Goal: Task Accomplishment & Management: Manage account settings

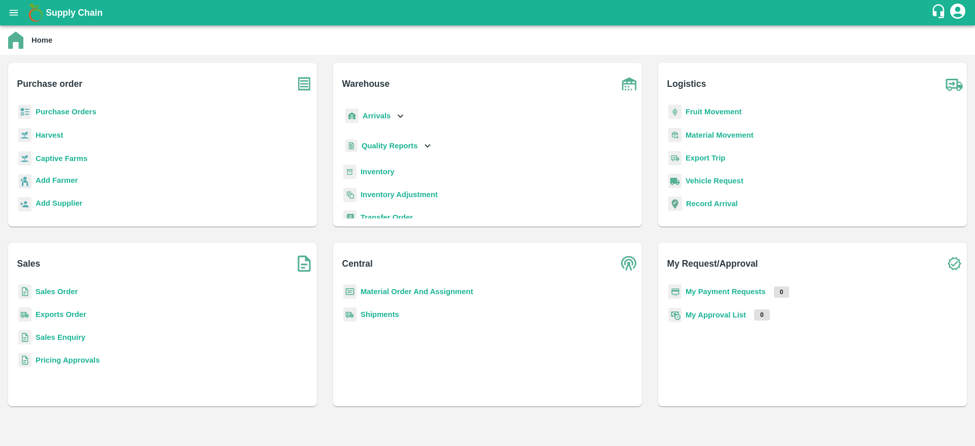
click at [83, 110] on b "Purchase Orders" at bounding box center [66, 112] width 61 height 8
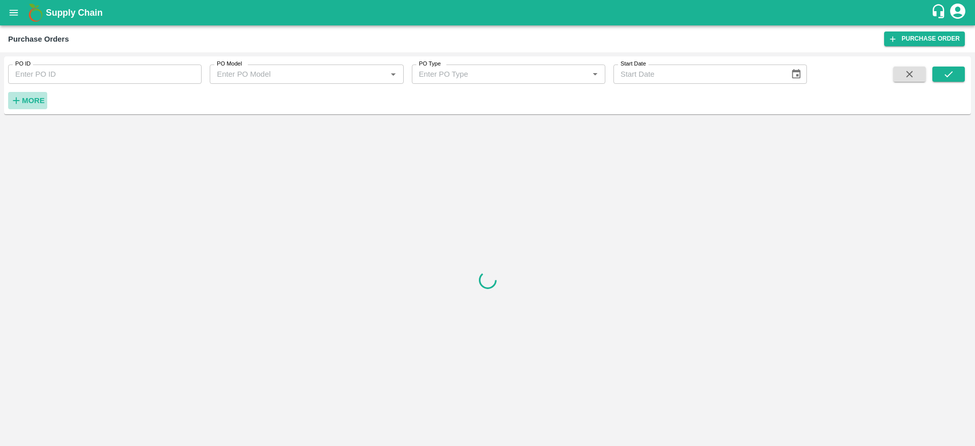
click at [27, 108] on button "More" at bounding box center [27, 100] width 39 height 17
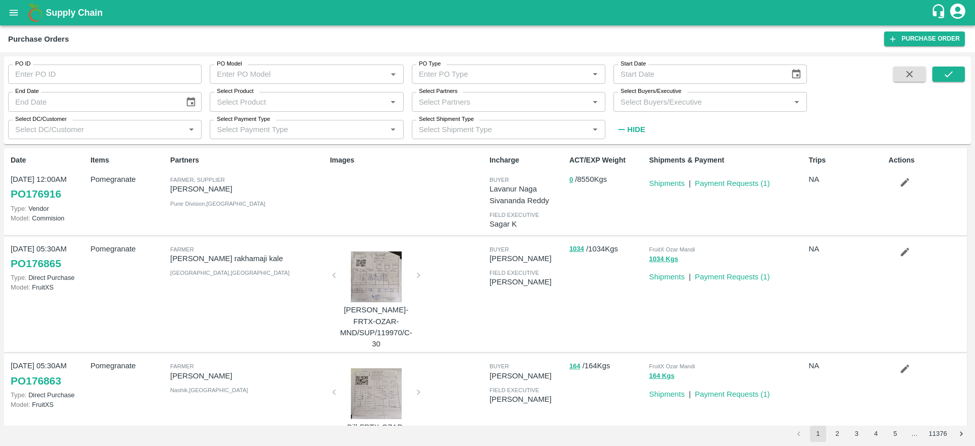
click at [657, 105] on input "Select Buyers/Executive" at bounding box center [702, 101] width 171 height 13
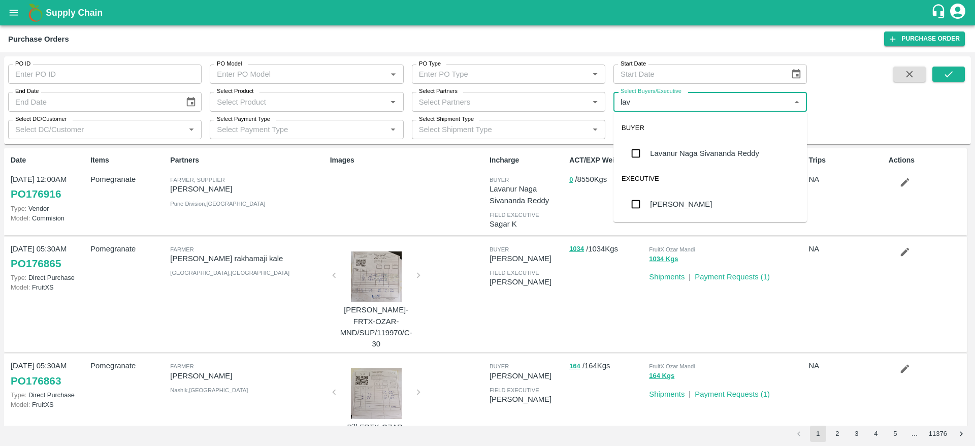
type input "lava"
click at [685, 162] on div "Lavanur Naga Sivananda Reddy" at bounding box center [711, 153] width 194 height 26
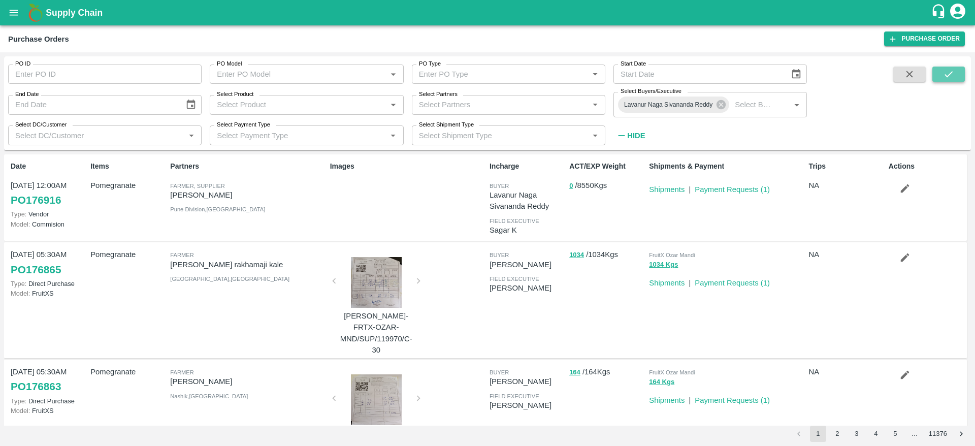
click at [948, 81] on button "submit" at bounding box center [949, 74] width 33 height 15
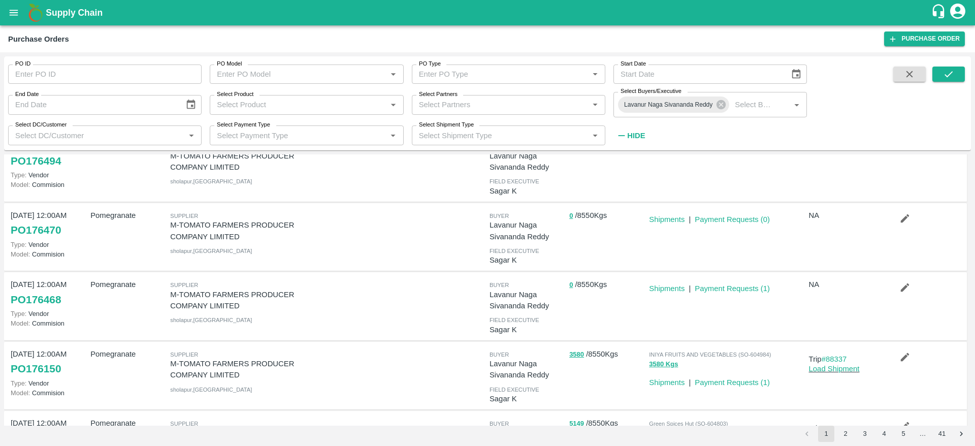
scroll to position [169, 0]
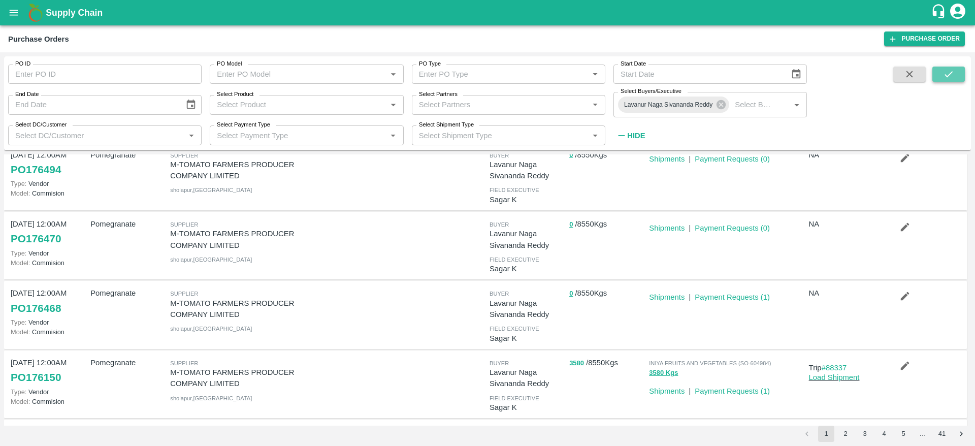
click at [955, 77] on button "submit" at bounding box center [949, 74] width 33 height 15
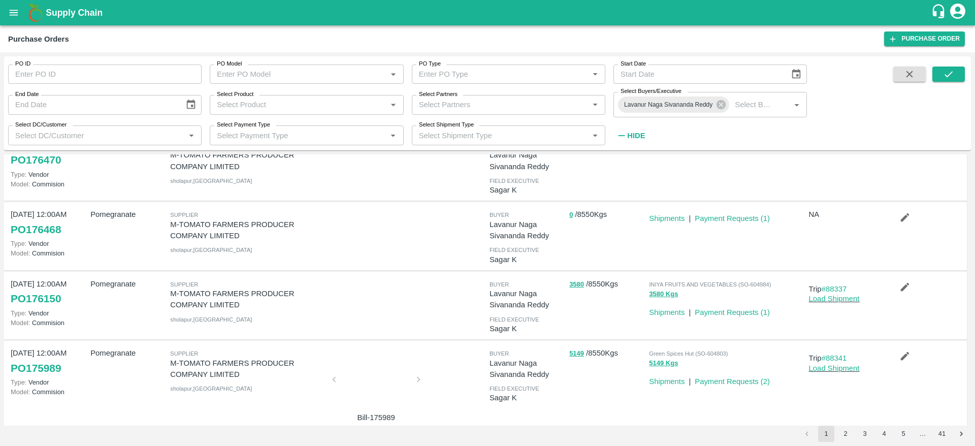
scroll to position [248, 0]
click at [895, 284] on button "button" at bounding box center [905, 286] width 33 height 17
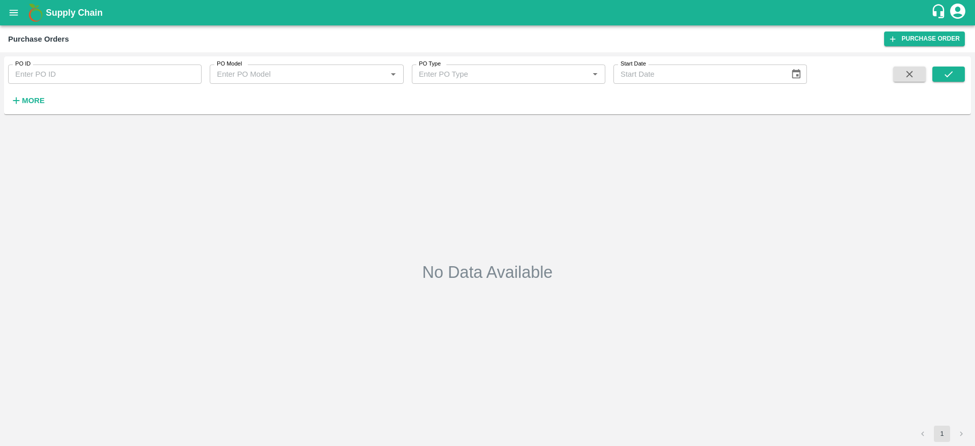
click at [48, 101] on div "PO ID PO ID PO Model PO Model   * PO Type PO Type   * Start Date Start Date More" at bounding box center [403, 82] width 807 height 53
click at [36, 101] on strong "More" at bounding box center [33, 101] width 23 height 8
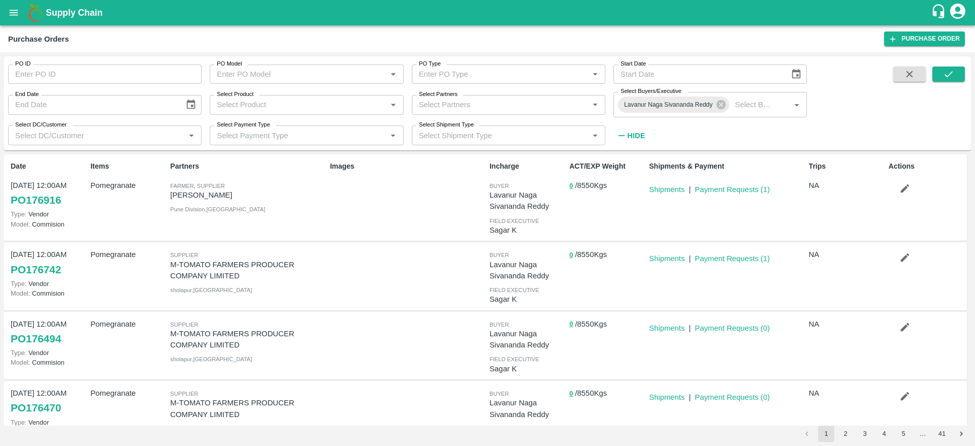
click at [585, 225] on div "ACT/EXP Weight 0 / 8550 Kgs" at bounding box center [605, 197] width 80 height 81
click at [953, 73] on icon "submit" at bounding box center [948, 74] width 11 height 11
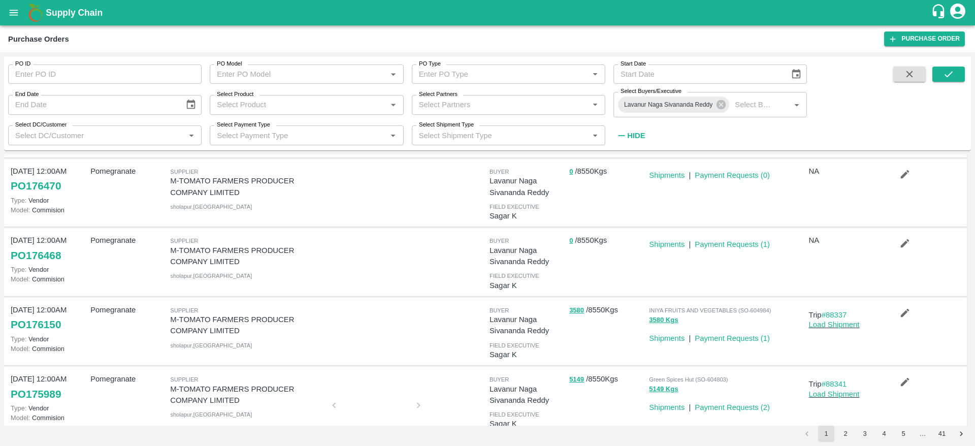
scroll to position [223, 0]
click at [15, 15] on icon "open drawer" at bounding box center [14, 13] width 9 height 6
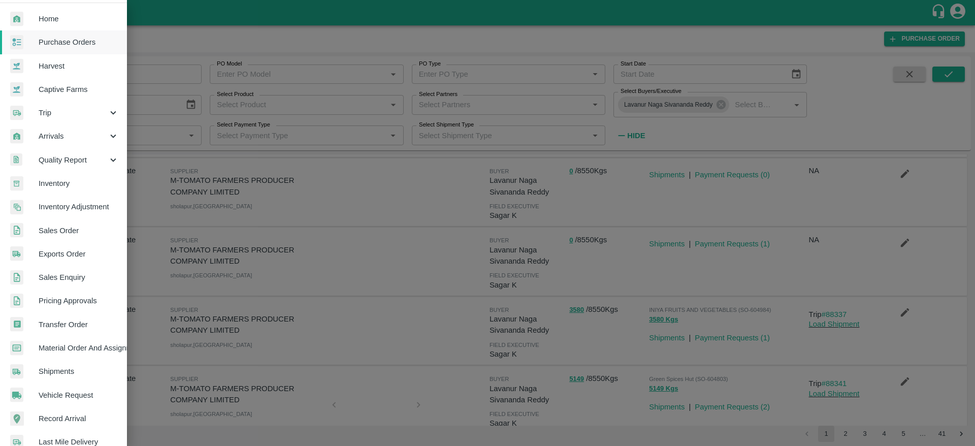
scroll to position [30, 0]
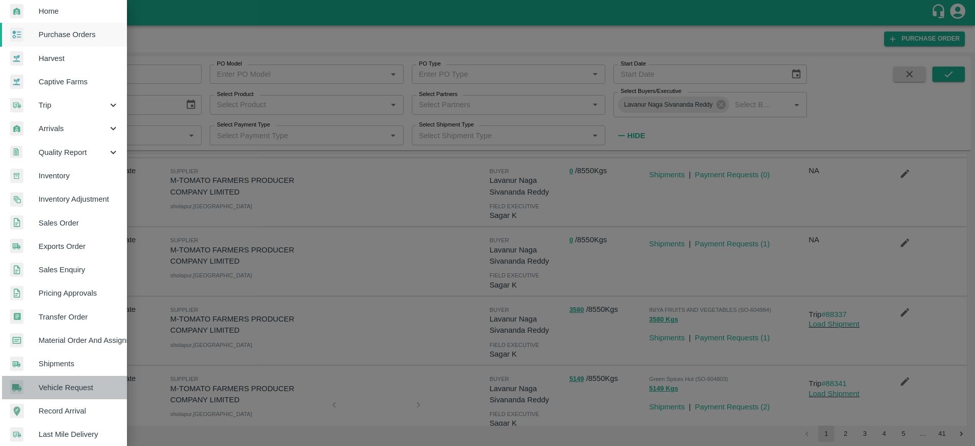
click at [94, 383] on span "Vehicle Request" at bounding box center [79, 387] width 80 height 11
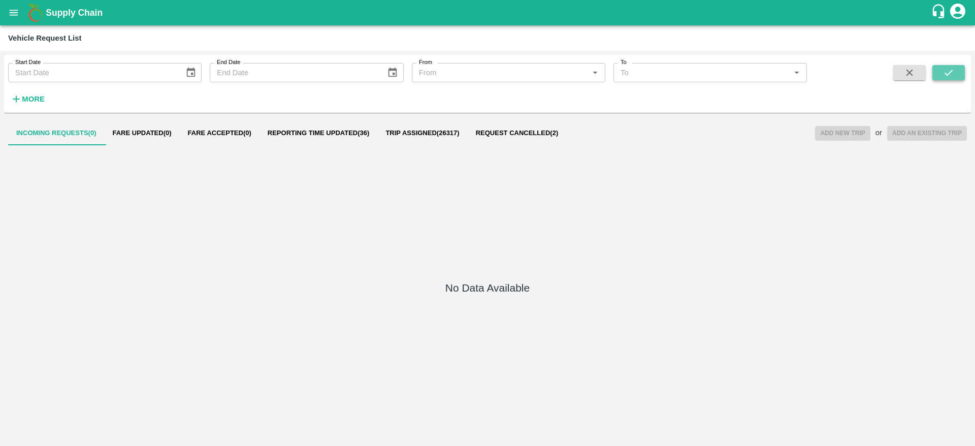
click at [965, 74] on button "submit" at bounding box center [949, 72] width 33 height 15
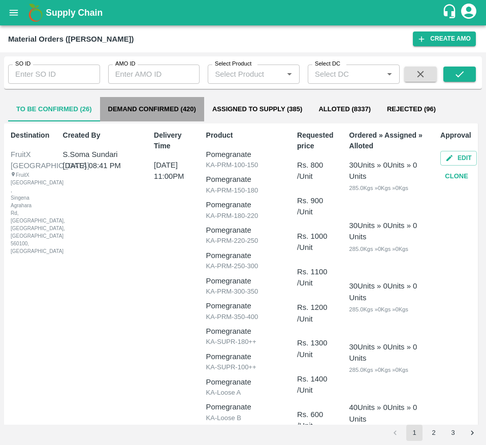
click at [164, 117] on button "Demand Confirmed (420)" at bounding box center [152, 109] width 104 height 24
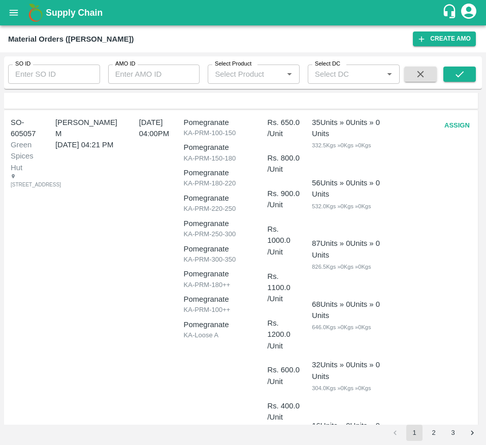
scroll to position [1712, 0]
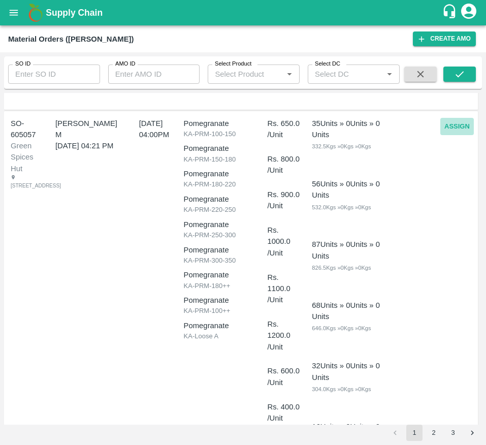
click at [449, 128] on button "Assign" at bounding box center [457, 127] width 34 height 18
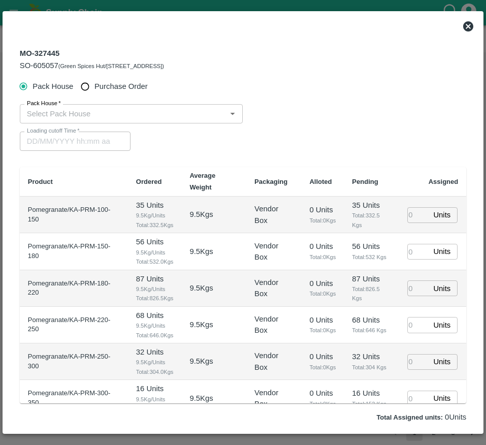
type input "16/09/2025 04:00 PM"
click at [90, 90] on input "Purchase Order" at bounding box center [85, 86] width 19 height 19
radio input "true"
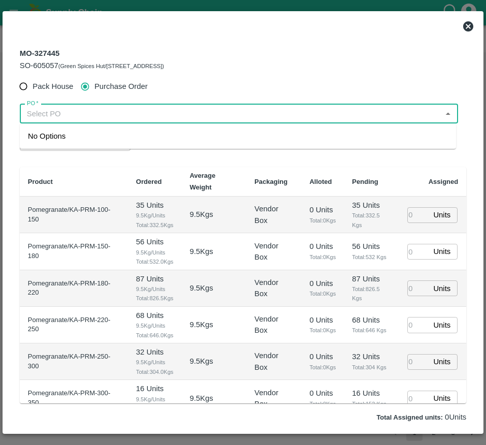
click at [70, 110] on input "PO   *" at bounding box center [231, 113] width 416 height 13
type input "1"
type input "176468"
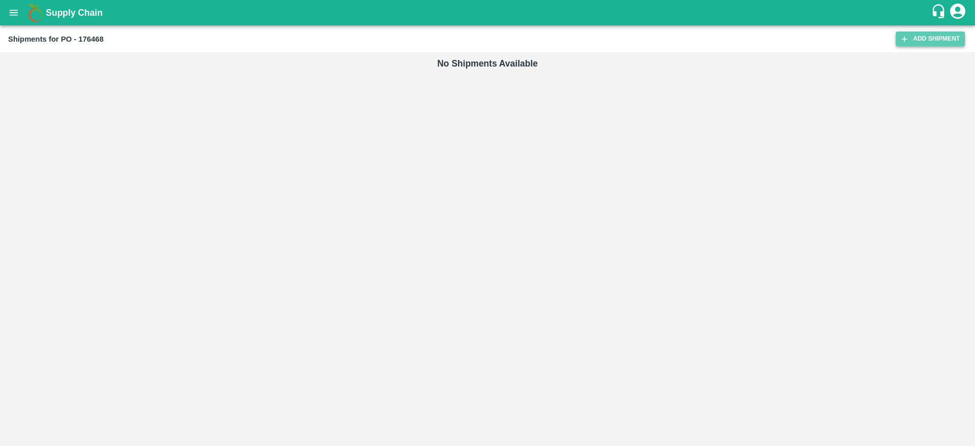
click at [917, 40] on link "Add Shipment" at bounding box center [930, 38] width 69 height 15
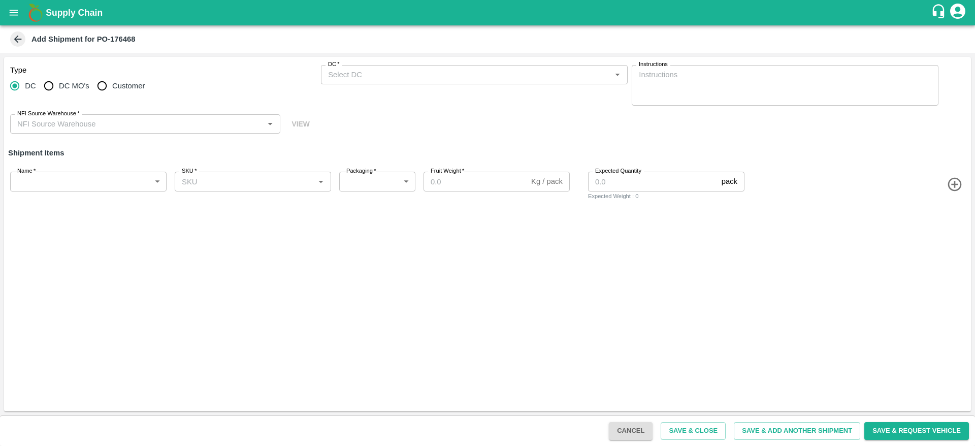
click at [126, 89] on span "Customer" at bounding box center [128, 85] width 33 height 11
click at [112, 89] on input "Customer" at bounding box center [102, 86] width 20 height 20
radio input "true"
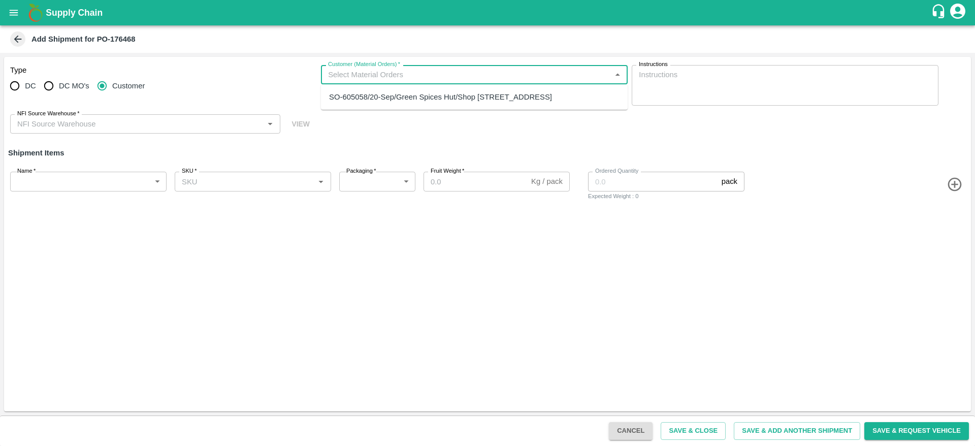
click at [367, 79] on input "Customer (Material Orders)   *" at bounding box center [466, 74] width 284 height 13
click at [394, 102] on div "SO-605058/20-Sep/Green Spices Hut/Shop no 74, MADURAI MATTUTHAVANI FRUIT MARKET…" at bounding box center [440, 96] width 223 height 11
type input "KA-PRM-100-150"
type input "276"
type input "9.5"
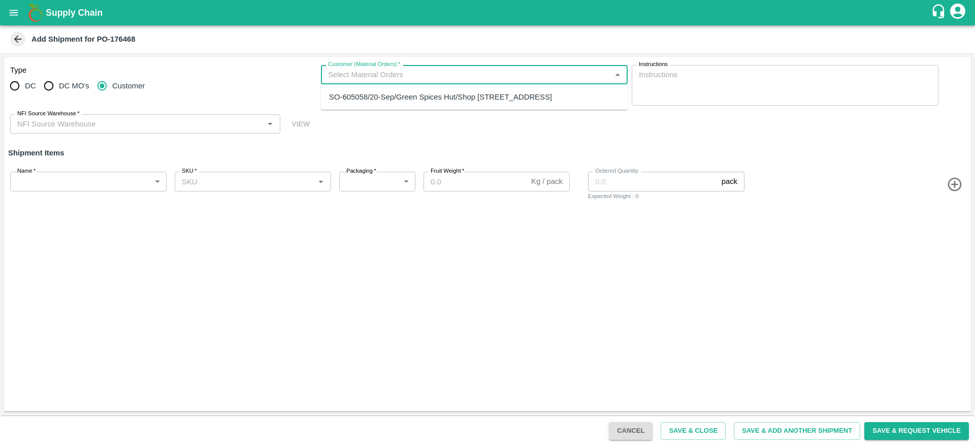
type input "32"
type input "SO-605058/20-Sep/Green Spices Hut/Shop no 74, MADURAI MATTUTHAVANI FRUIT MARKET…"
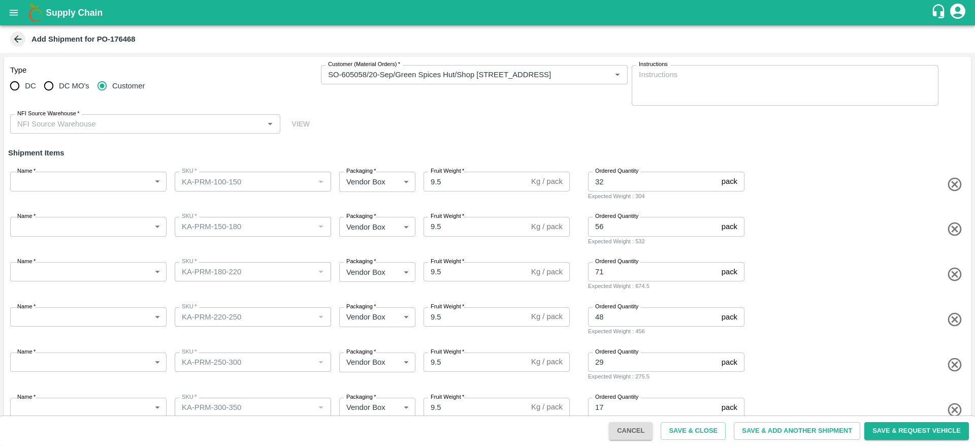
click at [105, 170] on div "Name   * ​ Name" at bounding box center [86, 184] width 161 height 33
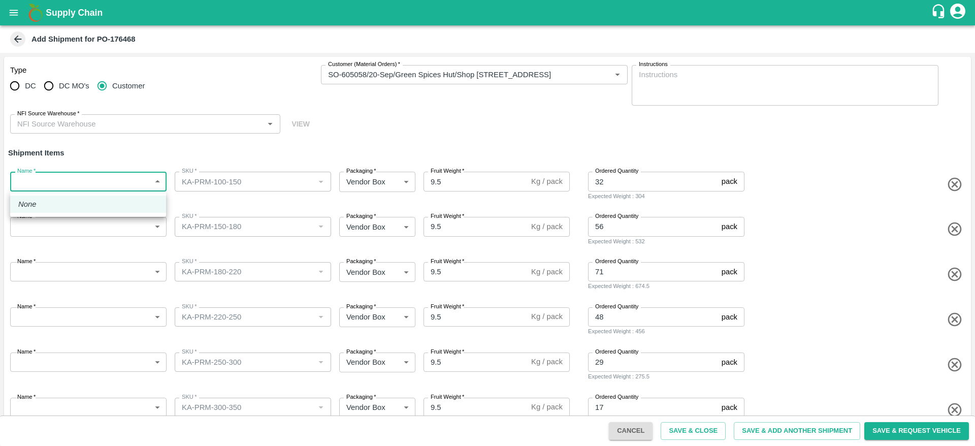
click at [105, 180] on body "Supply Chain Add Shipment for PO-176468 Type DC DC MO's Customer Customer (Mate…" at bounding box center [487, 223] width 975 height 446
click at [129, 169] on div at bounding box center [487, 223] width 975 height 446
click at [132, 179] on body "Supply Chain Add Shipment for PO-176468 Type DC DC MO's Customer Customer (Mate…" at bounding box center [487, 223] width 975 height 446
click at [148, 128] on div at bounding box center [487, 223] width 975 height 446
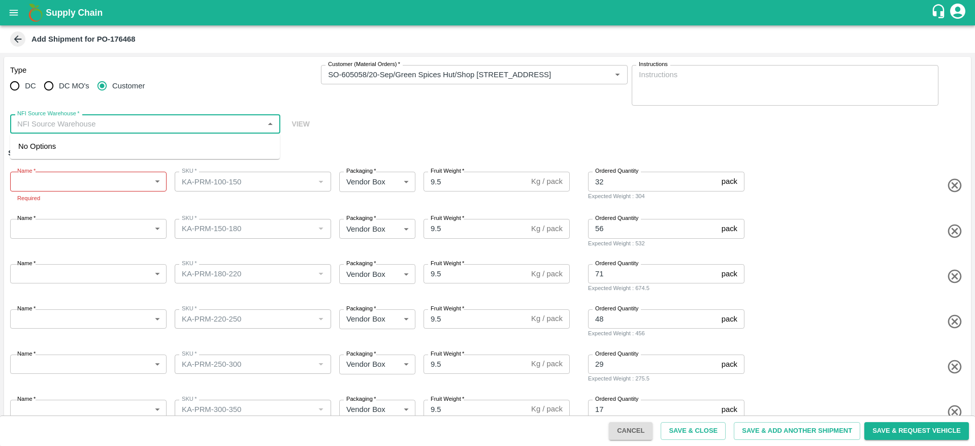
click at [155, 123] on input "NFI Source Warehouse   *" at bounding box center [136, 123] width 247 height 13
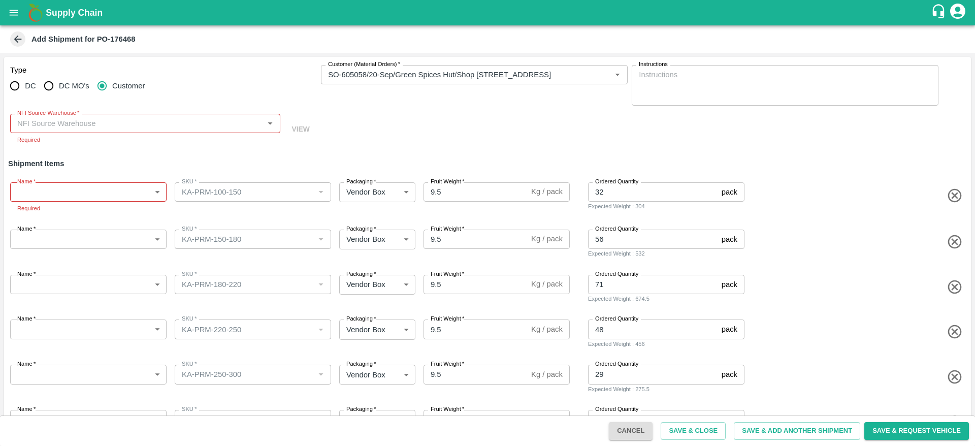
click at [300, 123] on span "VIEW" at bounding box center [300, 129] width 33 height 20
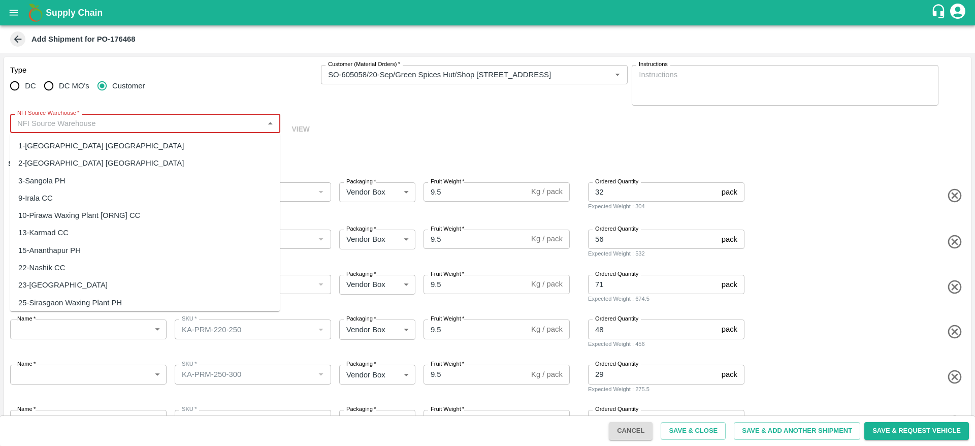
click at [238, 122] on input "NFI Source Warehouse   *" at bounding box center [136, 123] width 247 height 13
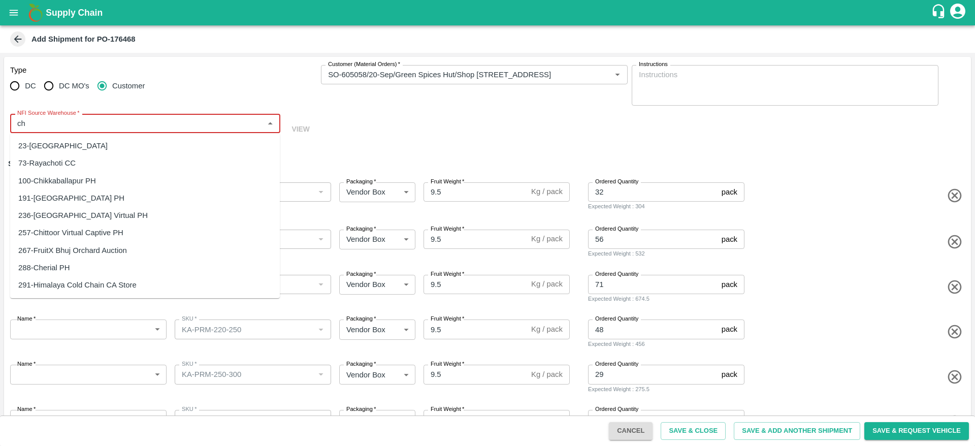
click at [180, 181] on div "100-Chikkaballapur PH" at bounding box center [145, 180] width 270 height 17
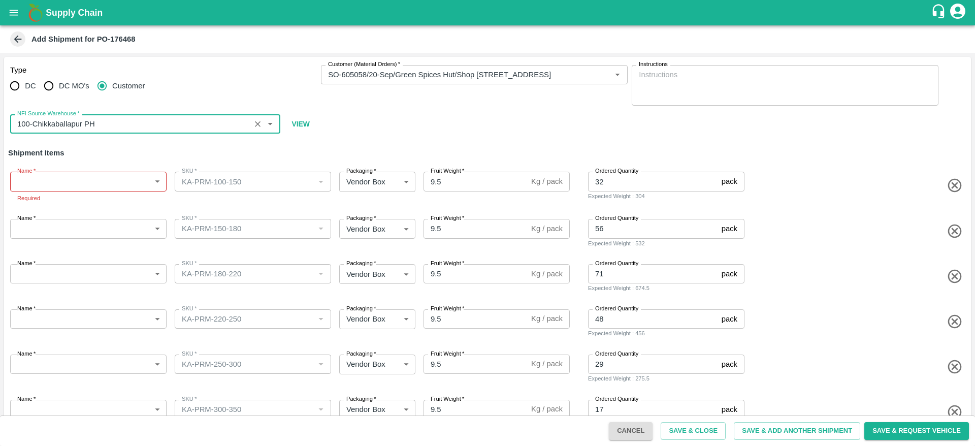
type input "100-Chikkaballapur PH"
click at [80, 176] on body "Supply Chain Add Shipment for PO-176468 Type DC DC MO's Customer Customer (Mate…" at bounding box center [487, 223] width 975 height 446
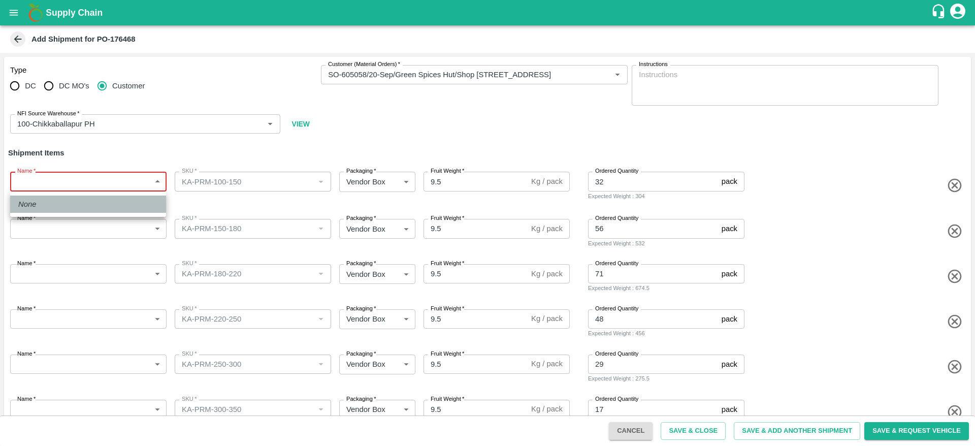
click at [96, 205] on li "None" at bounding box center [88, 204] width 156 height 17
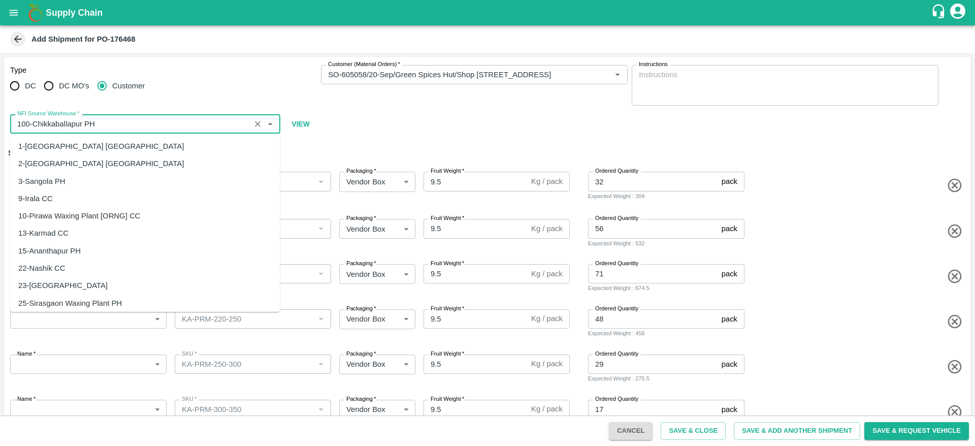
click at [222, 126] on input "NFI Source Warehouse   *" at bounding box center [130, 123] width 234 height 13
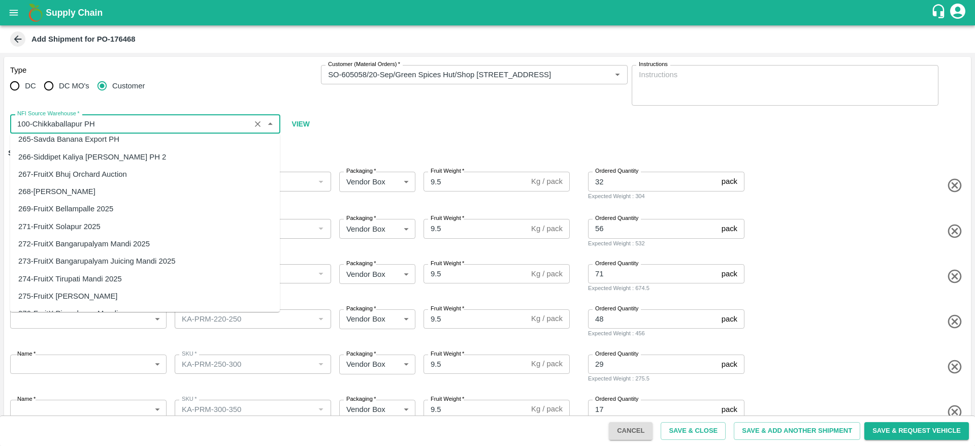
scroll to position [1541, 0]
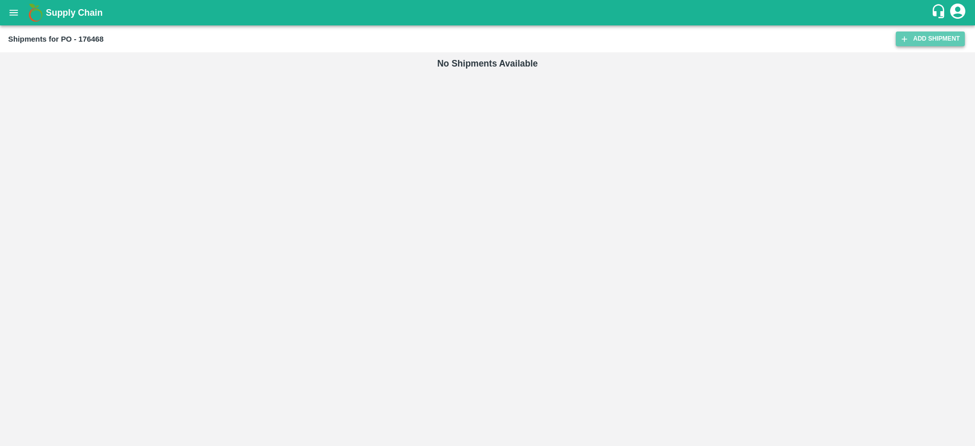
drag, startPoint x: 0, startPoint y: 0, endPoint x: 915, endPoint y: 35, distance: 915.6
click at [915, 35] on link "Add Shipment" at bounding box center [930, 38] width 69 height 15
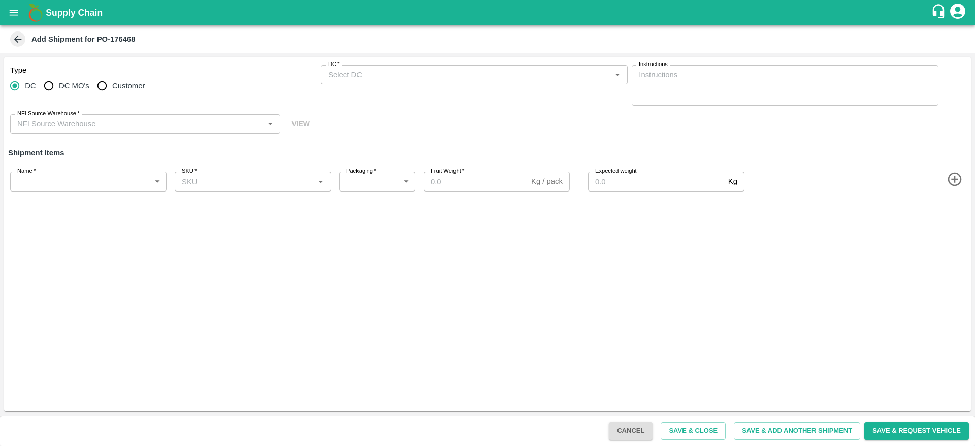
click at [110, 84] on input "Customer" at bounding box center [102, 86] width 20 height 20
radio input "true"
click at [370, 65] on div "DC   *" at bounding box center [474, 74] width 307 height 19
click at [106, 83] on input "Customer" at bounding box center [102, 86] width 20 height 20
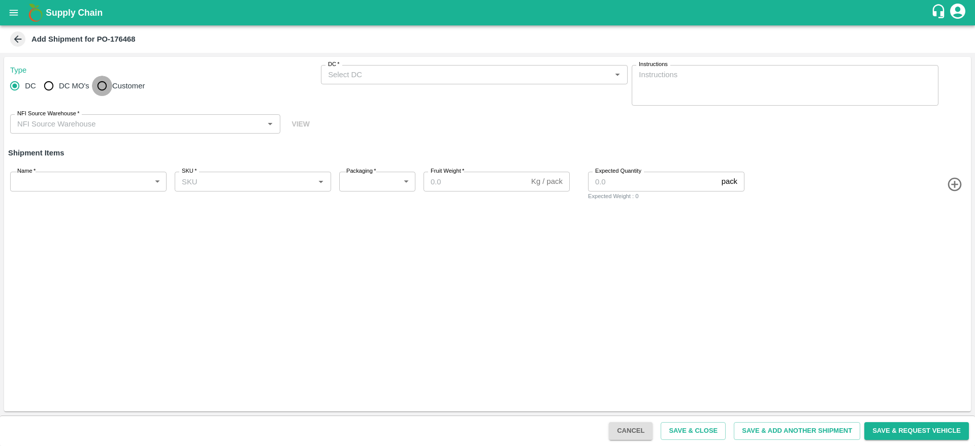
radio input "true"
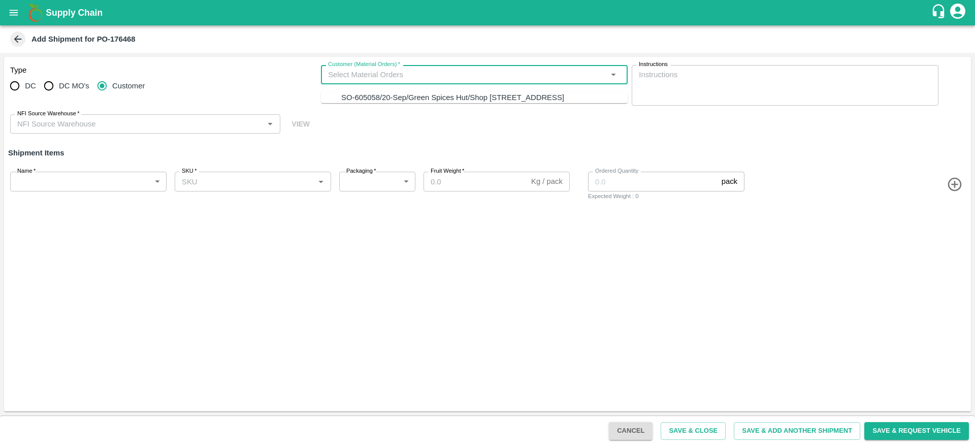
click at [342, 77] on input "Customer (Material Orders)   *" at bounding box center [466, 74] width 284 height 13
click at [365, 103] on div "SO-605058/20-Sep/Green Spices Hut/Shop [STREET_ADDRESS]" at bounding box center [452, 97] width 223 height 11
type input "SO-605058/20-Sep/Green Spices Hut/Shop [STREET_ADDRESS]"
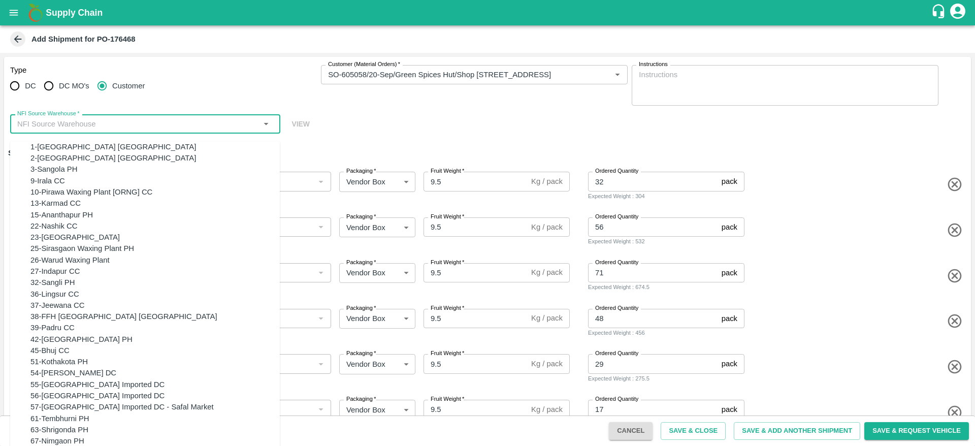
click at [216, 123] on input "NFI Source Warehouse   *" at bounding box center [136, 123] width 247 height 13
click at [299, 124] on span "VIEW" at bounding box center [300, 124] width 33 height 20
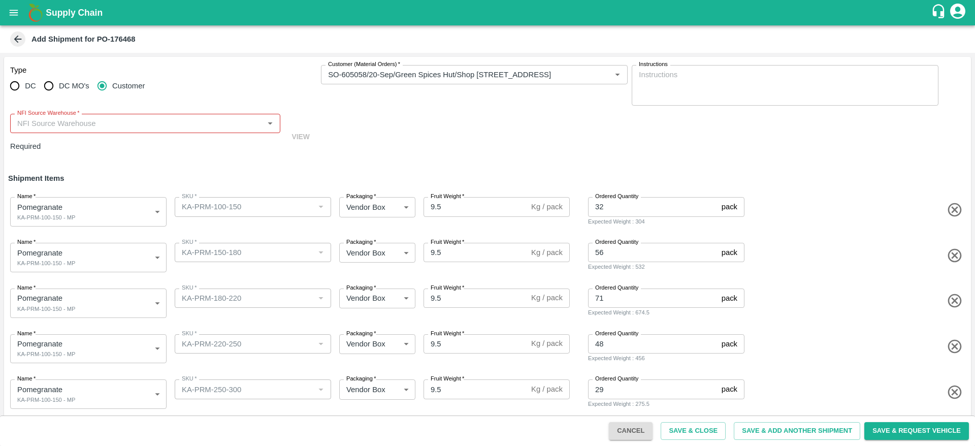
click at [299, 127] on span "VIEW" at bounding box center [300, 137] width 33 height 20
click at [405, 134] on div "Type DC DC MO's Customer Customer (Material Orders)   * Customer (Material Orde…" at bounding box center [487, 112] width 967 height 111
click at [914, 429] on button "Save & Request Vehicle" at bounding box center [917, 431] width 105 height 18
click at [904, 429] on button "Save & Request Vehicle" at bounding box center [917, 431] width 105 height 18
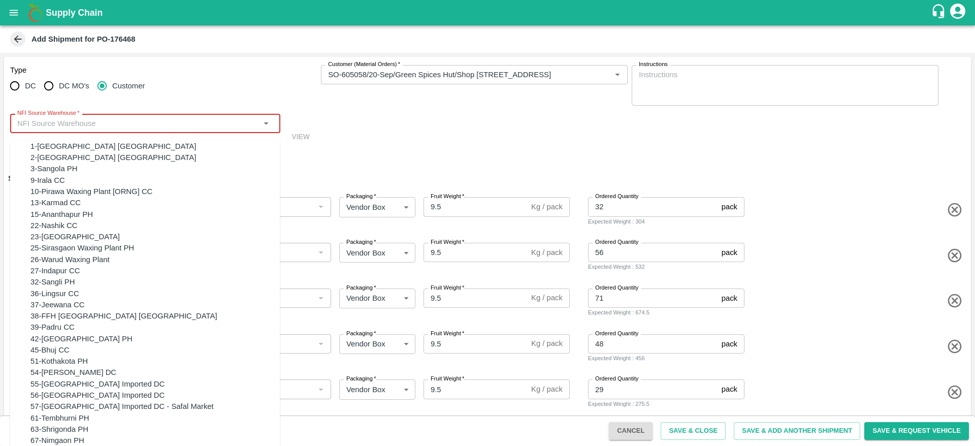
click at [227, 120] on input "NFI Source Warehouse   *" at bounding box center [136, 123] width 247 height 13
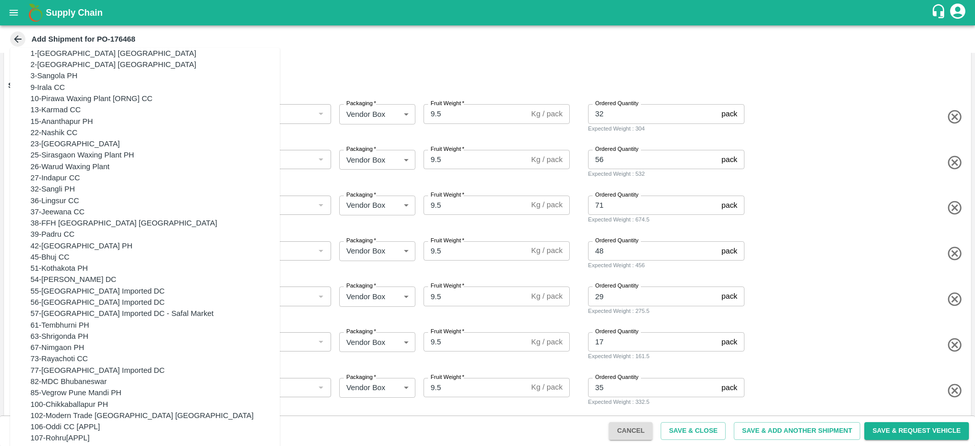
scroll to position [437, 0]
click at [197, 399] on div "100-Chikkaballapur PH" at bounding box center [154, 404] width 249 height 11
type input "100-Chikkaballapur PH"
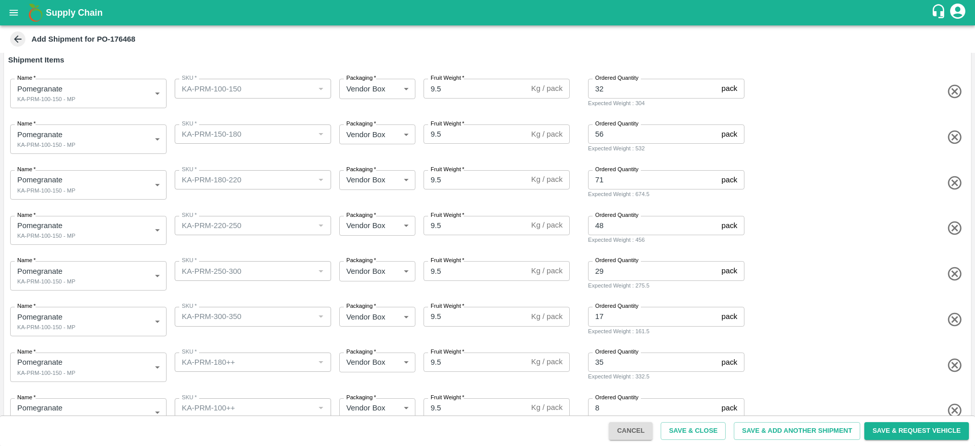
scroll to position [163, 0]
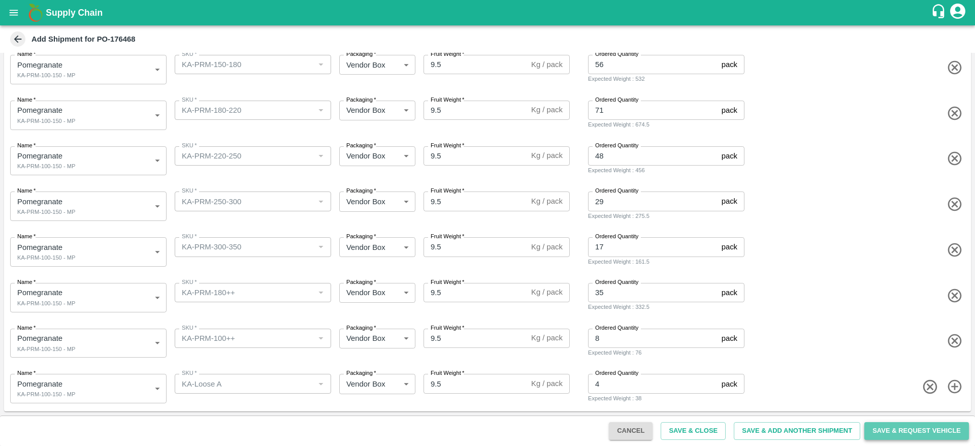
click at [912, 426] on button "Save & Request Vehicle" at bounding box center [917, 431] width 105 height 18
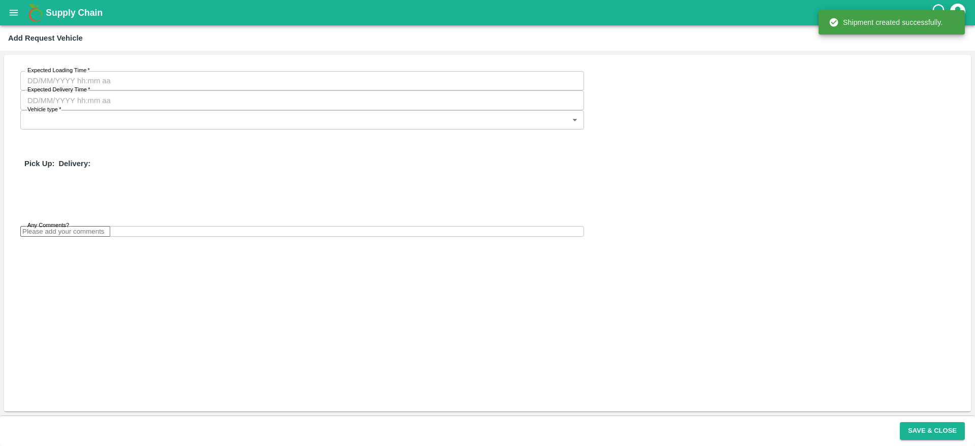
type input "19/09/2025 10:36 AM"
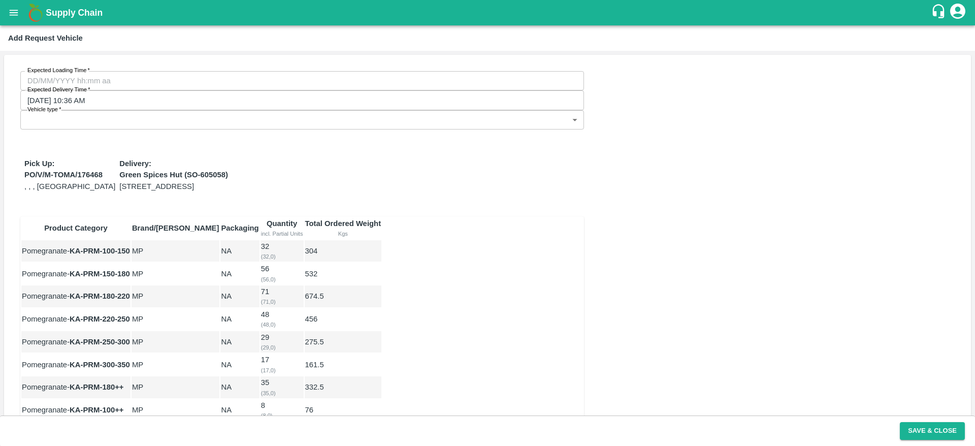
type input "DD/MM/YYYY hh:mm aa"
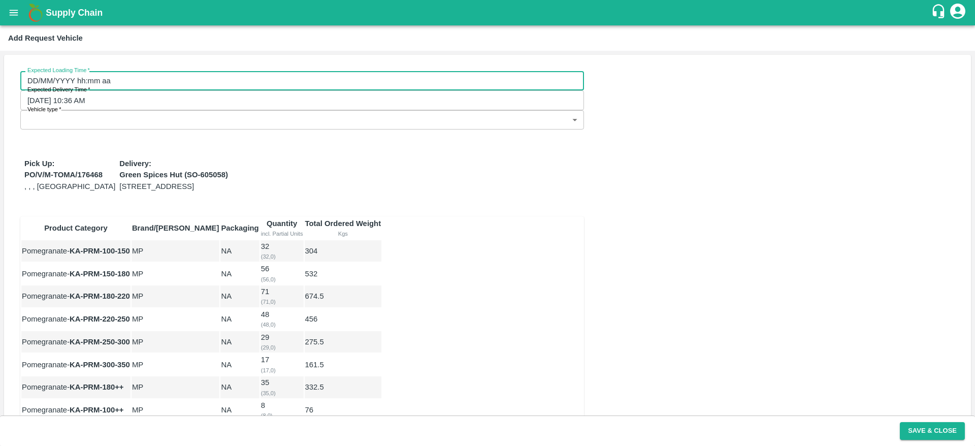
click at [122, 88] on input "DD/MM/YYYY hh:mm aa" at bounding box center [298, 80] width 557 height 19
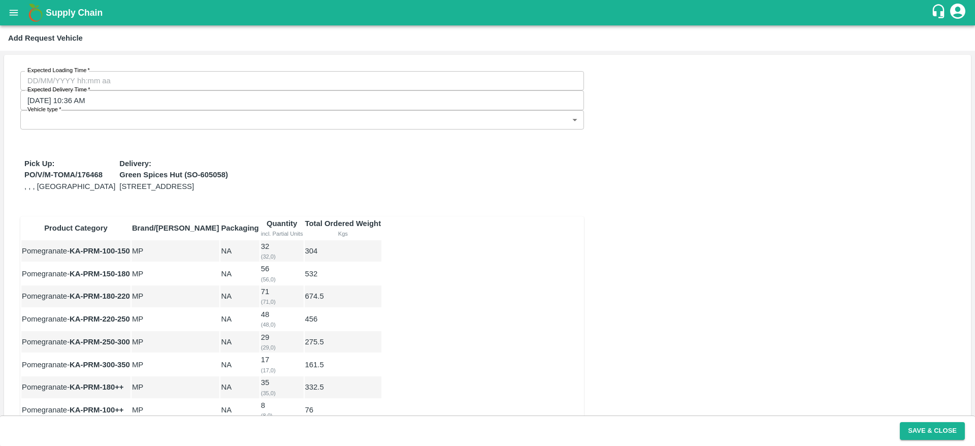
type input "14/09/2025 12:00 AM"
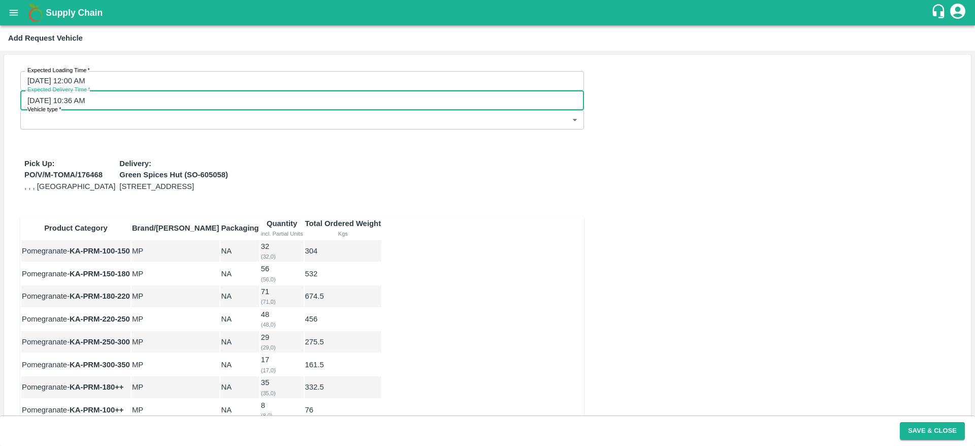
click at [299, 90] on input "19/09/2025 10:36 AM" at bounding box center [298, 99] width 557 height 19
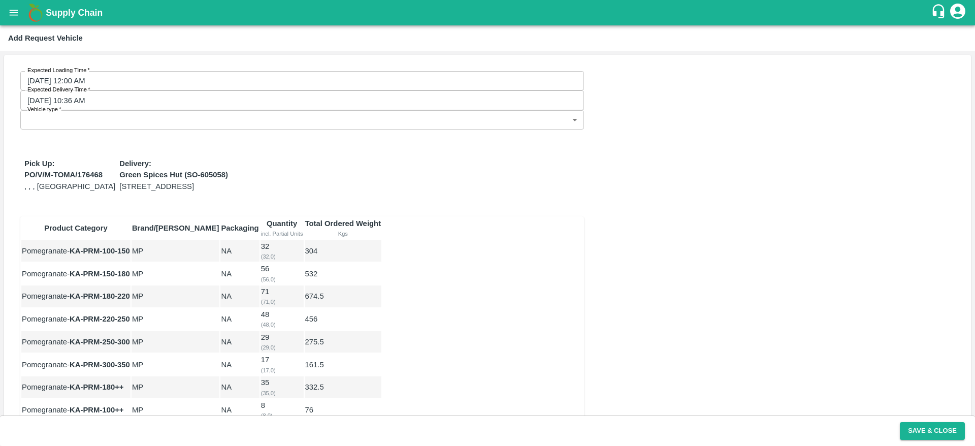
type input "16/09/2025 10:36 PM"
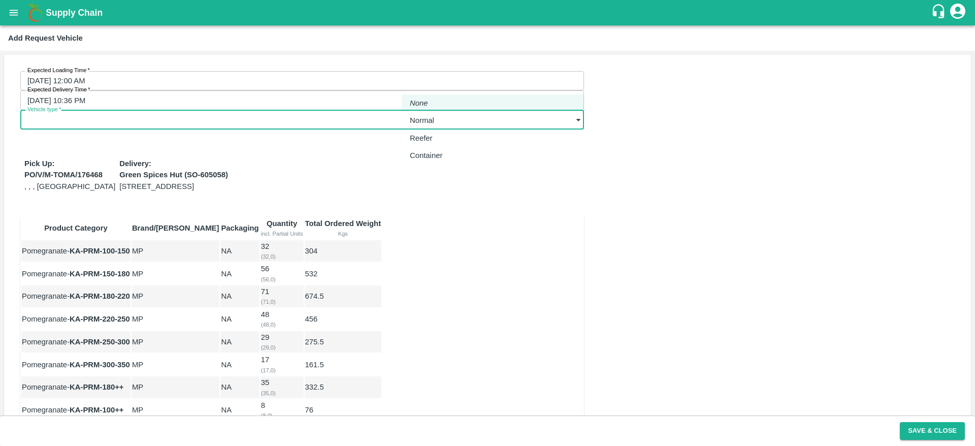
click at [467, 72] on body "Supply Chain Add Request Vehicle Expected Loading Time   * 14/09/2025 12:00 AM …" at bounding box center [487, 223] width 975 height 446
click at [439, 119] on div "Normal" at bounding box center [424, 120] width 29 height 11
type input "1"
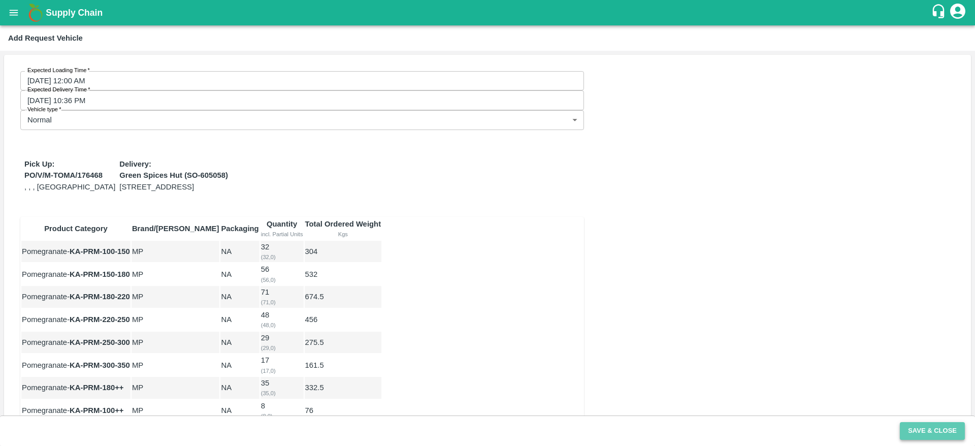
click at [939, 435] on button "Save & Close" at bounding box center [932, 431] width 65 height 18
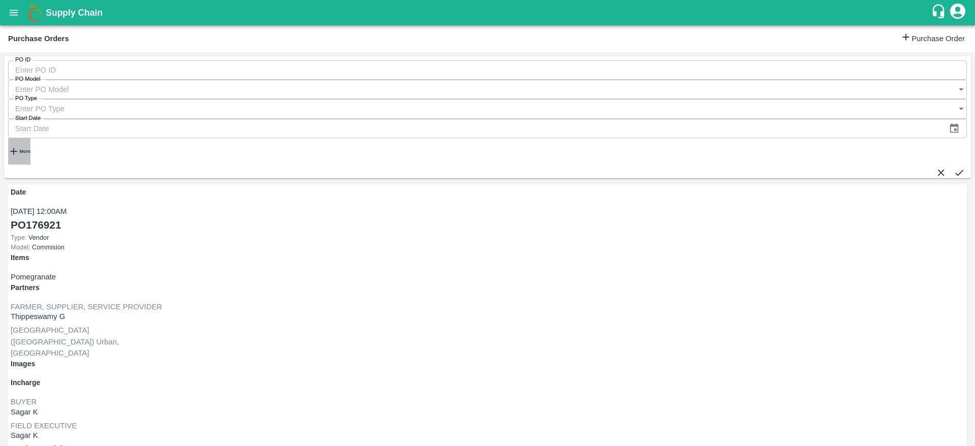
click at [13, 146] on icon "button" at bounding box center [13, 151] width 11 height 11
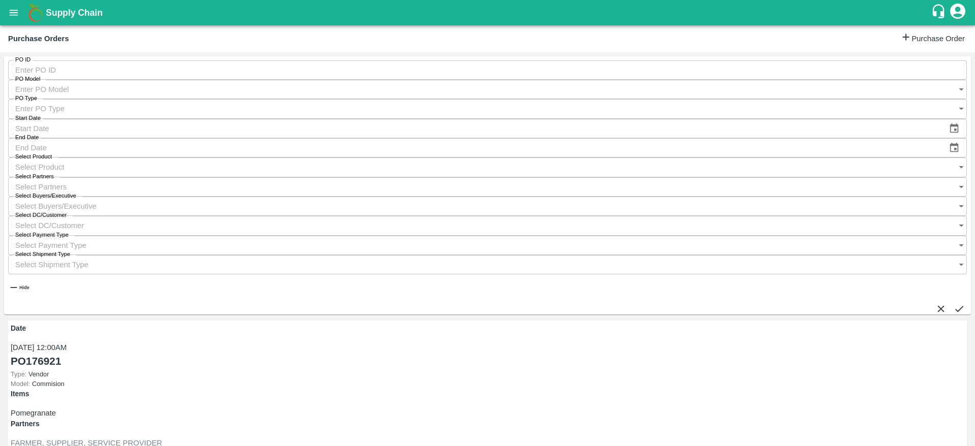
click at [76, 192] on label "Select Buyers/Executive" at bounding box center [45, 196] width 61 height 8
click at [642, 197] on input "Select Buyers/Executive" at bounding box center [477, 206] width 939 height 19
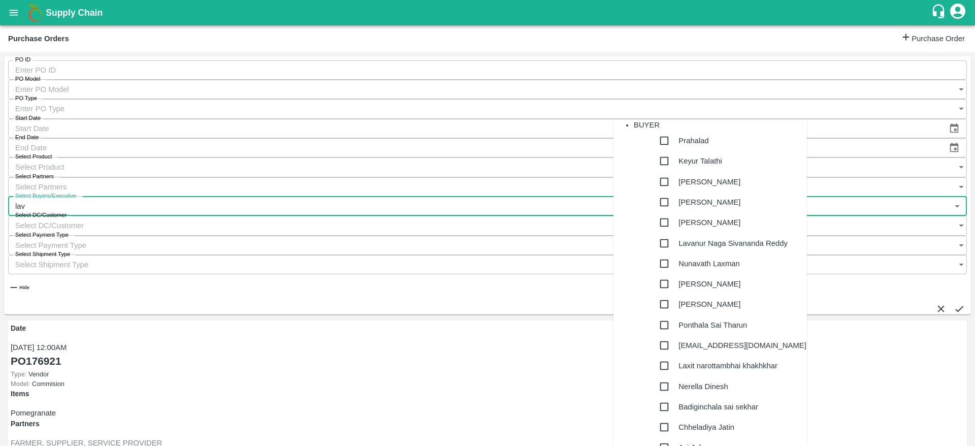
type input "lava"
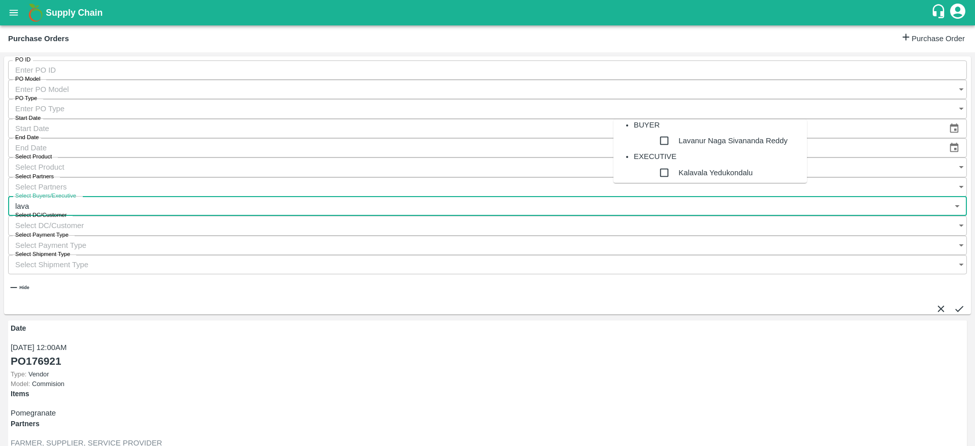
click at [694, 149] on div "Lavanur Naga Sivananda Reddy" at bounding box center [733, 141] width 109 height 20
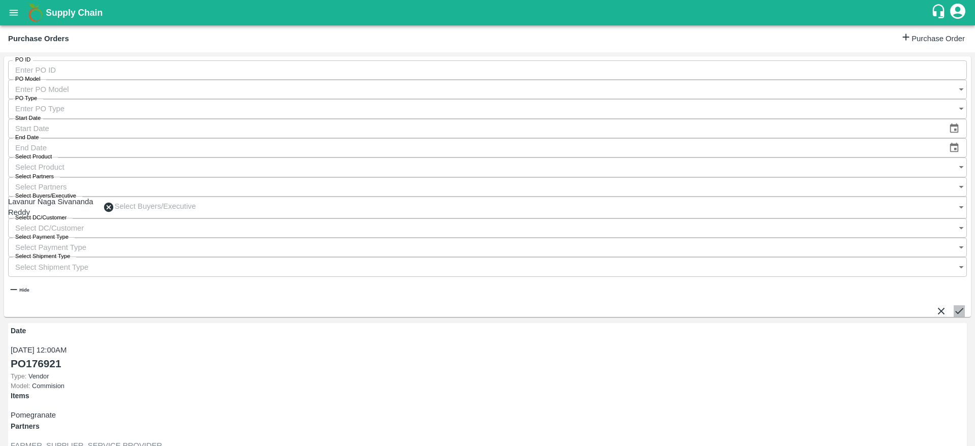
click at [954, 305] on button "submit" at bounding box center [959, 310] width 11 height 11
click at [956, 308] on icon "submit" at bounding box center [960, 311] width 8 height 6
click at [958, 305] on button "submit" at bounding box center [959, 310] width 11 height 11
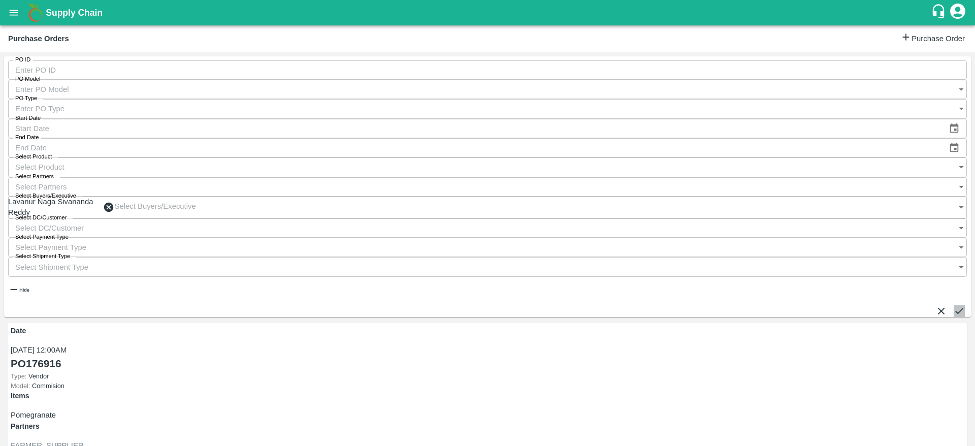
click at [954, 305] on button "submit" at bounding box center [959, 310] width 11 height 11
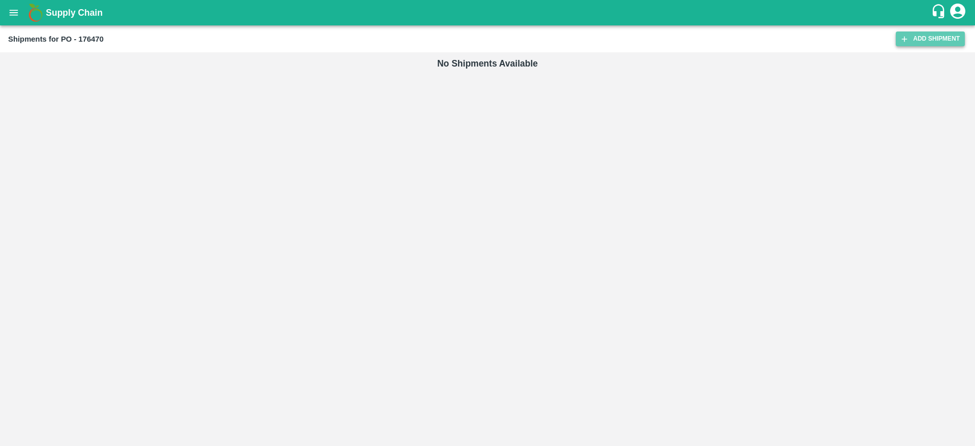
click at [914, 41] on link "Add Shipment" at bounding box center [930, 38] width 69 height 15
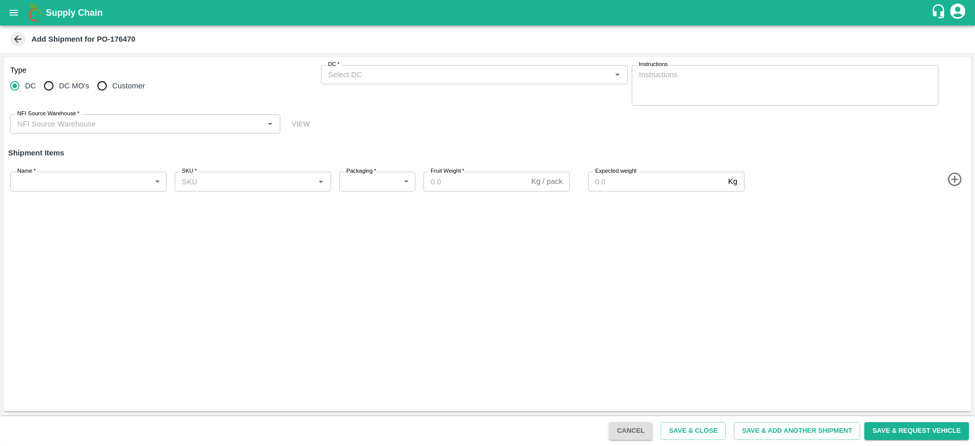
click at [96, 86] on input "Customer" at bounding box center [102, 86] width 20 height 20
radio input "true"
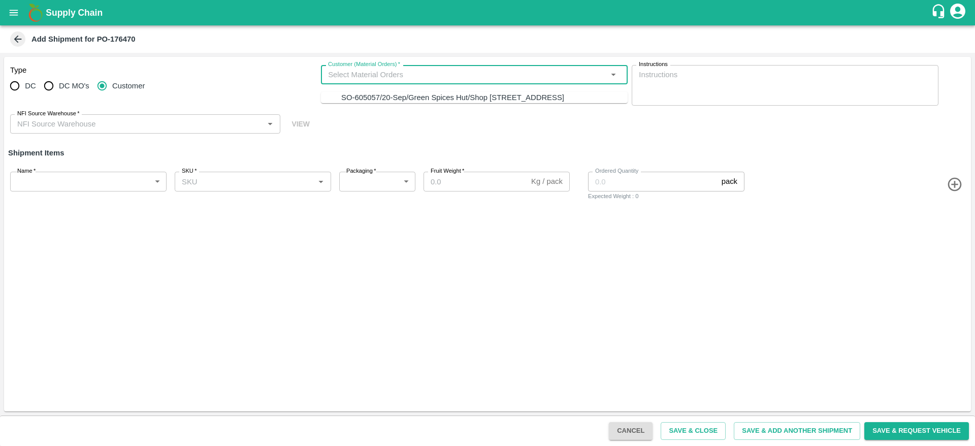
click at [360, 70] on input "Customer (Material Orders)   *" at bounding box center [466, 74] width 284 height 13
click at [386, 103] on div "SO-605057/20-Sep/Green Spices Hut/Shop no 74, MADURAI MATTUTHAVANI FRUIT MARKET…" at bounding box center [452, 97] width 223 height 11
type input "SO-605057/20-Sep/Green Spices Hut/Shop no 74, MADURAI MATTUTHAVANI FRUIT MARKET…"
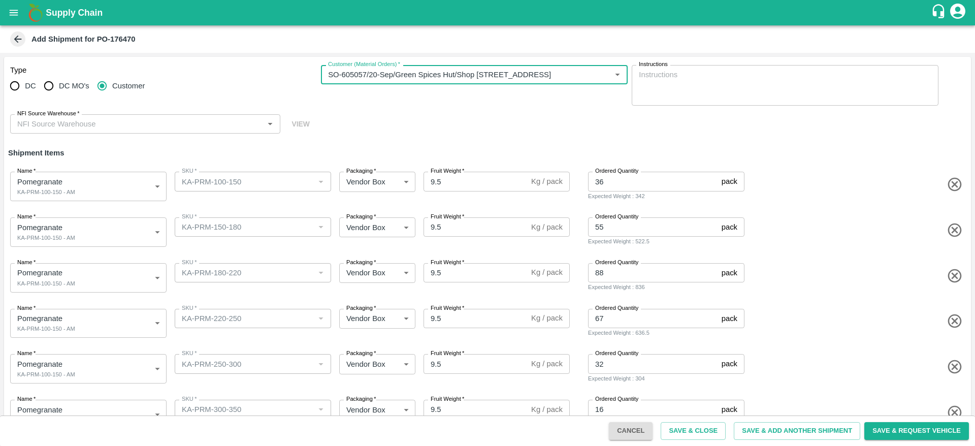
click at [130, 131] on div "NFI Source Warehouse   *" at bounding box center [145, 123] width 270 height 19
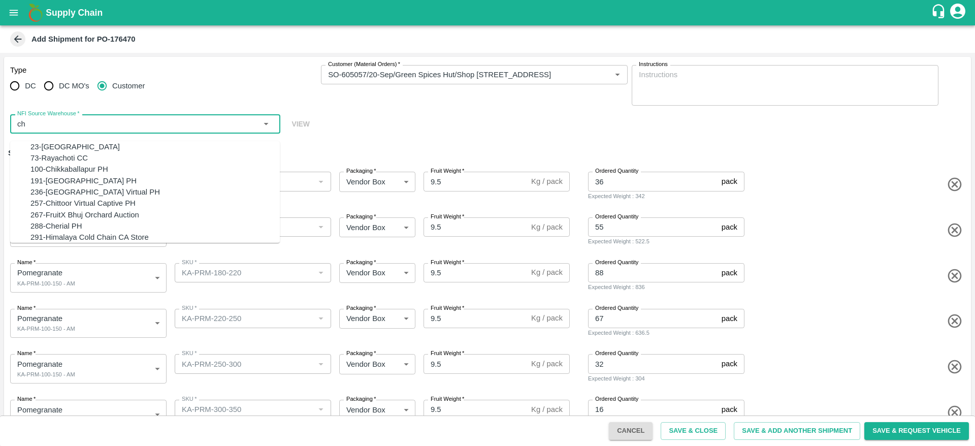
click at [182, 175] on div "100-Chikkaballapur PH" at bounding box center [154, 169] width 249 height 11
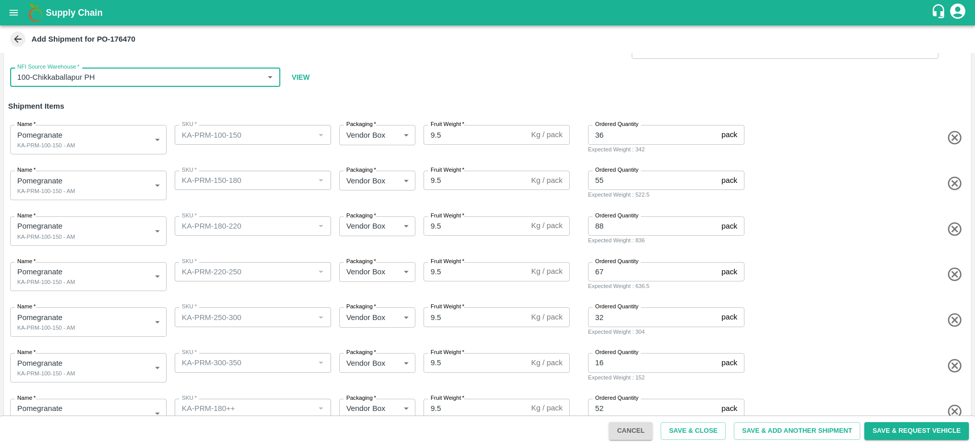
scroll to position [163, 0]
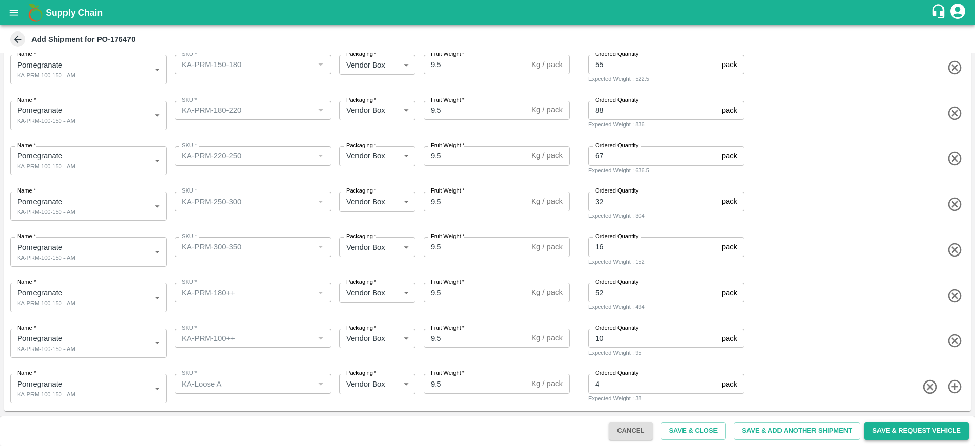
type input "100-Chikkaballapur PH"
click at [921, 435] on button "Save & Request Vehicle" at bounding box center [917, 431] width 105 height 18
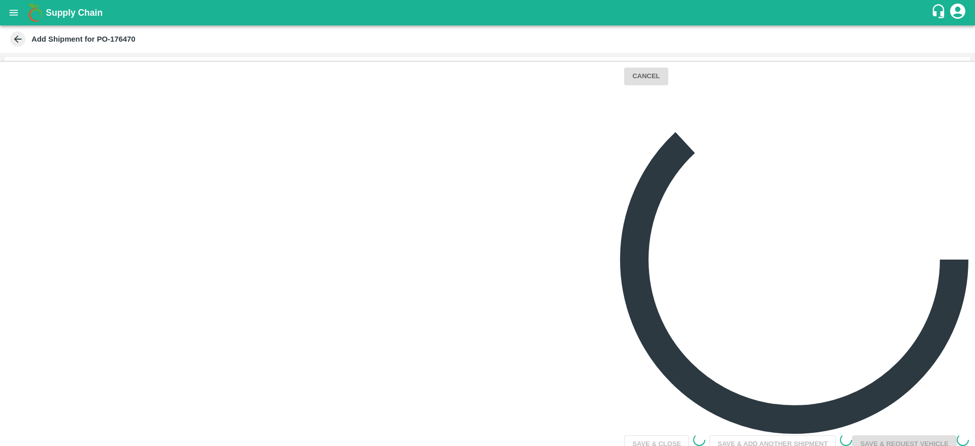
scroll to position [2, 0]
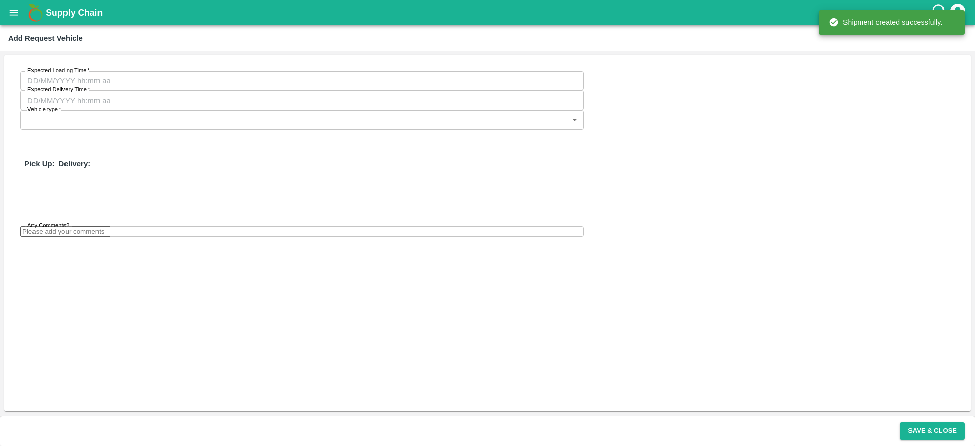
type input "19/09/2025 05:36 PM"
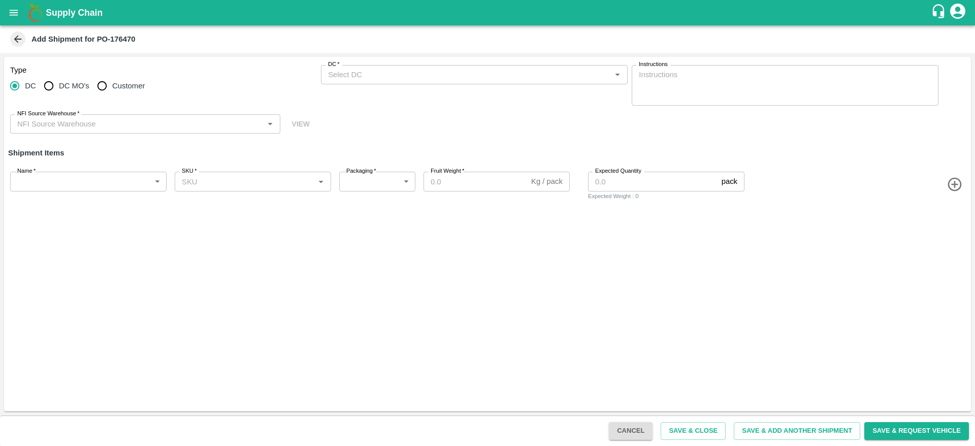
click at [113, 85] on span "Customer" at bounding box center [128, 85] width 33 height 11
click at [112, 85] on input "Customer" at bounding box center [102, 86] width 20 height 20
radio input "true"
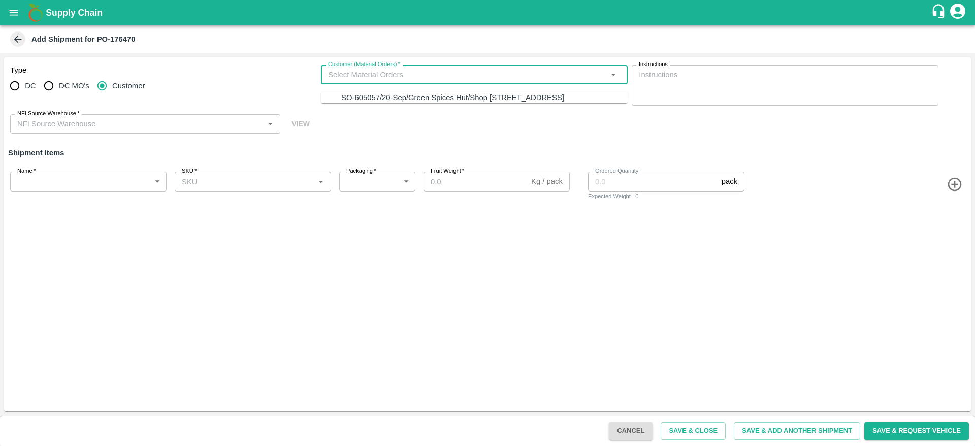
click at [351, 79] on input "Customer (Material Orders)   *" at bounding box center [466, 74] width 284 height 13
click at [367, 100] on div "SO-605057/20-Sep/Green Spices Hut/Shop no 74, MADURAI MATTUTHAVANI FRUIT MARKET…" at bounding box center [452, 97] width 223 height 11
type input "SO-605057/20-Sep/Green Spices Hut/Shop no 74, MADURAI MATTUTHAVANI FRUIT MARKET…"
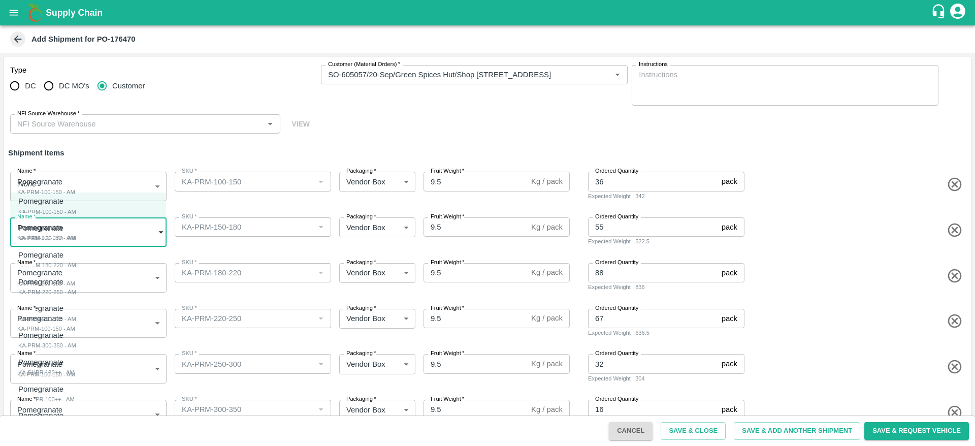
click at [122, 234] on body "Supply Chain Add Shipment for PO-176470 Type DC DC MO's Customer Customer (Mate…" at bounding box center [487, 223] width 975 height 446
click at [76, 235] on div "Pomegranate KA-PRM-150-180 - AM" at bounding box center [47, 233] width 58 height 21
type input "2042112"
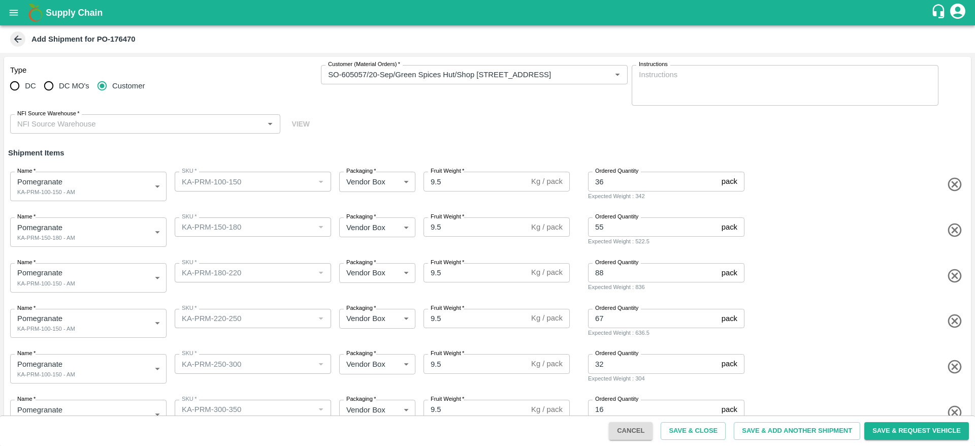
click at [79, 293] on div "Name   * Pomegranate KA-PRM-100-150 - AM 2042111 Name SKU   * SKU   * Packaging…" at bounding box center [485, 276] width 971 height 50
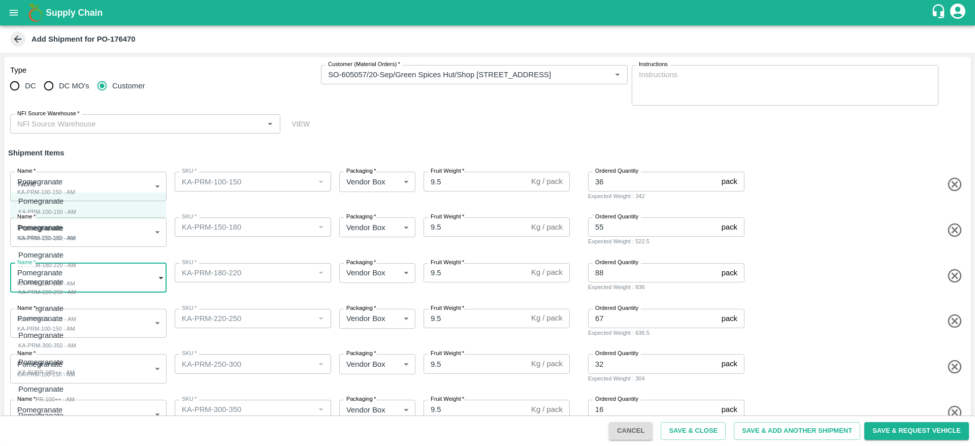
click at [85, 286] on body "Supply Chain Add Shipment for PO-176470 Type DC DC MO's Customer Customer (Mate…" at bounding box center [487, 223] width 975 height 446
click at [76, 251] on div "Pomegranate KA-PRM-180-220 - AM" at bounding box center [47, 259] width 58 height 21
type input "2042113"
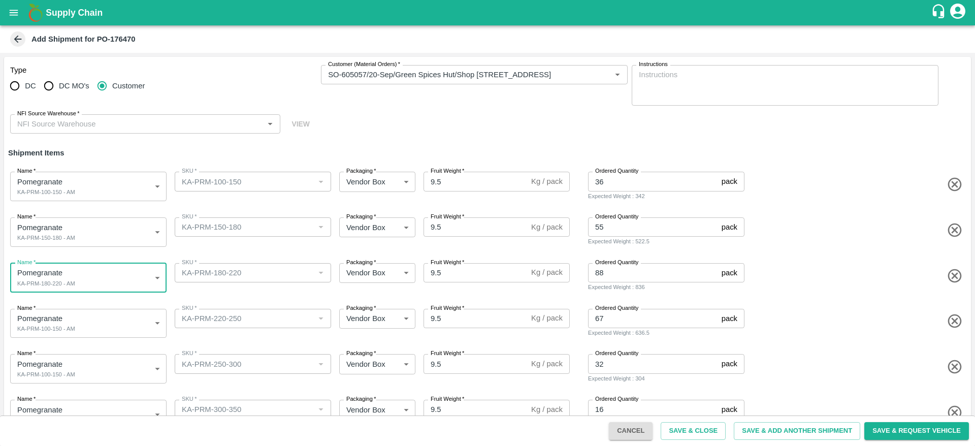
click at [142, 137] on div "Type DC DC MO's Customer Customer (Material Orders)   * Customer (Material Orde…" at bounding box center [487, 99] width 967 height 85
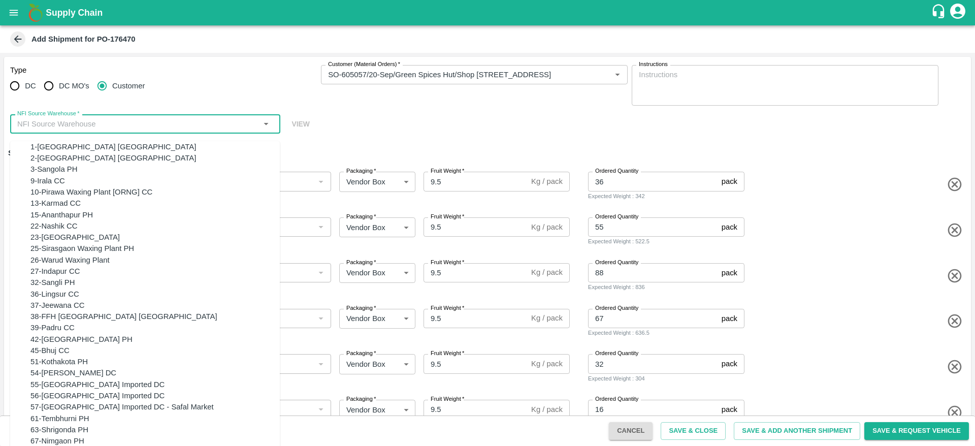
click at [148, 123] on input "NFI Source Warehouse   *" at bounding box center [136, 123] width 247 height 13
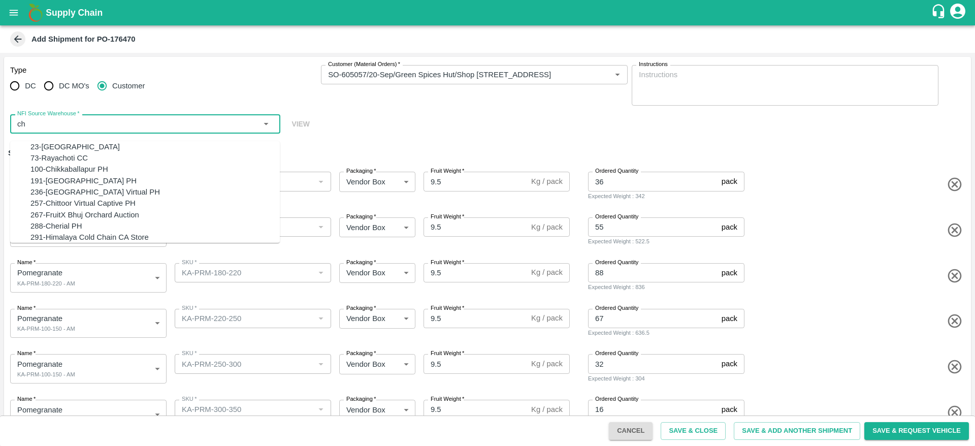
click at [115, 174] on div "100-Chikkaballapur PH" at bounding box center [154, 169] width 249 height 11
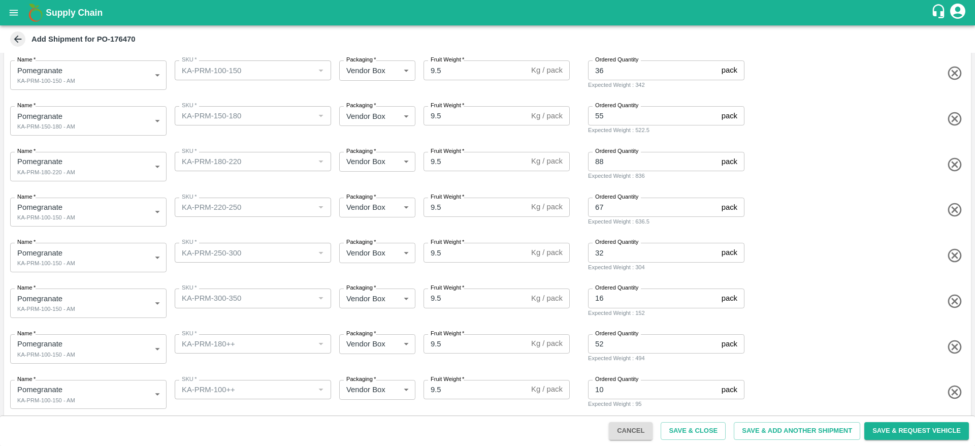
scroll to position [113, 0]
type input "100-Chikkaballapur PH"
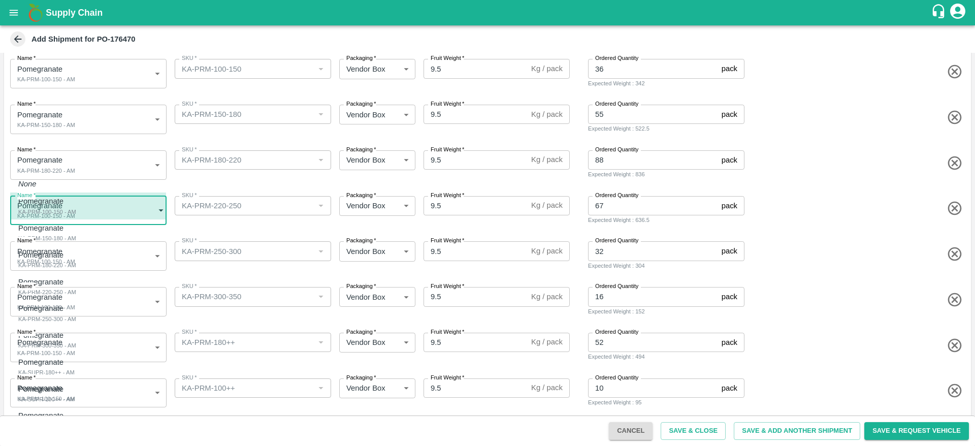
click at [124, 203] on body "Supply Chain Add Shipment for PO-176470 Type DC DC MO's Customer Customer (Mate…" at bounding box center [487, 223] width 975 height 446
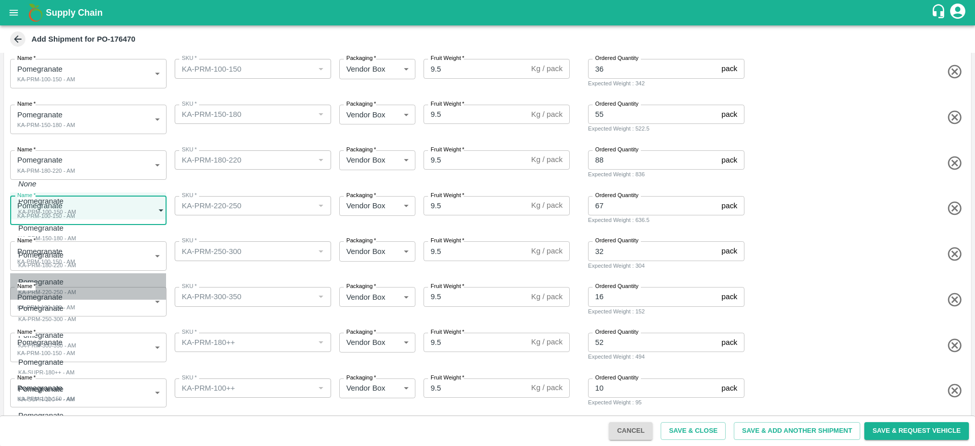
click at [76, 283] on div "Pomegranate KA-PRM-220-250 - AM" at bounding box center [47, 286] width 58 height 21
type input "2042114"
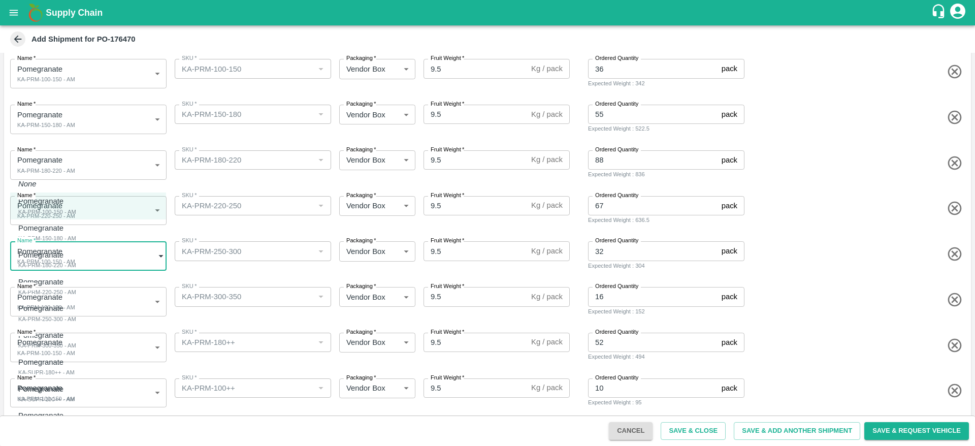
click at [91, 248] on body "Supply Chain Add Shipment for PO-176470 Type DC DC MO's Customer Customer (Mate…" at bounding box center [487, 223] width 975 height 446
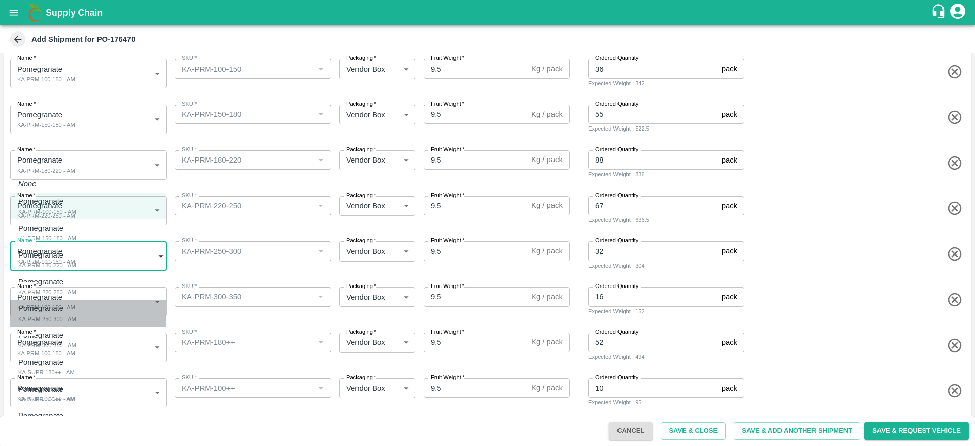
click at [76, 318] on div "Pomegranate KA-PRM-250-300 - AM" at bounding box center [47, 313] width 58 height 21
type input "2042115"
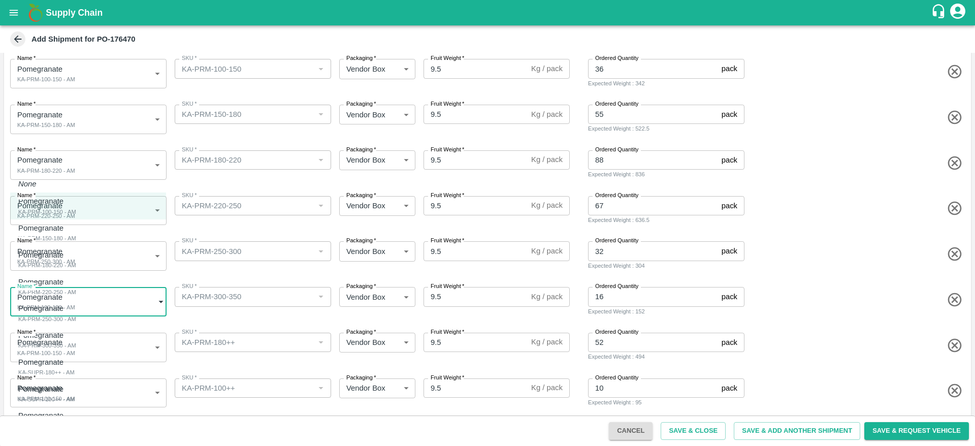
click at [87, 291] on body "Supply Chain Add Shipment for PO-176470 Type DC DC MO's Customer Customer (Mate…" at bounding box center [487, 223] width 975 height 446
click at [76, 337] on div "Pomegranate KA-PRM-300-350 - AM" at bounding box center [47, 340] width 58 height 21
type input "2042116"
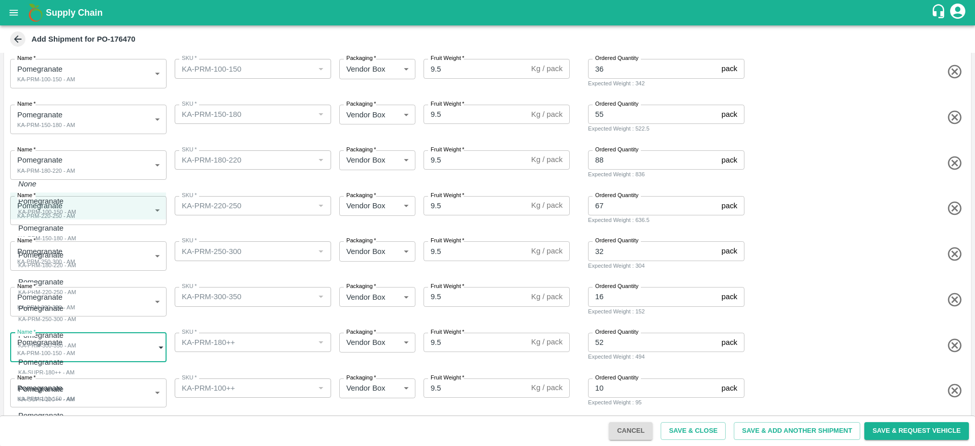
click at [85, 337] on body "Supply Chain Add Shipment for PO-176470 Type DC DC MO's Customer Customer (Mate…" at bounding box center [487, 223] width 975 height 446
click at [75, 363] on div "Pomegranate KA-SUPR-180++ - AM" at bounding box center [46, 367] width 56 height 21
type input "2042117"
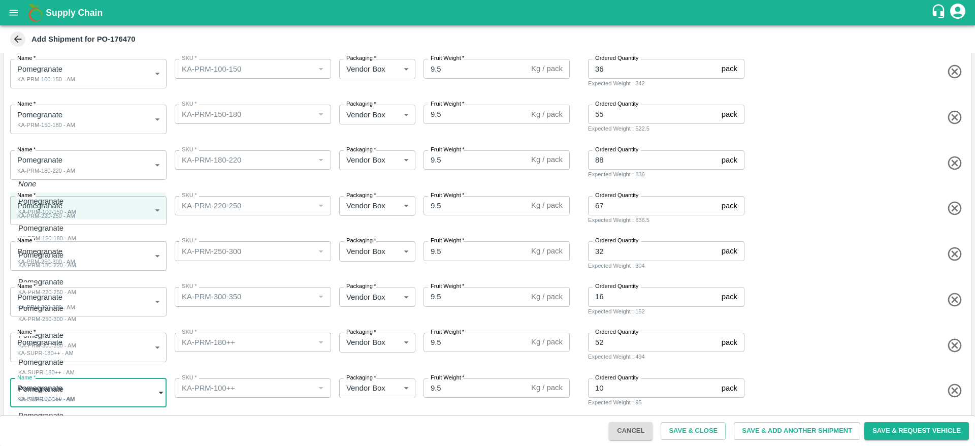
click at [89, 384] on body "Supply Chain Add Shipment for PO-176470 Type DC DC MO's Customer Customer (Mate…" at bounding box center [487, 223] width 975 height 446
click at [75, 393] on div "Pomegranate KA-SUPR-100++ - AM" at bounding box center [46, 394] width 56 height 21
type input "2042118"
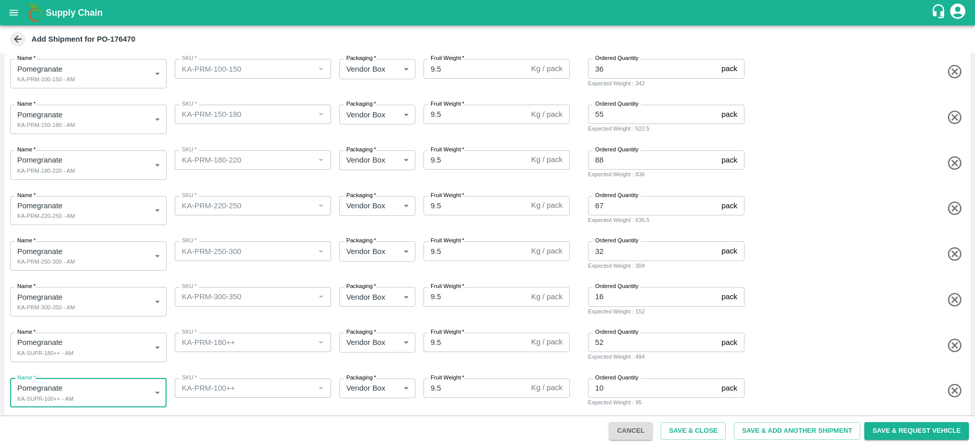
scroll to position [163, 0]
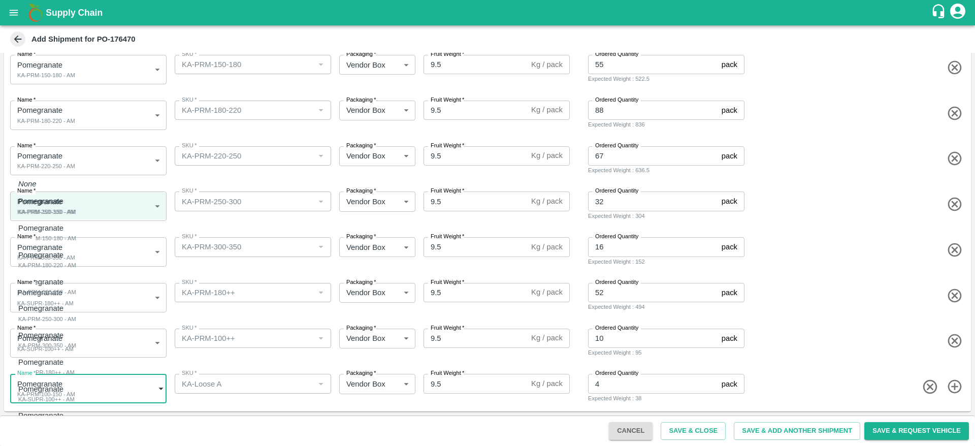
click at [110, 384] on body "Supply Chain Add Shipment for PO-176470 Type DC DC MO's Customer Customer (Mate…" at bounding box center [487, 223] width 975 height 446
click at [69, 413] on div "Pomegranate KA-Loose A - AM" at bounding box center [43, 420] width 50 height 21
type input "2042119"
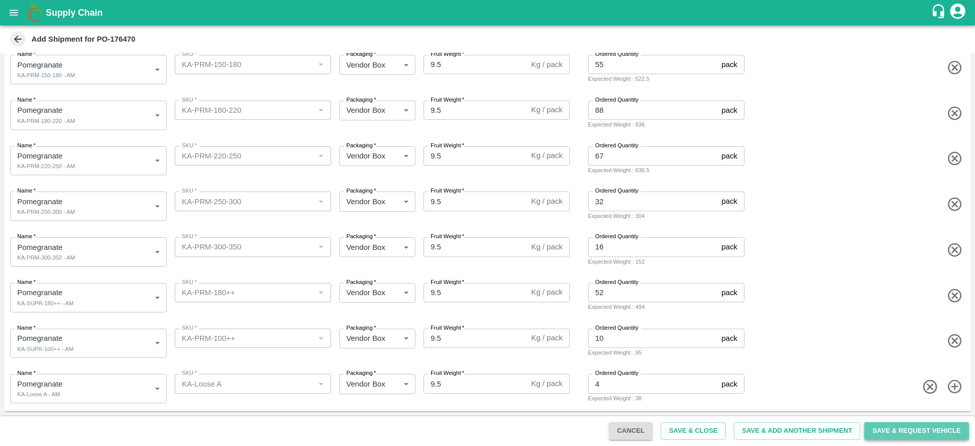
click at [908, 430] on button "Save & Request Vehicle" at bounding box center [917, 431] width 105 height 18
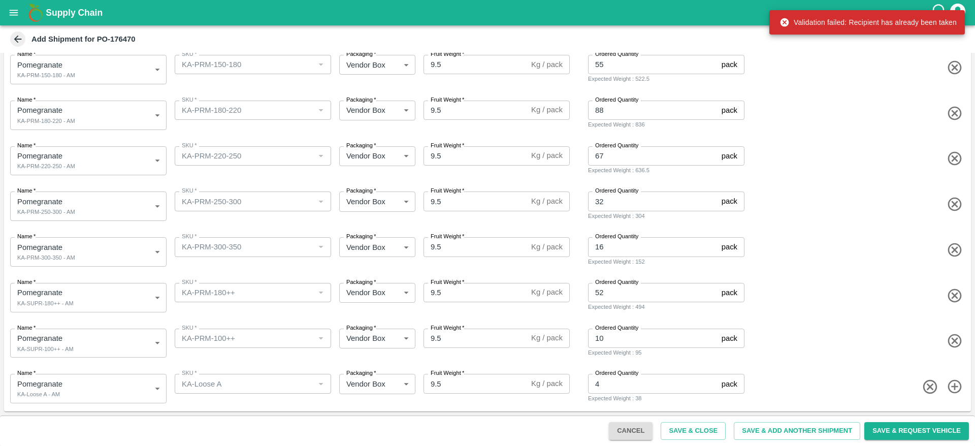
scroll to position [0, 0]
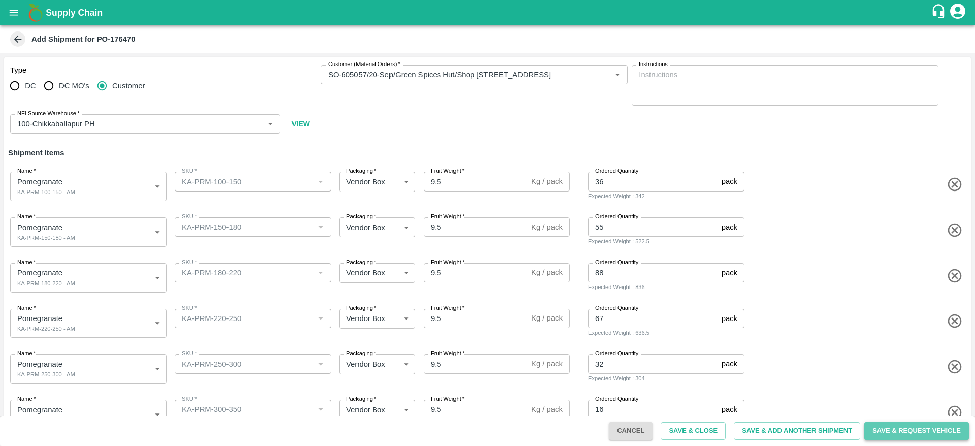
click at [891, 431] on button "Save & Request Vehicle" at bounding box center [917, 431] width 105 height 18
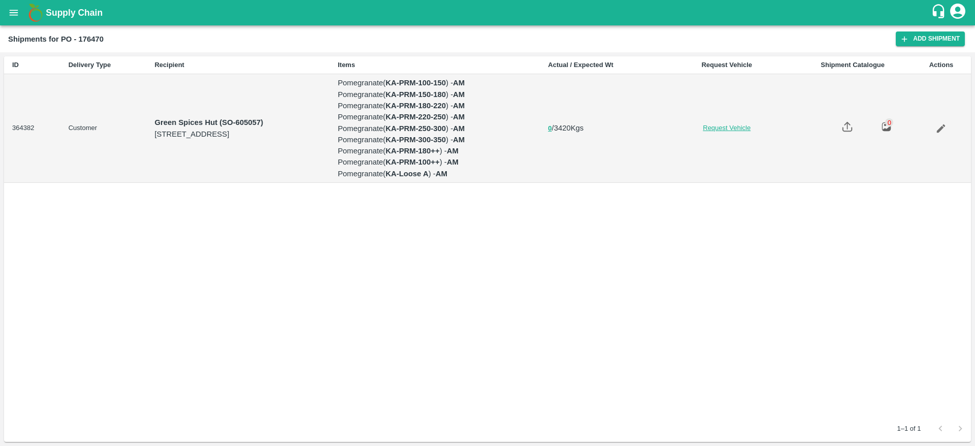
click at [786, 127] on link "Request Vehicle" at bounding box center [727, 128] width 118 height 10
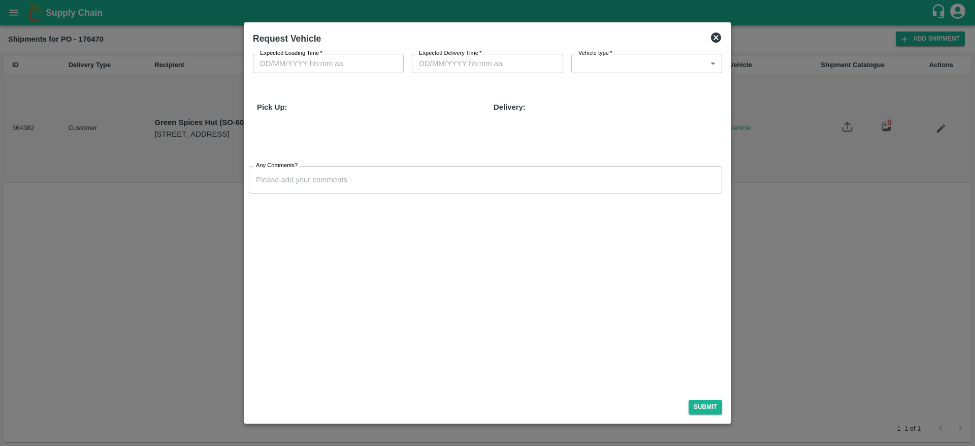
type input "DD/MM/YYYY hh:mm aa"
click at [354, 70] on input "DD/MM/YYYY hh:mm aa" at bounding box center [325, 63] width 144 height 19
type input "[DATE] 05:36 PM"
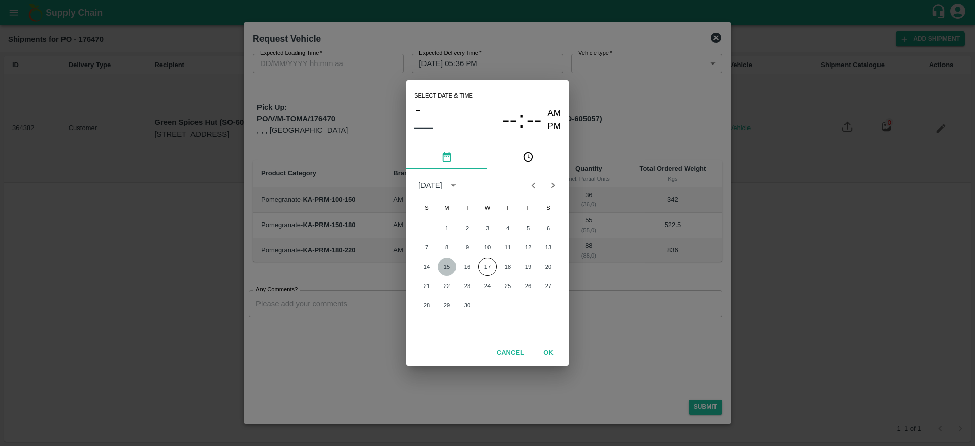
click at [450, 264] on button "15" at bounding box center [447, 267] width 18 height 18
type input "15/09/2025 12:00 AM"
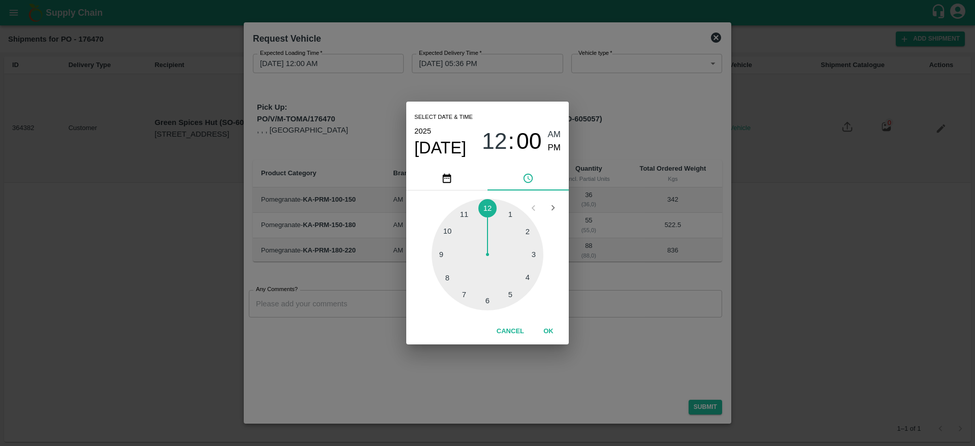
click at [550, 330] on button "OK" at bounding box center [548, 332] width 33 height 18
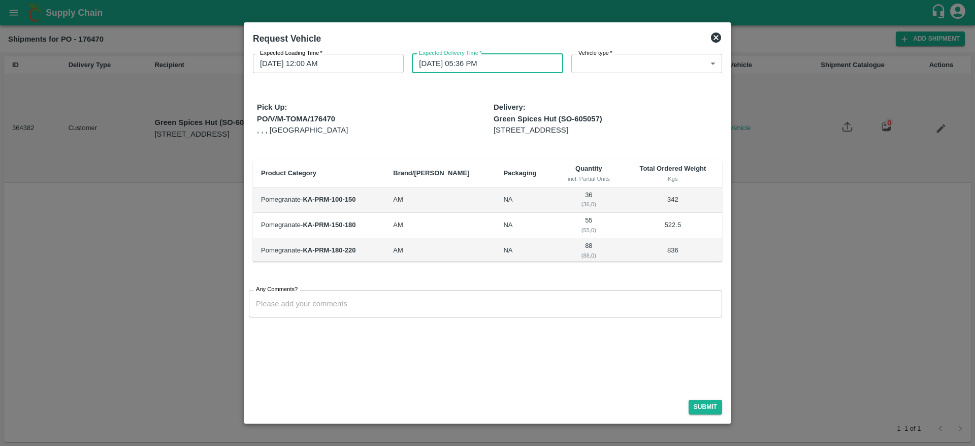
click at [481, 68] on input "[DATE] 05:36 PM" at bounding box center [484, 63] width 144 height 19
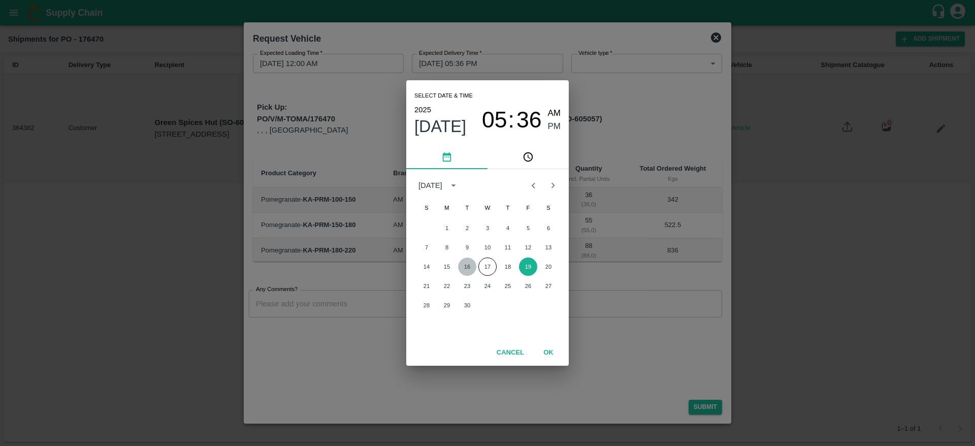
click at [464, 266] on button "16" at bounding box center [467, 267] width 18 height 18
type input "16/09/2025 05:36 PM"
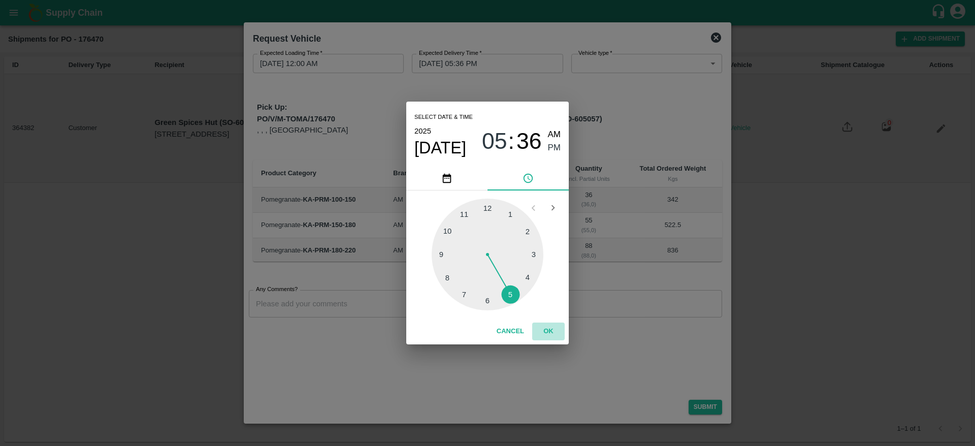
click at [547, 329] on button "OK" at bounding box center [548, 332] width 33 height 18
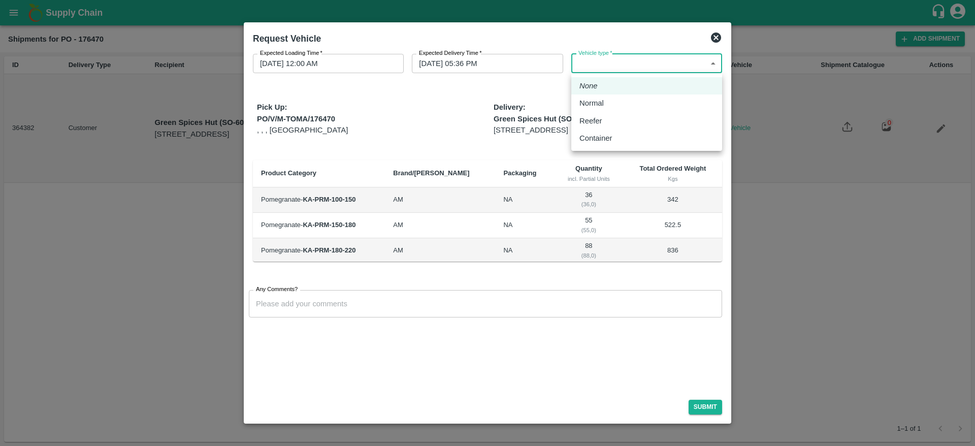
click at [627, 58] on body "Supply Chain Shipments for PO - 176470 Add Shipment ID Delivery Type Recipient …" at bounding box center [487, 223] width 975 height 446
click at [623, 101] on div "Normal" at bounding box center [647, 103] width 135 height 11
type input "1"
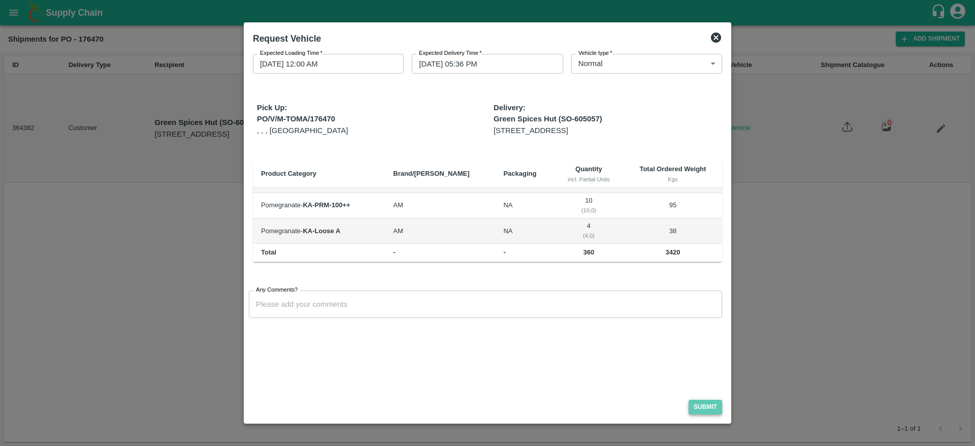
click at [698, 400] on button "Submit" at bounding box center [706, 407] width 34 height 15
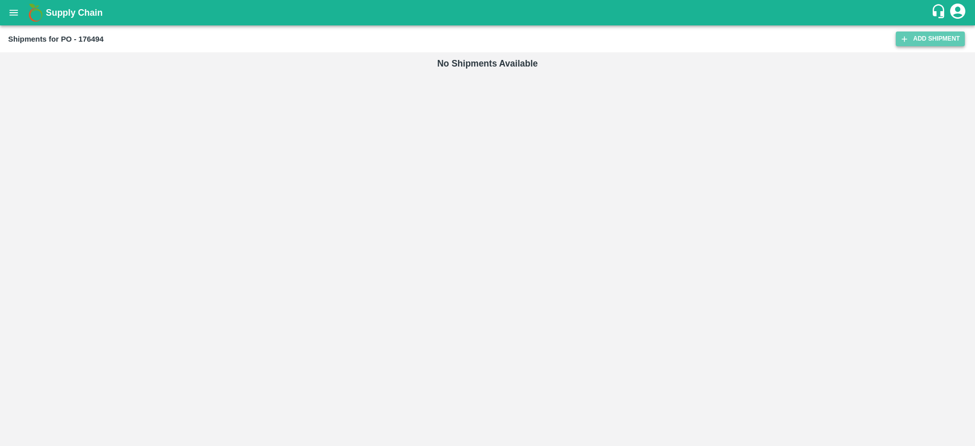
click at [916, 39] on link "Add Shipment" at bounding box center [930, 38] width 69 height 15
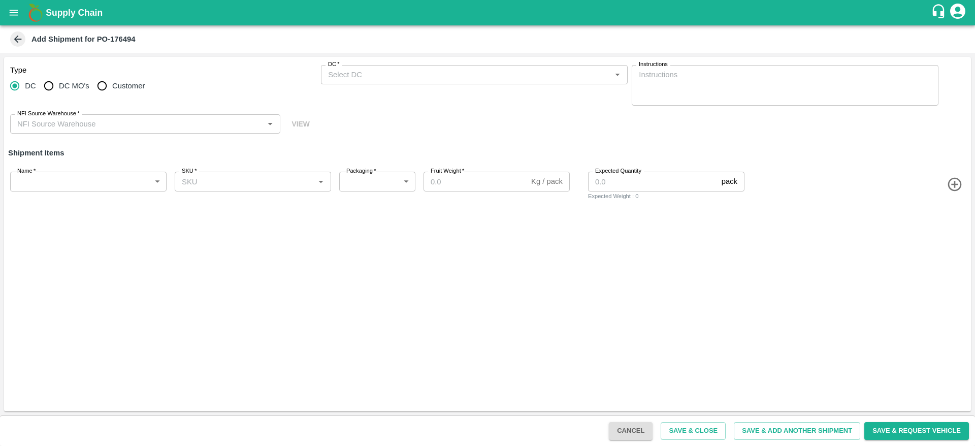
click at [96, 86] on input "Customer" at bounding box center [102, 86] width 20 height 20
radio input "true"
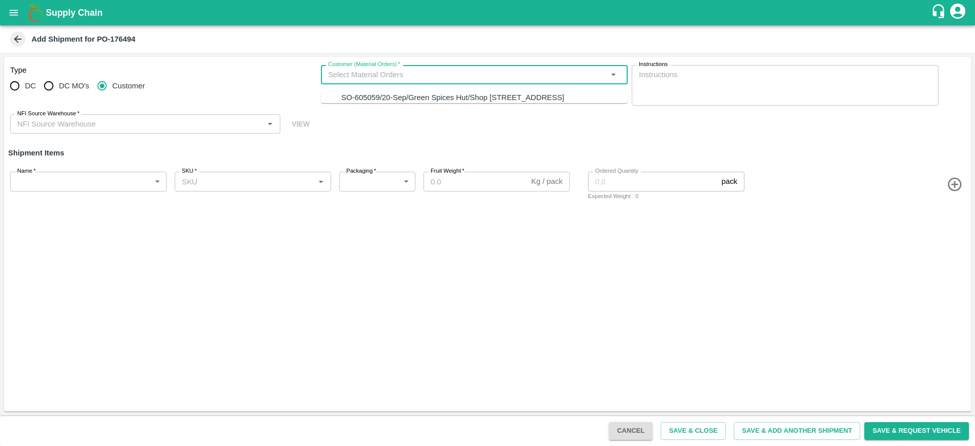
click at [366, 74] on input "Customer (Material Orders)   *" at bounding box center [466, 74] width 284 height 13
click at [393, 103] on div "SO-605059/20-Sep/Green Spices Hut/Shop [STREET_ADDRESS]" at bounding box center [484, 97] width 287 height 11
type input "SO-605059/20-Sep/Green Spices Hut/Shop [STREET_ADDRESS]"
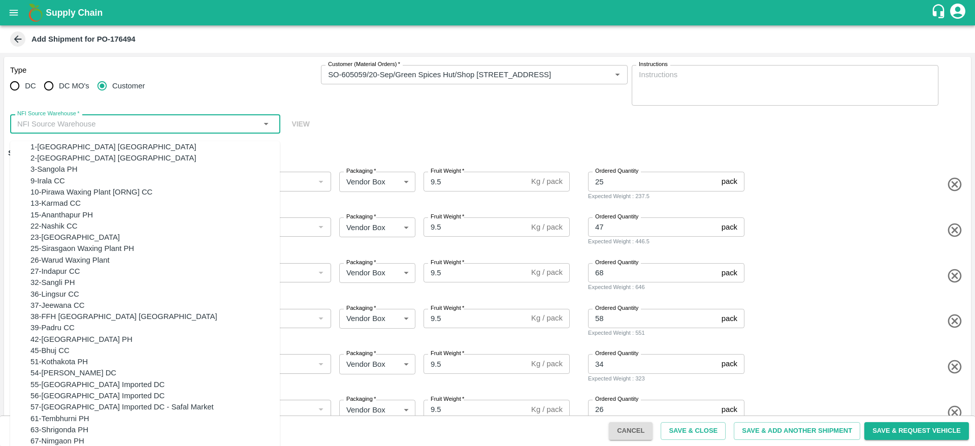
click at [223, 125] on input "NFI Source Warehouse   *" at bounding box center [136, 123] width 247 height 13
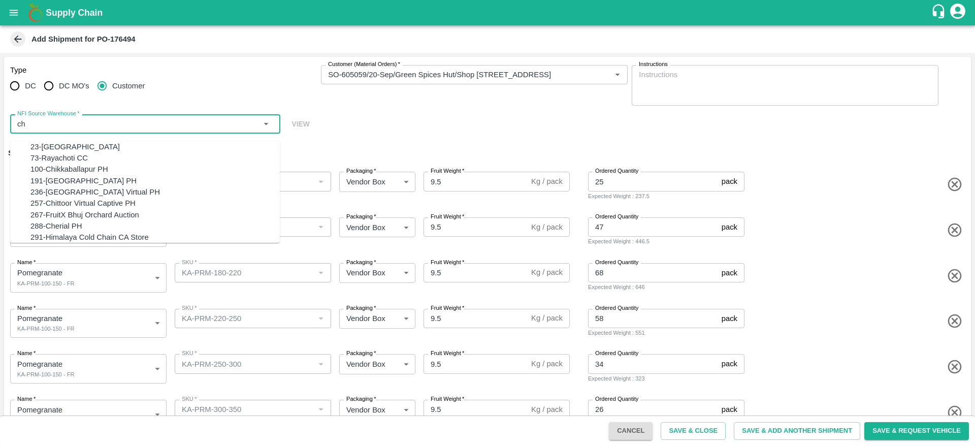
click at [195, 174] on div "100-Chikkaballapur PH" at bounding box center [154, 169] width 249 height 11
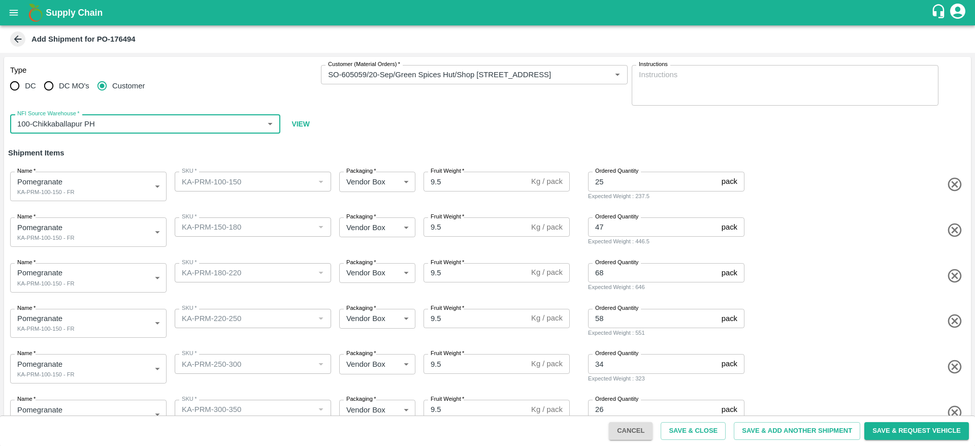
type input "100-Chikkaballapur PH"
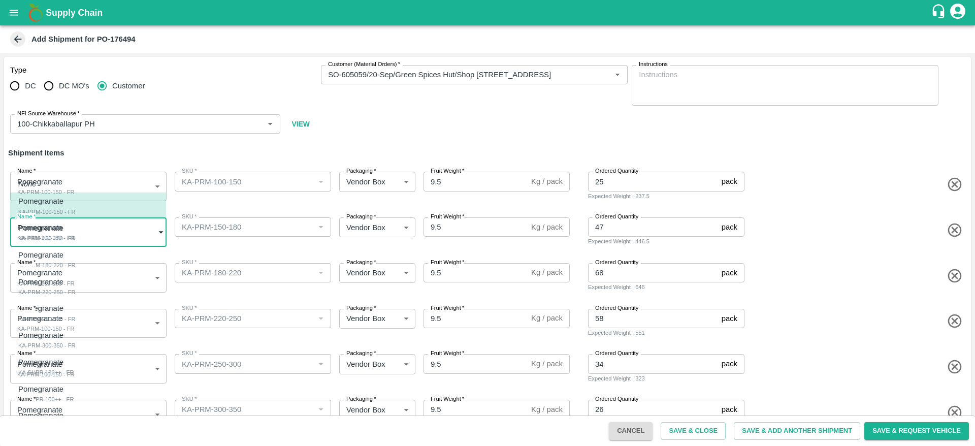
click at [88, 239] on body "Supply Chain Add Shipment for PO-176494 Type DC DC MO's Customer Customer (Mate…" at bounding box center [487, 223] width 975 height 446
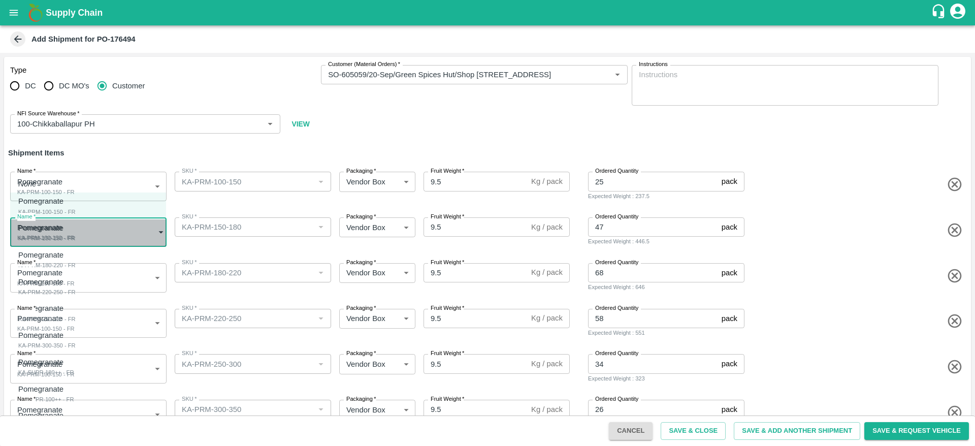
click at [76, 239] on div "Pomegranate KA-PRM-150-180 - FR" at bounding box center [46, 233] width 57 height 21
type input "2042604"
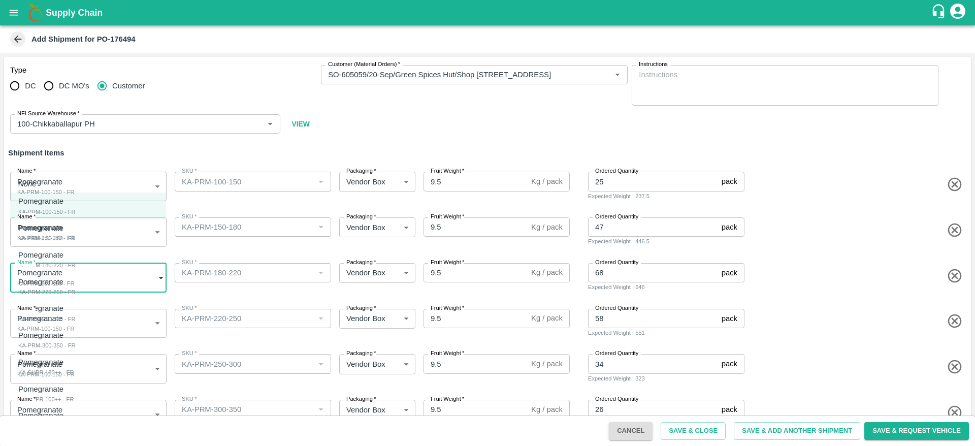
click at [68, 269] on body "Supply Chain Add Shipment for PO-176494 Type DC DC MO's Customer Customer (Mate…" at bounding box center [487, 223] width 975 height 446
click at [68, 269] on div "KA-PRM-180-220 - FR" at bounding box center [46, 265] width 57 height 9
type input "2042605"
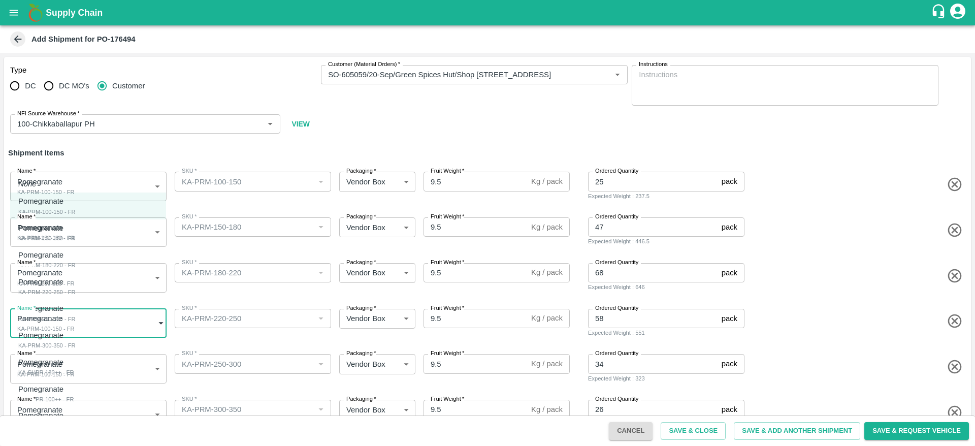
click at [61, 310] on body "Supply Chain Add Shipment for PO-176494 Type DC DC MO's Customer Customer (Mate…" at bounding box center [487, 223] width 975 height 446
click at [76, 295] on div "Pomegranate KA-PRM-220-250 - FR" at bounding box center [46, 286] width 57 height 21
type input "2042606"
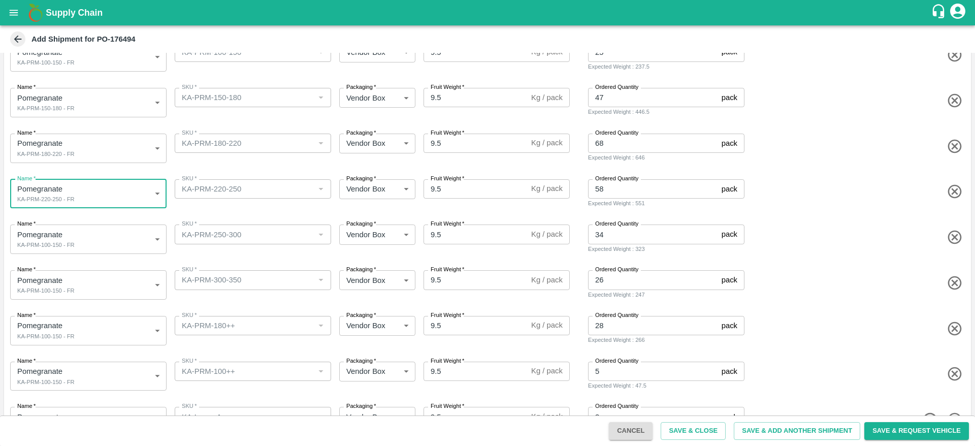
scroll to position [131, 0]
drag, startPoint x: 94, startPoint y: 221, endPoint x: 93, endPoint y: 229, distance: 8.1
click at [93, 229] on div "Name   * Pomegranate KA-PRM-100-150 - FR 2042603 Name" at bounding box center [86, 236] width 161 height 34
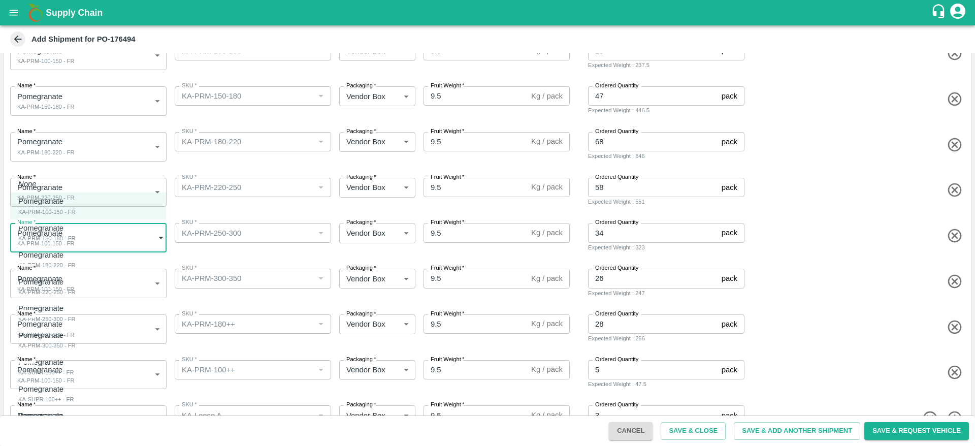
click at [93, 229] on body "Supply Chain Add Shipment for PO-176494 Type DC DC MO's Customer Customer (Mate…" at bounding box center [487, 223] width 975 height 446
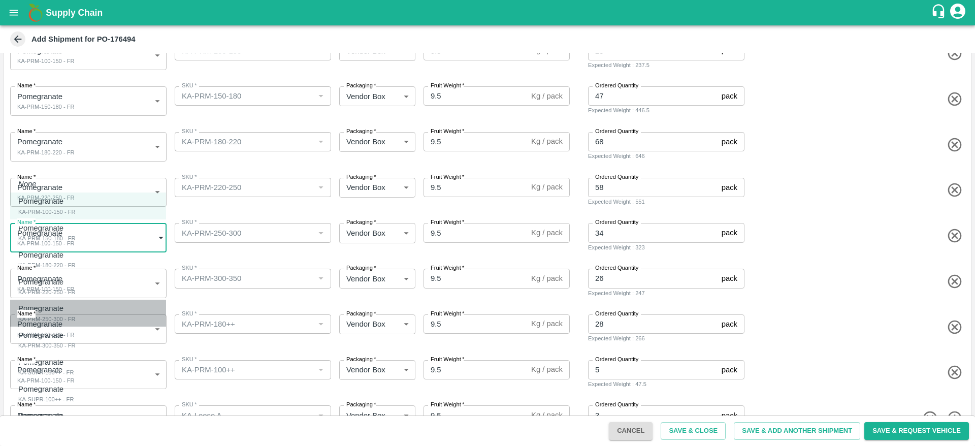
click at [76, 313] on div "Pomegranate KA-PRM-250-300 - FR" at bounding box center [46, 313] width 57 height 21
type input "2042607"
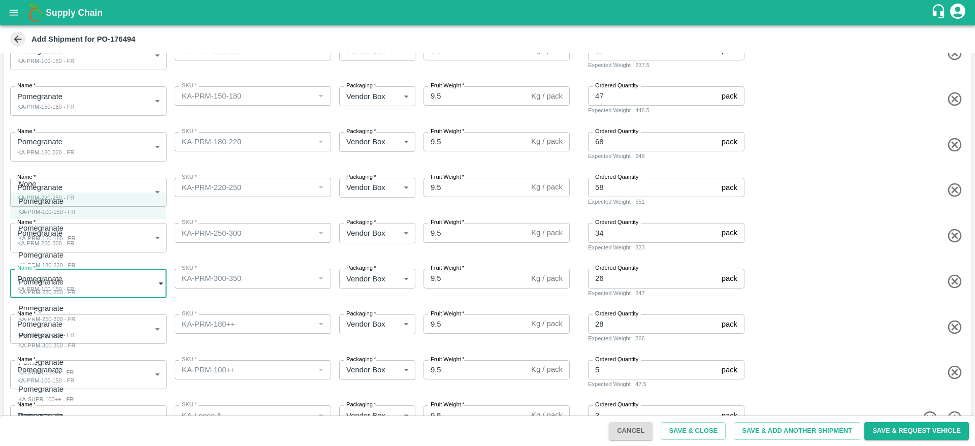
click at [107, 273] on body "Supply Chain Add Shipment for PO-176494 Type DC DC MO's Customer Customer (Mate…" at bounding box center [487, 223] width 975 height 446
click at [76, 339] on div "Pomegranate KA-PRM-300-350 - FR" at bounding box center [46, 340] width 57 height 21
type input "2042608"
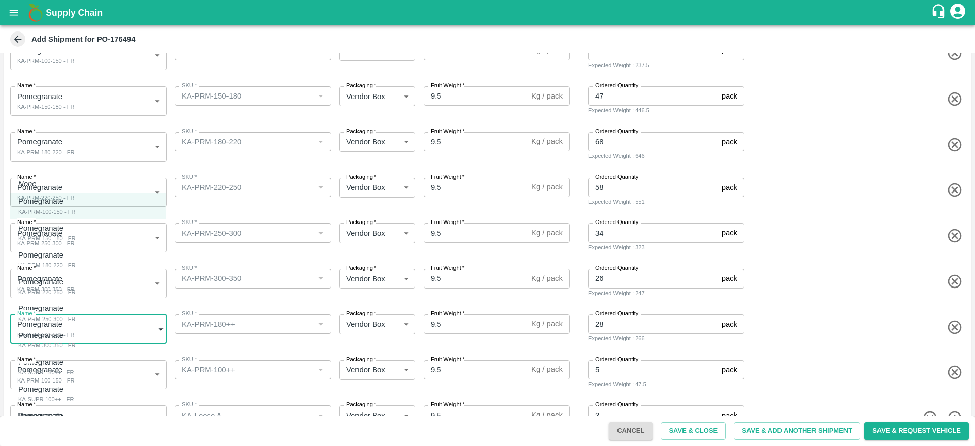
click at [110, 328] on body "Supply Chain Add Shipment for PO-176494 Type DC DC MO's Customer Customer (Mate…" at bounding box center [487, 223] width 975 height 446
click at [74, 369] on div "Pomegranate KA-SUPR-180++ - FR" at bounding box center [45, 367] width 55 height 21
type input "2042609"
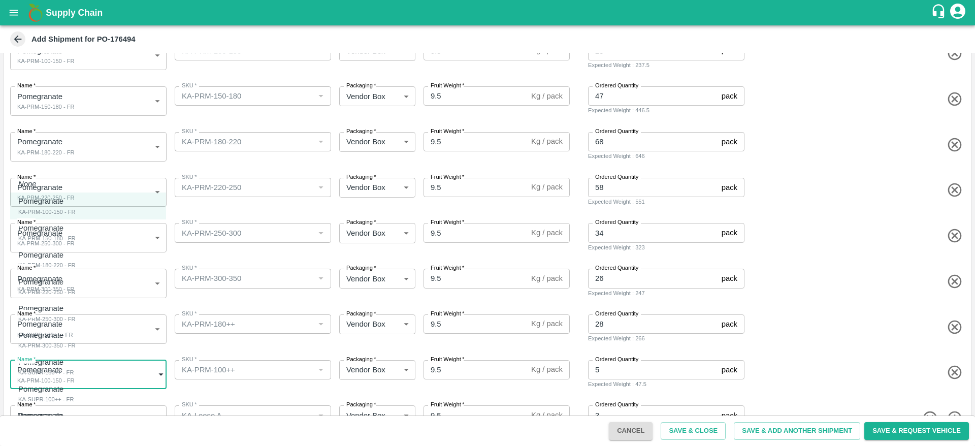
click at [111, 363] on body "Supply Chain Add Shipment for PO-176494 Type DC DC MO's Customer Customer (Mate…" at bounding box center [487, 223] width 975 height 446
click at [74, 388] on div "Pomegranate KA-SUPR-100++ - FR" at bounding box center [45, 394] width 55 height 21
type input "2042610"
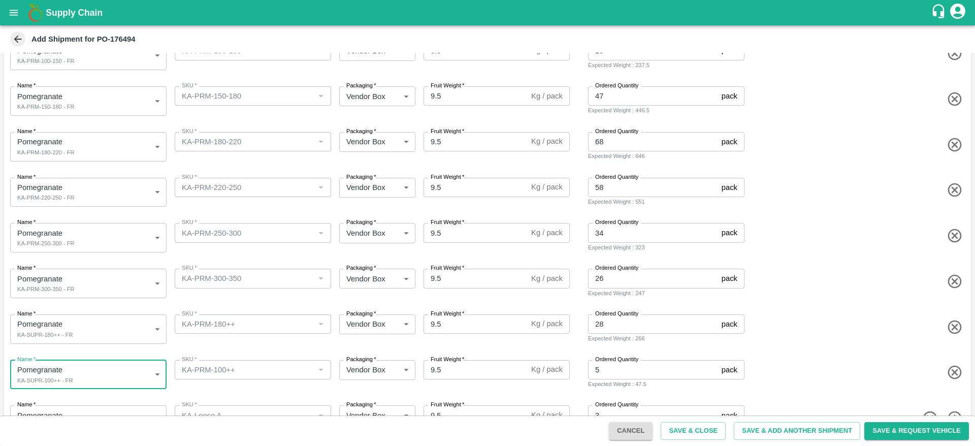
scroll to position [163, 0]
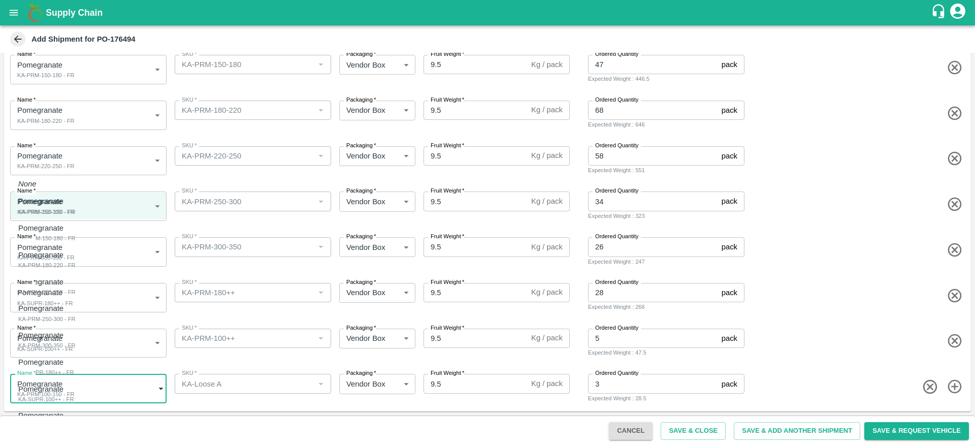
click at [108, 388] on body "Supply Chain Add Shipment for PO-176494 Type DC DC MO's Customer Customer (Mate…" at bounding box center [487, 223] width 975 height 446
click at [69, 422] on div "Pomegranate KA-Loose A - FR" at bounding box center [43, 420] width 50 height 21
type input "2042611"
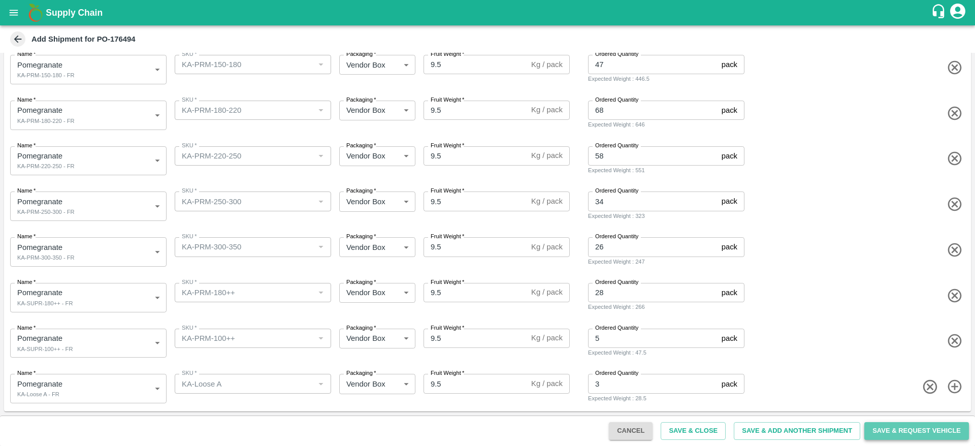
click at [916, 434] on button "Save & Request Vehicle" at bounding box center [917, 431] width 105 height 18
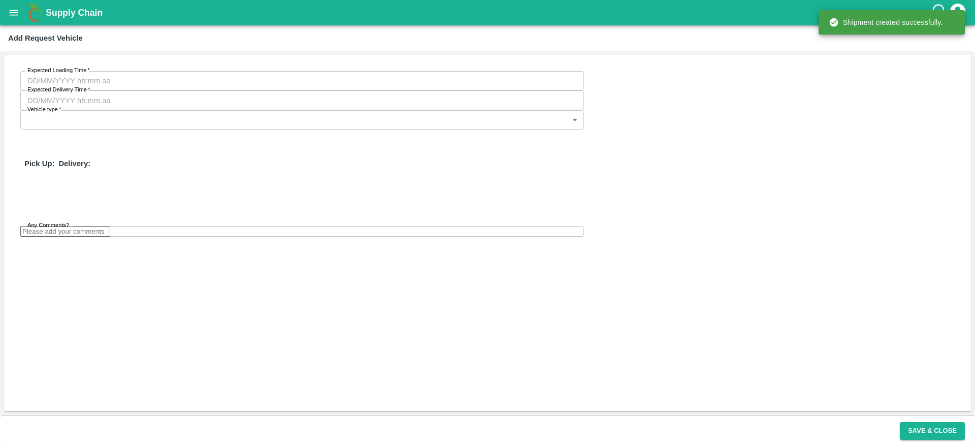
type input "DD/MM/YYYY hh:mm aa"
type input "19/09/2025 05:36 PM"
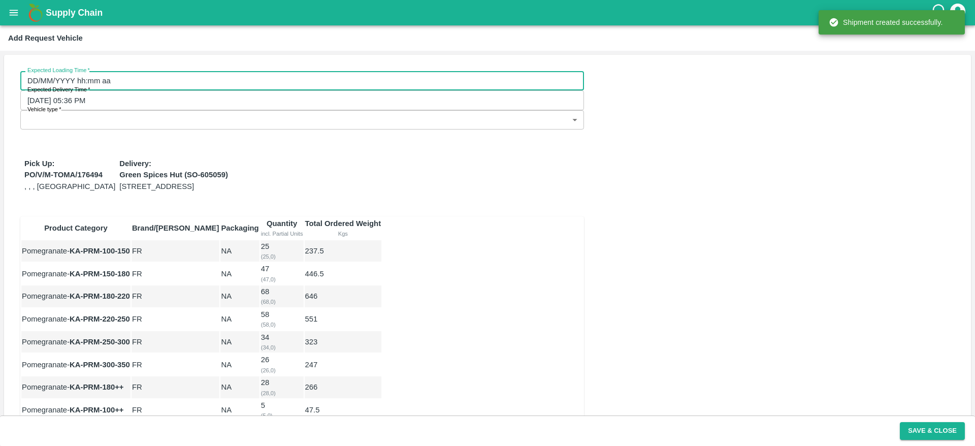
click at [144, 81] on input "DD/MM/YYYY hh:mm aa" at bounding box center [298, 80] width 557 height 19
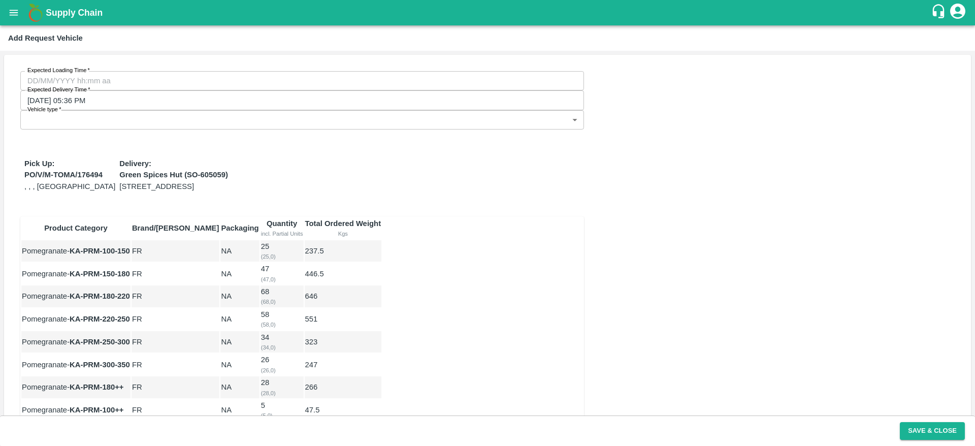
type input "15/09/2025 12:00 AM"
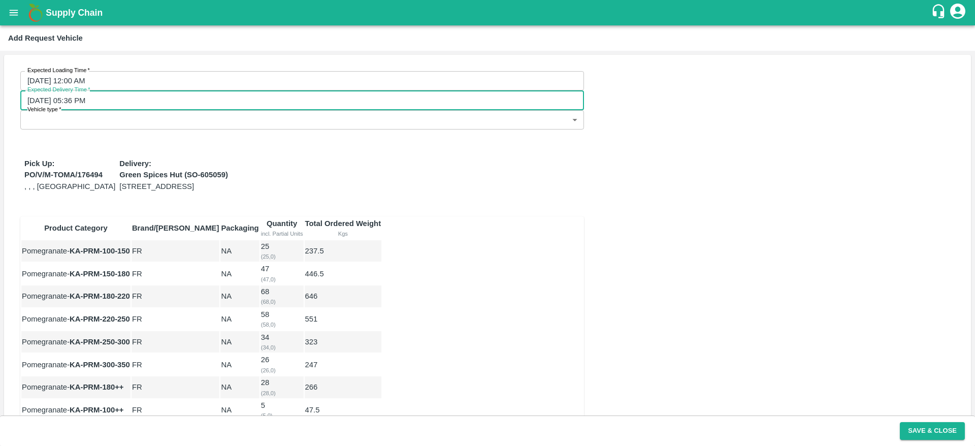
click at [260, 90] on input "19/09/2025 05:36 PM" at bounding box center [298, 99] width 557 height 19
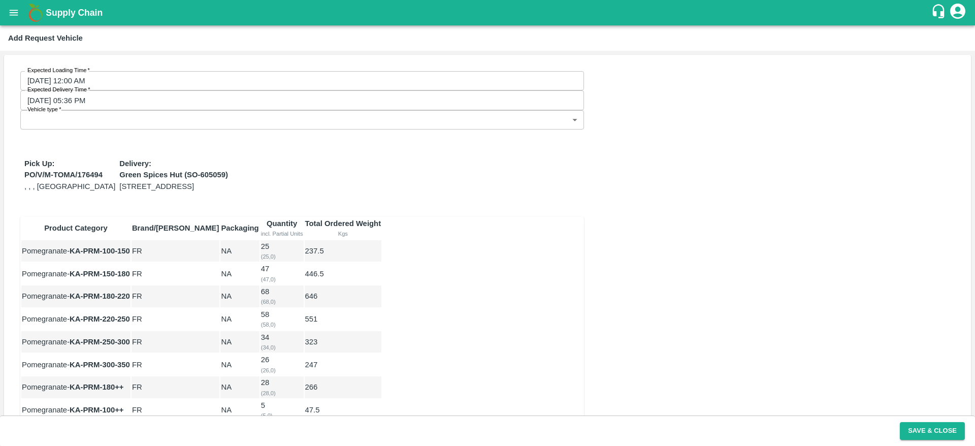
type input "16/09/2025 05:36 PM"
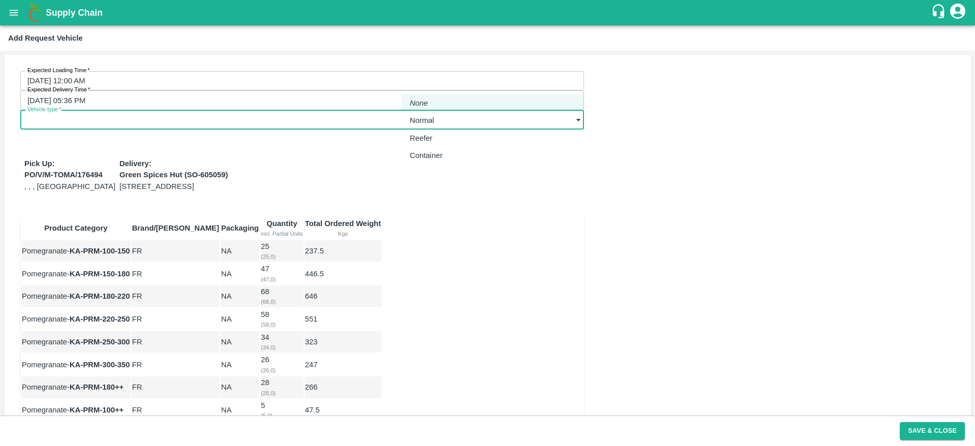
click at [539, 85] on body "Supply Chain Add Request Vehicle Expected Loading Time   * 15/09/2025 12:00 AM …" at bounding box center [487, 223] width 975 height 446
click at [439, 122] on div "Normal" at bounding box center [424, 120] width 29 height 11
type input "1"
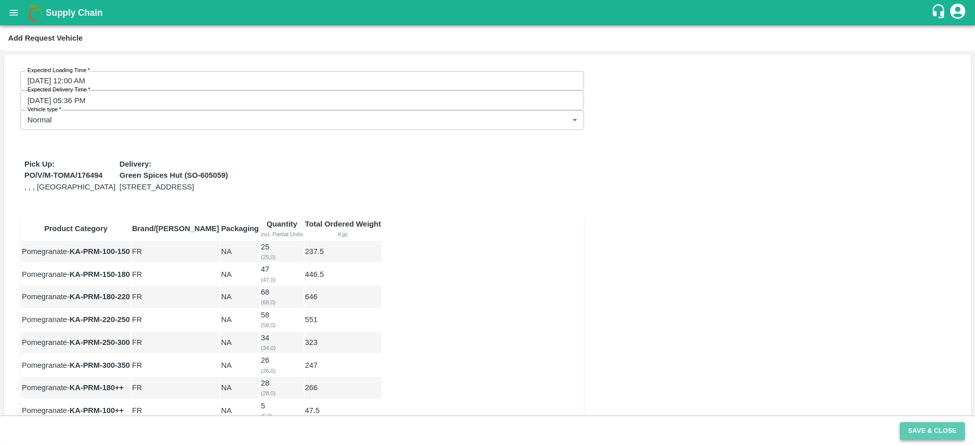
click at [937, 436] on button "Save & Close" at bounding box center [932, 431] width 65 height 18
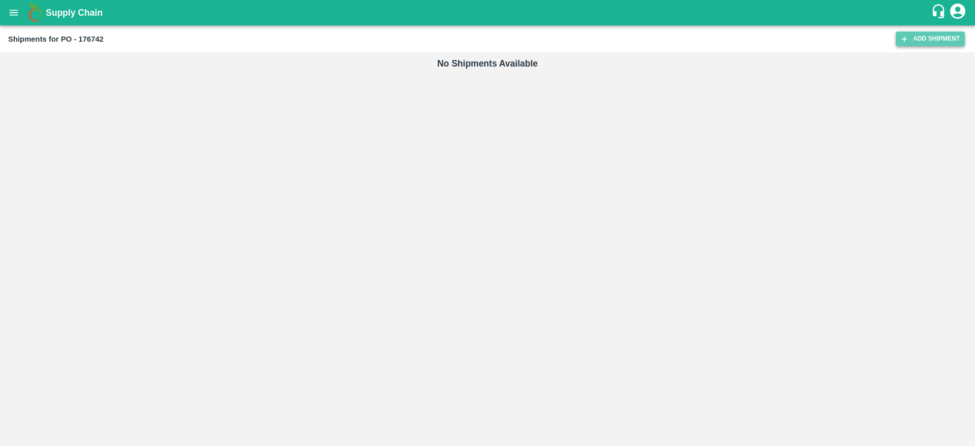
click at [931, 38] on link "Add Shipment" at bounding box center [930, 38] width 69 height 15
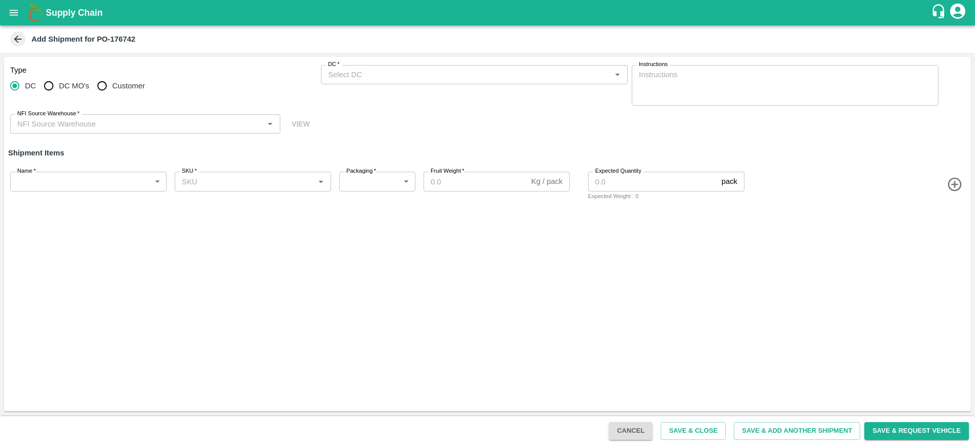
click at [131, 77] on label "Customer" at bounding box center [118, 86] width 53 height 20
click at [112, 77] on input "Customer" at bounding box center [102, 86] width 20 height 20
radio input "true"
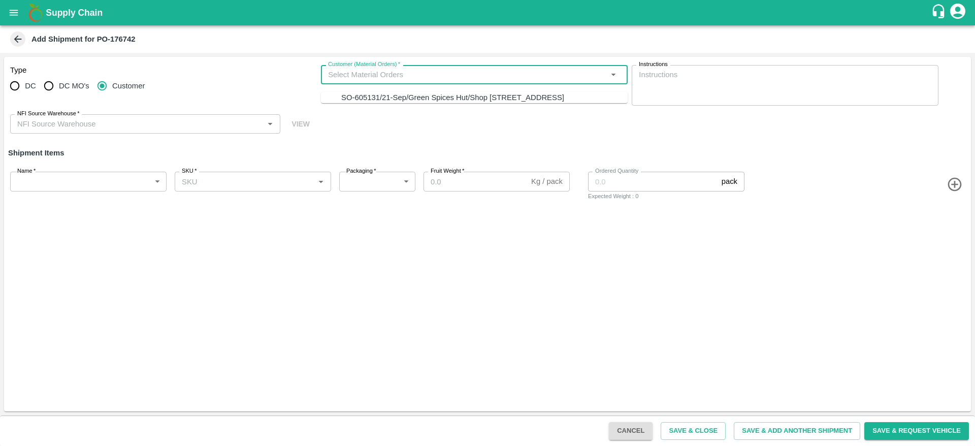
click at [372, 79] on input "Customer (Material Orders)   *" at bounding box center [466, 74] width 284 height 13
click at [389, 103] on div "SO-605131/21-Sep/Green Spices Hut/Shop [STREET_ADDRESS]" at bounding box center [452, 97] width 223 height 11
type input "SO-605131/21-Sep/Green Spices Hut/Shop [STREET_ADDRESS]"
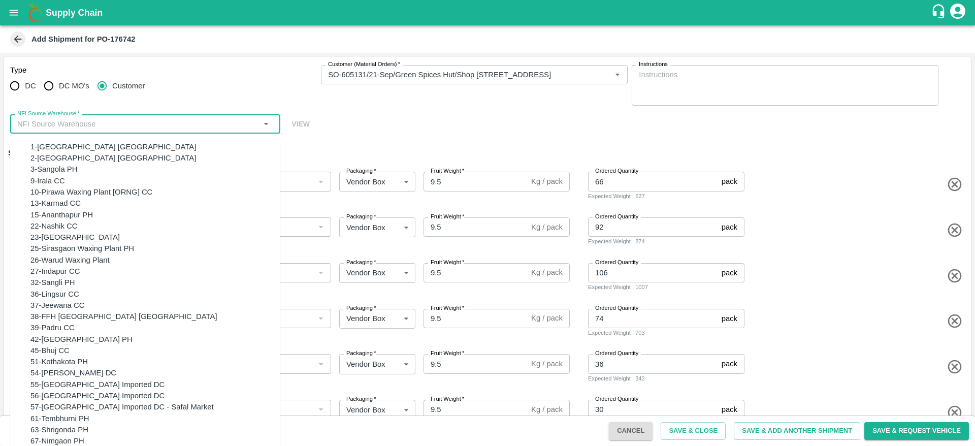
click at [216, 121] on input "NFI Source Warehouse   *" at bounding box center [136, 123] width 247 height 13
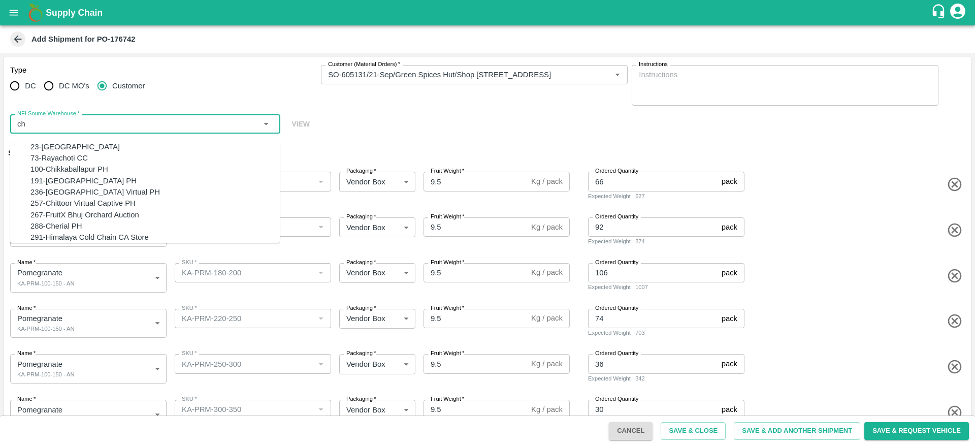
click at [178, 175] on div "100-Chikkaballapur PH" at bounding box center [154, 169] width 249 height 11
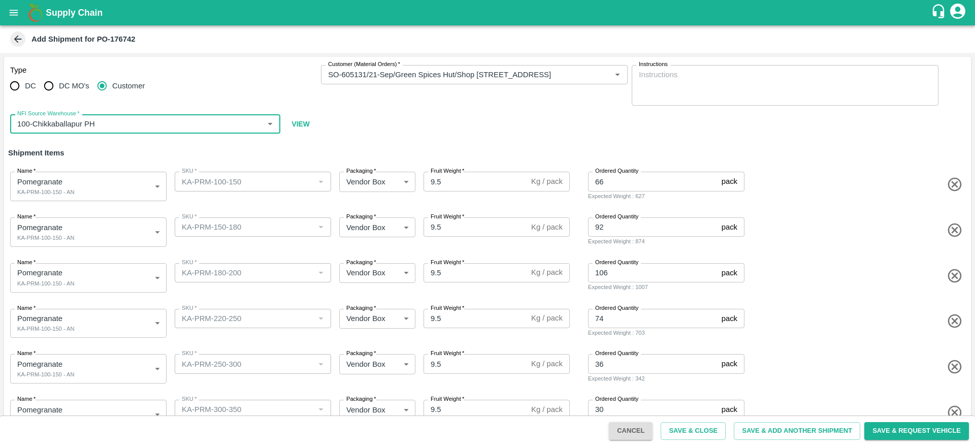
type input "100-Chikkaballapur PH"
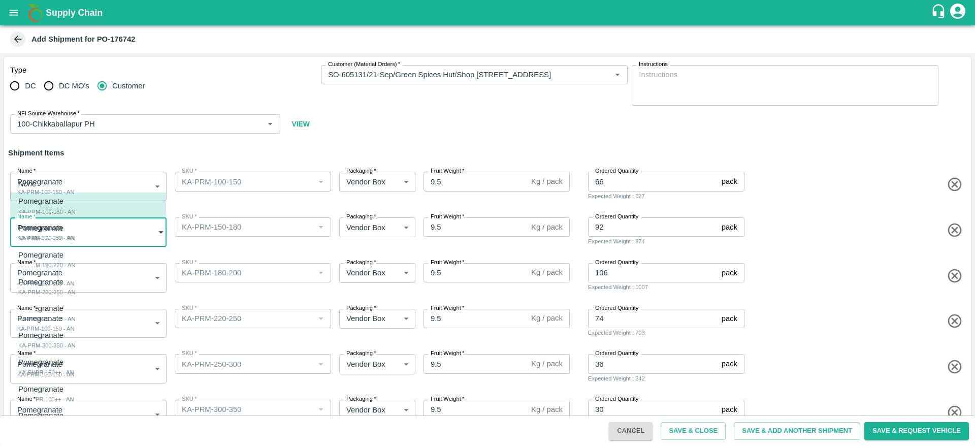
click at [56, 222] on body "Supply Chain Add Shipment for PO-176742 Type DC DC MO's Customer Customer (Mate…" at bounding box center [487, 223] width 975 height 446
click at [76, 231] on div "Pomegranate KA-PRM-150-180 - AN" at bounding box center [46, 233] width 57 height 21
type input "2048059"
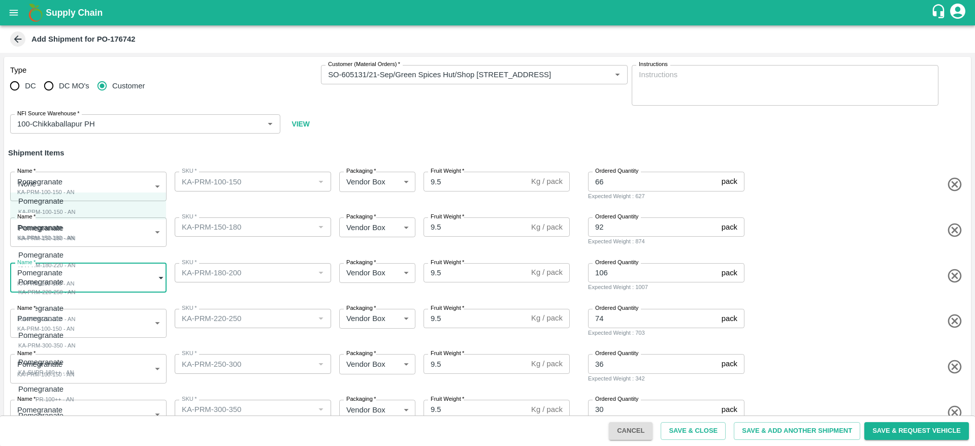
click at [58, 266] on body "Supply Chain Add Shipment for PO-176742 Type DC DC MO's Customer Customer (Mate…" at bounding box center [487, 223] width 975 height 446
click at [76, 263] on div "Pomegranate KA-PRM-180-220 - AN" at bounding box center [46, 259] width 57 height 21
type input "2048060"
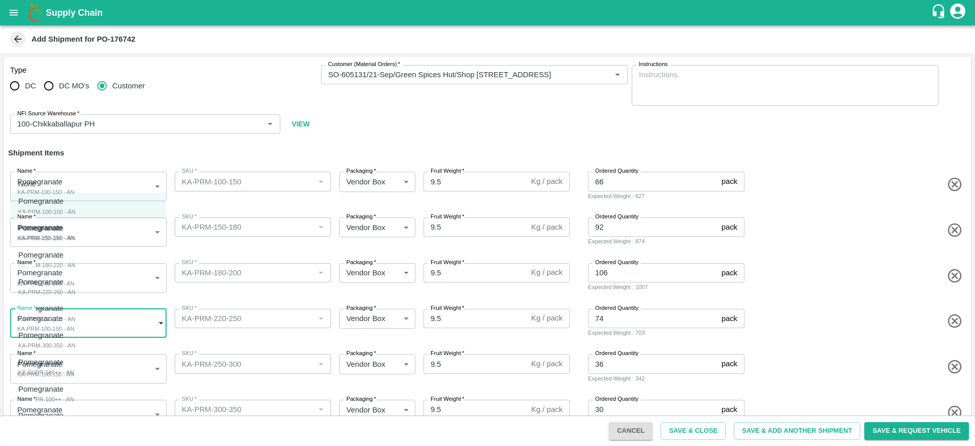
click at [62, 315] on body "Supply Chain Add Shipment for PO-176742 Type DC DC MO's Customer Customer (Mate…" at bounding box center [487, 223] width 975 height 446
click at [76, 289] on div "Pomegranate KA-PRM-220-250 - AN" at bounding box center [46, 286] width 57 height 21
type input "2048061"
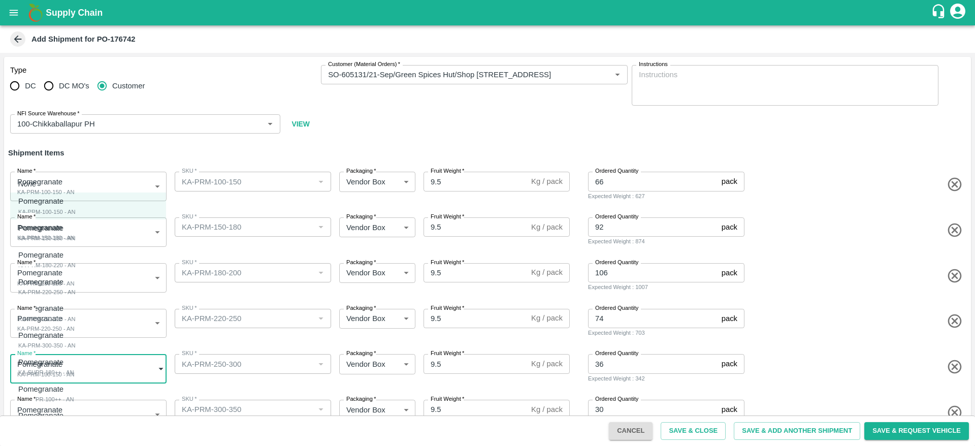
click at [85, 360] on body "Supply Chain Add Shipment for PO-176742 Type DC DC MO's Customer Customer (Mate…" at bounding box center [487, 223] width 975 height 446
click at [76, 320] on div "Pomegranate KA-PRM-250-300 - AN" at bounding box center [46, 313] width 57 height 21
type input "2048062"
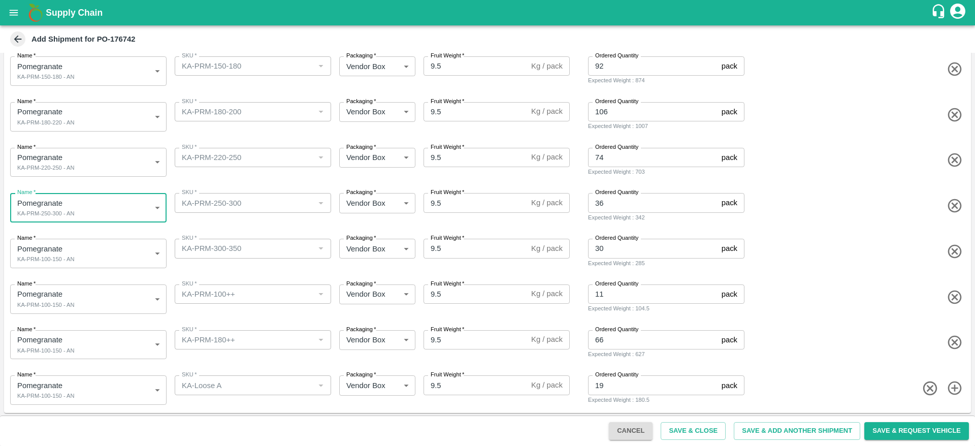
scroll to position [163, 0]
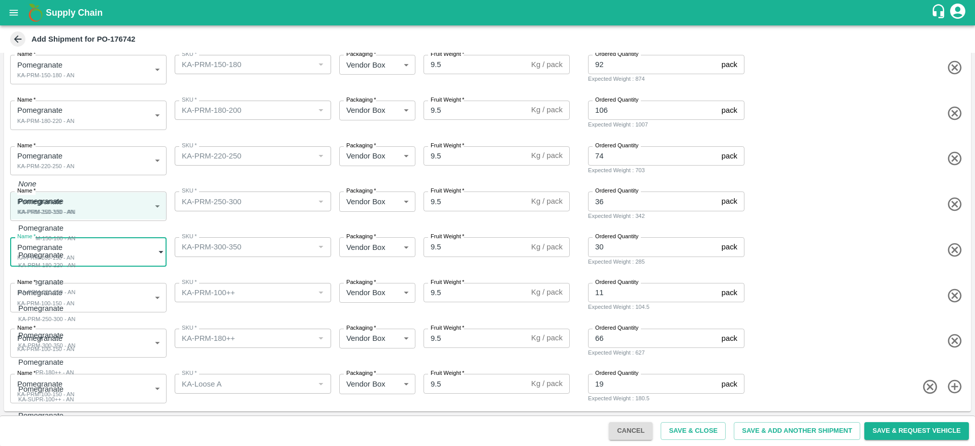
click at [123, 260] on body "Supply Chain Add Shipment for PO-176742 Type DC DC MO's Customer Customer (Mate…" at bounding box center [487, 223] width 975 height 446
click at [76, 335] on div "Pomegranate KA-PRM-300-350 - AN" at bounding box center [46, 340] width 57 height 21
type input "2048063"
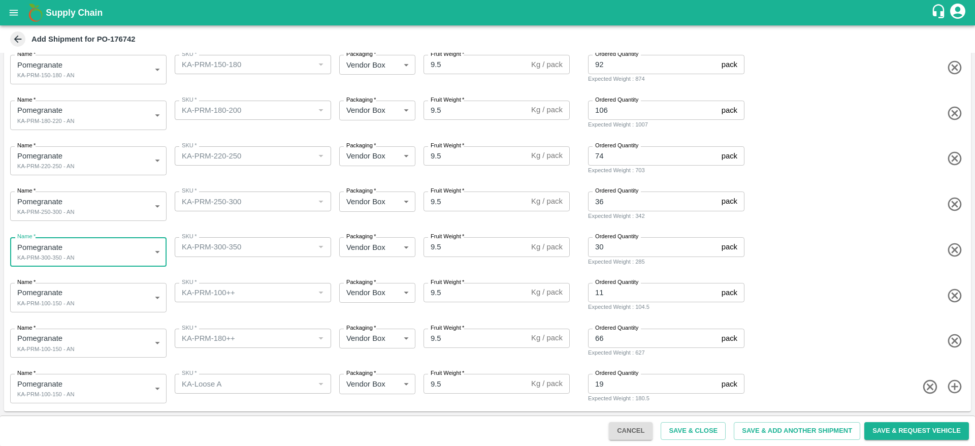
click at [115, 292] on body "Supply Chain Add Shipment for PO-176742 Type DC DC MO's Customer Customer (Mate…" at bounding box center [487, 223] width 975 height 446
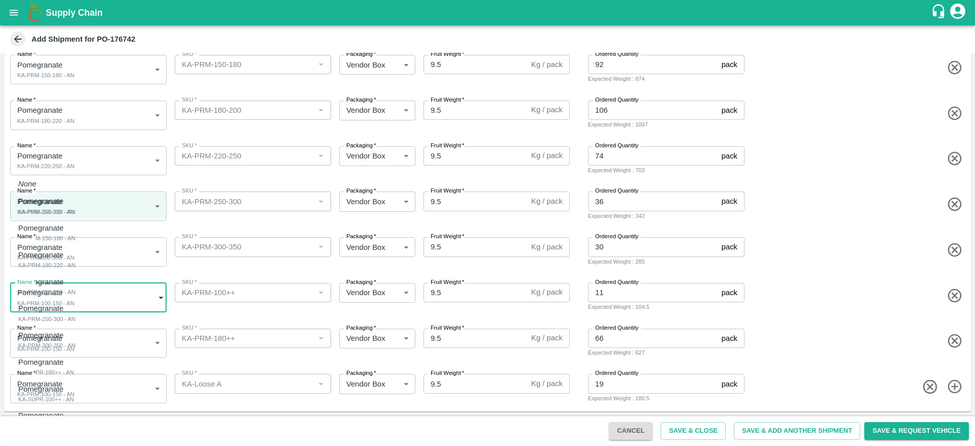
click at [74, 364] on div "Pomegranate KA-SUPR-180++ - AN" at bounding box center [45, 367] width 55 height 21
type input "2048064"
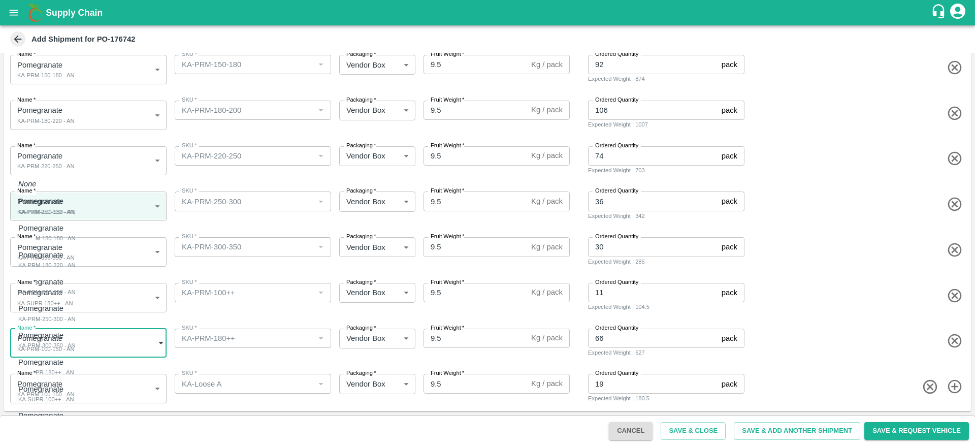
click at [115, 335] on body "Supply Chain Add Shipment for PO-176742 Type DC DC MO's Customer Customer (Mate…" at bounding box center [487, 223] width 975 height 446
click at [74, 400] on div "Pomegranate KA-SUPR-100++ - AN" at bounding box center [45, 394] width 55 height 21
type input "2048065"
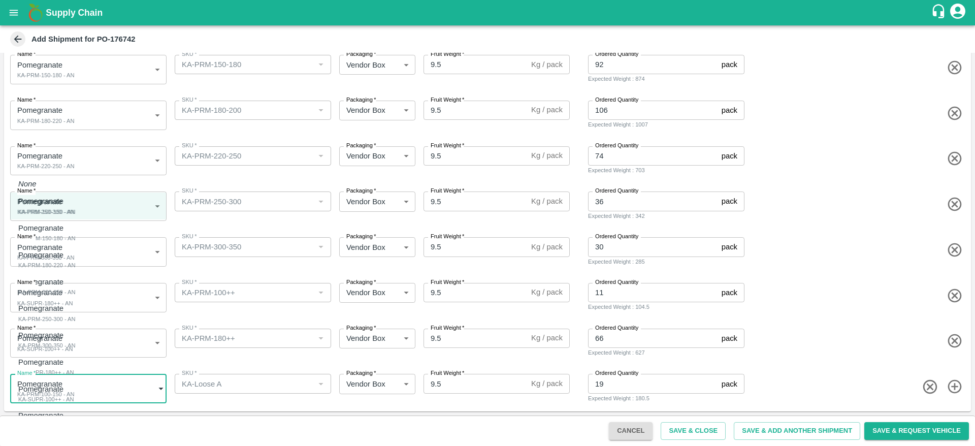
click at [119, 400] on body "Supply Chain Add Shipment for PO-176742 Type DC DC MO's Customer Customer (Mate…" at bounding box center [487, 223] width 975 height 446
click at [69, 428] on div "Pomegranate KA-Loose A - AN" at bounding box center [43, 420] width 50 height 21
type input "2048066"
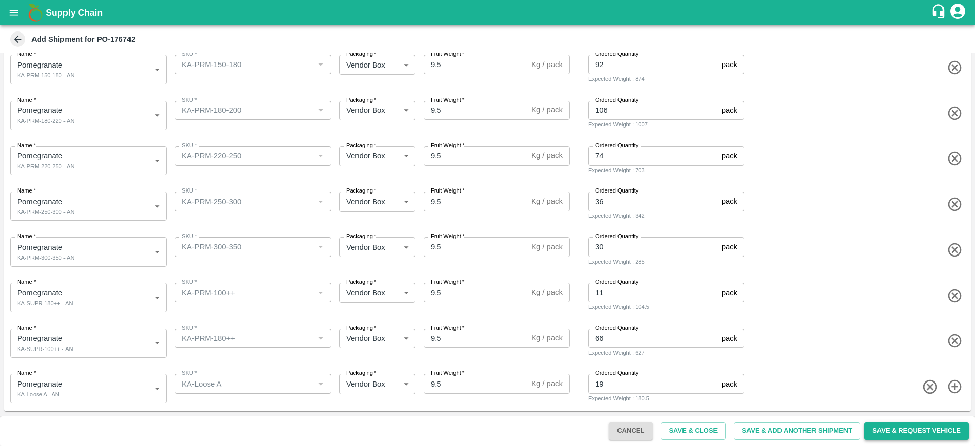
click at [909, 439] on button "Save & Request Vehicle" at bounding box center [917, 431] width 105 height 18
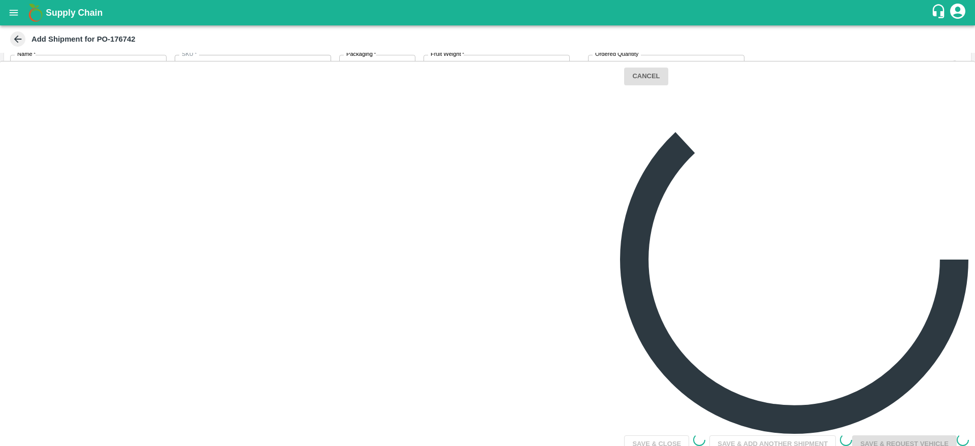
scroll to position [0, 0]
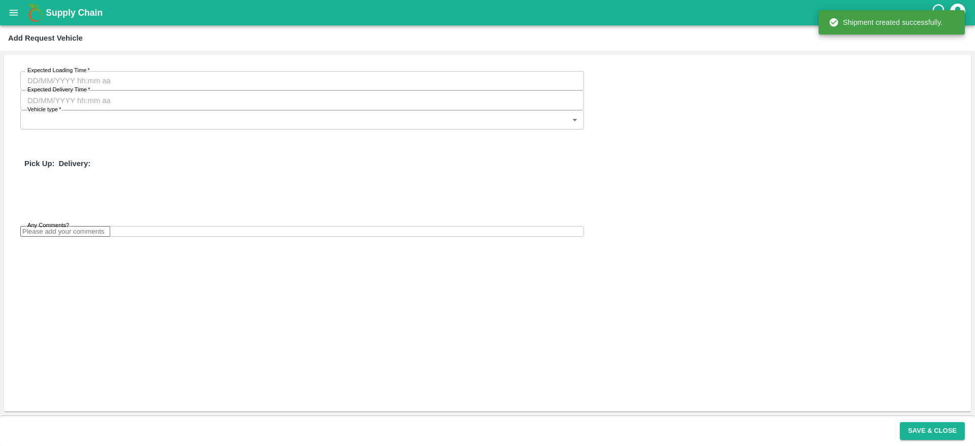
type input "19/09/2025 10:36 PM"
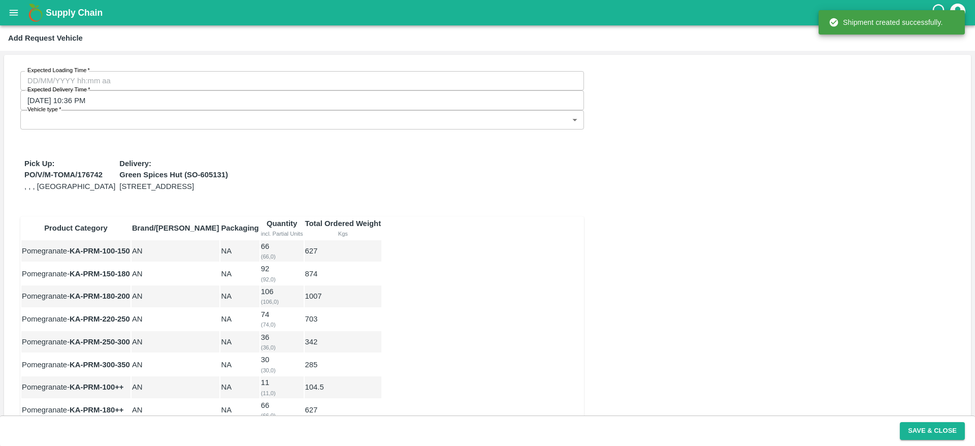
type input "DD/MM/YYYY hh:mm aa"
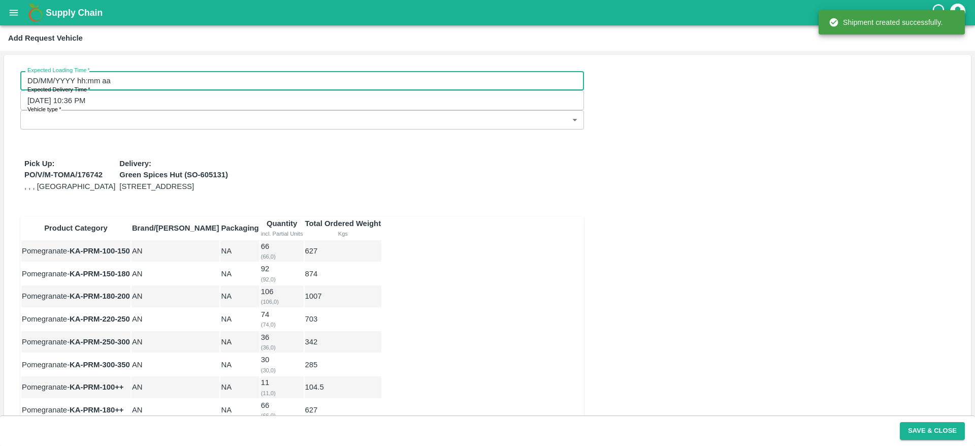
click at [135, 85] on input "DD/MM/YYYY hh:mm aa" at bounding box center [298, 80] width 557 height 19
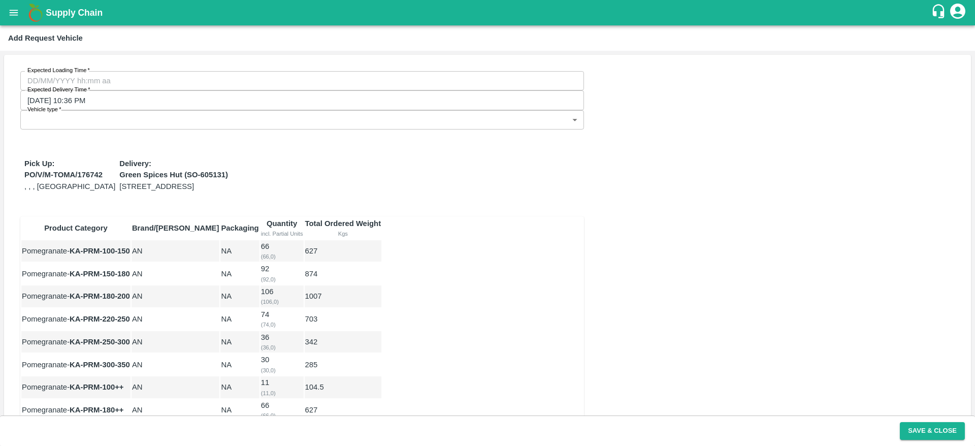
type input "16/09/2025 12:00 AM"
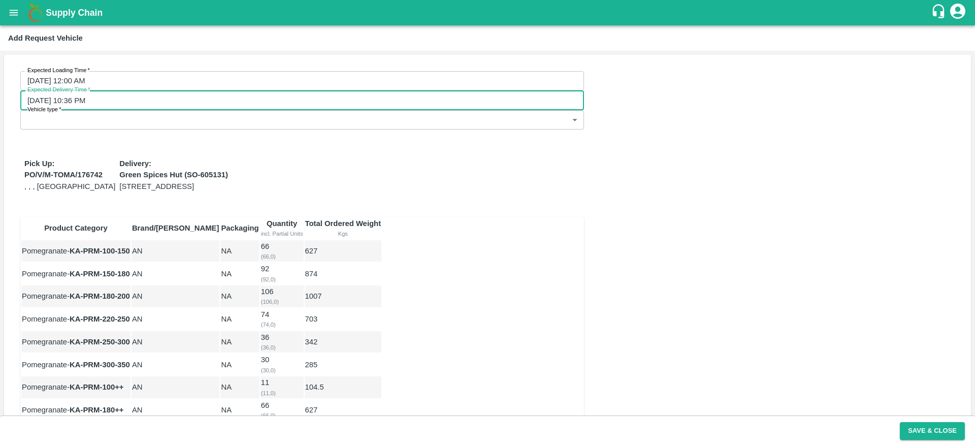
click at [301, 90] on input "19/09/2025 10:36 PM" at bounding box center [298, 99] width 557 height 19
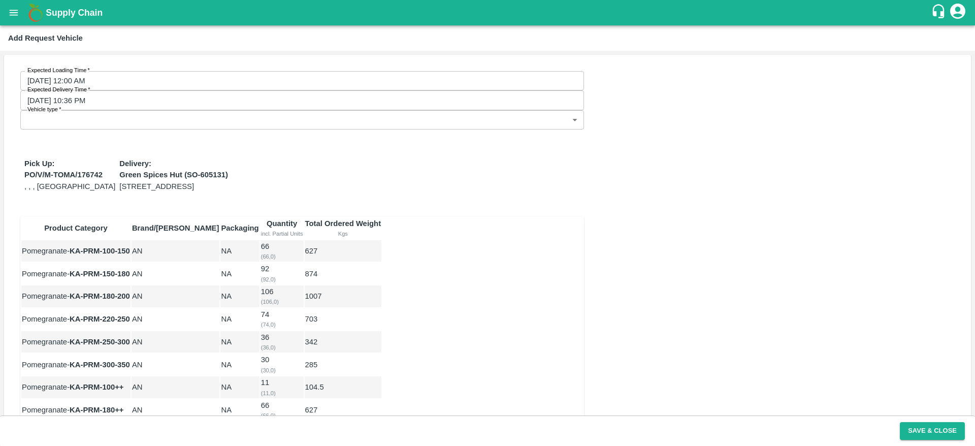
type input "17/09/2025 10:36 PM"
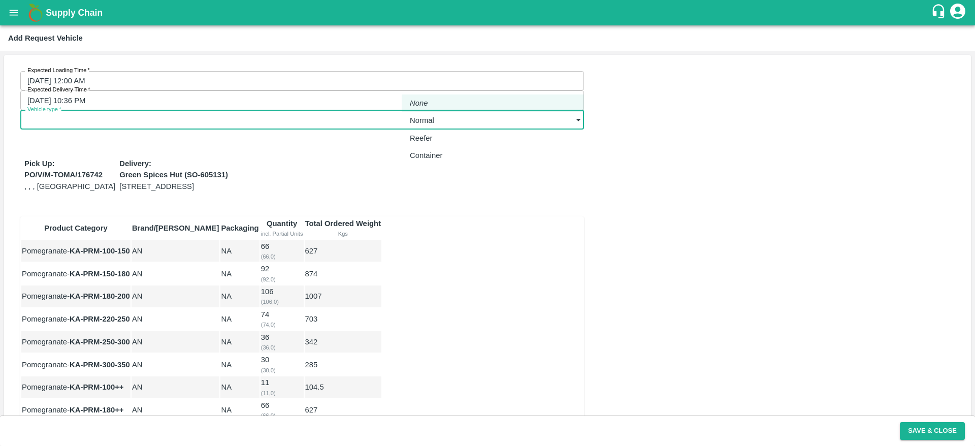
click at [518, 85] on body "Supply Chain Add Request Vehicle Expected Loading Time   * 16/09/2025 12:00 AM …" at bounding box center [487, 223] width 975 height 446
click at [439, 119] on div "Normal" at bounding box center [424, 120] width 29 height 11
type input "1"
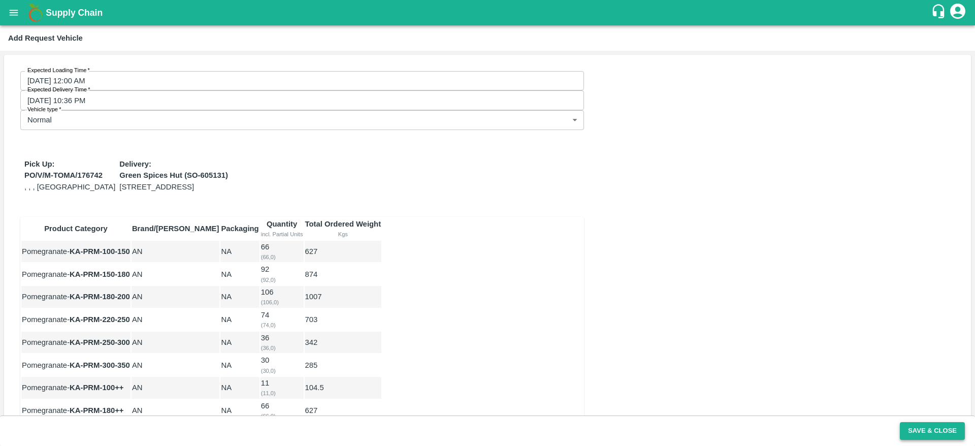
click at [940, 438] on button "Save & Close" at bounding box center [932, 431] width 65 height 18
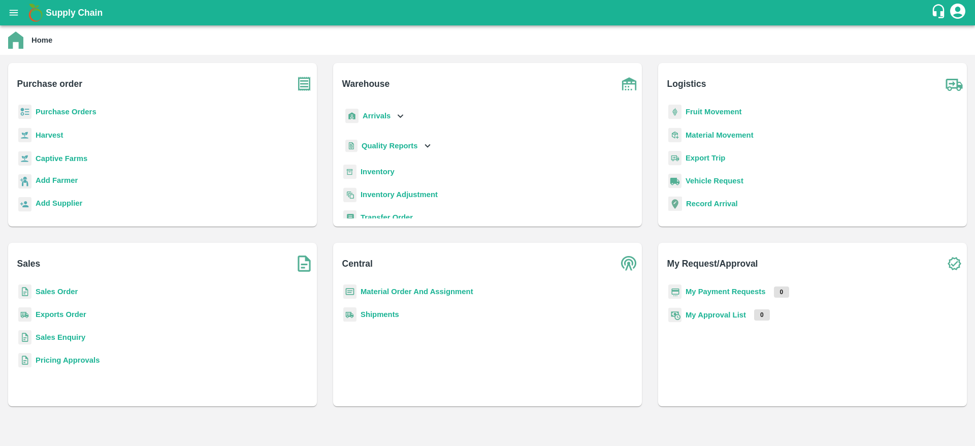
click at [49, 111] on b "Purchase Orders" at bounding box center [66, 112] width 61 height 8
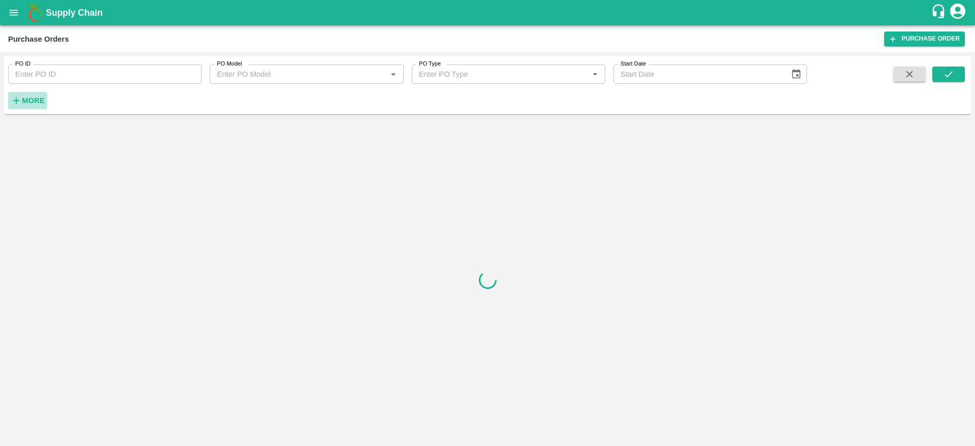
click at [30, 106] on h6 "More" at bounding box center [33, 100] width 23 height 13
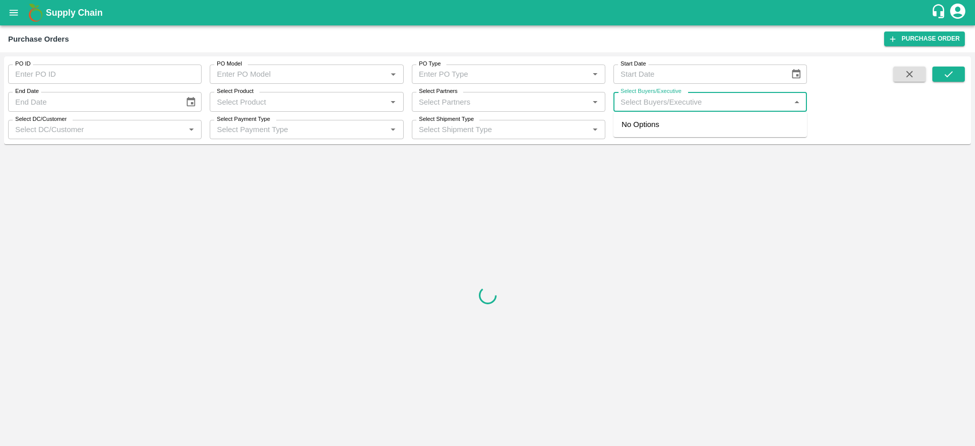
click at [711, 107] on input "Select Buyers/Executive" at bounding box center [702, 101] width 171 height 13
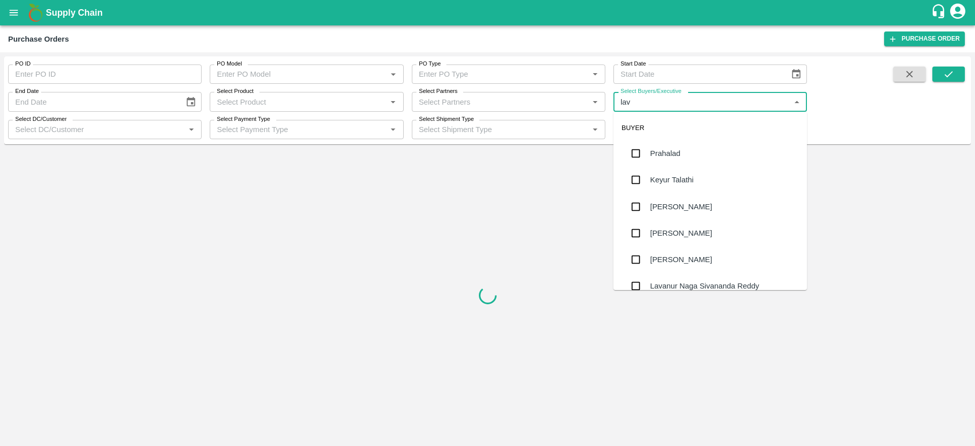
type input "lava"
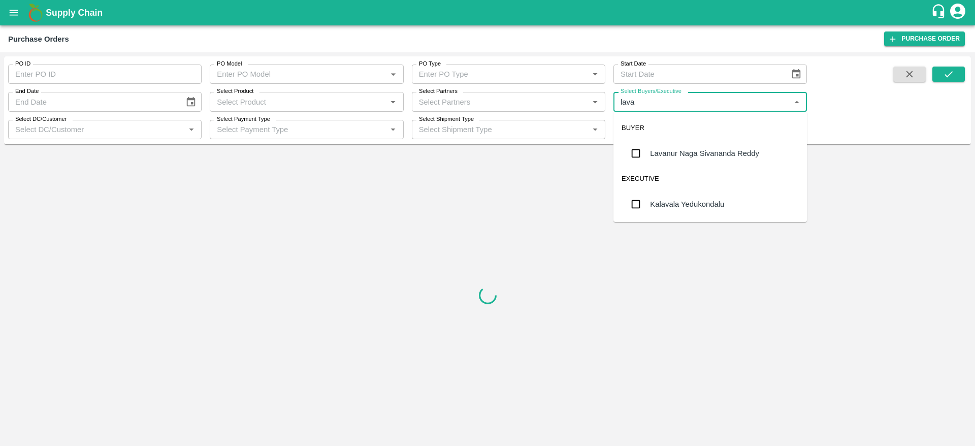
click at [717, 149] on div "Lavanur Naga Sivananda Reddy" at bounding box center [704, 153] width 109 height 11
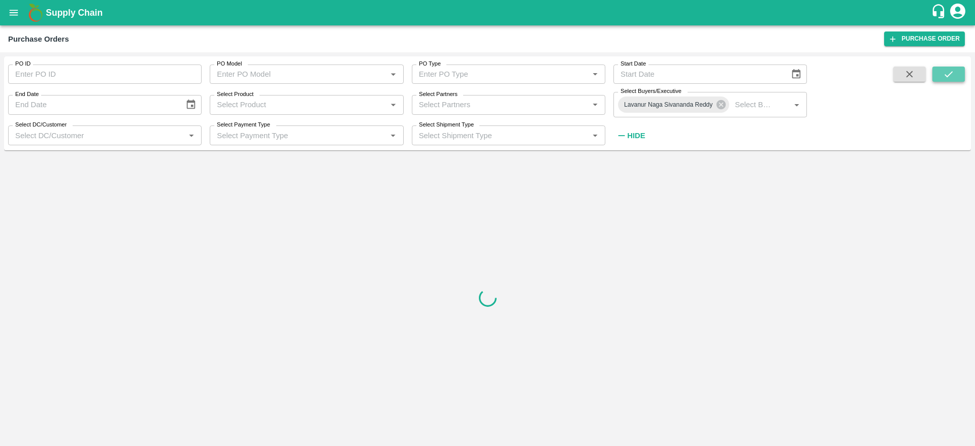
click at [961, 74] on button "submit" at bounding box center [949, 74] width 33 height 15
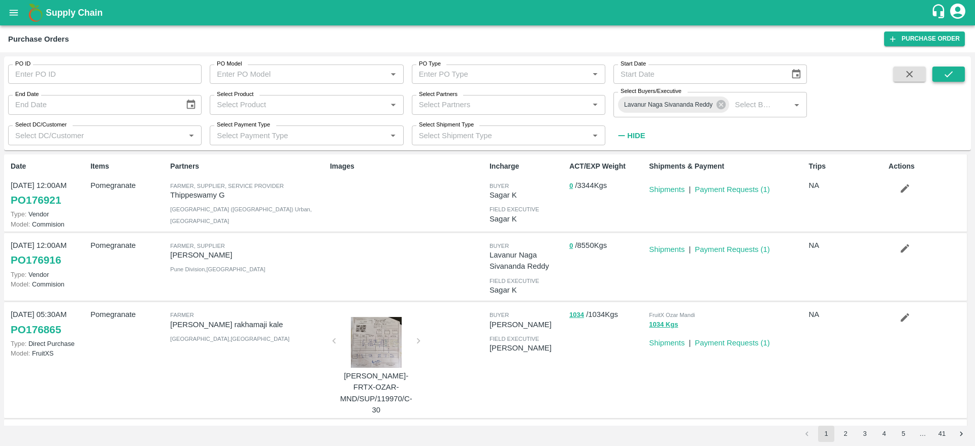
click at [961, 74] on button "submit" at bounding box center [949, 74] width 33 height 15
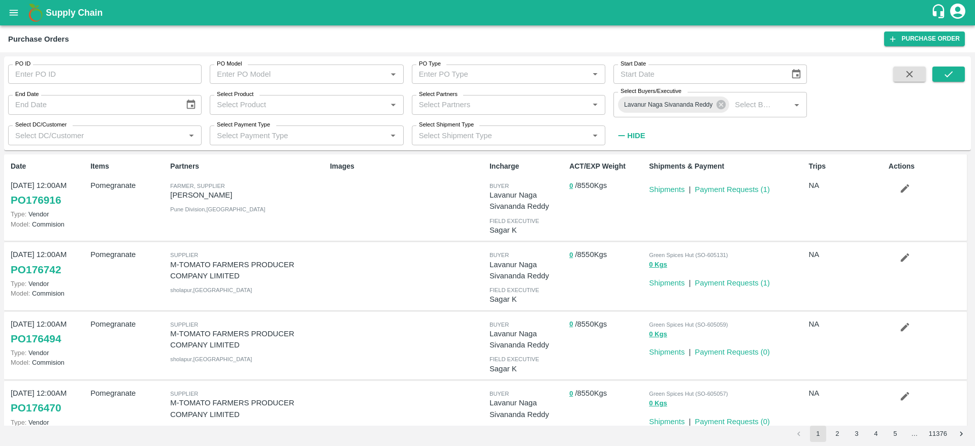
drag, startPoint x: 654, startPoint y: 282, endPoint x: 725, endPoint y: -67, distance: 356.2
drag, startPoint x: 667, startPoint y: 278, endPoint x: 717, endPoint y: -67, distance: 348.6
drag, startPoint x: 717, startPoint y: -67, endPoint x: 652, endPoint y: 300, distance: 372.4
click at [652, 300] on div "Green Spices Hut (SO-605131) 0 Kgs Shipments | Payment Requests ( 1 )" at bounding box center [725, 276] width 160 height 62
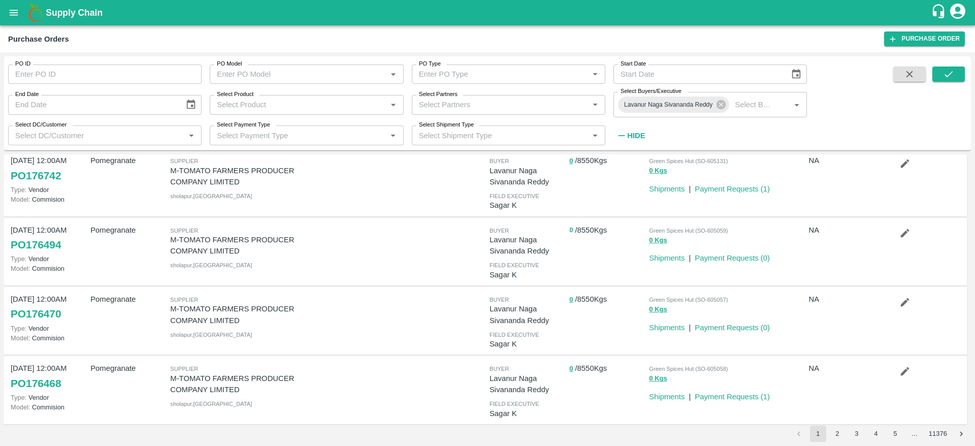
scroll to position [90, 0]
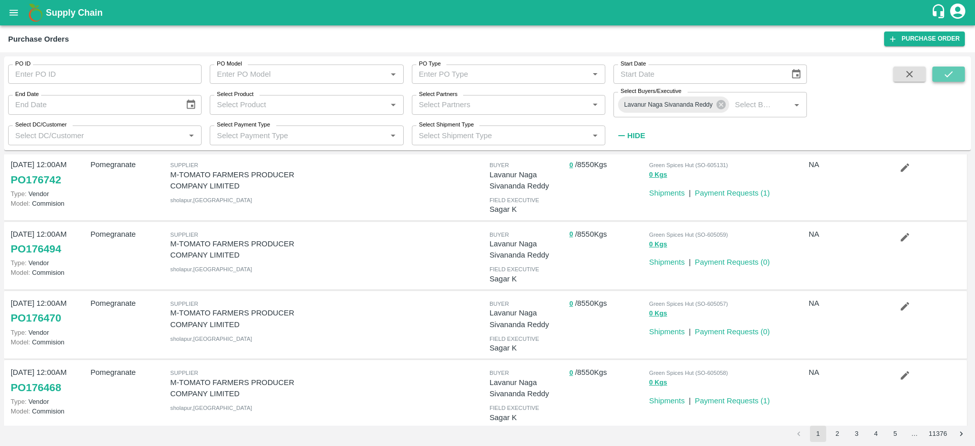
click at [953, 69] on icon "submit" at bounding box center [948, 74] width 11 height 11
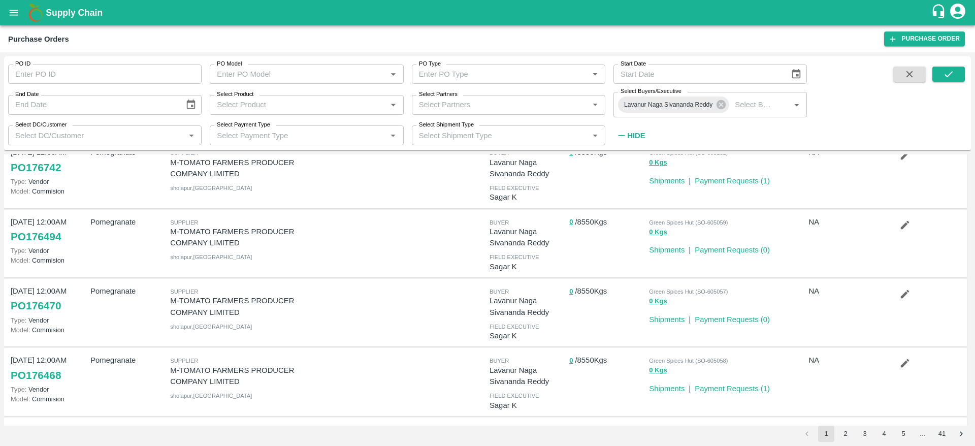
scroll to position [101, 0]
click at [950, 73] on icon "submit" at bounding box center [948, 74] width 11 height 11
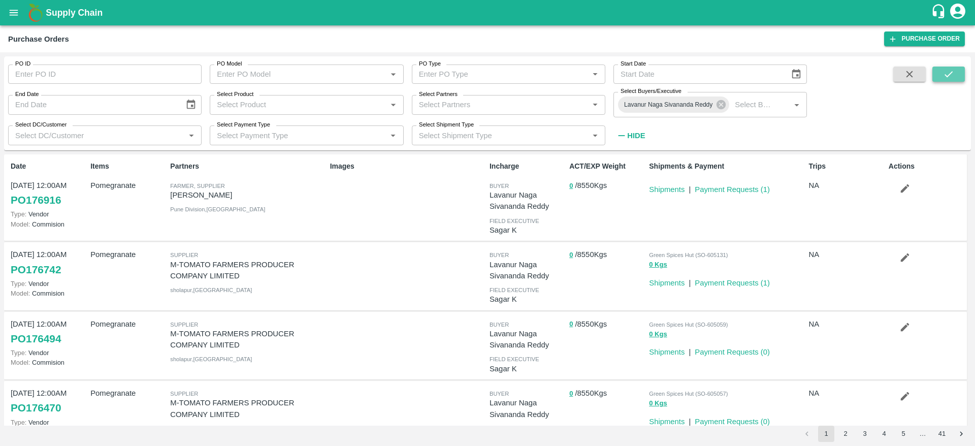
click at [950, 73] on icon "submit" at bounding box center [948, 74] width 11 height 11
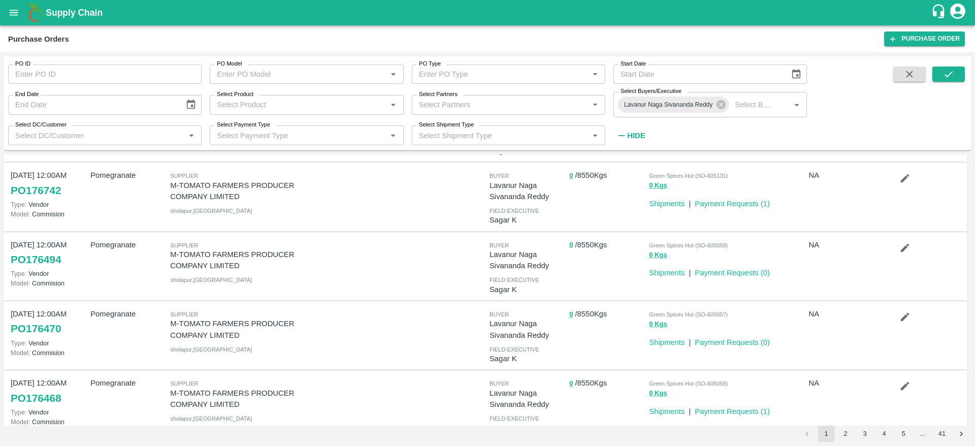
scroll to position [82, 0]
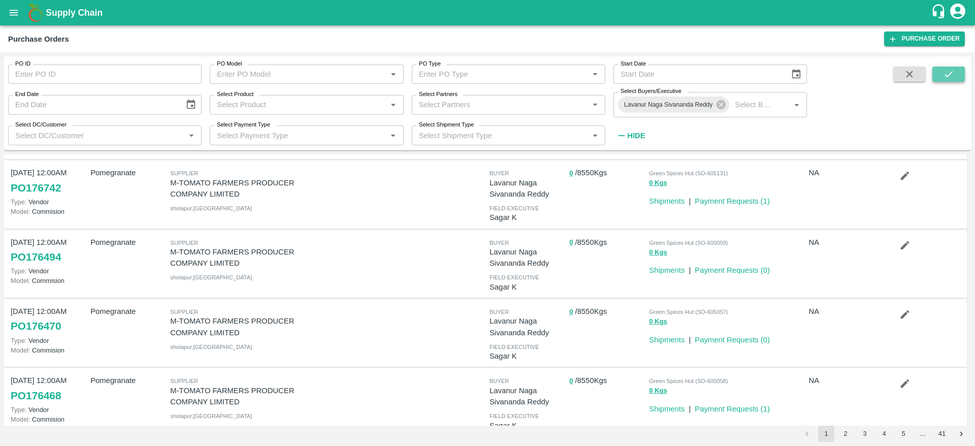
click at [948, 78] on icon "submit" at bounding box center [948, 74] width 11 height 11
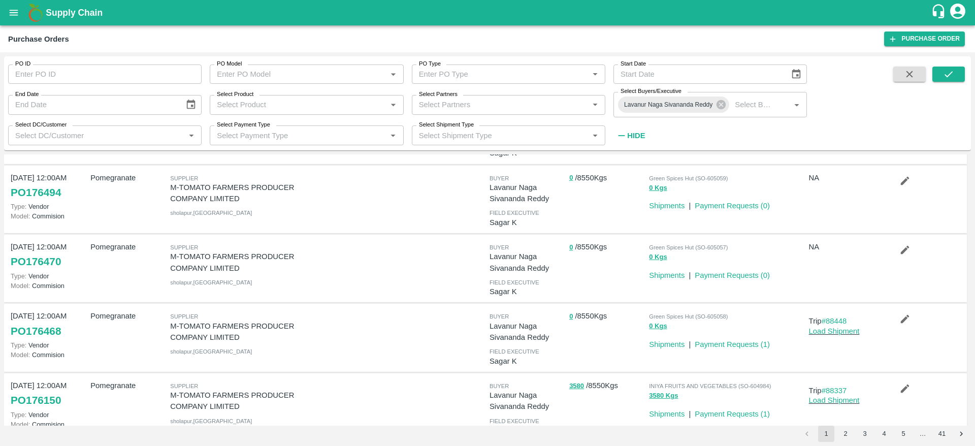
scroll to position [148, 0]
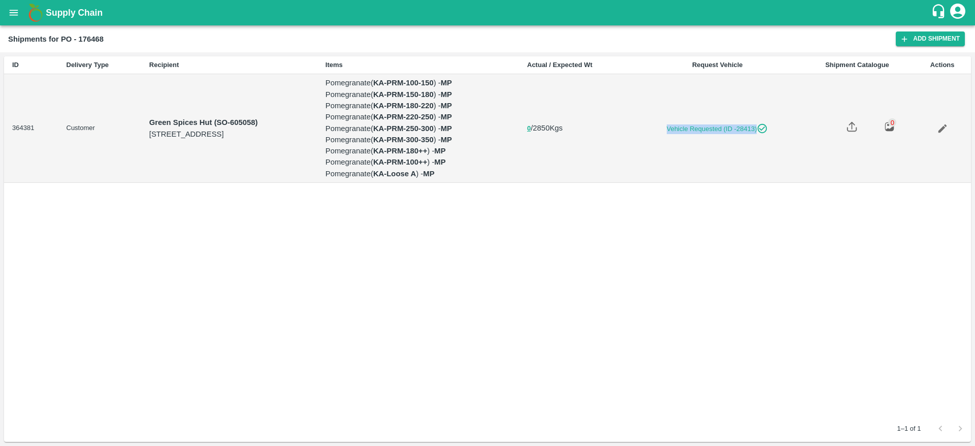
drag, startPoint x: 729, startPoint y: 127, endPoint x: 839, endPoint y: 121, distance: 110.4
click at [801, 121] on td "Vehicle Requested (ID -28413)" at bounding box center [718, 128] width 167 height 109
copy link "Vehicle Requested (ID -28413)"
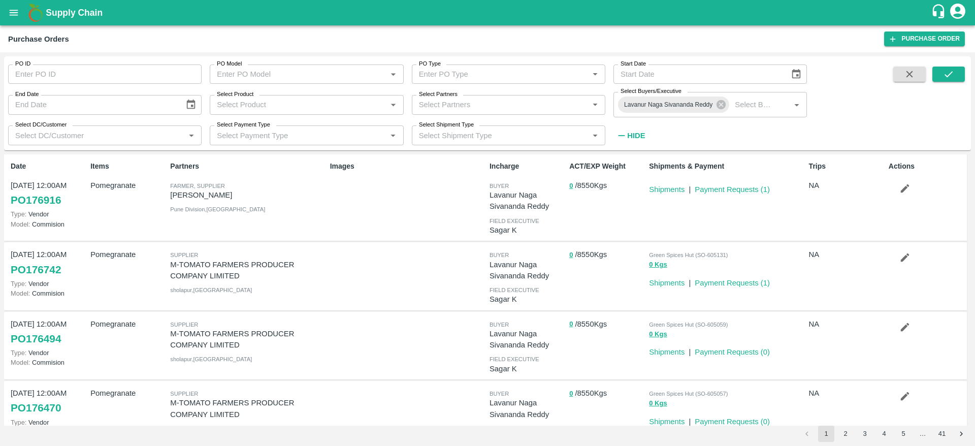
scroll to position [88, 0]
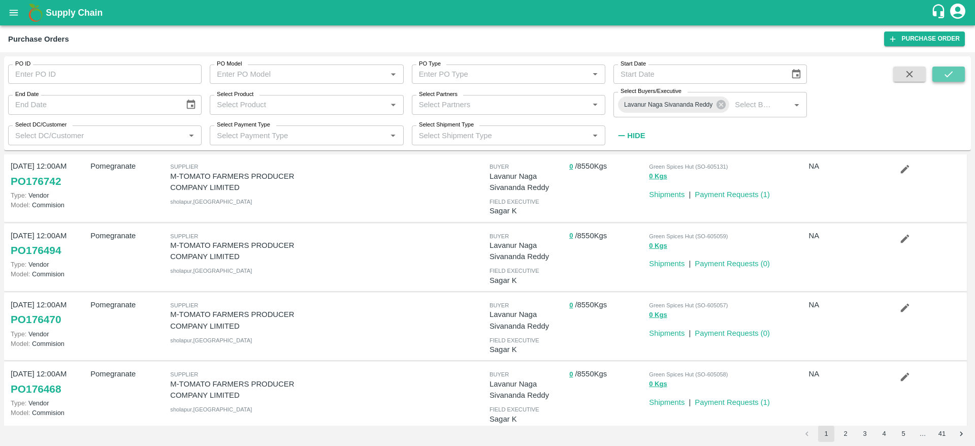
drag, startPoint x: 0, startPoint y: 0, endPoint x: 944, endPoint y: 75, distance: 946.9
click at [944, 75] on icon "submit" at bounding box center [948, 74] width 11 height 11
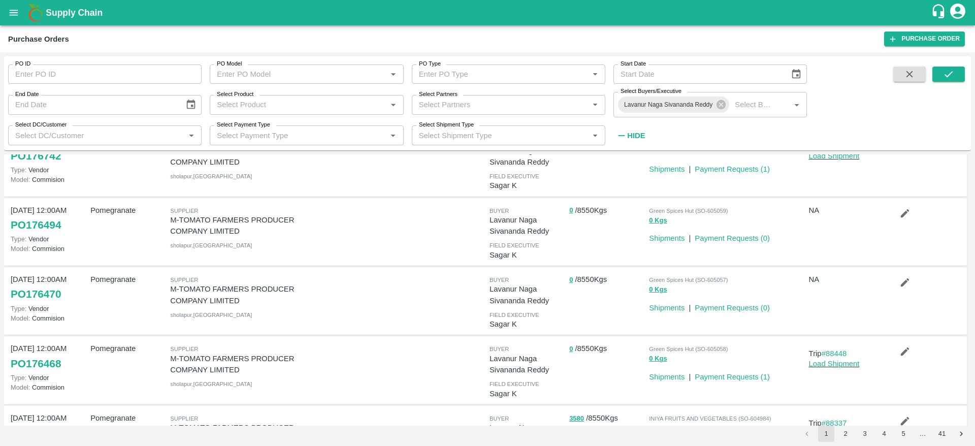
scroll to position [113, 0]
click at [816, 366] on link "Load Shipment" at bounding box center [834, 365] width 51 height 8
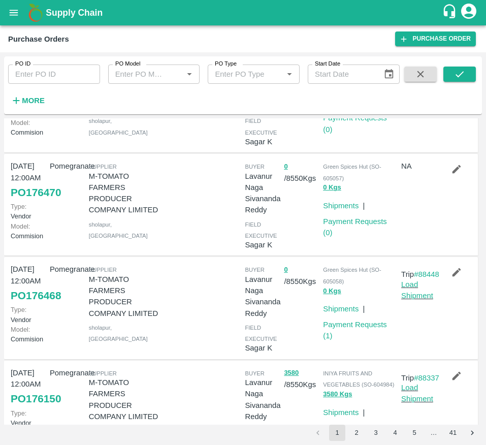
scroll to position [290, 0]
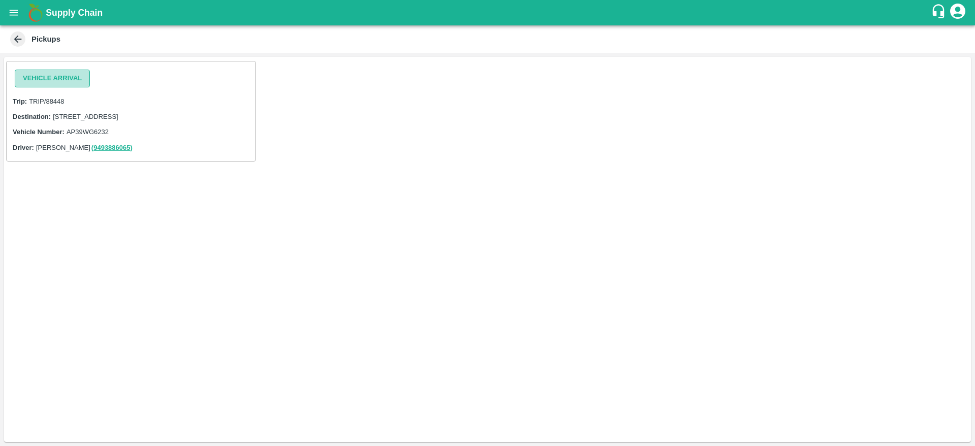
click at [56, 83] on button "Vehicle Arrival" at bounding box center [52, 79] width 75 height 18
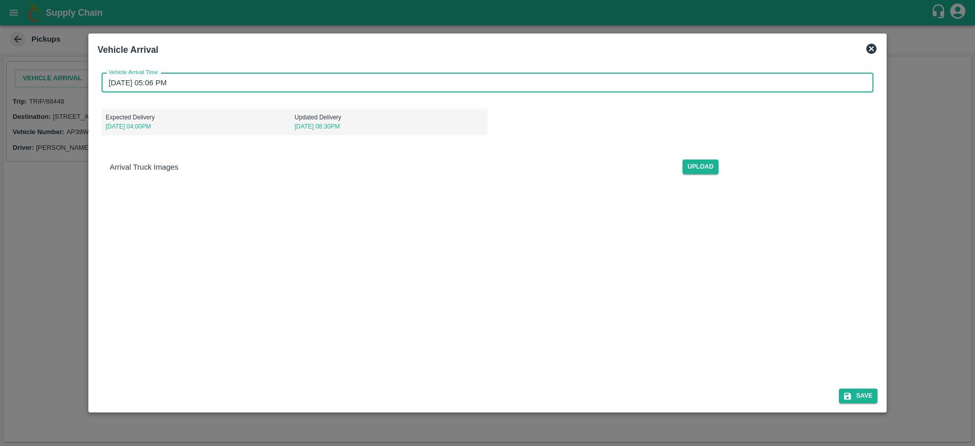
click at [359, 86] on input "[DATE] 05:06 PM" at bounding box center [484, 82] width 765 height 19
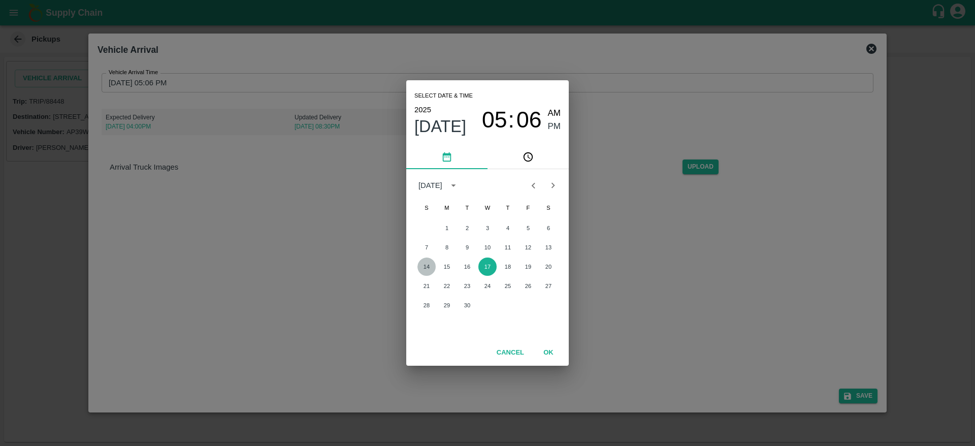
click at [430, 264] on button "14" at bounding box center [427, 267] width 18 height 18
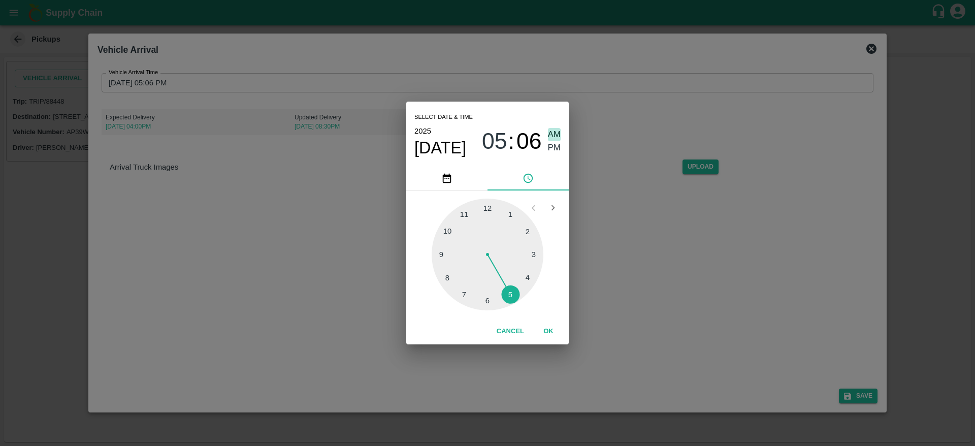
click at [560, 139] on span "AM" at bounding box center [554, 135] width 13 height 14
click at [553, 147] on span "PM" at bounding box center [554, 148] width 13 height 14
type input "[DATE] 05:06 PM"
click at [547, 325] on button "OK" at bounding box center [548, 332] width 33 height 18
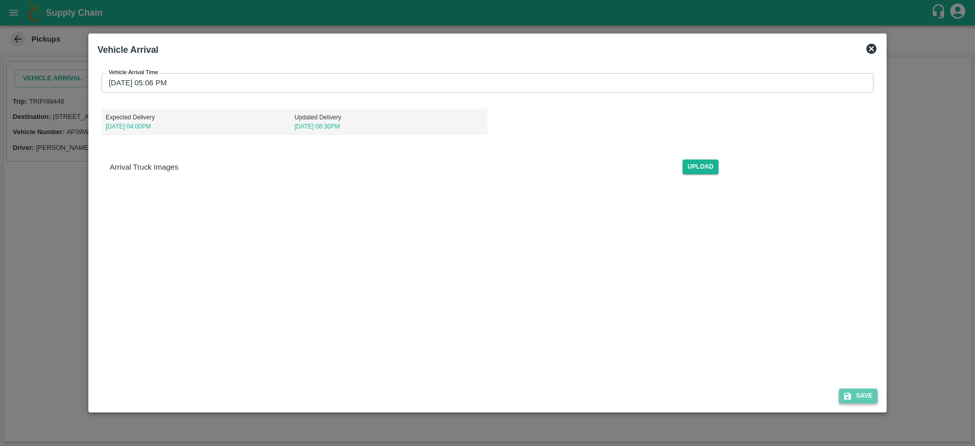
click at [857, 395] on button "Save" at bounding box center [858, 396] width 39 height 15
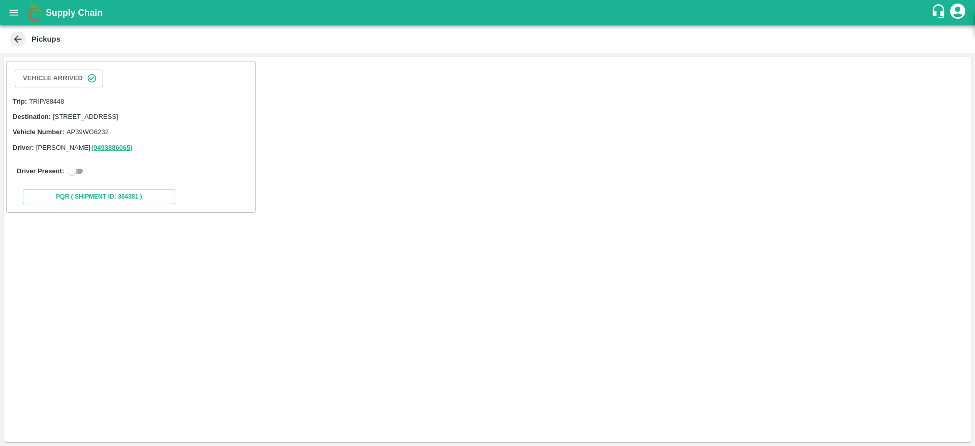
click at [74, 177] on input "checkbox" at bounding box center [72, 171] width 37 height 12
checkbox input "true"
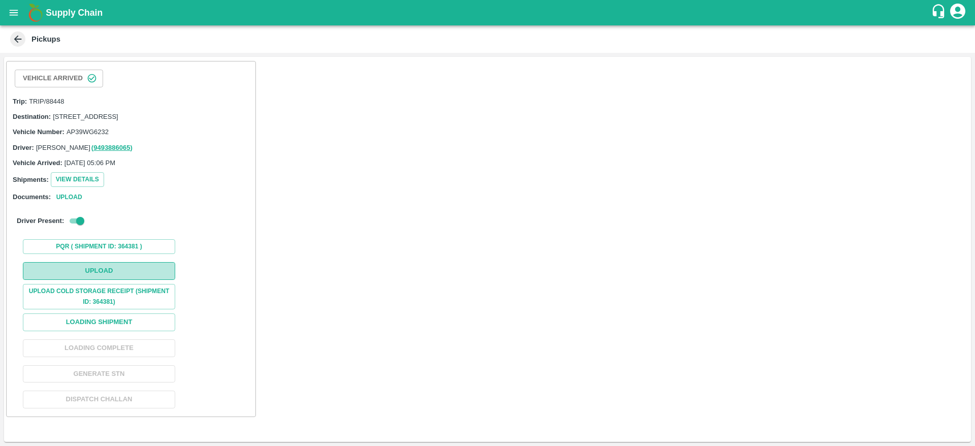
click at [146, 280] on button "Upload" at bounding box center [99, 271] width 152 height 18
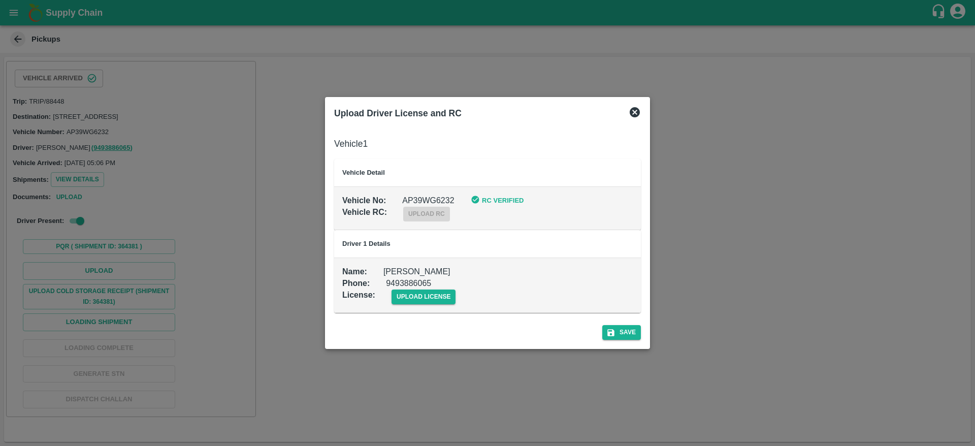
click at [635, 116] on icon at bounding box center [635, 112] width 10 height 10
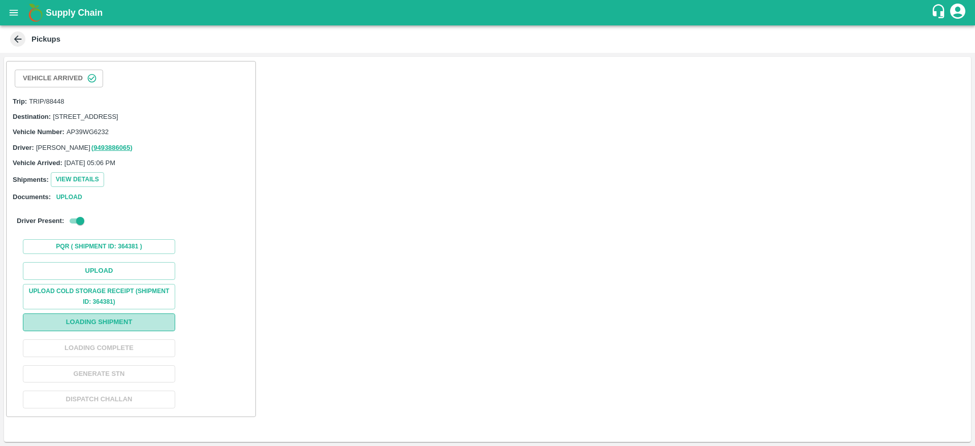
click at [130, 331] on button "Loading Shipment" at bounding box center [99, 322] width 152 height 18
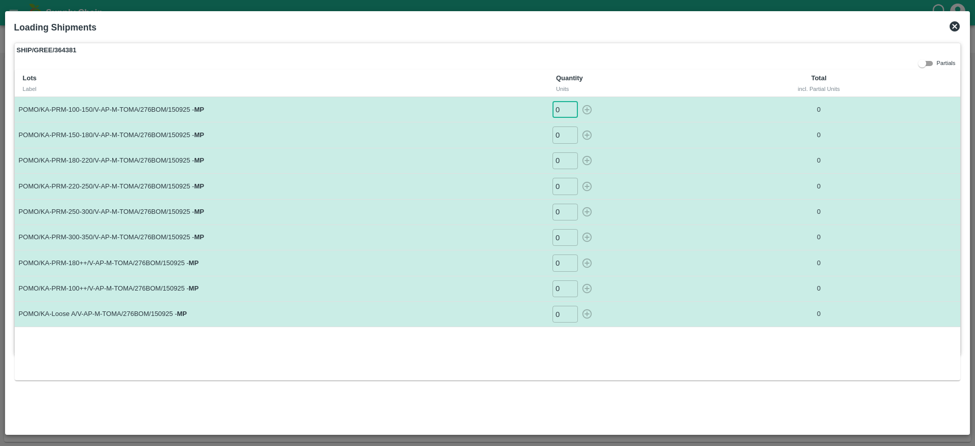
click at [560, 113] on input "0" at bounding box center [565, 109] width 25 height 17
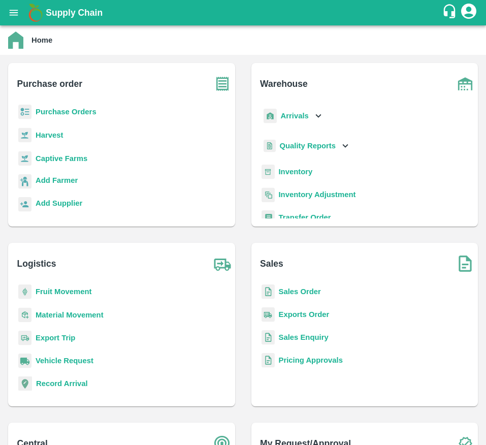
click at [38, 111] on b "Purchase Orders" at bounding box center [66, 112] width 61 height 8
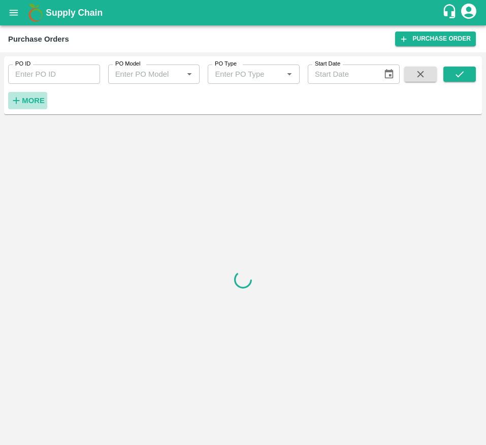
click at [36, 98] on strong "More" at bounding box center [33, 101] width 23 height 8
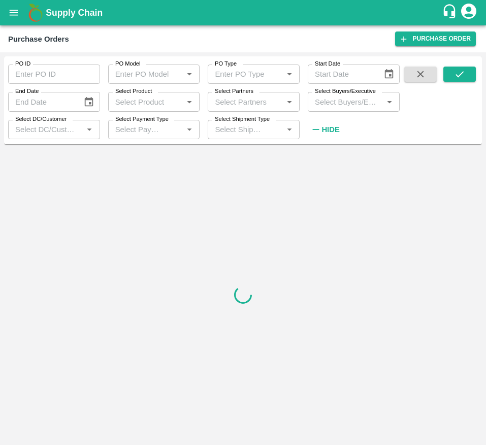
click at [338, 98] on input "Select Buyers/Executive" at bounding box center [345, 101] width 69 height 13
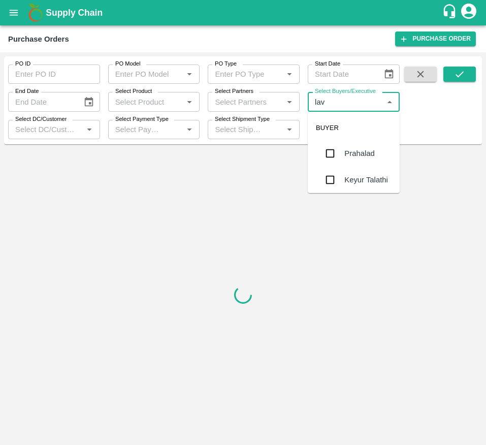
type input "lava"
click at [350, 162] on div "Lavanur Naga Sivananda Reddy" at bounding box center [367, 165] width 47 height 45
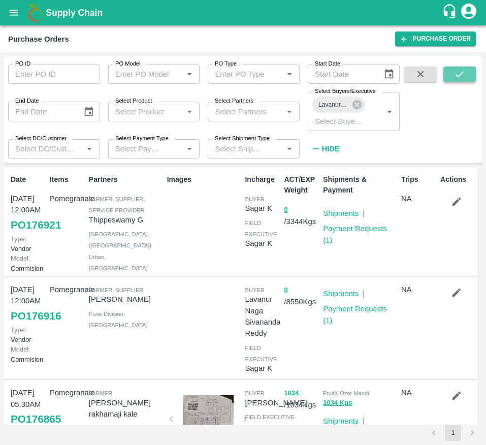
click at [449, 73] on button "submit" at bounding box center [460, 74] width 33 height 15
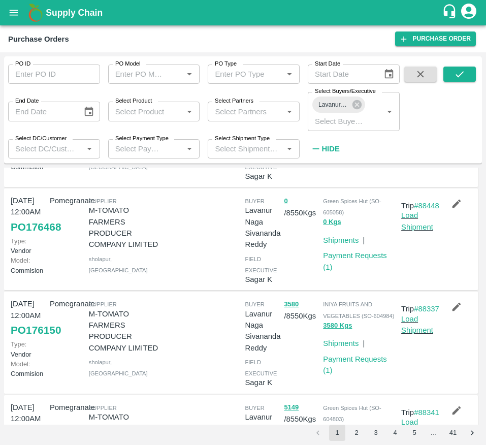
scroll to position [405, 0]
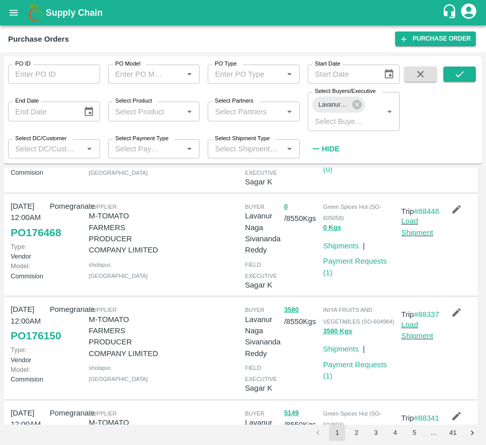
drag, startPoint x: 409, startPoint y: 265, endPoint x: 241, endPoint y: -67, distance: 371.5
drag, startPoint x: 241, startPoint y: -67, endPoint x: 400, endPoint y: 325, distance: 422.1
click at [400, 296] on div "[DATE] 12:00AM PO 176468 Type: Vendor Model: Commision Pomegranate Supplier M-T…" at bounding box center [241, 245] width 474 height 102
drag, startPoint x: 415, startPoint y: 265, endPoint x: 284, endPoint y: 27, distance: 271.5
drag, startPoint x: 284, startPoint y: 27, endPoint x: 418, endPoint y: 285, distance: 290.4
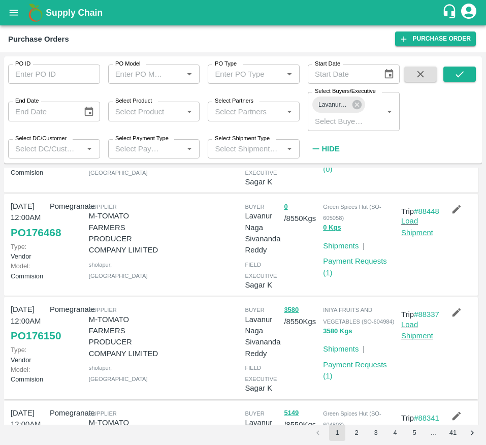
click at [418, 285] on div "Trip #88448 Load Shipment" at bounding box center [416, 245] width 39 height 97
drag, startPoint x: 412, startPoint y: 268, endPoint x: 234, endPoint y: -55, distance: 368.8
drag, startPoint x: 234, startPoint y: -55, endPoint x: 434, endPoint y: 309, distance: 415.9
click at [434, 296] on div "[DATE] 12:00AM PO 176468 Type: Vendor Model: Commision Pomegranate Supplier M-T…" at bounding box center [241, 245] width 474 height 102
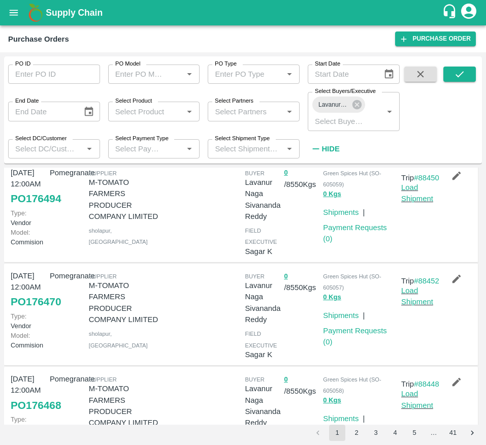
scroll to position [232, 0]
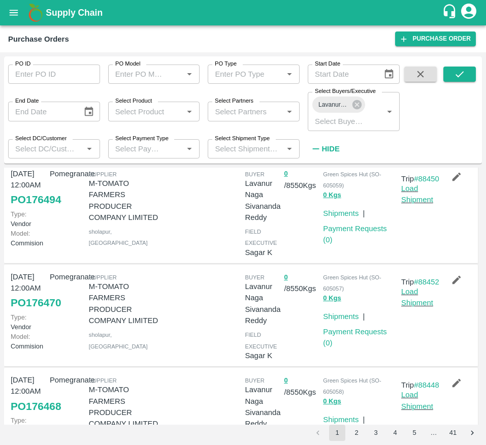
drag, startPoint x: 413, startPoint y: 226, endPoint x: 183, endPoint y: -67, distance: 371.9
drag, startPoint x: 183, startPoint y: -67, endPoint x: 456, endPoint y: 263, distance: 427.6
click at [456, 261] on div at bounding box center [455, 212] width 39 height 97
drag, startPoint x: 411, startPoint y: 226, endPoint x: 206, endPoint y: -54, distance: 346.7
drag, startPoint x: 206, startPoint y: -54, endPoint x: 463, endPoint y: 231, distance: 383.4
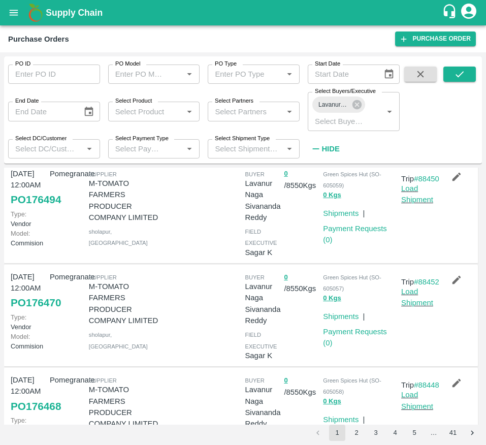
click at [463, 231] on div at bounding box center [455, 212] width 39 height 97
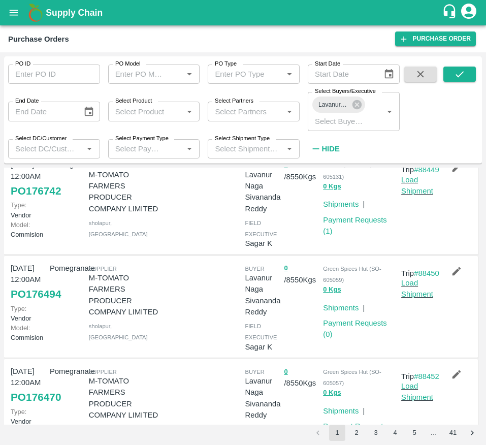
scroll to position [134, 0]
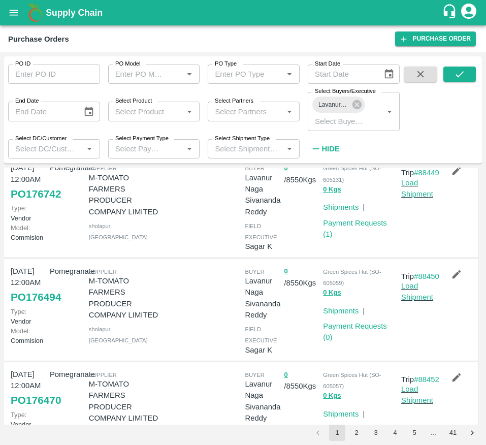
drag, startPoint x: 410, startPoint y: 207, endPoint x: 153, endPoint y: -67, distance: 375.6
drag, startPoint x: 153, startPoint y: -67, endPoint x: 439, endPoint y: 241, distance: 420.6
click at [439, 241] on div at bounding box center [455, 206] width 39 height 97
click at [458, 72] on icon "submit" at bounding box center [459, 74] width 11 height 11
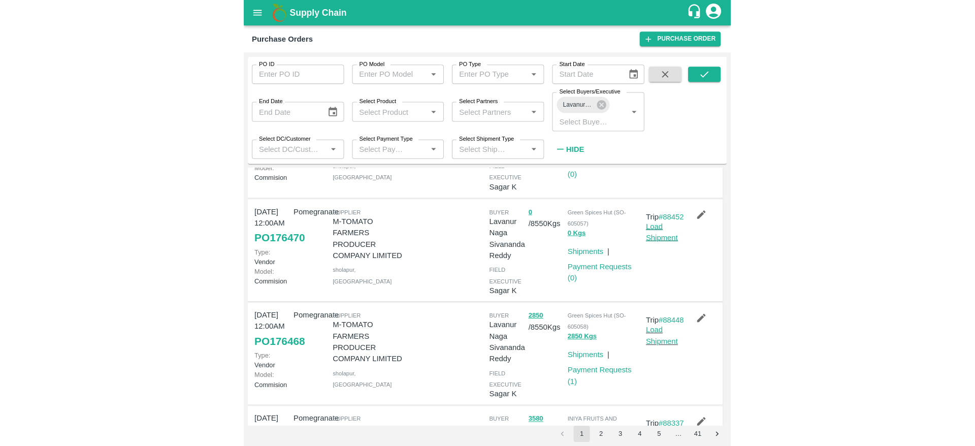
scroll to position [187, 0]
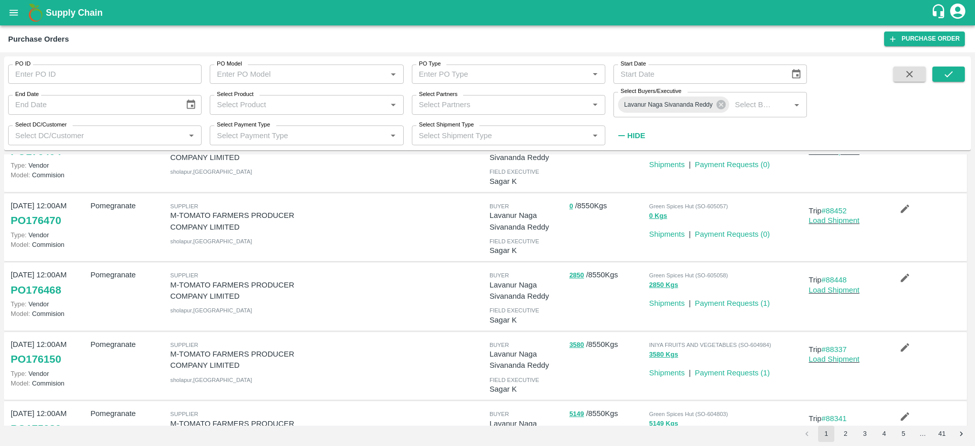
click at [943, 83] on span at bounding box center [949, 106] width 33 height 78
click at [947, 72] on icon "submit" at bounding box center [948, 74] width 11 height 11
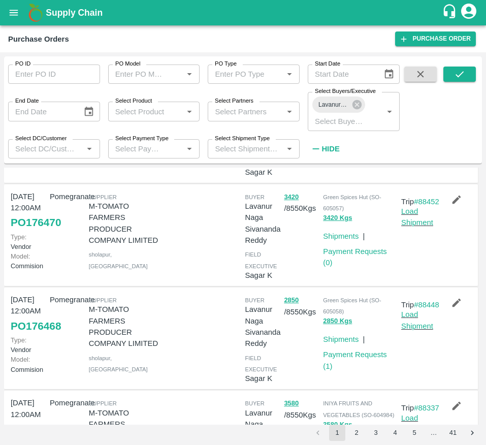
scroll to position [330, 0]
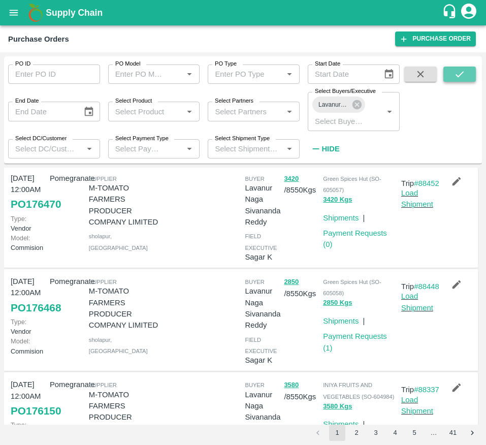
click at [457, 74] on icon "submit" at bounding box center [459, 74] width 11 height 11
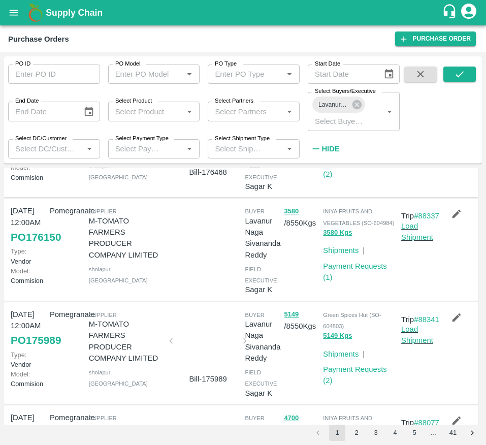
scroll to position [504, 0]
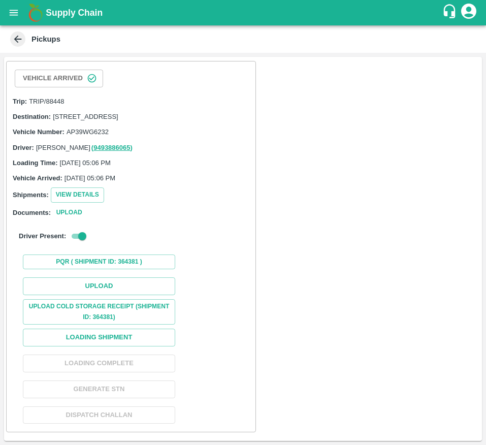
scroll to position [7, 0]
click at [129, 346] on button "Loading Shipment" at bounding box center [99, 338] width 152 height 18
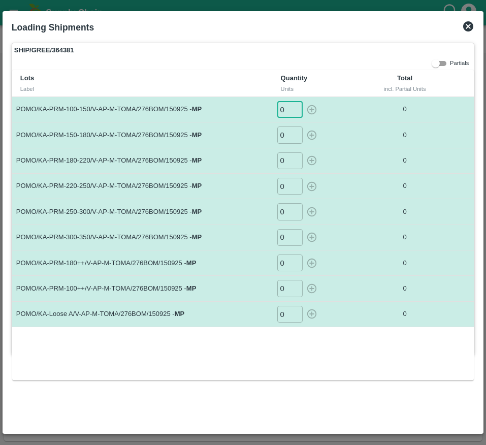
click at [289, 108] on input "0" at bounding box center [289, 109] width 25 height 17
type input "32"
click at [290, 136] on input "0" at bounding box center [289, 135] width 25 height 17
type input "56"
click at [284, 164] on input "0" at bounding box center [289, 160] width 25 height 17
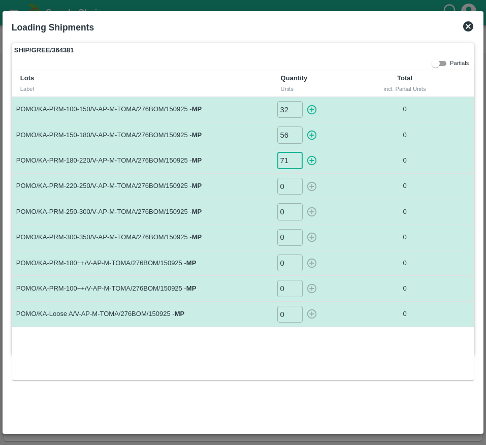
type input "71"
click at [285, 186] on input "0" at bounding box center [289, 186] width 25 height 17
type input "48"
click at [287, 214] on input "0" at bounding box center [289, 211] width 25 height 17
type input "29"
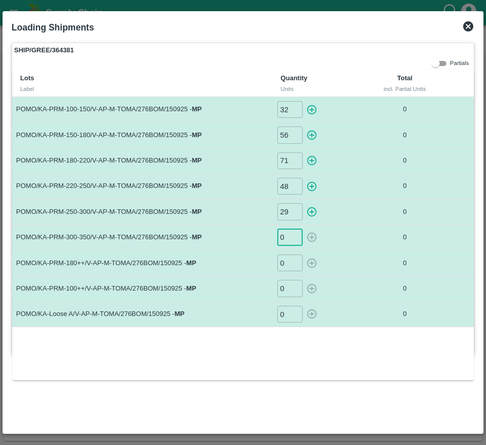
click at [287, 241] on input "0" at bounding box center [289, 237] width 25 height 17
type input "17"
click at [286, 265] on input "0" at bounding box center [289, 263] width 25 height 17
type input "35"
click at [287, 288] on input "0" at bounding box center [289, 288] width 25 height 17
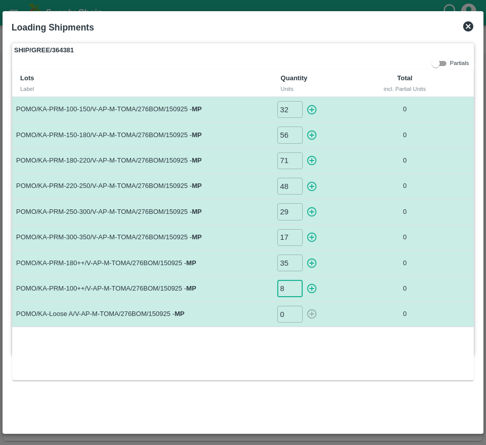
type input "8"
click at [290, 321] on input "0" at bounding box center [289, 314] width 25 height 17
type input "4"
click at [309, 115] on icon "button" at bounding box center [311, 109] width 11 height 11
type input "0"
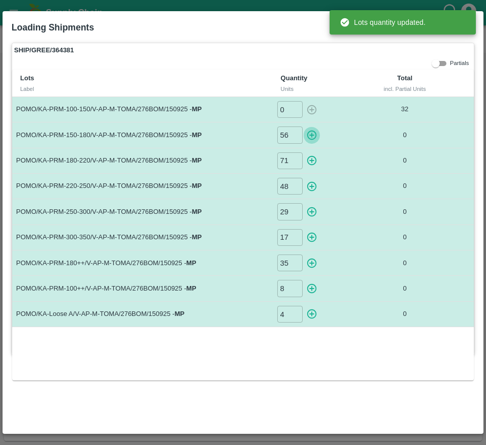
click at [309, 134] on icon "button" at bounding box center [311, 135] width 11 height 11
type input "0"
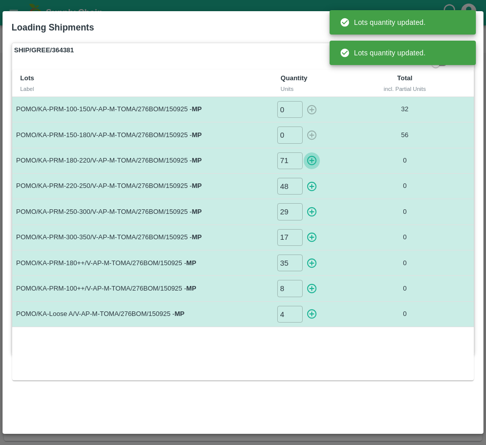
click at [311, 163] on icon "button" at bounding box center [312, 161] width 10 height 10
type input "0"
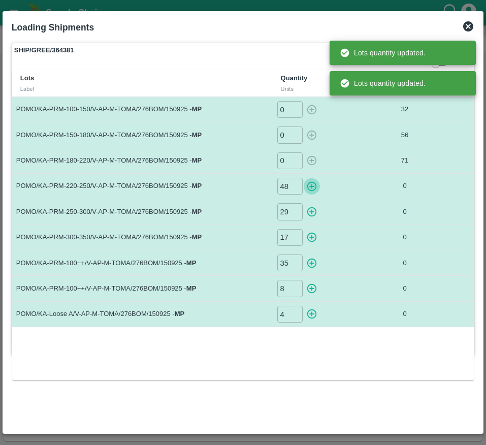
click at [313, 187] on icon "button" at bounding box center [311, 186] width 11 height 11
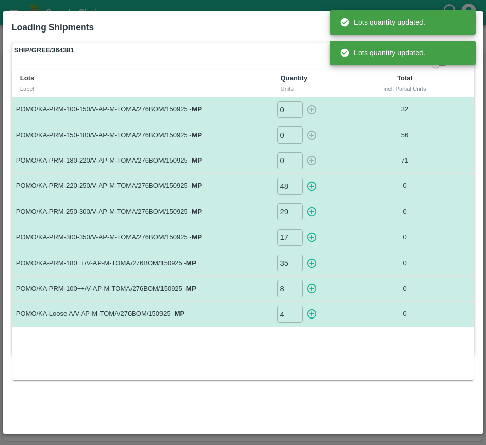
type input "0"
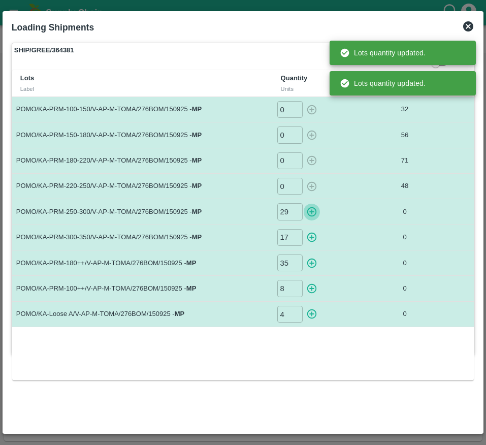
click at [314, 213] on icon "button" at bounding box center [311, 211] width 11 height 11
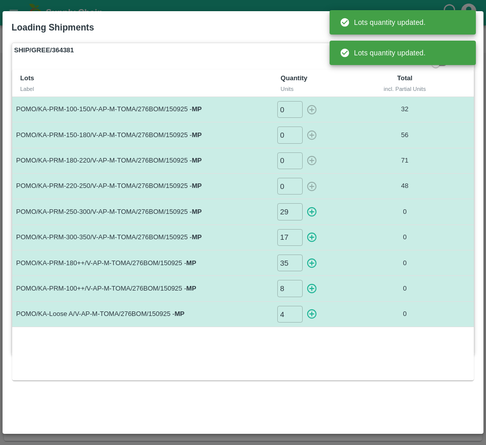
type input "0"
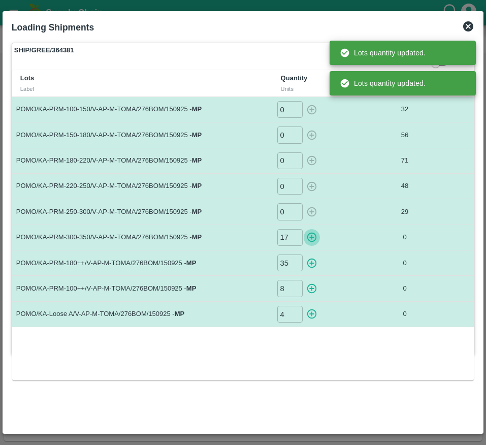
click at [312, 235] on icon "button" at bounding box center [311, 237] width 11 height 11
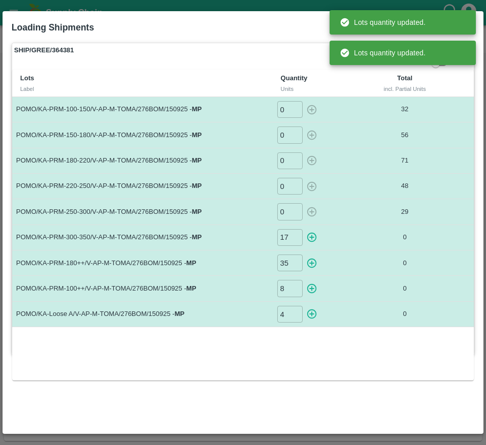
type input "0"
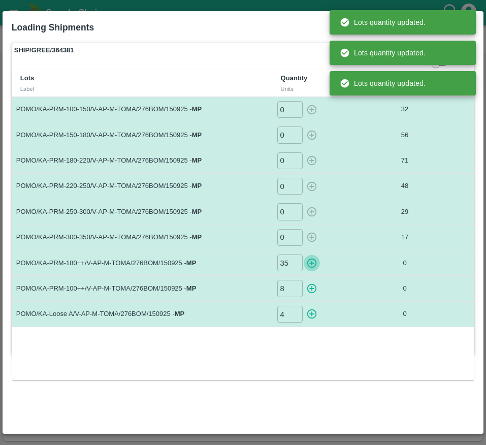
click at [312, 263] on icon "button" at bounding box center [312, 264] width 10 height 10
type input "0"
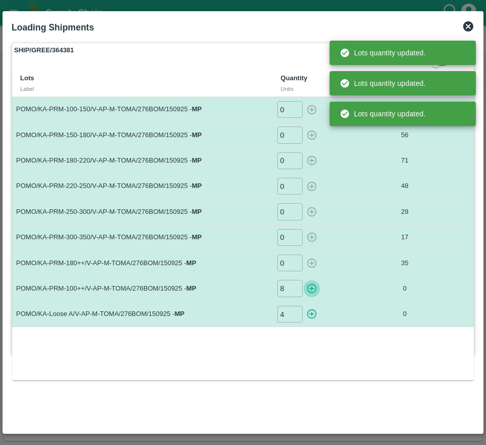
click at [313, 291] on icon "button" at bounding box center [311, 288] width 11 height 11
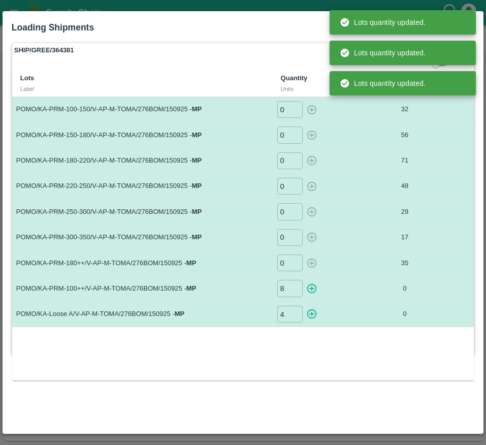
type input "0"
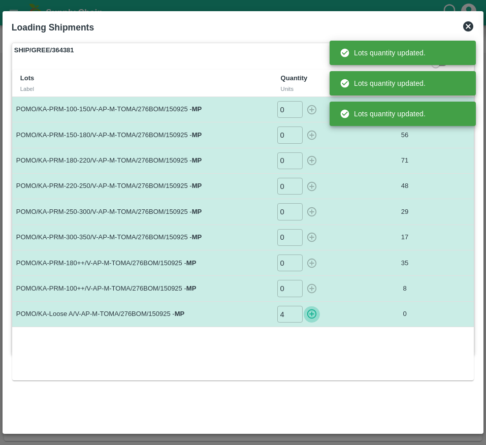
click at [314, 310] on icon "button" at bounding box center [312, 314] width 10 height 10
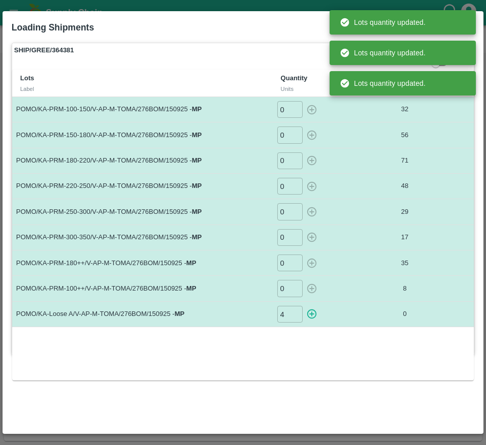
type input "0"
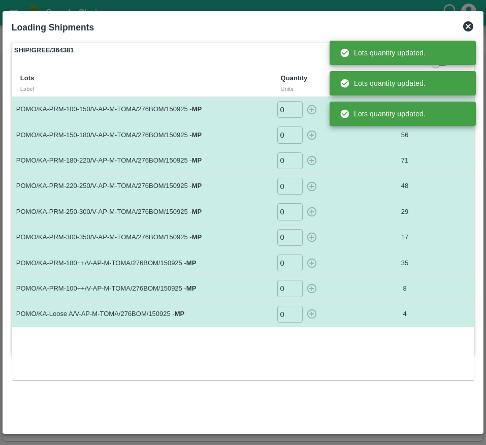
click at [390, 380] on div "Lots Label Quantity Units Total incl. Partial Units POMO/KA-PRM-100-150/V-AP-M-…" at bounding box center [243, 225] width 462 height 311
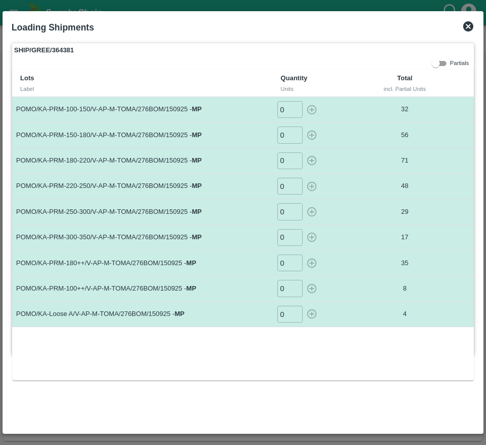
click at [468, 32] on icon at bounding box center [468, 26] width 12 height 12
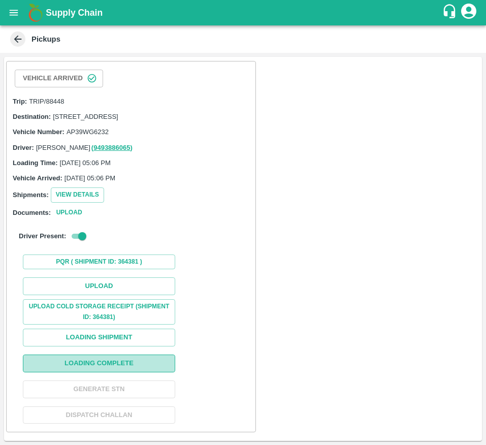
click at [133, 372] on button "Loading Complete" at bounding box center [99, 364] width 152 height 18
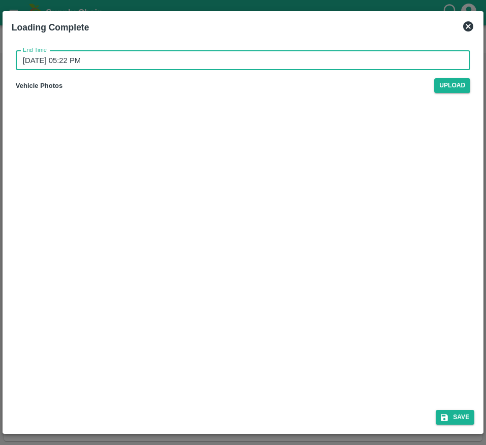
click at [227, 69] on input "[DATE] 05:22 PM" at bounding box center [240, 60] width 448 height 19
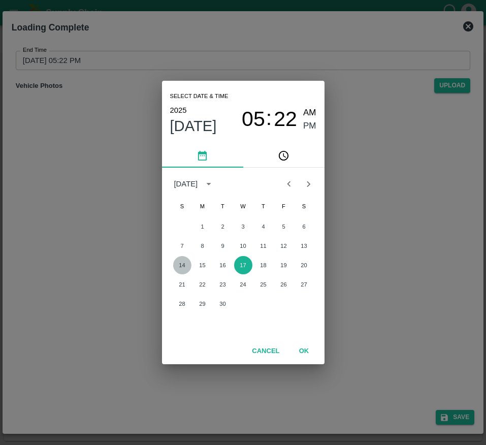
click at [188, 261] on button "14" at bounding box center [182, 265] width 18 height 18
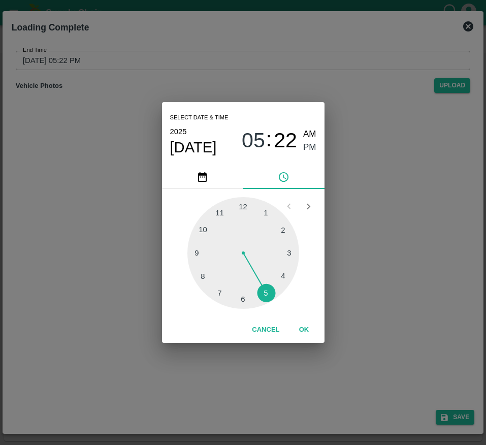
click at [201, 272] on div at bounding box center [243, 253] width 112 height 112
click at [376, 308] on div "Select date & time [DATE] 08 : 22 AM PM 05 10 15 20 25 30 35 40 45 50 55 00 Can…" at bounding box center [243, 222] width 486 height 445
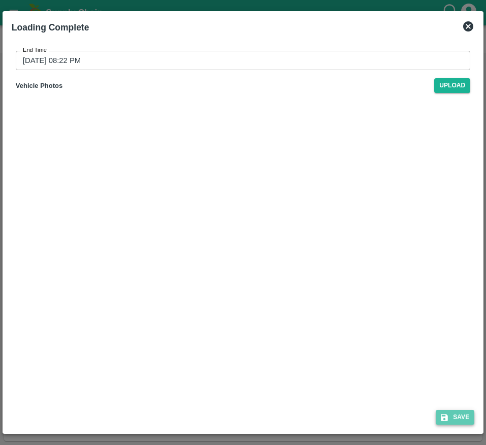
click at [466, 422] on button "Save" at bounding box center [455, 417] width 39 height 15
type input "[DATE] 05:22 PM"
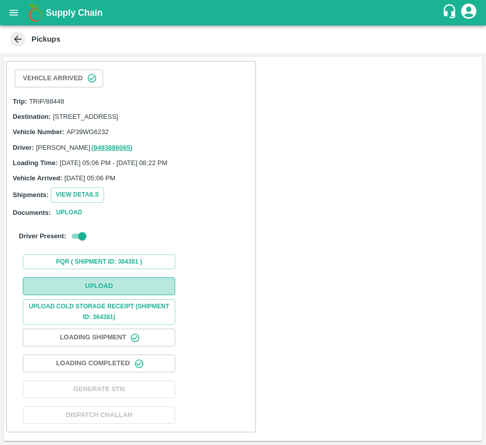
click at [122, 290] on button "Upload" at bounding box center [99, 286] width 152 height 18
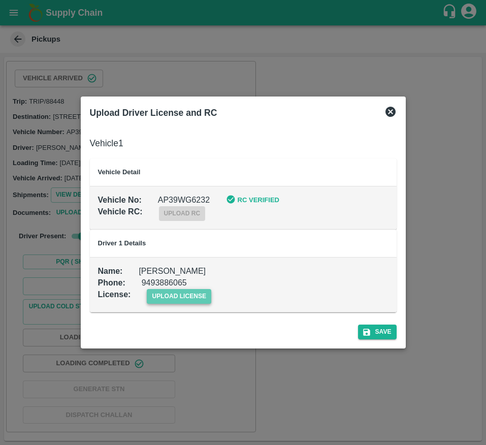
click at [179, 298] on span "upload license" at bounding box center [179, 296] width 65 height 15
click at [0, 0] on input "upload license" at bounding box center [0, 0] width 0 height 0
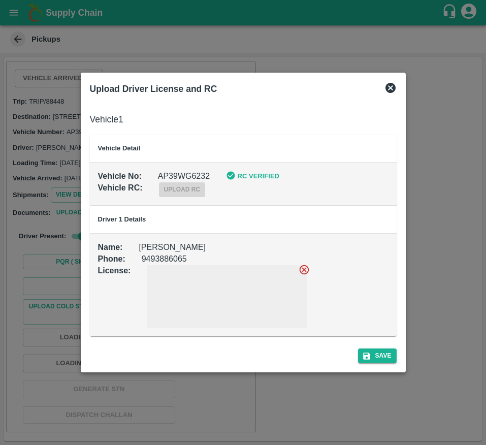
click at [307, 271] on icon at bounding box center [304, 269] width 11 height 11
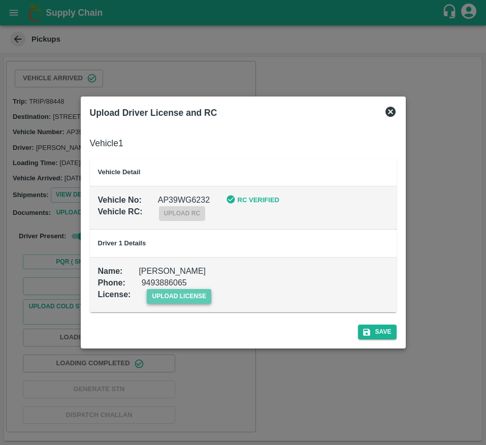
click at [188, 303] on span "upload license" at bounding box center [179, 296] width 65 height 15
click at [0, 0] on input "upload license" at bounding box center [0, 0] width 0 height 0
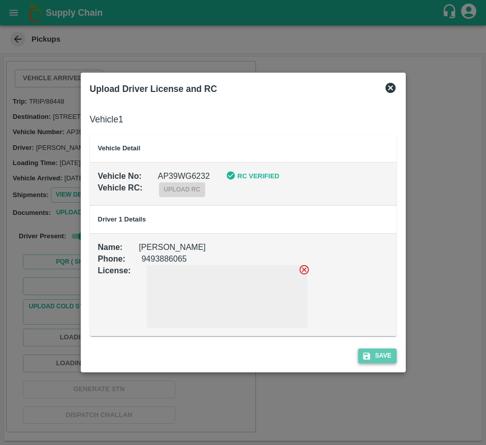
click at [374, 350] on button "Save" at bounding box center [377, 356] width 39 height 15
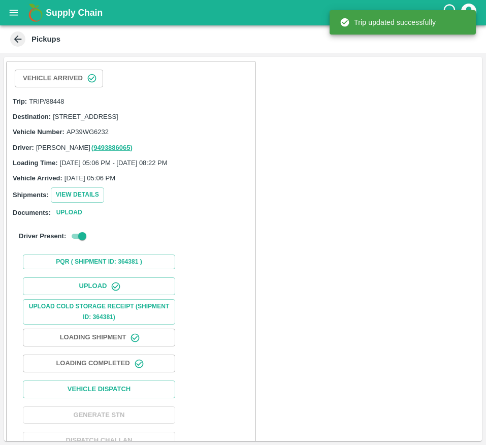
scroll to position [33, 0]
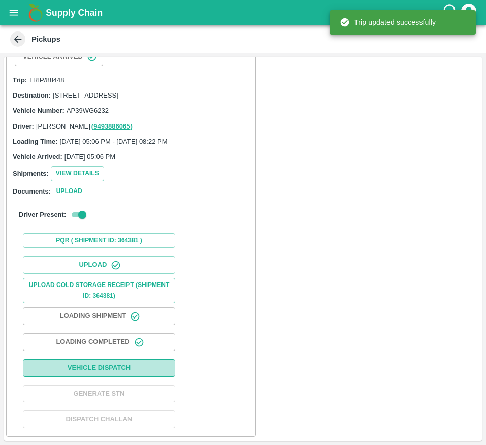
click at [144, 366] on button "Vehicle Dispatch" at bounding box center [99, 368] width 152 height 18
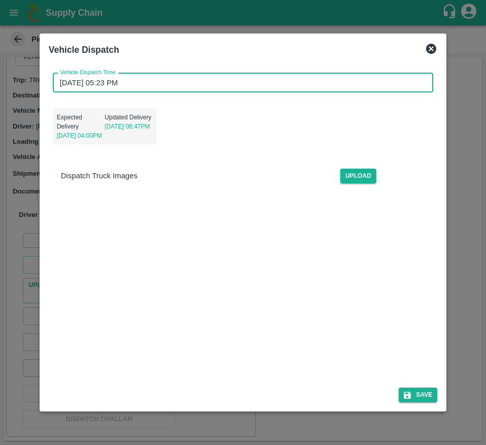
click at [86, 86] on input "[DATE] 05:23 PM" at bounding box center [240, 82] width 374 height 19
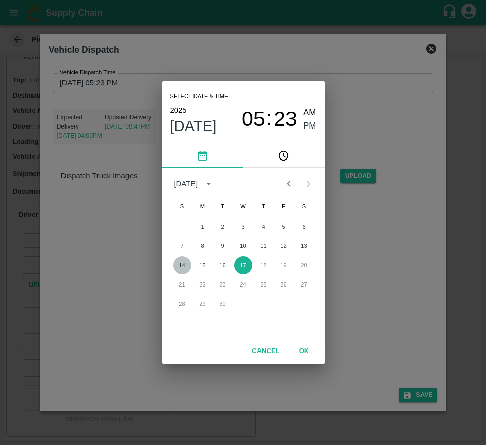
click at [179, 263] on button "14" at bounding box center [182, 265] width 18 height 18
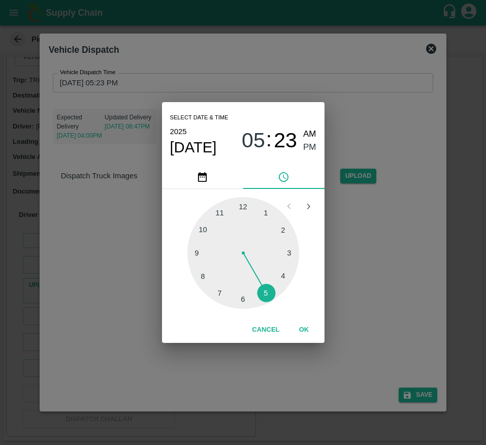
click at [194, 240] on div at bounding box center [243, 253] width 112 height 112
type input "14/09/2025 10:23 PM"
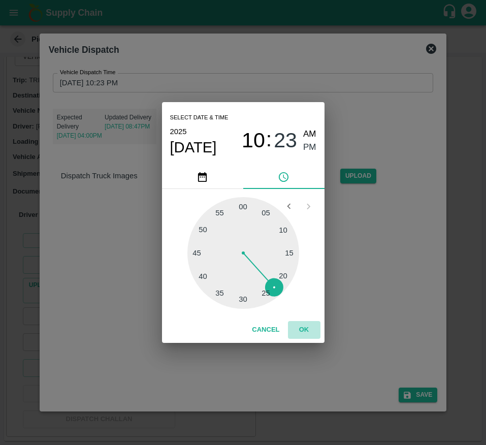
click at [309, 334] on button "OK" at bounding box center [304, 330] width 33 height 18
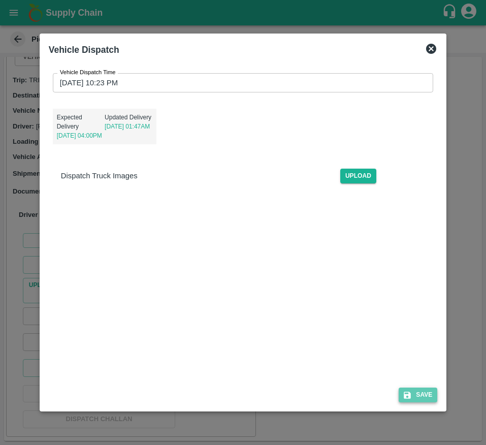
click at [411, 396] on icon "submit" at bounding box center [407, 395] width 7 height 7
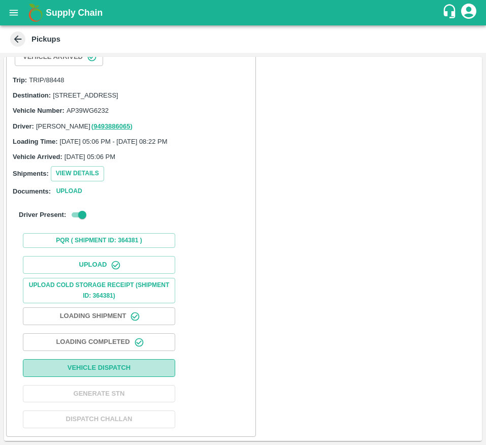
click at [156, 371] on button "Vehicle Dispatch" at bounding box center [99, 368] width 152 height 18
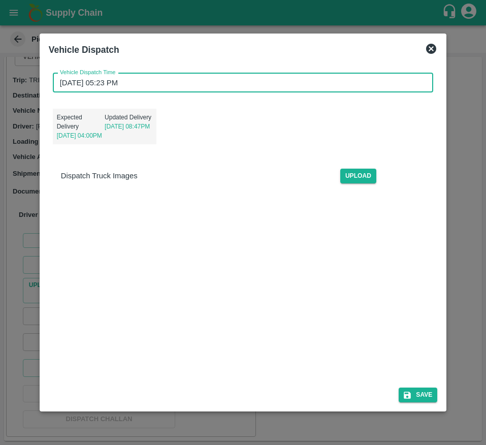
click at [88, 85] on input "17/09/2025 05:23 PM" at bounding box center [240, 82] width 374 height 19
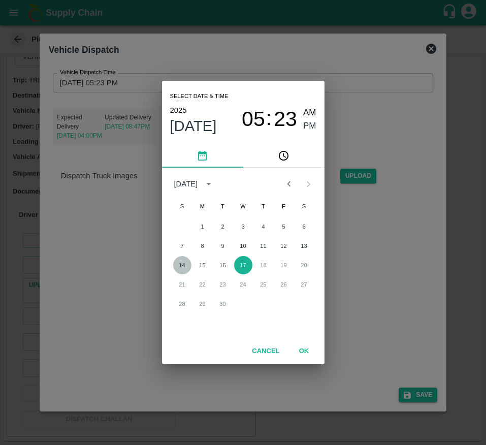
click at [178, 264] on button "14" at bounding box center [182, 265] width 18 height 18
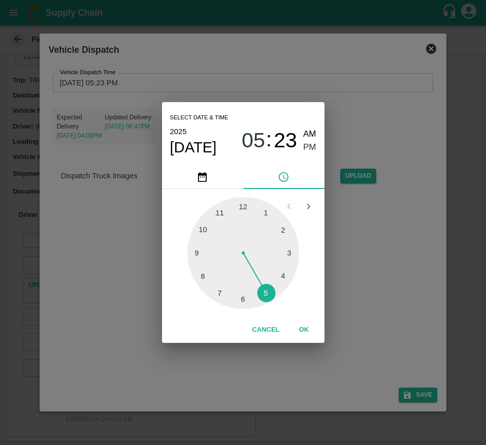
click at [218, 216] on div at bounding box center [243, 253] width 112 height 112
type input "14/09/2025 11:23 PM"
click at [304, 151] on span "PM" at bounding box center [309, 148] width 13 height 14
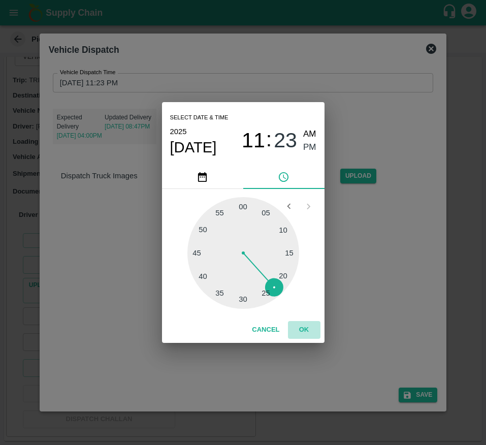
click at [307, 323] on button "OK" at bounding box center [304, 330] width 33 height 18
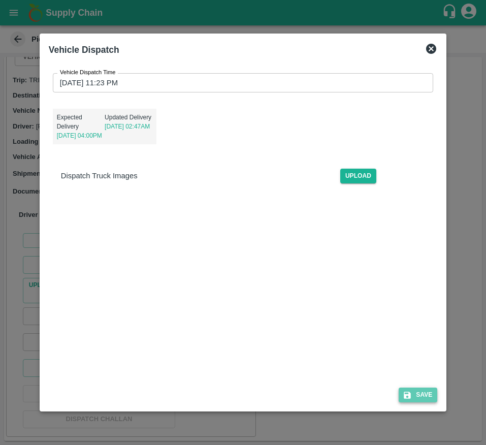
click at [415, 396] on button "Save" at bounding box center [418, 395] width 39 height 15
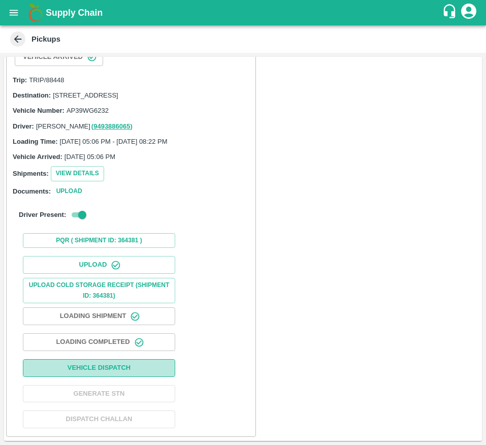
click at [115, 365] on button "Vehicle Dispatch" at bounding box center [99, 368] width 152 height 18
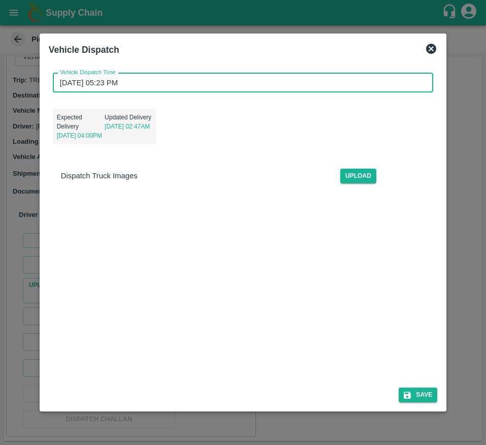
click at [122, 84] on input "17/09/2025 05:23 PM" at bounding box center [240, 82] width 374 height 19
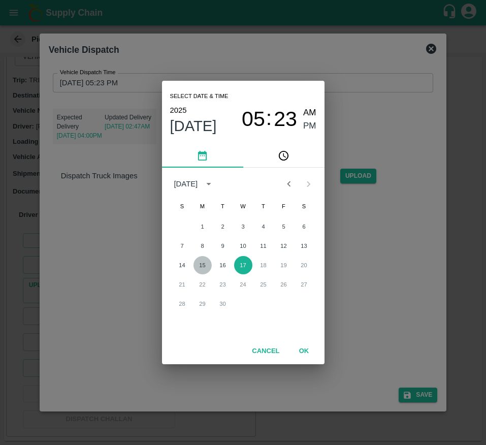
click at [197, 264] on button "15" at bounding box center [203, 265] width 18 height 18
type input "15/09/2025 05:23 PM"
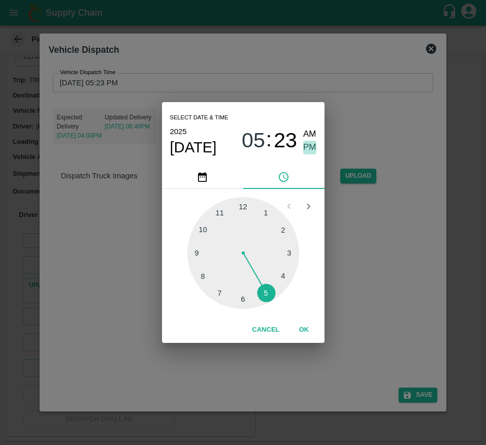
click at [312, 145] on span "PM" at bounding box center [309, 148] width 13 height 14
click at [304, 333] on button "OK" at bounding box center [304, 330] width 33 height 18
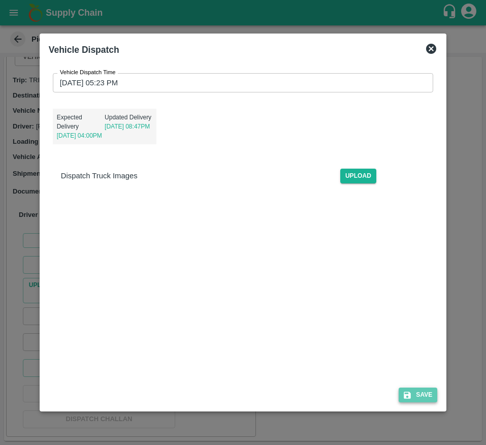
click at [414, 390] on button "Save" at bounding box center [418, 395] width 39 height 15
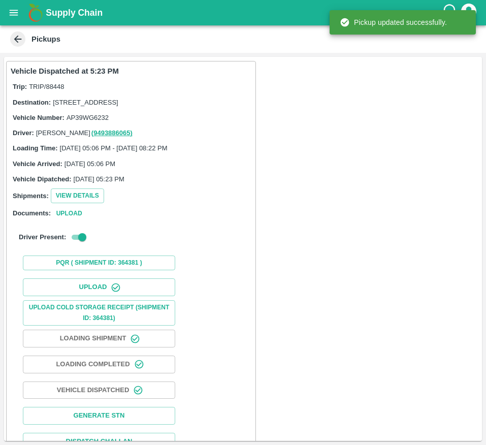
scroll to position [34, 0]
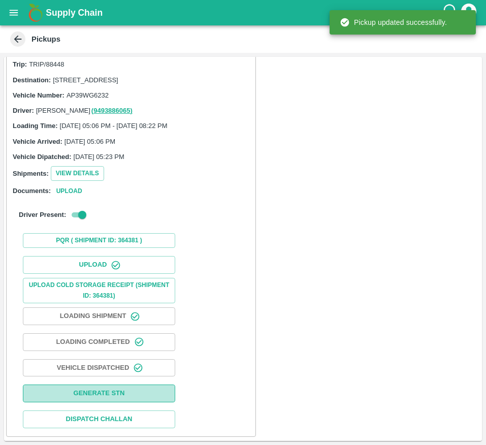
click at [128, 392] on button "Generate STN" at bounding box center [99, 394] width 152 height 18
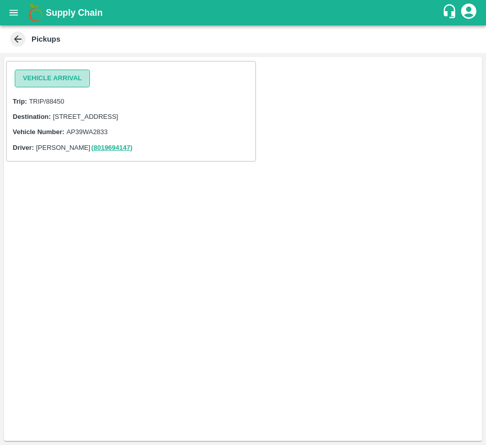
click at [48, 71] on button "Vehicle Arrival" at bounding box center [52, 79] width 75 height 18
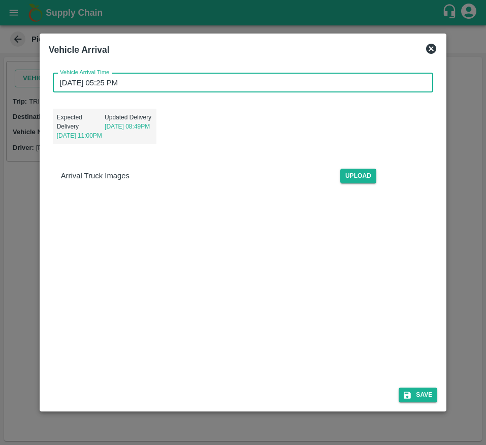
click at [178, 73] on input "[DATE] 05:25 PM" at bounding box center [240, 82] width 374 height 19
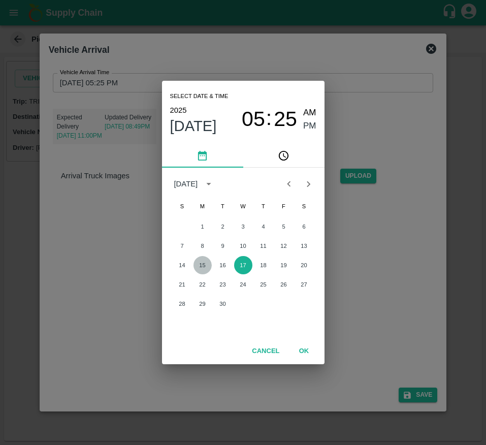
click at [203, 260] on button "15" at bounding box center [203, 265] width 18 height 18
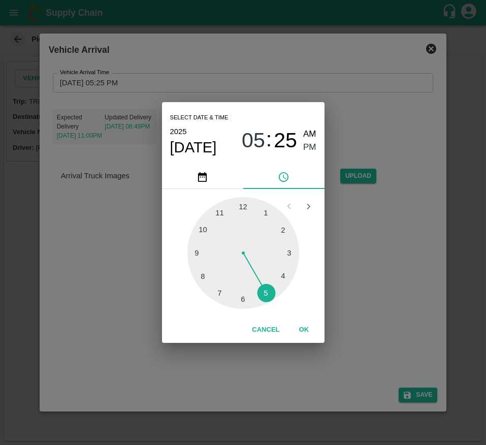
click at [197, 225] on div at bounding box center [243, 253] width 112 height 112
click at [315, 138] on span "AM" at bounding box center [309, 135] width 13 height 14
click at [305, 153] on span "PM" at bounding box center [309, 148] width 13 height 14
type input "[DATE] 10:25 PM"
click at [302, 329] on button "OK" at bounding box center [304, 330] width 33 height 18
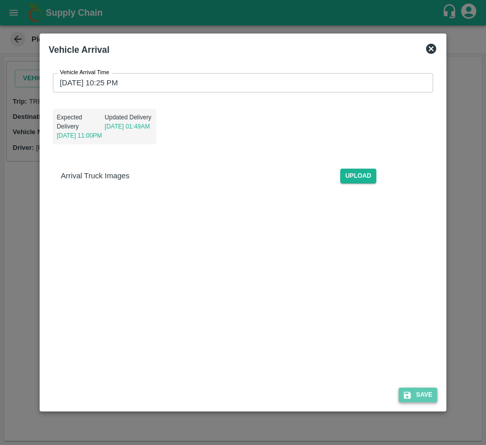
click at [412, 393] on icon "submit" at bounding box center [407, 395] width 7 height 7
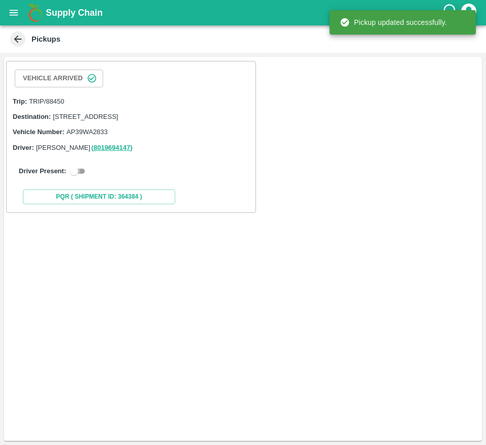
click at [71, 177] on input "checkbox" at bounding box center [74, 171] width 37 height 12
checkbox input "true"
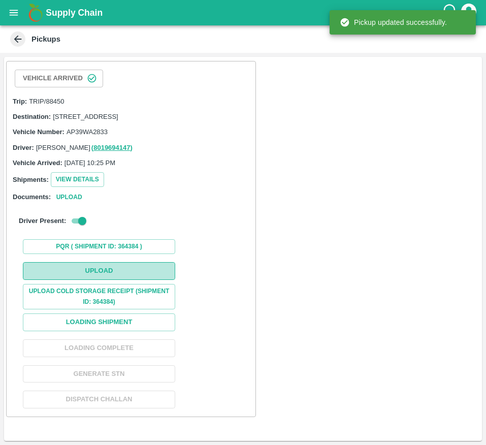
click at [87, 279] on button "Upload" at bounding box center [99, 271] width 152 height 18
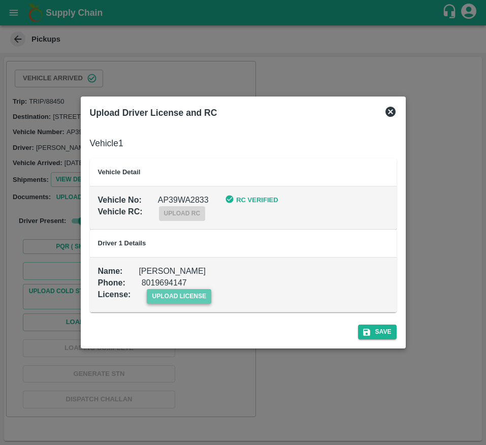
click at [180, 292] on span "upload license" at bounding box center [179, 296] width 65 height 15
click at [0, 0] on input "upload license" at bounding box center [0, 0] width 0 height 0
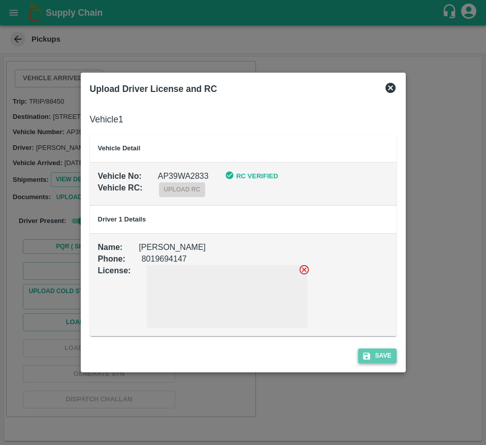
click at [372, 361] on button "Save" at bounding box center [377, 356] width 39 height 15
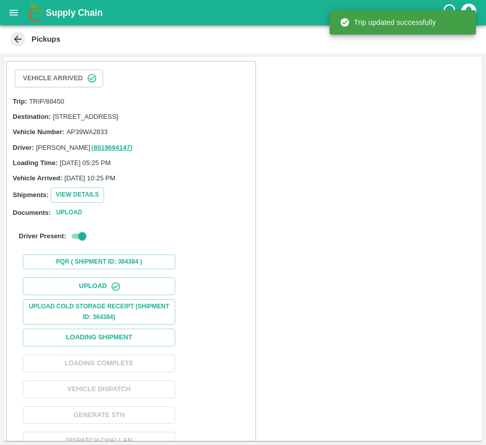
scroll to position [33, 0]
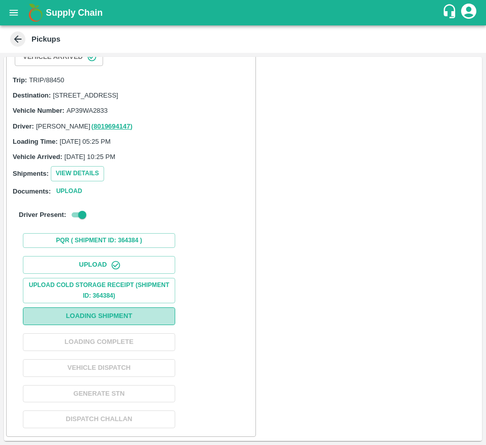
click at [134, 313] on button "Loading Shipment" at bounding box center [99, 316] width 152 height 18
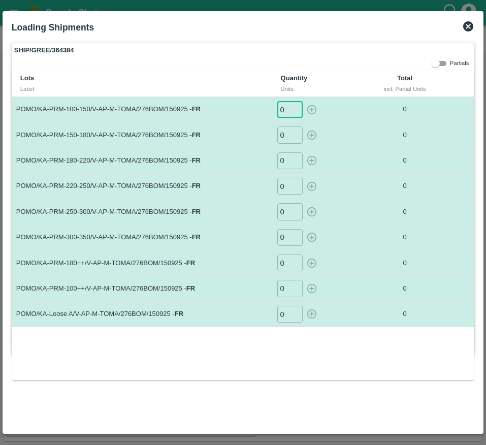
click at [283, 106] on input "0" at bounding box center [289, 109] width 25 height 17
type input "25"
click at [284, 132] on input "0" at bounding box center [289, 135] width 25 height 17
type input "47"
click at [287, 162] on input "0" at bounding box center [289, 160] width 25 height 17
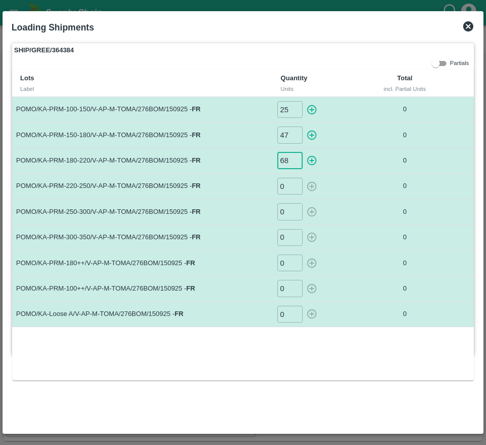
type input "68"
click at [287, 192] on input "0" at bounding box center [289, 186] width 25 height 17
type input "58"
click at [287, 212] on input "0" at bounding box center [289, 211] width 25 height 17
type input "34"
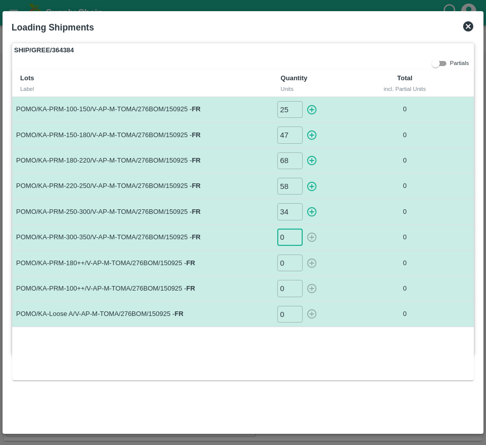
click at [289, 242] on input "0" at bounding box center [289, 237] width 25 height 17
type input "26"
click at [289, 267] on input "0" at bounding box center [289, 263] width 25 height 17
type input "28"
click at [288, 295] on input "0" at bounding box center [289, 288] width 25 height 17
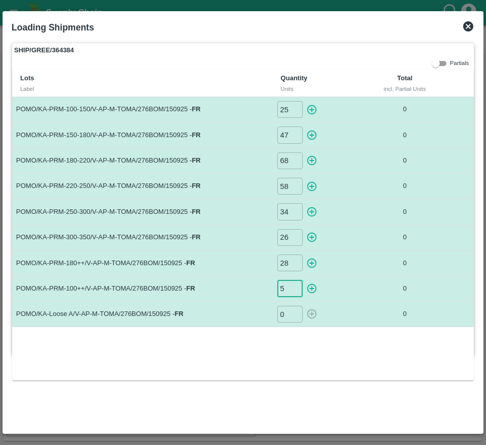
type input "5"
click at [285, 322] on input "0" at bounding box center [289, 314] width 25 height 17
type input "3"
click at [308, 112] on icon "button" at bounding box center [312, 110] width 10 height 10
type input "0"
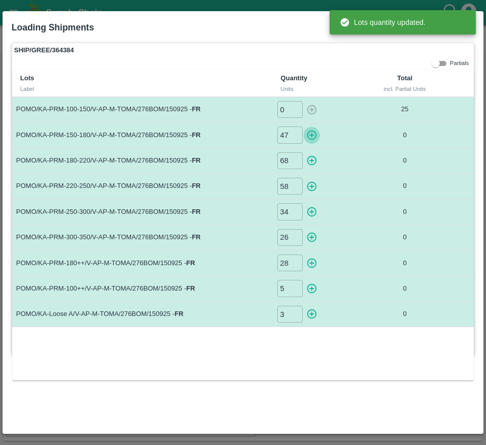
click at [311, 130] on icon "button" at bounding box center [311, 135] width 11 height 11
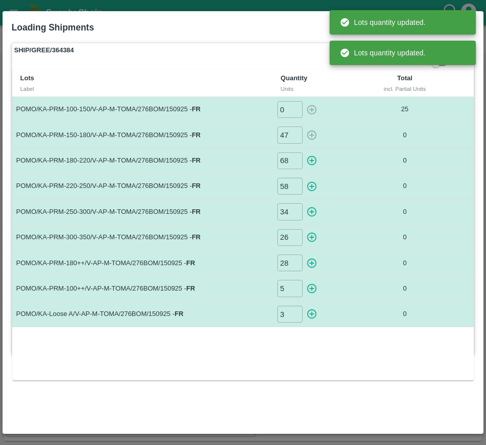
type input "0"
click at [311, 160] on icon "button" at bounding box center [311, 160] width 11 height 11
type input "0"
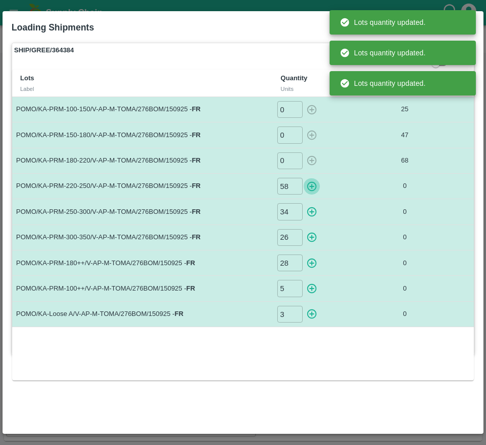
click at [311, 178] on button "button" at bounding box center [312, 186] width 16 height 17
type input "0"
click at [312, 210] on icon "button" at bounding box center [311, 211] width 11 height 11
type input "0"
click at [312, 226] on td "26 ​" at bounding box center [319, 237] width 92 height 25
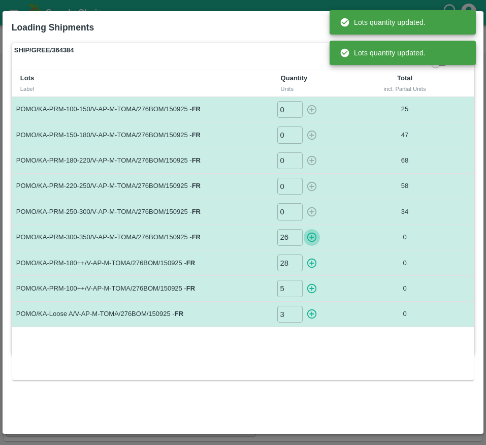
click at [312, 234] on icon "button" at bounding box center [311, 237] width 11 height 11
type input "0"
click at [311, 259] on icon "button" at bounding box center [311, 263] width 11 height 11
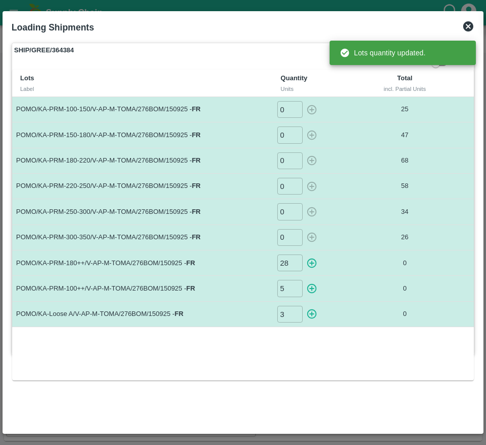
type input "0"
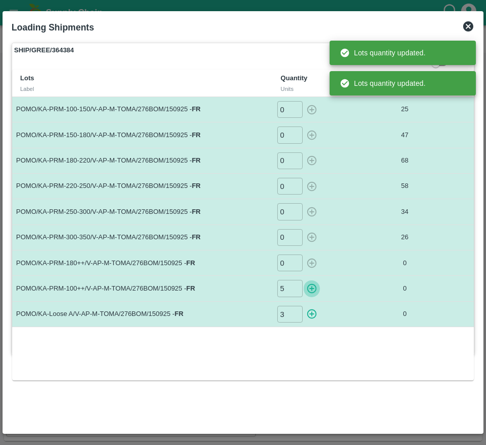
click at [312, 289] on icon "button" at bounding box center [312, 289] width 10 height 10
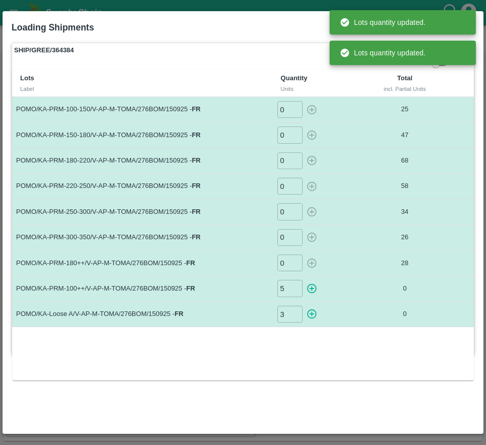
type input "0"
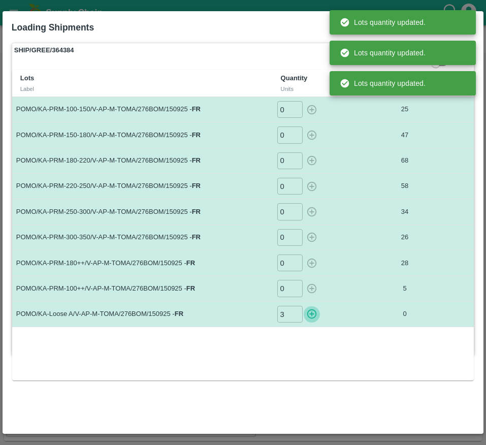
click at [312, 312] on icon "button" at bounding box center [312, 314] width 10 height 10
type input "0"
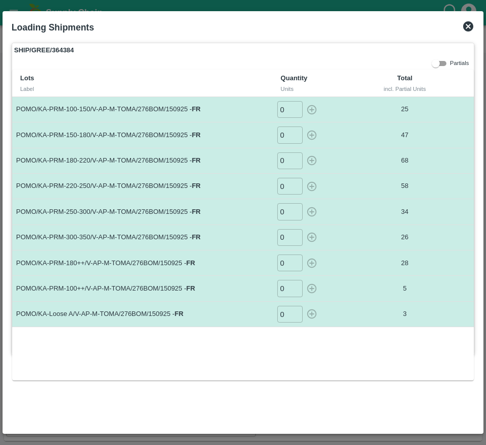
click at [475, 25] on icon at bounding box center [468, 26] width 12 height 12
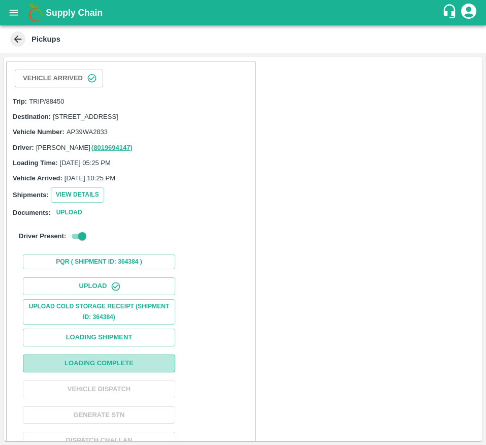
click at [150, 369] on button "Loading Complete" at bounding box center [99, 364] width 152 height 18
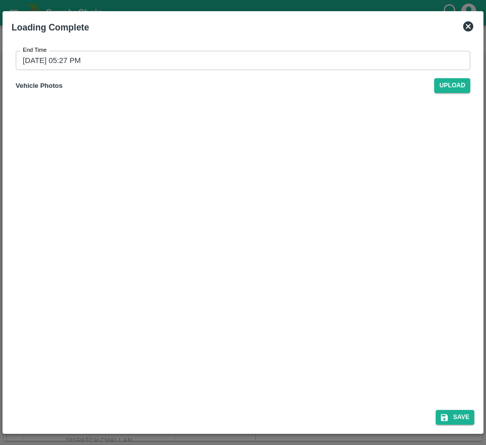
click at [157, 60] on input "[DATE] 05:27 PM" at bounding box center [240, 60] width 448 height 19
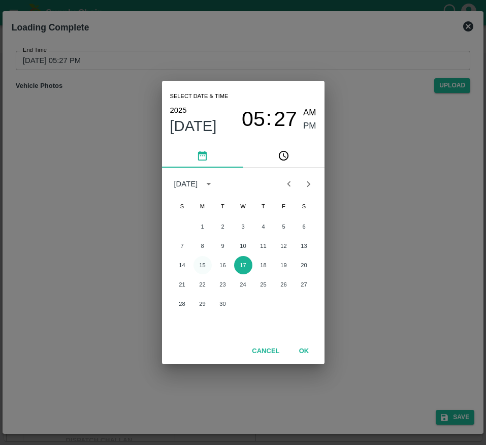
click at [205, 267] on button "15" at bounding box center [203, 265] width 18 height 18
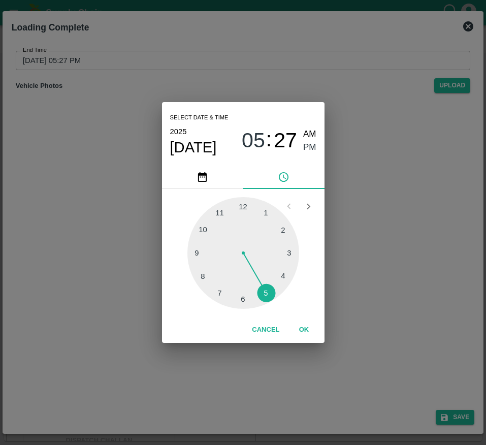
click at [205, 222] on div at bounding box center [243, 253] width 112 height 112
click at [216, 211] on div at bounding box center [243, 253] width 112 height 112
click at [309, 148] on span "PM" at bounding box center [309, 148] width 13 height 14
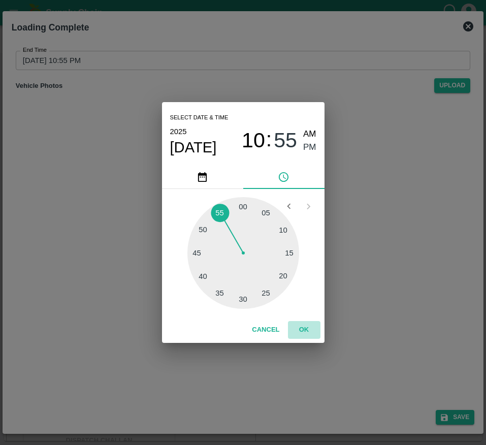
click at [304, 327] on button "OK" at bounding box center [304, 330] width 33 height 18
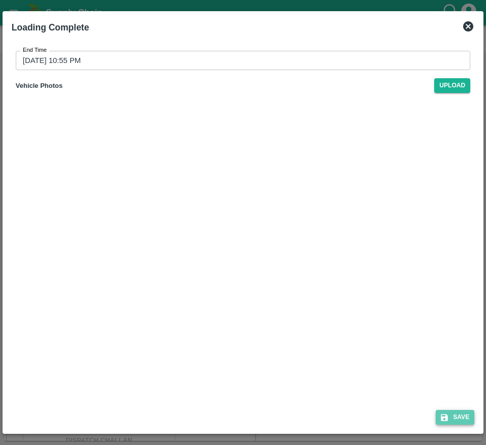
click at [444, 411] on button "Save" at bounding box center [455, 417] width 39 height 15
type input "[DATE] 05:27 PM"
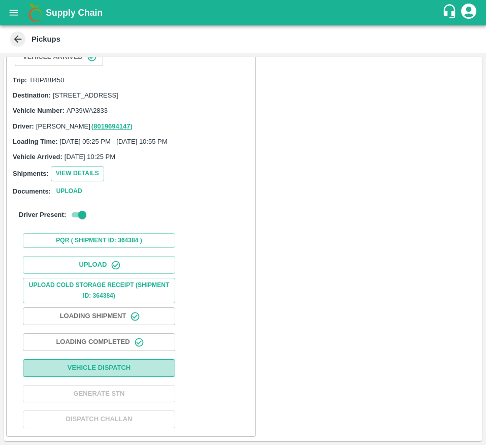
click at [134, 372] on button "Vehicle Dispatch" at bounding box center [99, 368] width 152 height 18
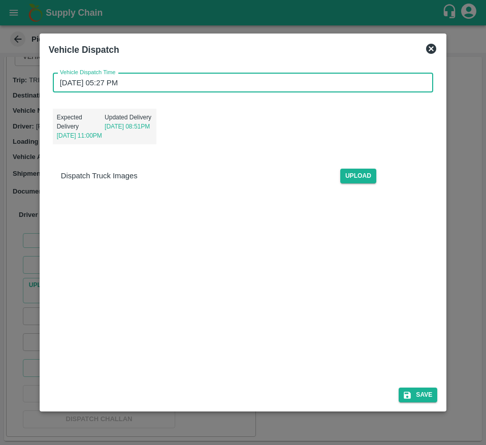
click at [128, 84] on input "[DATE] 05:27 PM" at bounding box center [240, 82] width 374 height 19
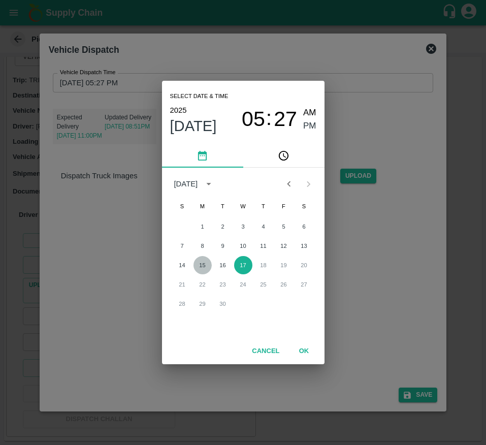
click at [200, 264] on button "15" at bounding box center [203, 265] width 18 height 18
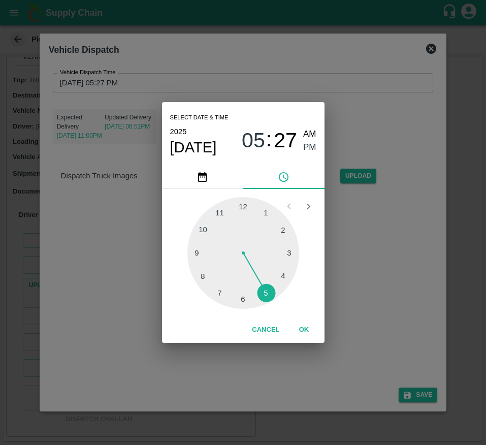
click at [227, 206] on div at bounding box center [243, 253] width 112 height 112
type input "15/09/2025 11:27 PM"
click at [310, 148] on span "PM" at bounding box center [309, 148] width 13 height 14
click at [309, 326] on button "OK" at bounding box center [304, 330] width 33 height 18
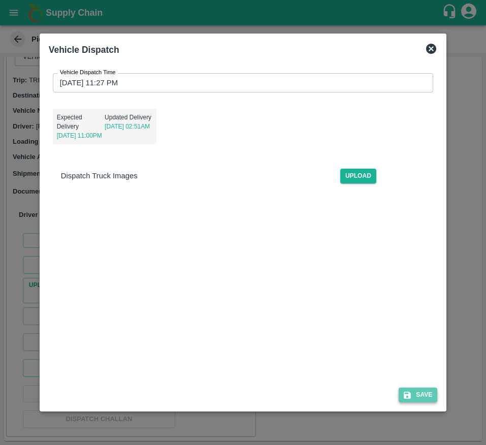
click at [410, 391] on icon "submit" at bounding box center [407, 395] width 9 height 9
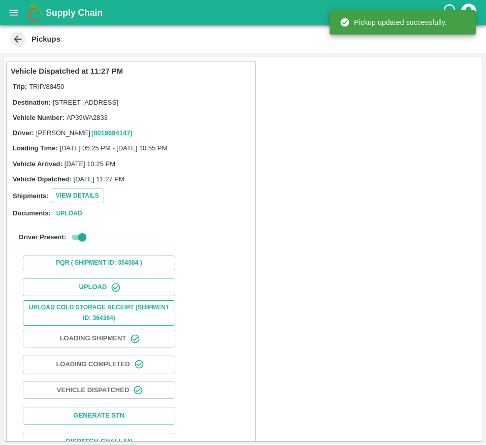
scroll to position [34, 0]
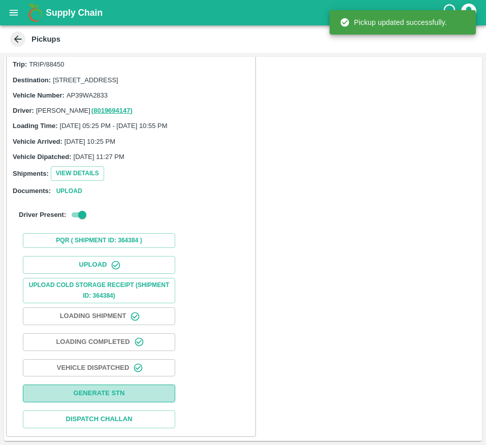
click at [138, 402] on button "Generate STN" at bounding box center [99, 394] width 152 height 18
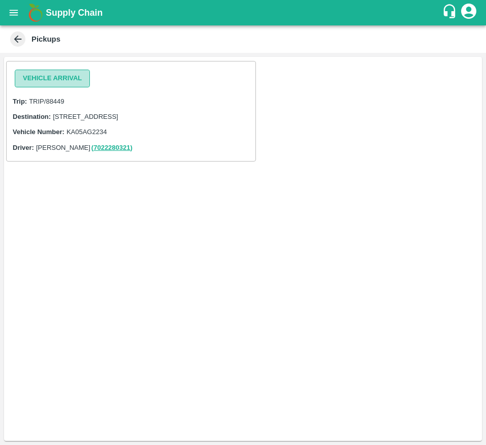
click at [64, 85] on button "Vehicle Arrival" at bounding box center [52, 79] width 75 height 18
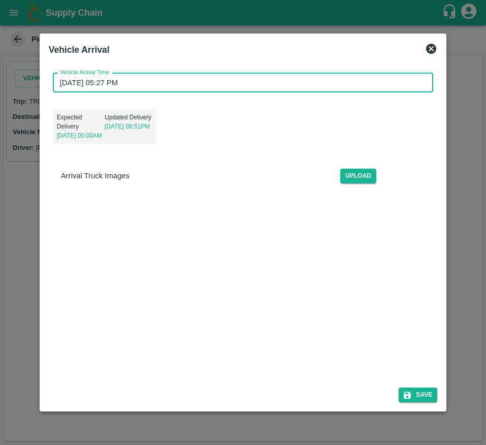
click at [120, 91] on input "[DATE] 05:27 PM" at bounding box center [240, 82] width 374 height 19
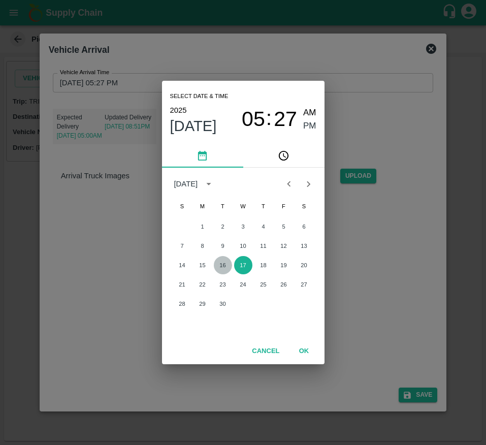
click at [226, 265] on button "16" at bounding box center [223, 265] width 18 height 18
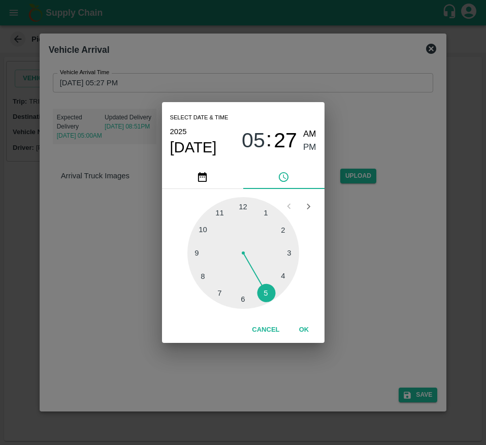
click at [210, 224] on div at bounding box center [243, 253] width 112 height 112
type input "16/09/2025 10:27 PM"
click at [304, 148] on span "PM" at bounding box center [309, 148] width 13 height 14
click at [300, 329] on button "OK" at bounding box center [304, 330] width 33 height 18
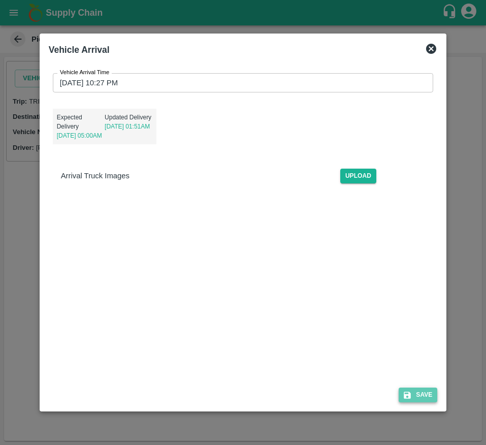
click at [425, 393] on button "Save" at bounding box center [418, 395] width 39 height 15
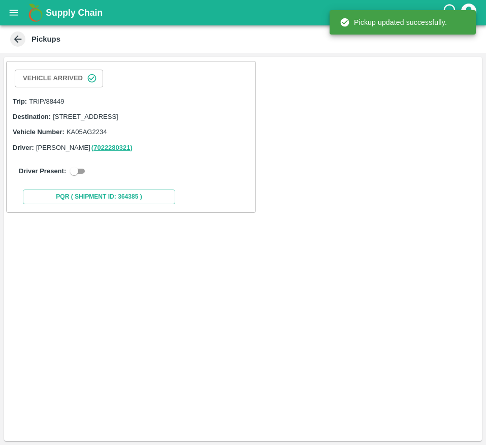
click at [74, 185] on div "Driver Present:" at bounding box center [131, 171] width 241 height 28
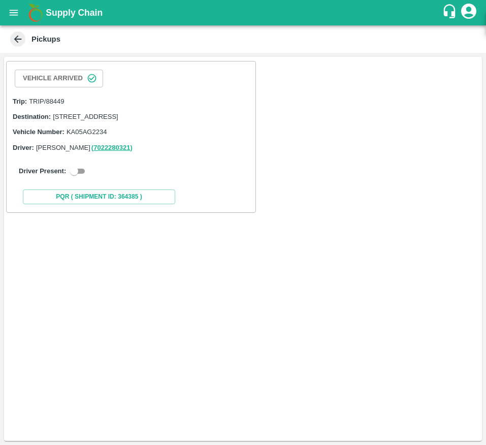
click at [78, 177] on input "checkbox" at bounding box center [74, 171] width 37 height 12
checkbox input "true"
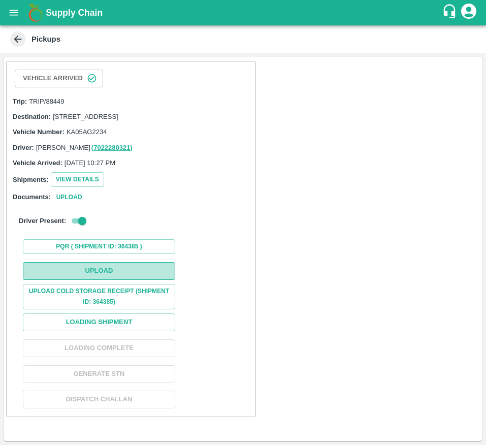
click at [115, 276] on button "Upload" at bounding box center [99, 271] width 152 height 18
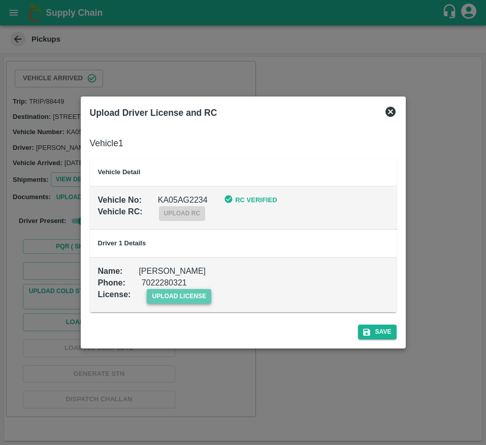
click at [174, 292] on span "upload license" at bounding box center [179, 296] width 65 height 15
click at [0, 0] on input "upload license" at bounding box center [0, 0] width 0 height 0
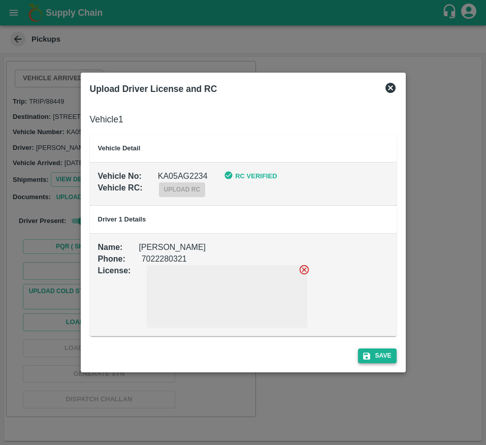
click at [369, 351] on button "Save" at bounding box center [377, 356] width 39 height 15
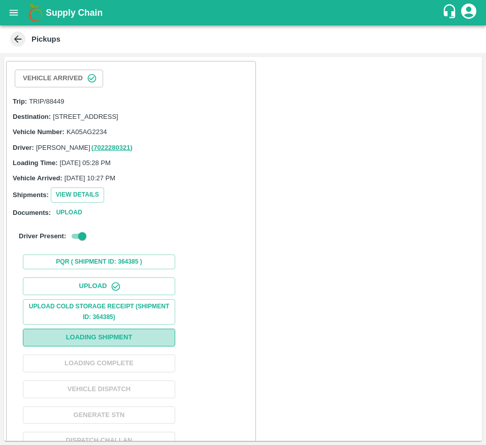
click at [150, 345] on button "Loading Shipment" at bounding box center [99, 338] width 152 height 18
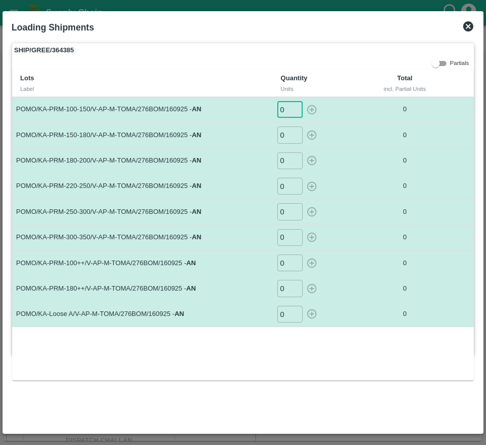
click at [288, 107] on input "0" at bounding box center [289, 109] width 25 height 17
type input "66"
click at [287, 137] on input "0" at bounding box center [289, 135] width 25 height 17
type input "92"
click at [290, 160] on input "0" at bounding box center [289, 160] width 25 height 17
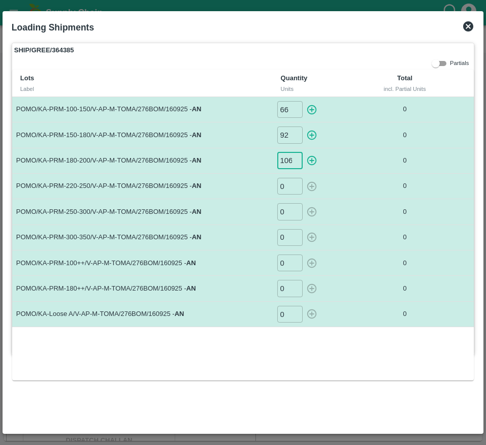
scroll to position [0, 1]
type input "106"
click at [290, 192] on input "0" at bounding box center [289, 186] width 25 height 17
type input "74"
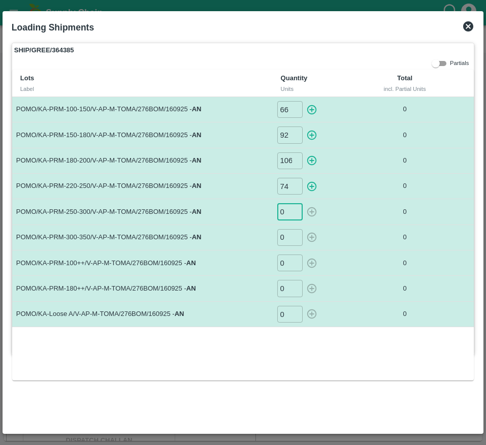
click at [288, 215] on input "0" at bounding box center [289, 211] width 25 height 17
type input "36"
click at [284, 246] on td "0 ​" at bounding box center [319, 237] width 92 height 25
click at [287, 241] on input "0" at bounding box center [289, 237] width 25 height 17
type input "30"
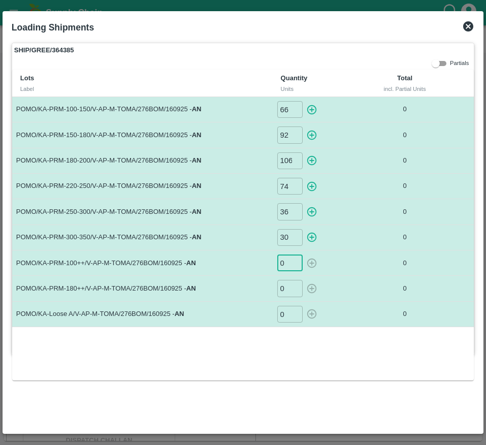
click at [287, 265] on input "0" at bounding box center [289, 263] width 25 height 17
type input "66"
click at [289, 291] on input "0" at bounding box center [289, 288] width 25 height 17
type input "11"
click at [283, 321] on input "0" at bounding box center [289, 314] width 25 height 17
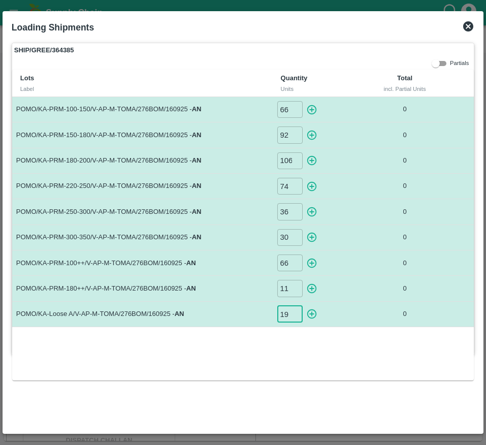
type input "19"
click at [306, 113] on icon "button" at bounding box center [311, 109] width 11 height 11
type input "0"
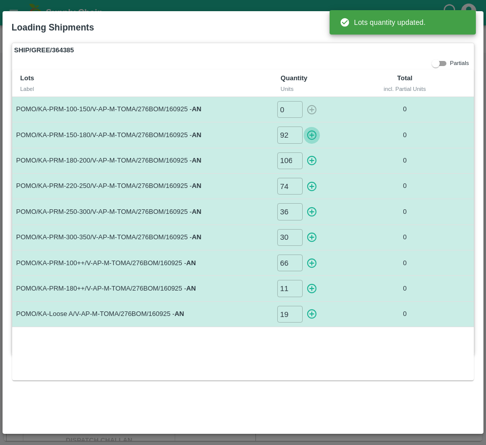
click at [315, 139] on icon "button" at bounding box center [311, 135] width 11 height 11
type input "0"
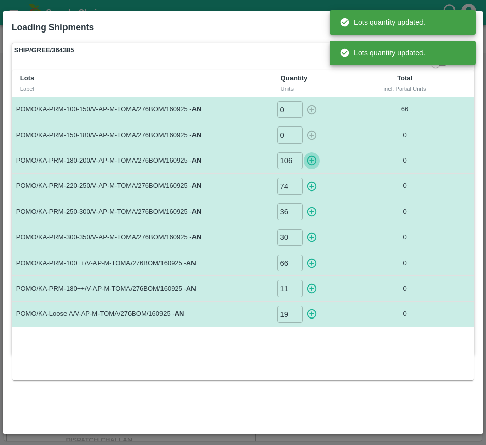
click at [315, 161] on icon "button" at bounding box center [311, 160] width 11 height 11
type input "0"
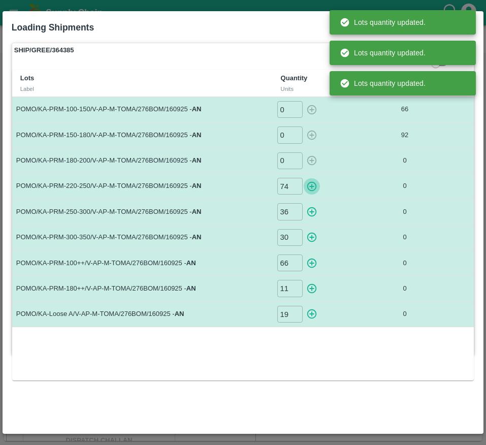
click at [313, 186] on icon "button" at bounding box center [312, 186] width 10 height 10
type input "0"
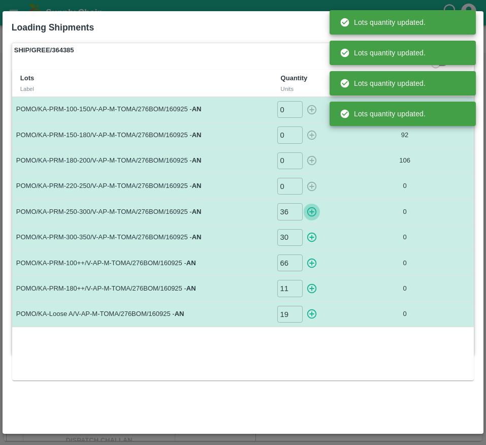
click at [313, 214] on icon "button" at bounding box center [311, 211] width 11 height 11
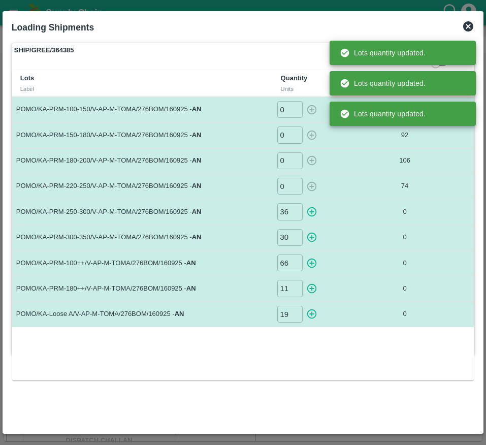
type input "0"
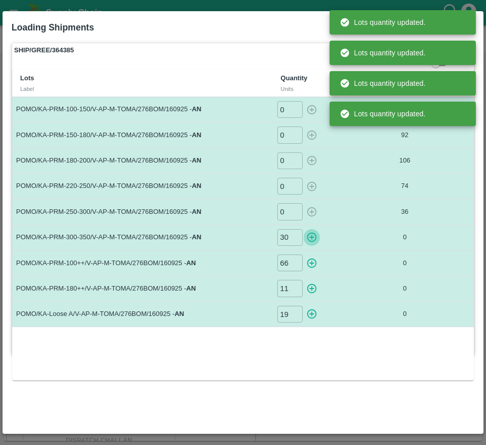
click at [313, 241] on icon "button" at bounding box center [312, 238] width 10 height 10
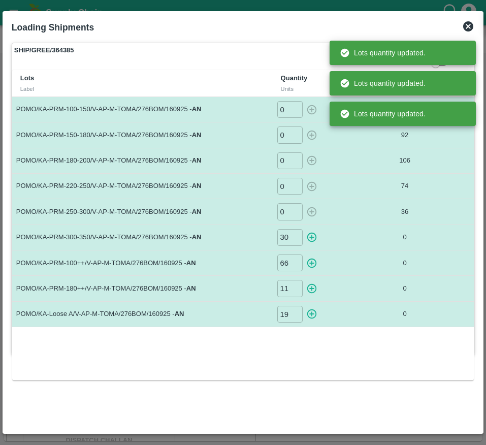
type input "0"
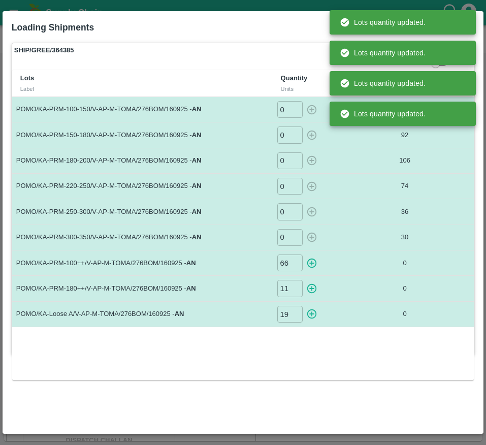
click at [313, 258] on icon "button" at bounding box center [311, 263] width 11 height 11
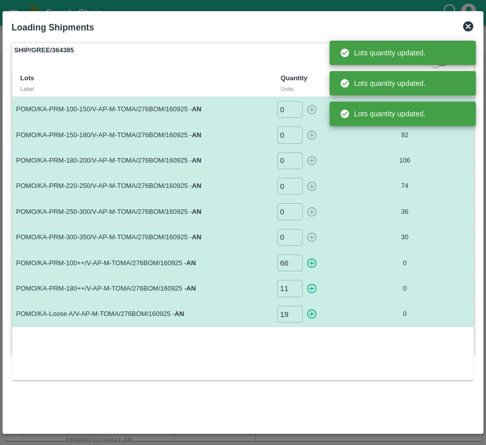
type input "0"
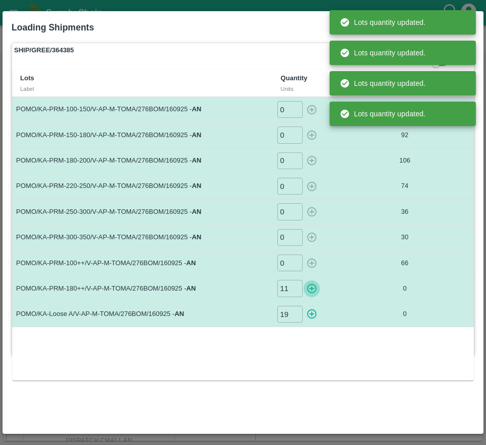
click at [312, 295] on button "button" at bounding box center [312, 288] width 16 height 17
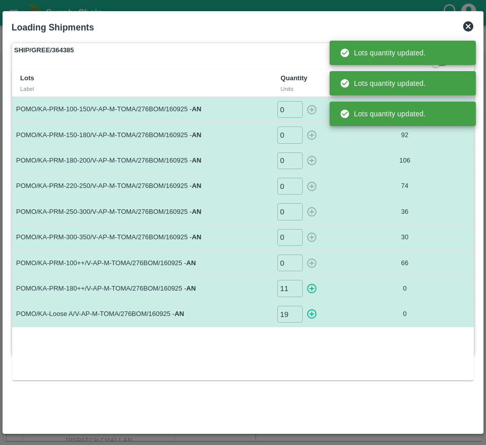
type input "0"
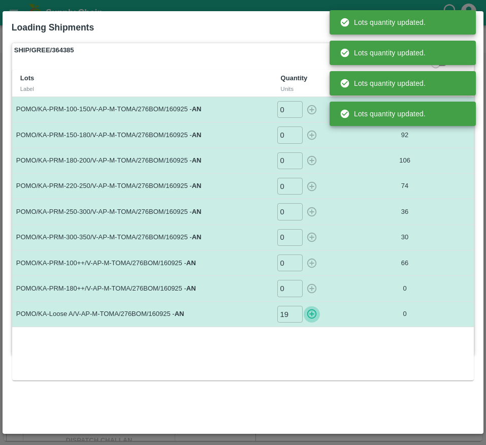
click at [313, 316] on icon "button" at bounding box center [311, 313] width 11 height 11
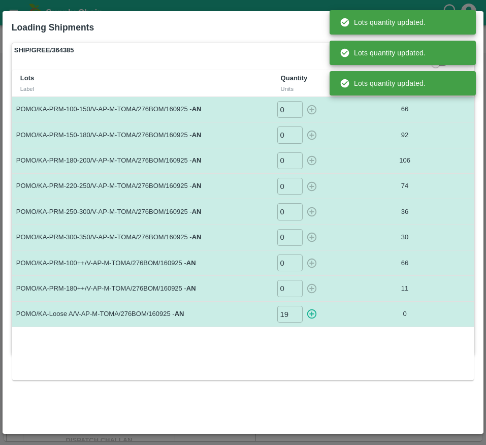
click at [339, 339] on div "Lots Label Quantity Units Total incl. Partial Units POMO/KA-PRM-100-150/V-AP-M-…" at bounding box center [243, 225] width 462 height 311
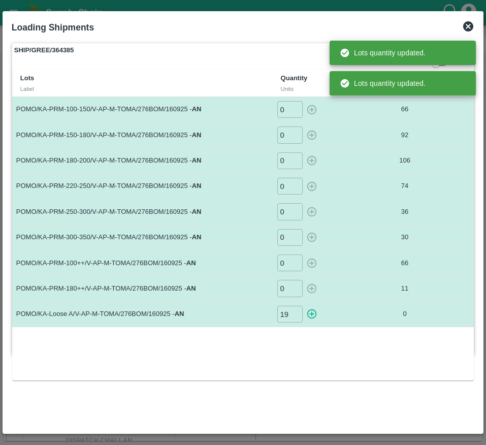
type input "0"
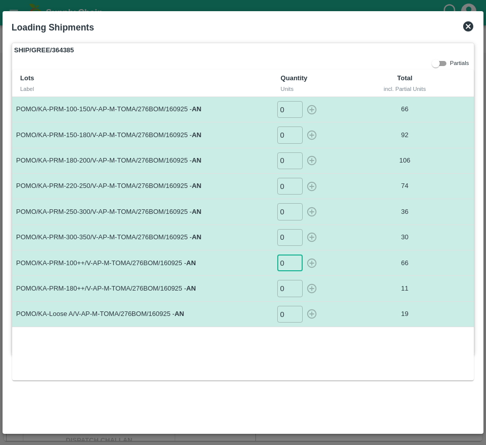
click at [286, 266] on input "0" at bounding box center [289, 263] width 25 height 17
click at [310, 265] on icon "button" at bounding box center [311, 263] width 11 height 11
type input "0"
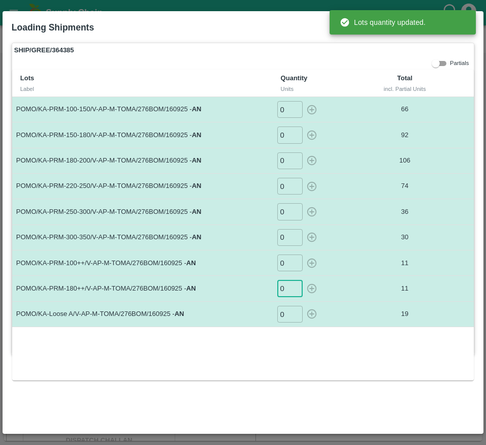
click at [284, 287] on input "0" at bounding box center [289, 288] width 25 height 17
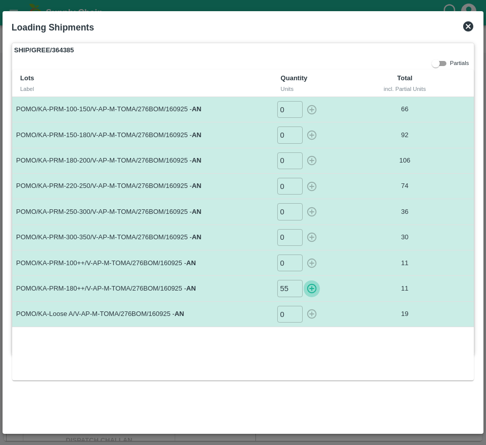
click at [312, 291] on icon "button" at bounding box center [311, 288] width 11 height 11
type input "0"
click at [470, 29] on icon at bounding box center [468, 26] width 10 height 10
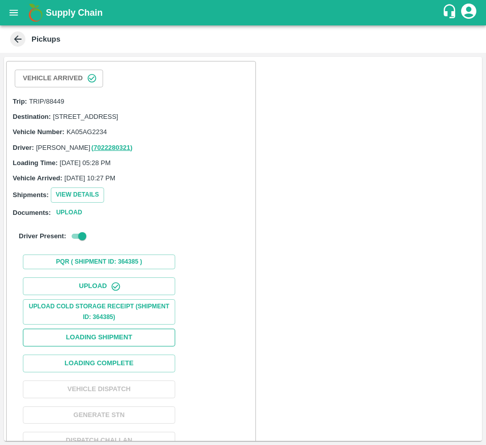
scroll to position [33, 0]
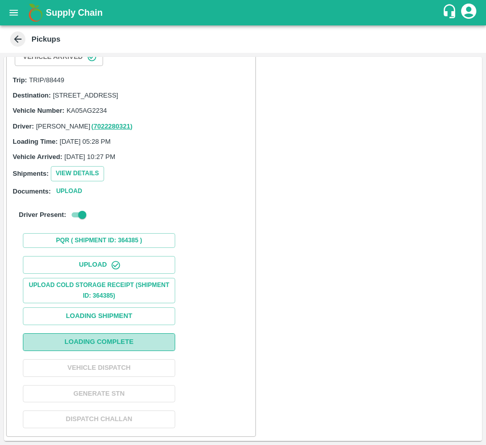
click at [109, 344] on button "Loading Complete" at bounding box center [99, 342] width 152 height 18
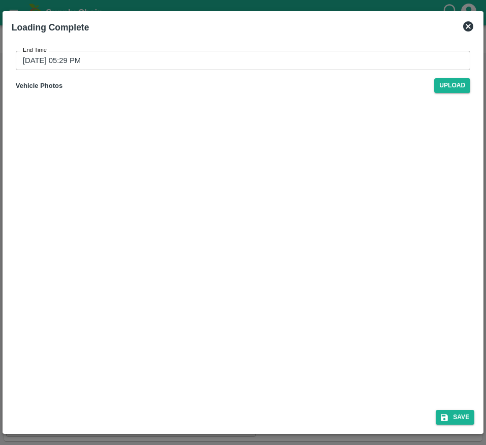
click at [317, 58] on input "17/09/2025 05:29 PM" at bounding box center [240, 60] width 448 height 19
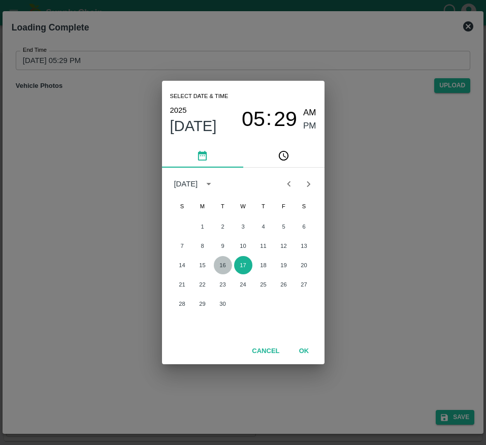
click at [223, 263] on button "16" at bounding box center [223, 265] width 18 height 18
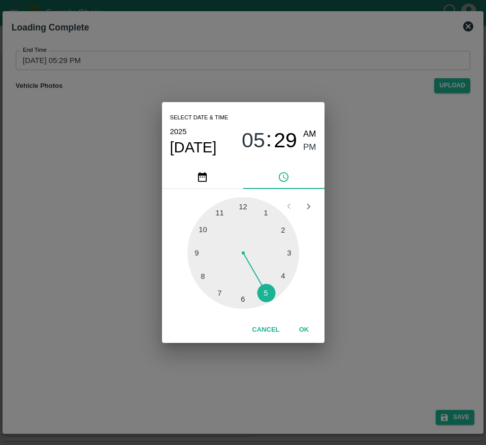
click at [206, 232] on div at bounding box center [243, 253] width 112 height 112
click at [217, 210] on div at bounding box center [243, 253] width 112 height 112
click at [313, 139] on span "AM" at bounding box center [309, 135] width 13 height 14
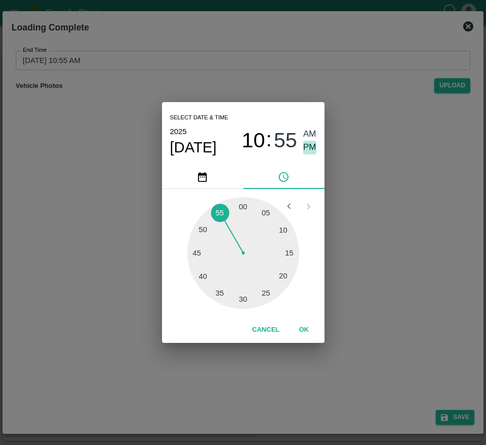
click at [313, 154] on span "PM" at bounding box center [309, 148] width 13 height 14
click at [302, 328] on button "OK" at bounding box center [304, 330] width 33 height 18
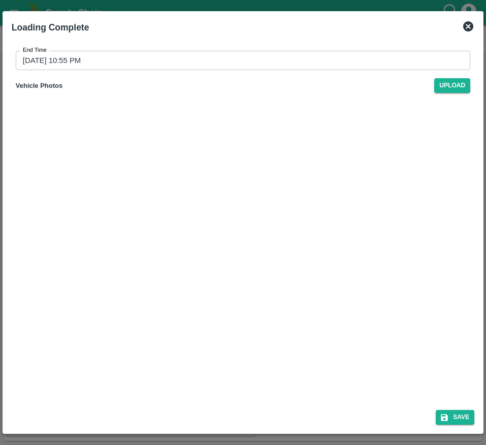
click at [435, 417] on div "Save" at bounding box center [243, 415] width 471 height 27
click at [445, 417] on icon "submit" at bounding box center [444, 417] width 7 height 7
type input "17/09/2025 05:30 PM"
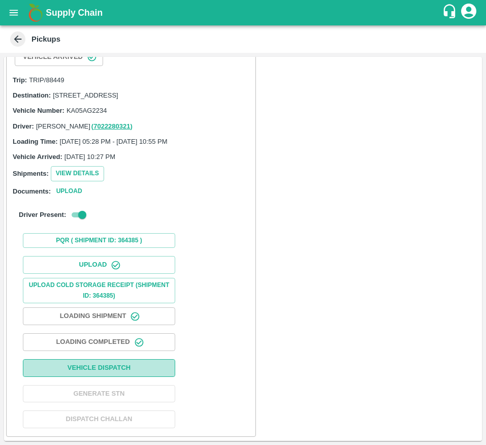
click at [151, 370] on button "Vehicle Dispatch" at bounding box center [99, 368] width 152 height 18
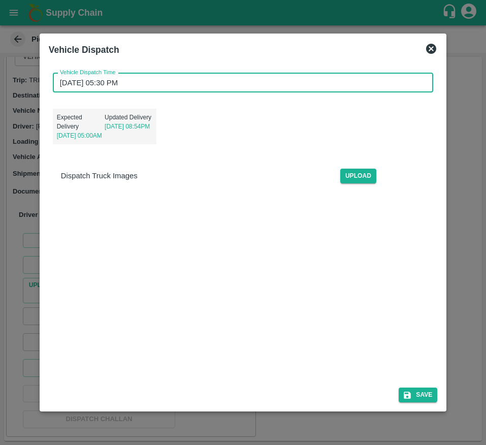
click at [154, 86] on input "17/09/2025 05:30 PM" at bounding box center [240, 82] width 374 height 19
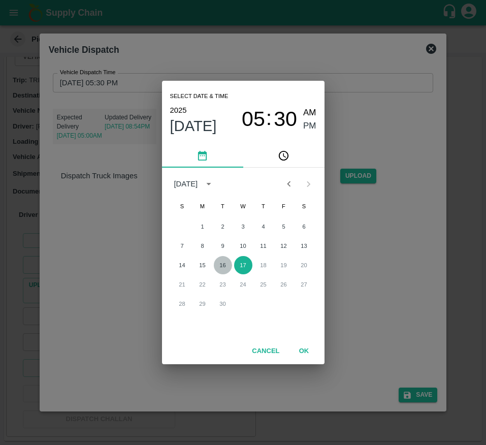
click at [217, 272] on button "16" at bounding box center [223, 265] width 18 height 18
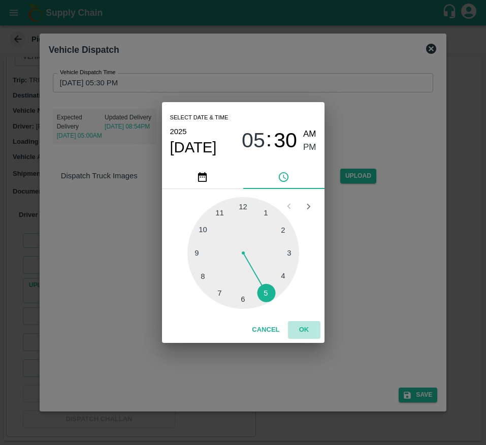
click at [308, 333] on button "OK" at bounding box center [304, 330] width 33 height 18
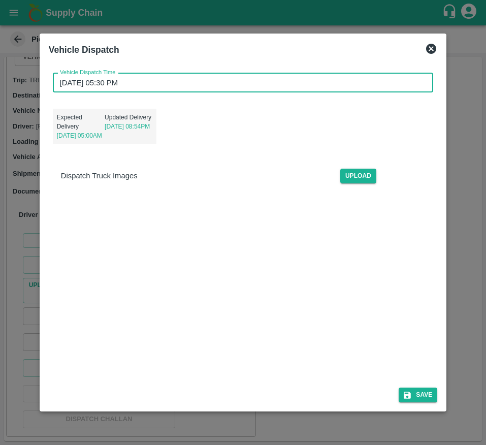
click at [149, 83] on input "16/09/2025 05:30 PM" at bounding box center [240, 82] width 374 height 19
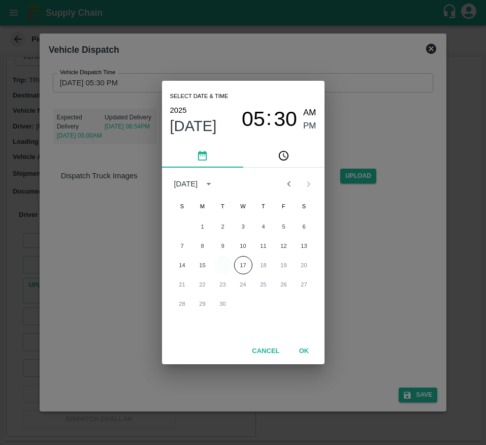
click at [226, 262] on button "16" at bounding box center [223, 265] width 18 height 18
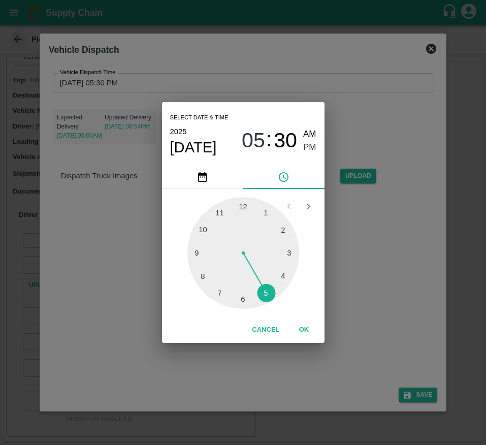
click at [216, 207] on div at bounding box center [243, 253] width 112 height 112
type input "16/09/2025 11:30 PM"
click at [305, 149] on span "PM" at bounding box center [309, 148] width 13 height 14
click at [304, 325] on button "OK" at bounding box center [304, 330] width 33 height 18
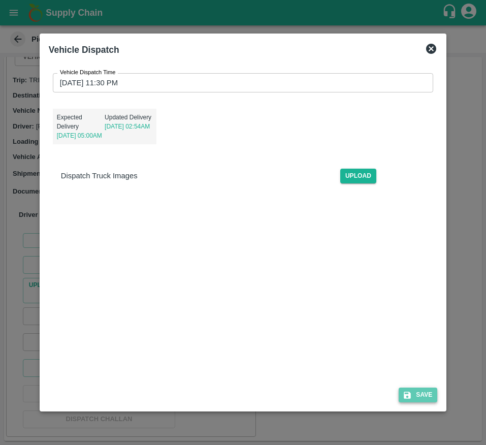
click at [429, 399] on button "Save" at bounding box center [418, 395] width 39 height 15
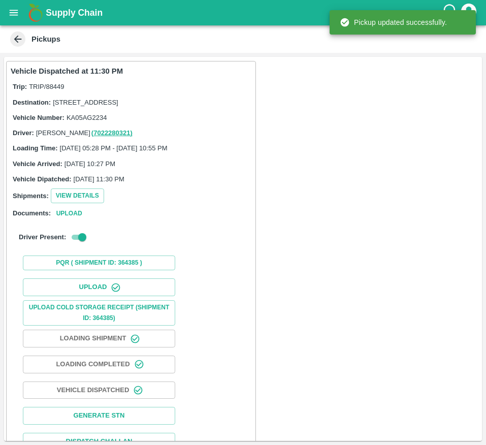
scroll to position [34, 0]
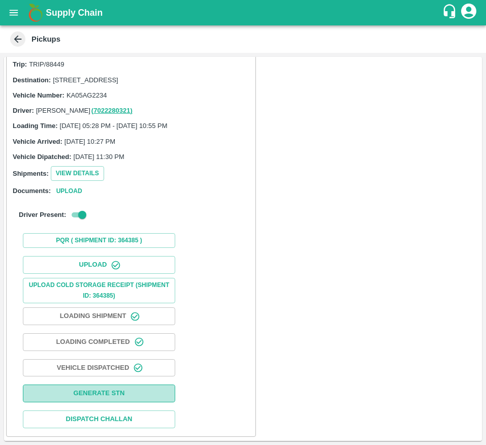
click at [52, 390] on button "Generate STN" at bounding box center [99, 394] width 152 height 18
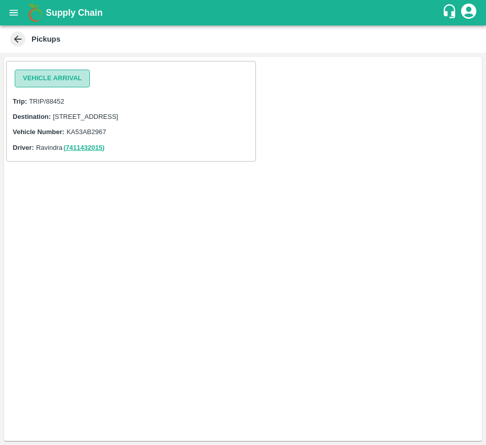
click at [57, 73] on button "Vehicle Arrival" at bounding box center [52, 79] width 75 height 18
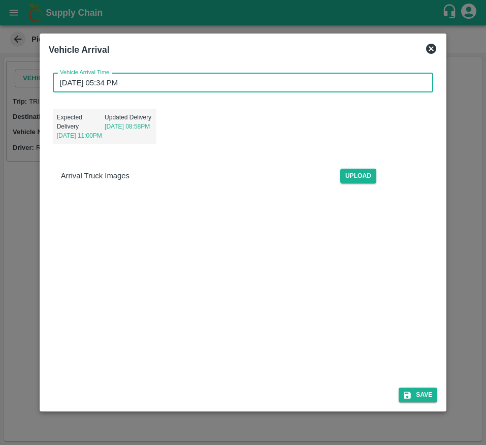
click at [121, 85] on input "17/09/2025 05:34 PM" at bounding box center [240, 82] width 374 height 19
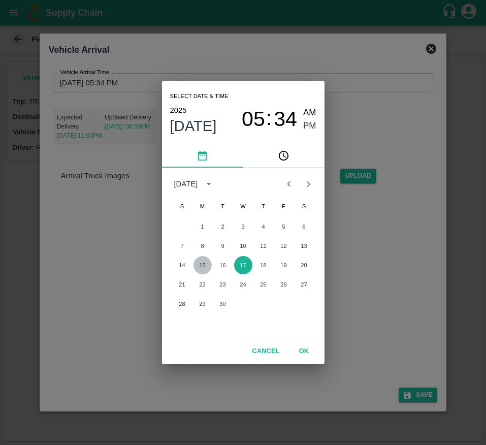
click at [196, 266] on button "15" at bounding box center [203, 265] width 18 height 18
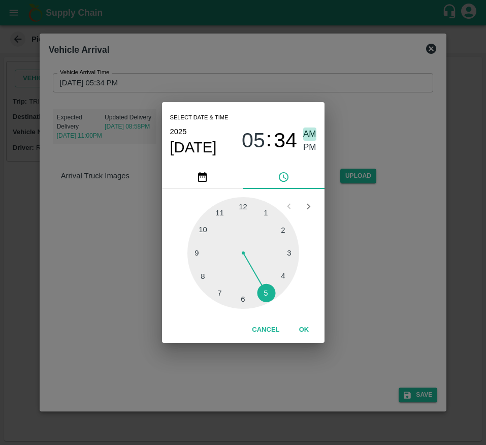
click at [310, 140] on span "AM" at bounding box center [309, 135] width 13 height 14
click at [310, 141] on span "PM" at bounding box center [309, 148] width 13 height 14
type input "15/09/2025 05:34 PM"
click at [304, 326] on button "OK" at bounding box center [304, 330] width 33 height 18
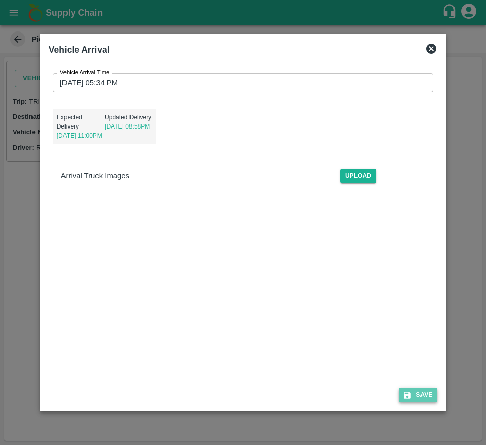
click at [423, 392] on button "Save" at bounding box center [418, 395] width 39 height 15
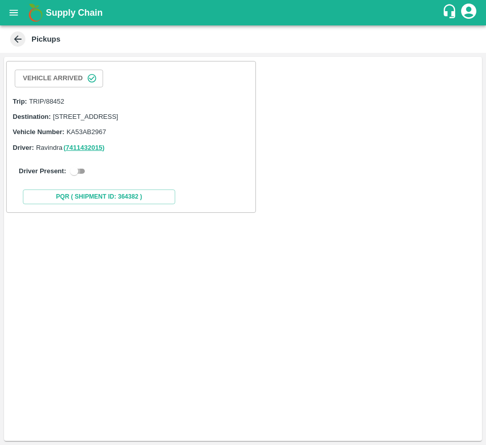
click at [71, 177] on input "checkbox" at bounding box center [74, 171] width 37 height 12
checkbox input "true"
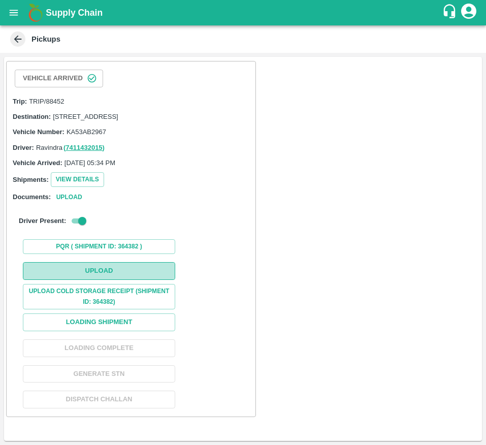
click at [97, 280] on button "Upload" at bounding box center [99, 271] width 152 height 18
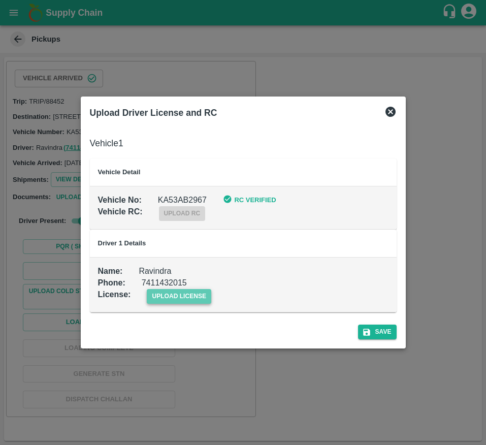
click at [165, 292] on span "upload license" at bounding box center [179, 296] width 65 height 15
click at [0, 0] on input "upload license" at bounding box center [0, 0] width 0 height 0
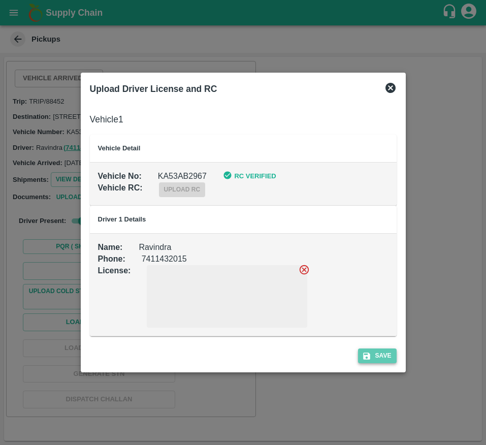
click at [376, 351] on button "Save" at bounding box center [377, 356] width 39 height 15
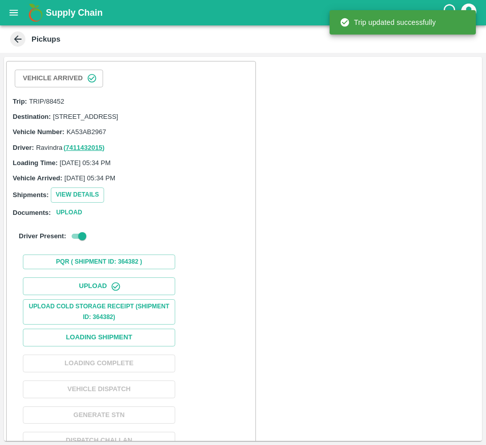
scroll to position [33, 0]
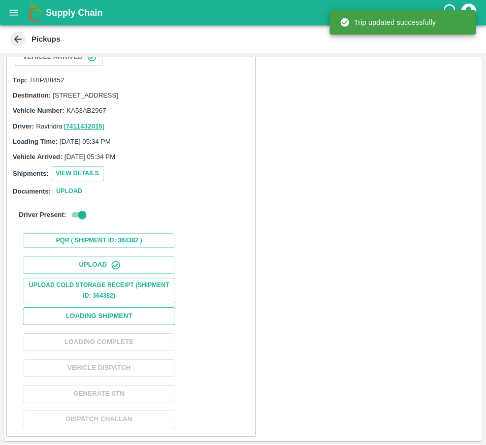
click at [146, 317] on button "Loading Shipment" at bounding box center [99, 316] width 152 height 18
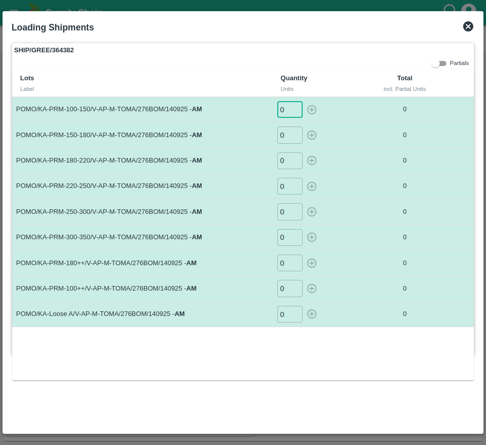
click at [278, 111] on input "0" at bounding box center [289, 109] width 25 height 17
click at [286, 111] on input "0" at bounding box center [289, 109] width 25 height 17
type input "36"
click at [287, 130] on input "0" at bounding box center [289, 135] width 25 height 17
type input "55"
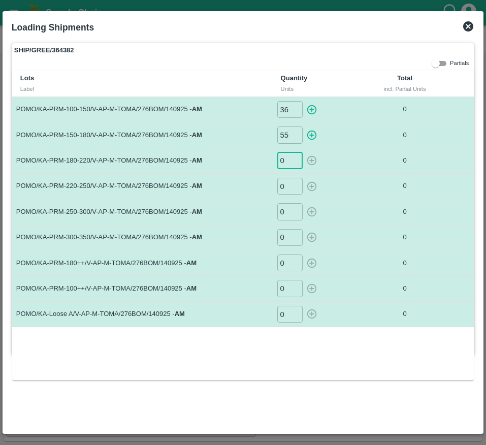
click at [287, 160] on input "0" at bounding box center [289, 160] width 25 height 17
type input "88"
click at [287, 186] on input "0" at bounding box center [289, 186] width 25 height 17
type input "67"
click at [287, 212] on input "0" at bounding box center [289, 211] width 25 height 17
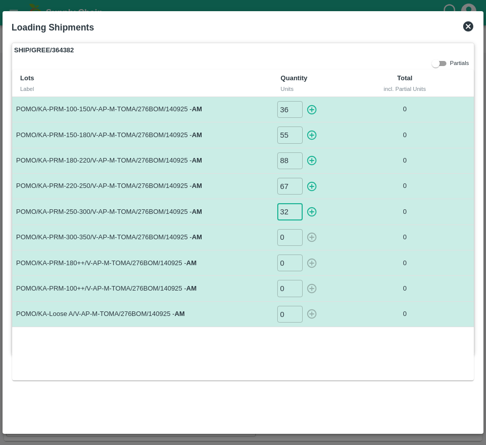
type input "32"
click at [287, 245] on input "0" at bounding box center [289, 237] width 25 height 17
type input "16"
click at [289, 267] on input "0" at bounding box center [289, 263] width 25 height 17
type input "52"
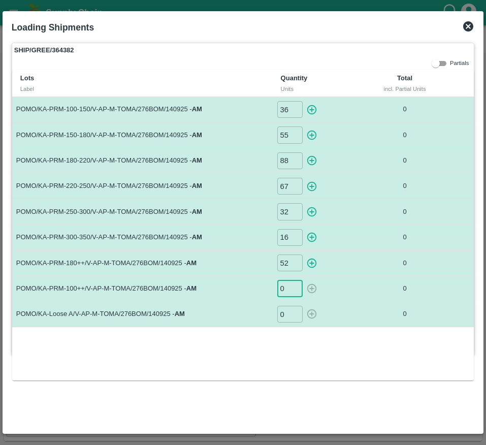
click at [290, 294] on input "0" at bounding box center [289, 288] width 25 height 17
type input "10"
click at [289, 318] on input "0" at bounding box center [289, 314] width 25 height 17
type input "4"
click at [314, 115] on icon "button" at bounding box center [311, 109] width 11 height 11
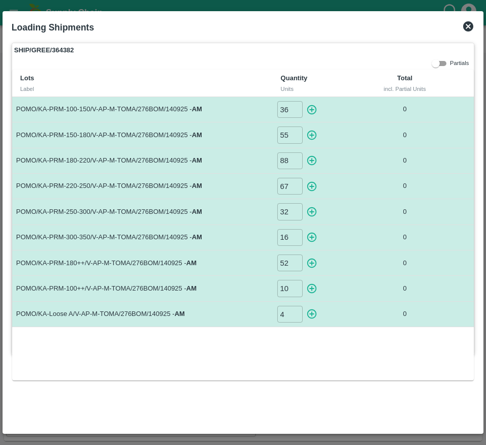
type input "0"
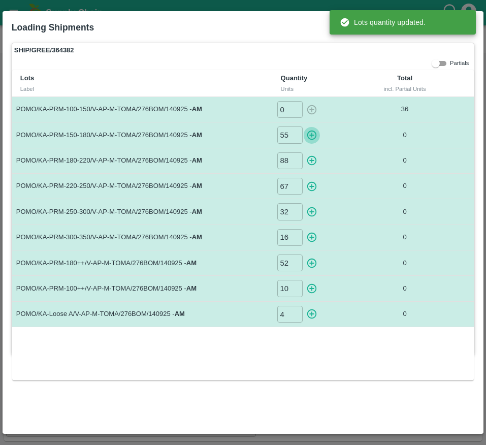
click at [314, 131] on icon "button" at bounding box center [312, 136] width 10 height 10
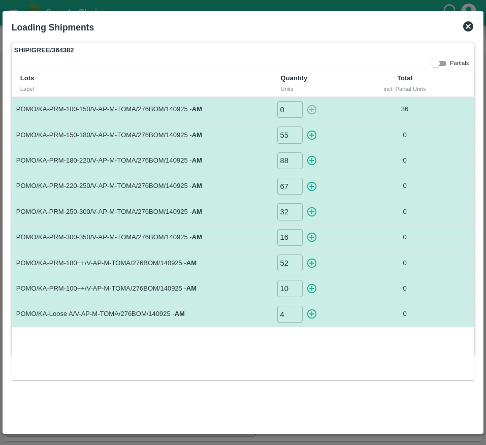
type input "0"
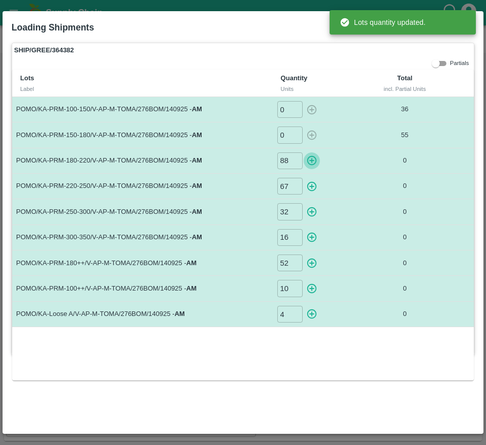
click at [312, 159] on icon "button" at bounding box center [312, 161] width 10 height 10
type input "0"
click at [312, 181] on icon "button" at bounding box center [311, 186] width 11 height 11
type input "0"
click at [311, 209] on icon "button" at bounding box center [311, 211] width 11 height 11
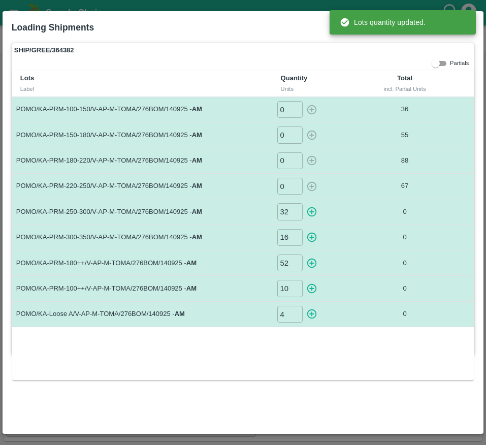
type input "0"
click at [311, 238] on icon "button" at bounding box center [312, 238] width 10 height 10
type input "0"
click at [316, 259] on icon "button" at bounding box center [311, 263] width 11 height 11
type input "0"
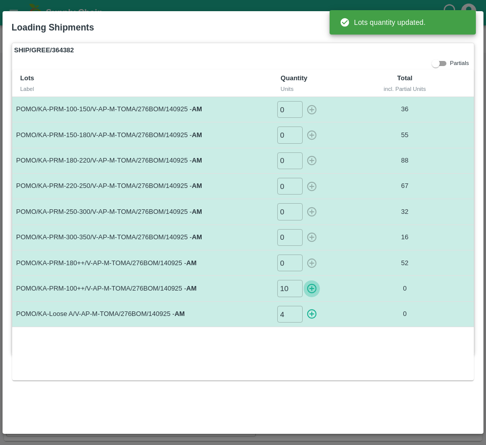
click at [314, 288] on icon "button" at bounding box center [311, 288] width 11 height 11
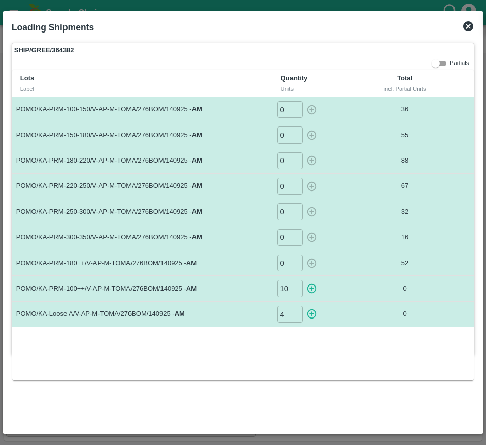
type input "0"
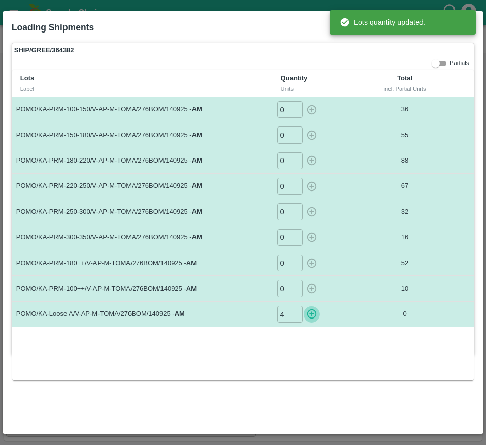
click at [314, 314] on icon "button" at bounding box center [312, 314] width 10 height 10
type input "0"
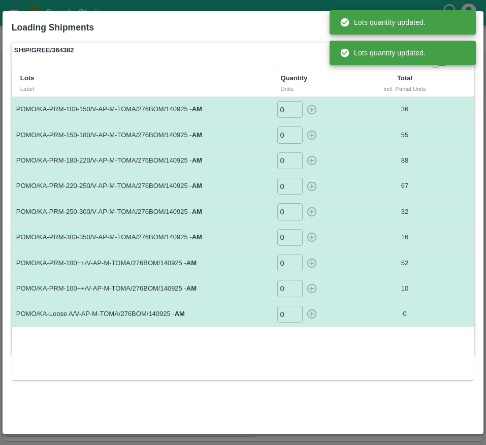
click at [363, 358] on div "Lots Label Quantity Units Total incl. Partial Units POMO/KA-PRM-100-150/V-AP-M-…" at bounding box center [243, 225] width 462 height 311
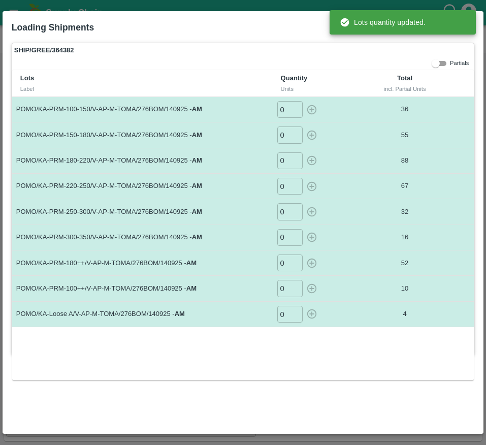
click at [302, 59] on div "SHIP/GREE/364382 Partials Lots Label Quantity Units Total incl. Partial Units P…" at bounding box center [243, 199] width 463 height 312
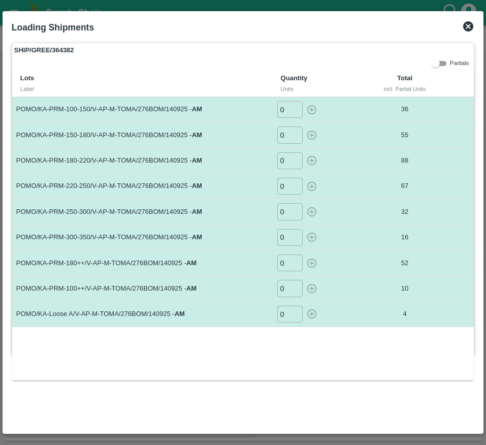
click at [470, 31] on icon at bounding box center [468, 26] width 12 height 12
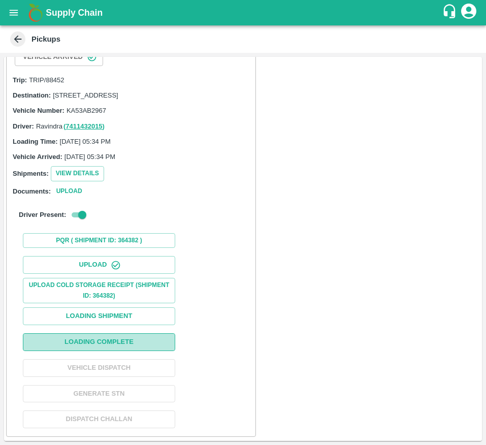
click at [136, 338] on button "Loading Complete" at bounding box center [99, 342] width 152 height 18
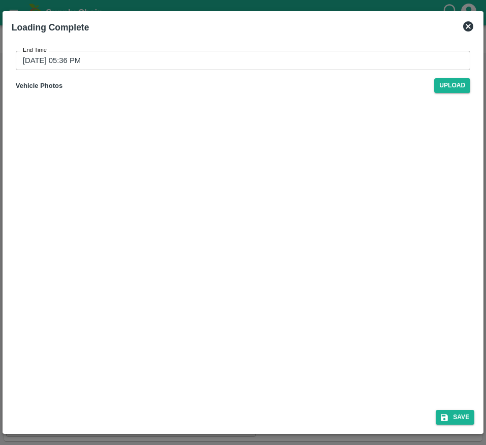
click at [132, 65] on input "17/09/2025 05:36 PM" at bounding box center [240, 60] width 448 height 19
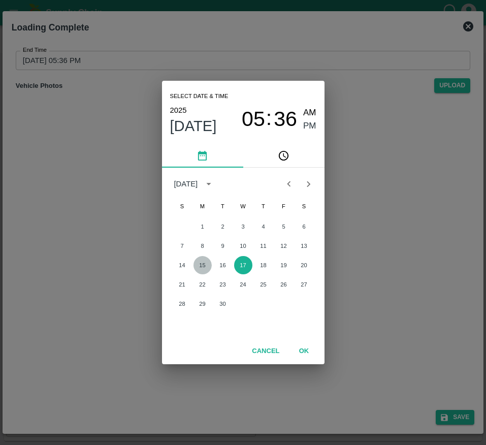
click at [199, 263] on button "15" at bounding box center [203, 265] width 18 height 18
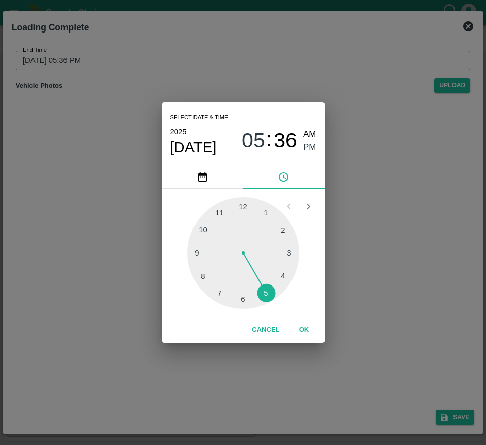
click at [217, 219] on div at bounding box center [243, 253] width 112 height 112
click at [309, 149] on span "PM" at bounding box center [309, 148] width 13 height 14
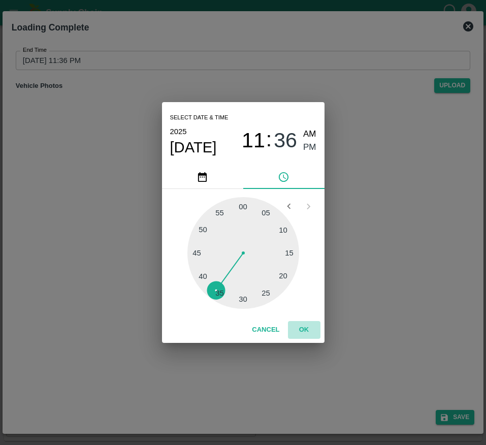
click at [305, 327] on button "OK" at bounding box center [304, 330] width 33 height 18
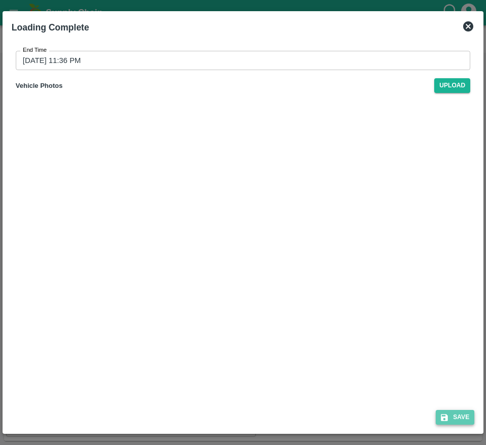
click at [451, 411] on button "Save" at bounding box center [455, 417] width 39 height 15
type input "17/09/2025 05:36 PM"
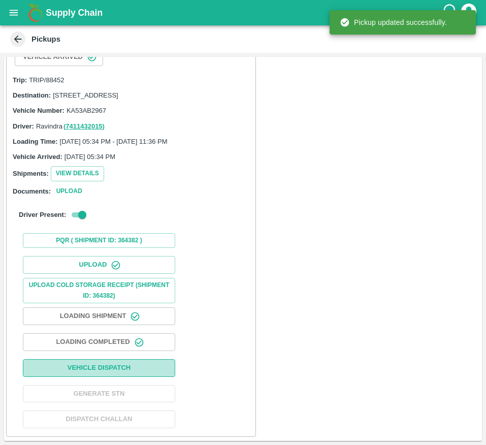
click at [136, 374] on button "Vehicle Dispatch" at bounding box center [99, 368] width 152 height 18
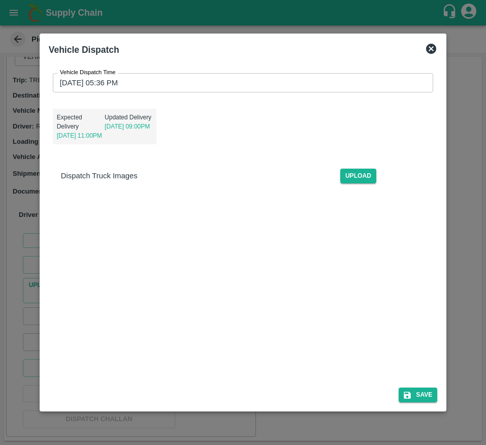
click at [166, 86] on input "17/09/2025 05:36 PM" at bounding box center [240, 82] width 374 height 19
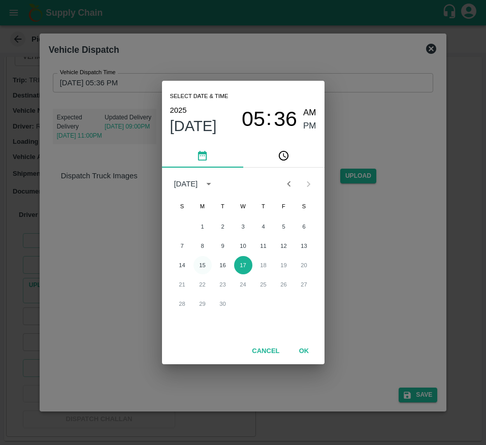
click at [211, 267] on button "15" at bounding box center [203, 265] width 18 height 18
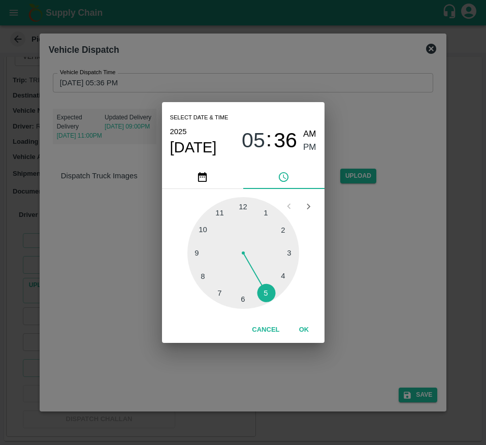
click at [237, 202] on div at bounding box center [243, 253] width 112 height 112
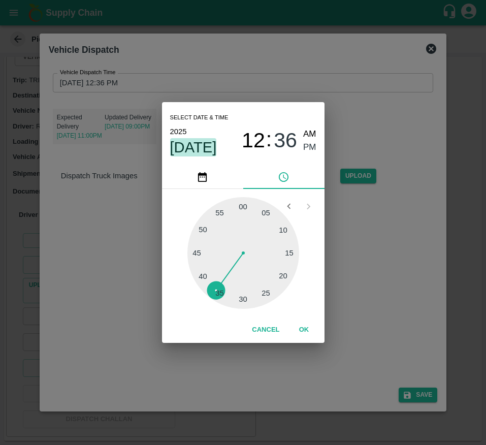
click at [208, 145] on span "Sep 15" at bounding box center [193, 147] width 47 height 18
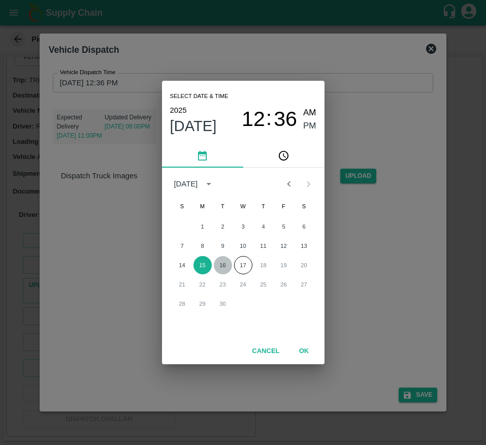
click at [225, 267] on button "16" at bounding box center [223, 265] width 18 height 18
type input "16/09/2025 12:36 PM"
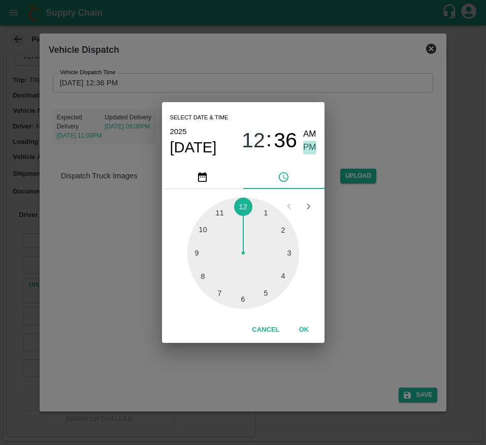
click at [315, 145] on span "PM" at bounding box center [309, 148] width 13 height 14
click at [303, 325] on button "OK" at bounding box center [304, 330] width 33 height 18
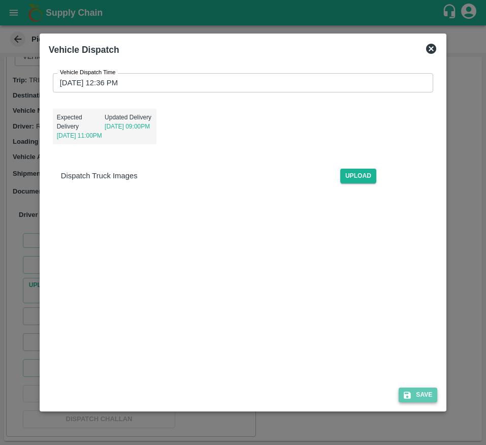
click at [419, 390] on button "Save" at bounding box center [418, 395] width 39 height 15
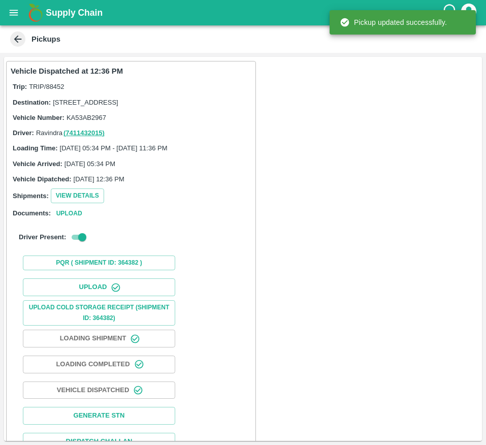
scroll to position [34, 0]
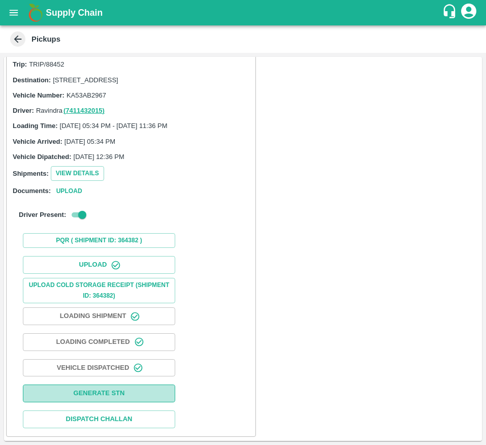
click at [154, 399] on button "Generate STN" at bounding box center [99, 394] width 152 height 18
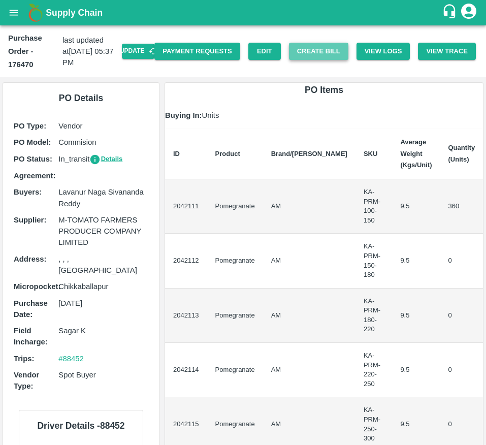
click at [320, 49] on button "Create Bill" at bounding box center [318, 52] width 59 height 18
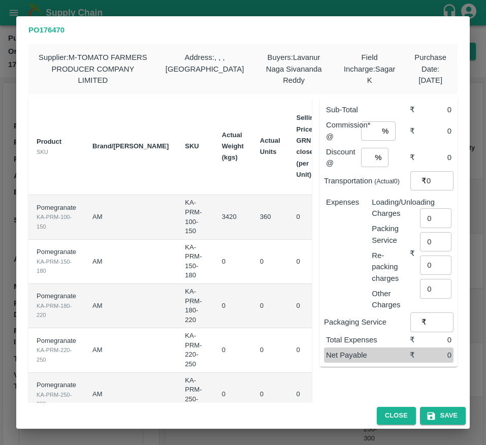
scroll to position [195, 0]
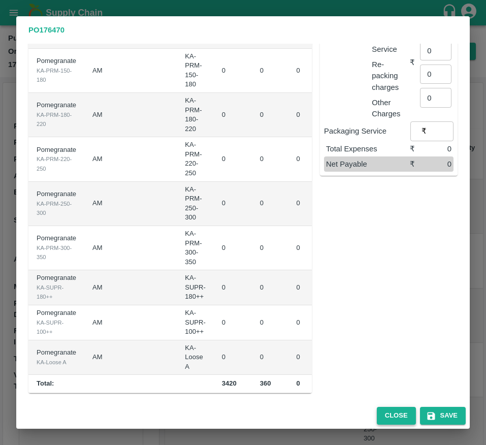
click at [383, 417] on button "Close" at bounding box center [396, 416] width 39 height 18
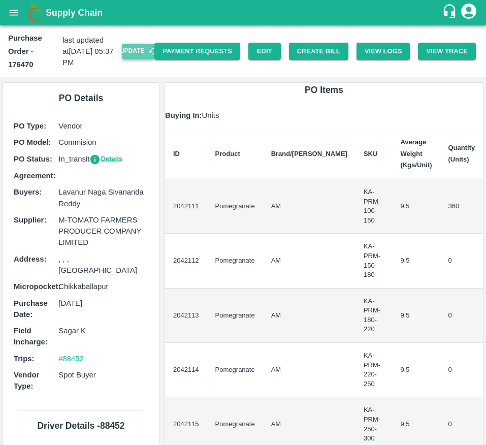
click at [133, 56] on button "Update" at bounding box center [138, 51] width 33 height 15
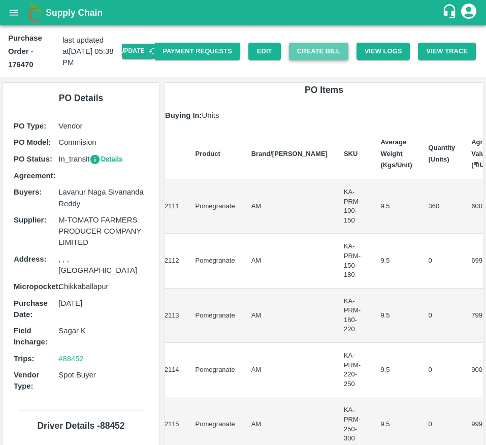
click at [299, 51] on button "Create Bill" at bounding box center [318, 52] width 59 height 18
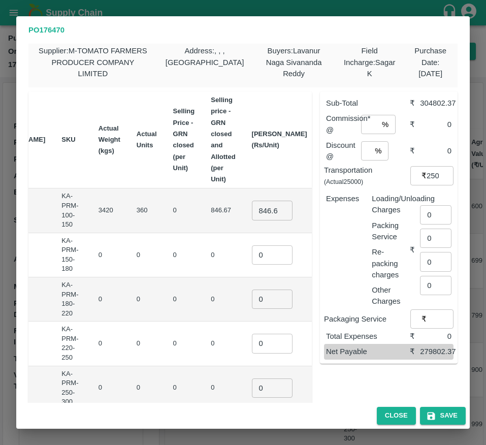
scroll to position [0, 0]
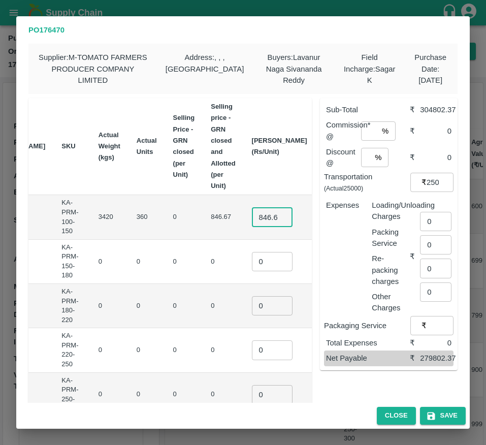
click at [252, 213] on input "846.6732499999999" at bounding box center [272, 216] width 41 height 19
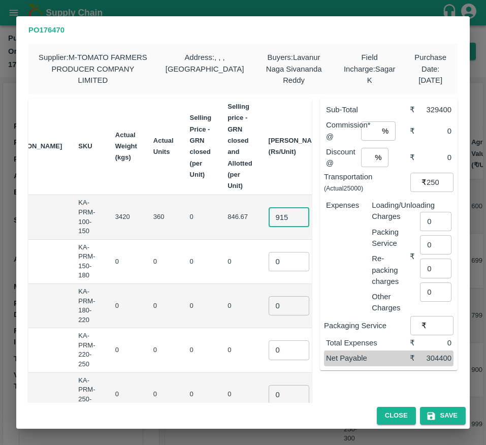
type input "915"
click at [367, 134] on input "number" at bounding box center [369, 130] width 17 height 19
type input "6"
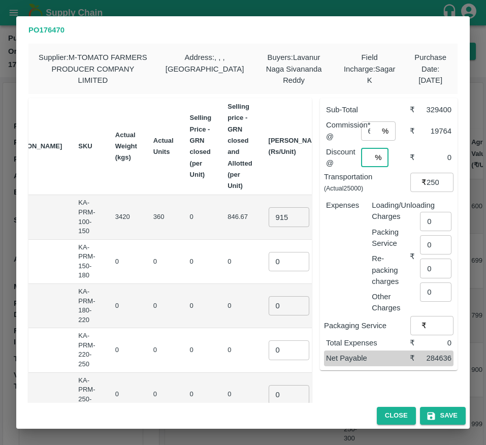
click at [362, 161] on input "number" at bounding box center [366, 157] width 10 height 19
type input "0"
click at [430, 226] on input "0" at bounding box center [435, 221] width 31 height 19
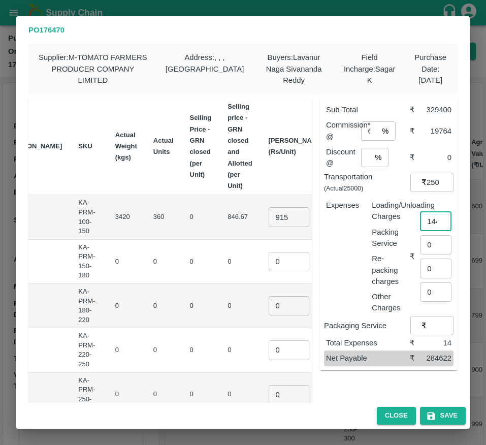
scroll to position [0, 8]
type input "1440"
click at [431, 185] on input "25000" at bounding box center [440, 182] width 27 height 19
type input "22000"
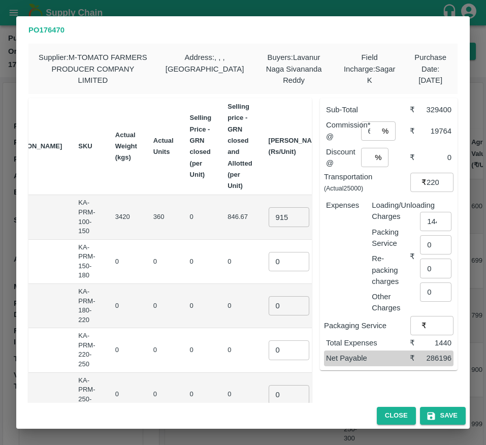
click at [471, 224] on div "PO 176470 Supplier : M-TOMATO FARMERS PRODUCER COMPANY LIMITED Address : , , , …" at bounding box center [243, 222] width 486 height 445
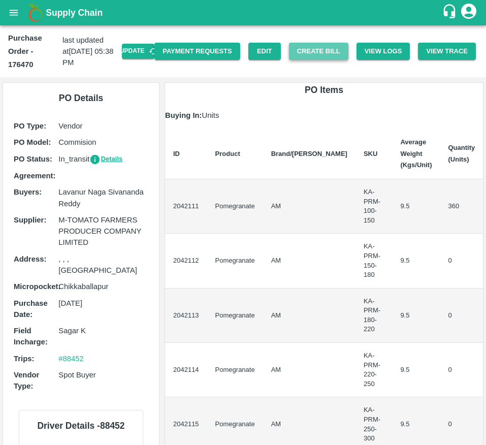
click at [317, 58] on button "Create Bill" at bounding box center [318, 52] width 59 height 18
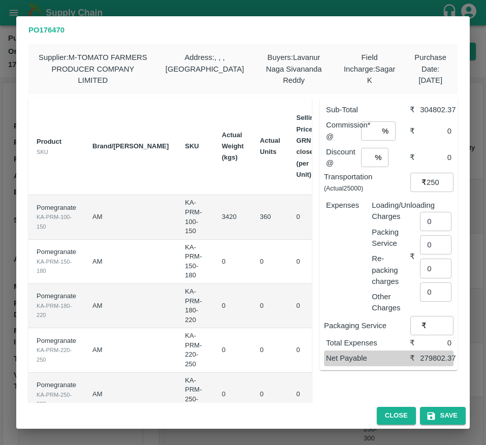
scroll to position [0, 123]
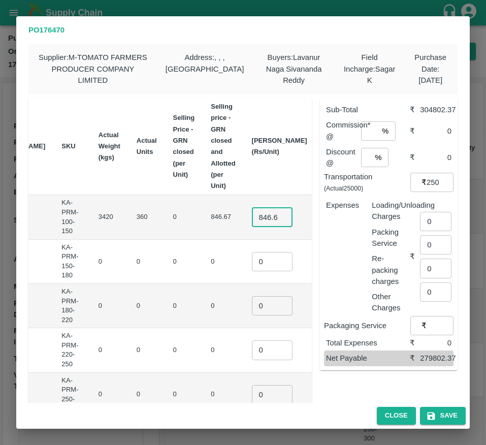
click at [252, 216] on input "846.6732499999999" at bounding box center [272, 216] width 41 height 19
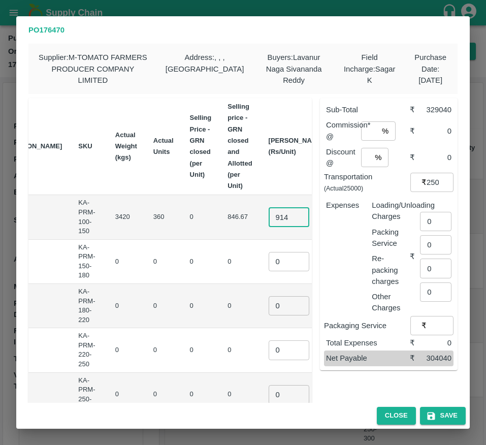
type input "914"
click at [365, 125] on input "number" at bounding box center [369, 130] width 17 height 19
type input "6"
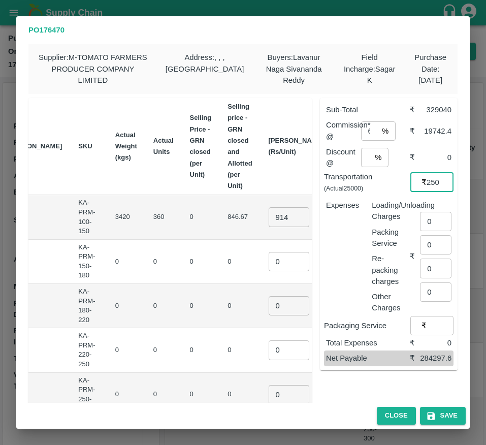
click at [431, 179] on input "25000" at bounding box center [440, 182] width 27 height 19
type input "22000"
click at [430, 223] on input "0" at bounding box center [435, 221] width 31 height 19
type input "1440"
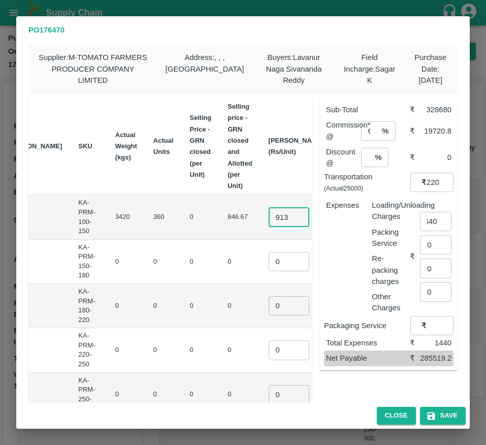
scroll to position [0, 0]
click at [269, 219] on input "913" at bounding box center [289, 216] width 41 height 19
click at [269, 215] on input "914" at bounding box center [289, 216] width 41 height 19
type input "915"
click at [269, 215] on input "915" at bounding box center [289, 216] width 41 height 19
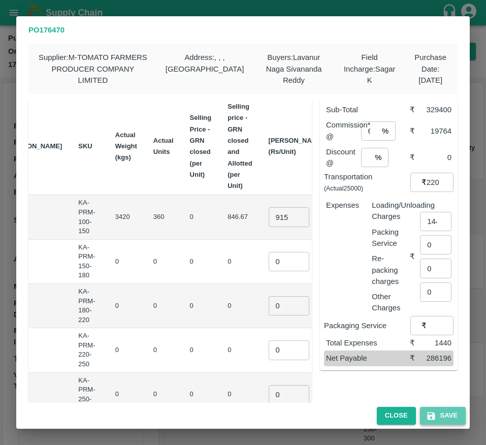
click at [449, 416] on button "Save" at bounding box center [443, 416] width 46 height 18
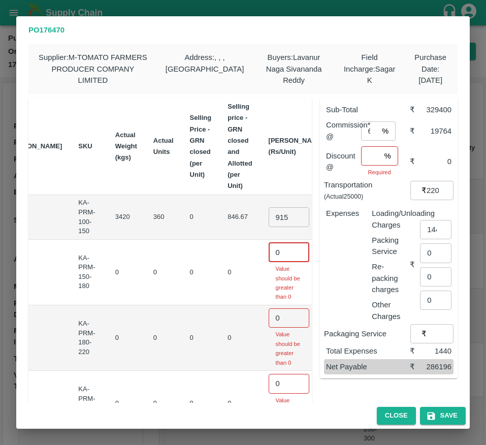
click at [269, 260] on input "0" at bounding box center [289, 252] width 41 height 19
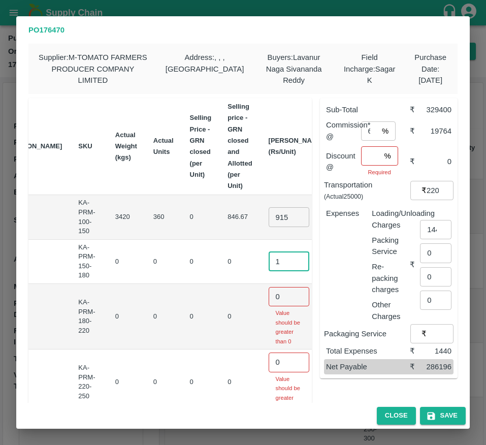
type input "1"
click at [269, 298] on input "0" at bounding box center [289, 296] width 41 height 19
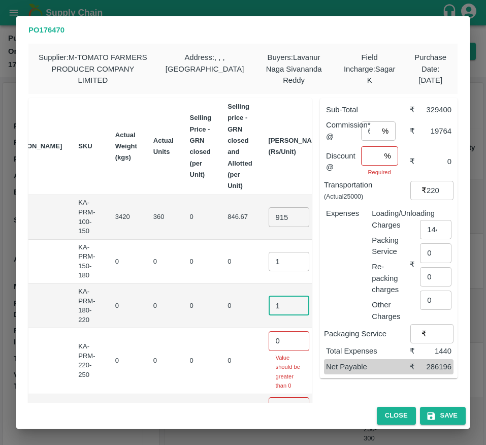
type input "1"
click at [269, 342] on input "0" at bounding box center [289, 340] width 41 height 19
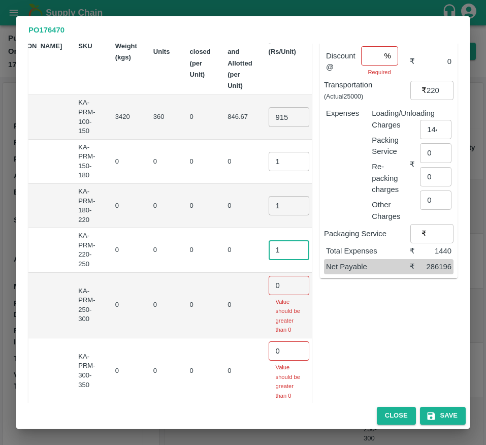
scroll to position [103, 0]
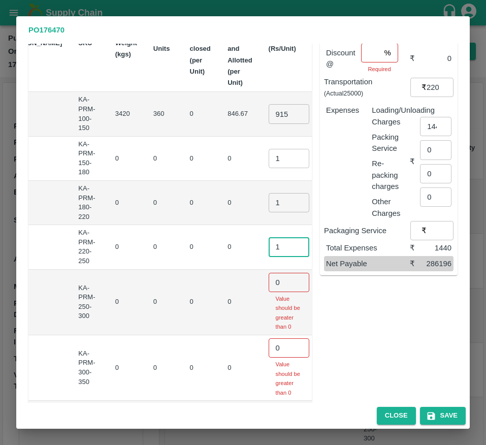
type input "1"
click at [269, 282] on input "0" at bounding box center [289, 282] width 41 height 19
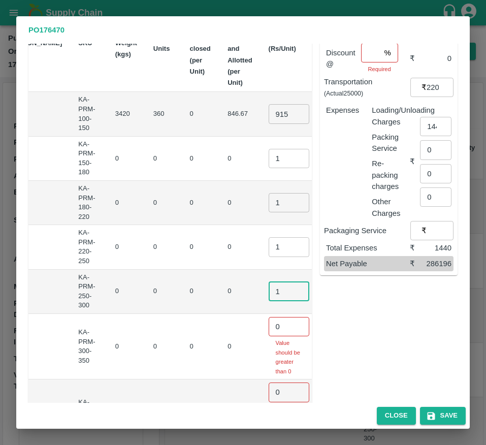
type input "1"
click at [269, 327] on input "0" at bounding box center [289, 326] width 41 height 19
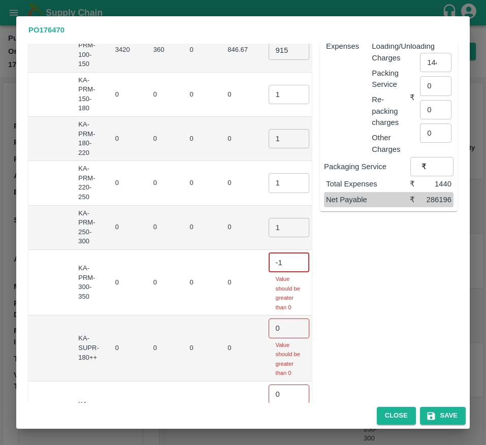
scroll to position [169, 0]
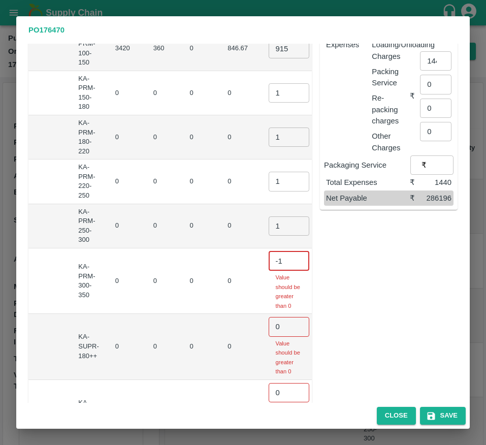
click at [269, 259] on input "-1" at bounding box center [289, 260] width 41 height 19
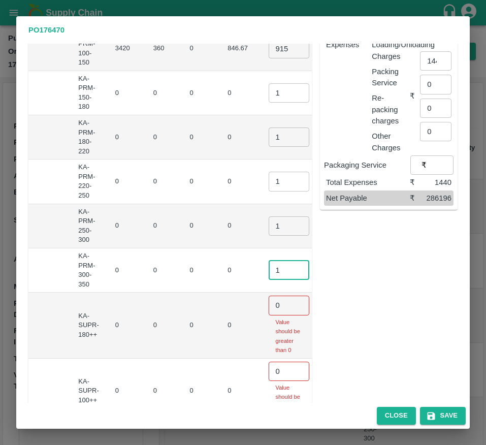
type input "1"
click at [269, 308] on input "0" at bounding box center [289, 305] width 41 height 19
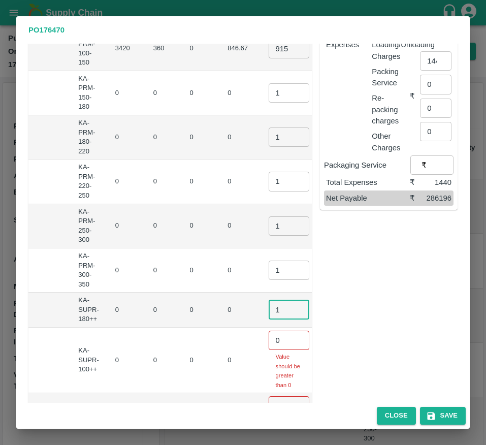
type input "1"
click at [269, 344] on input "0" at bounding box center [289, 340] width 41 height 19
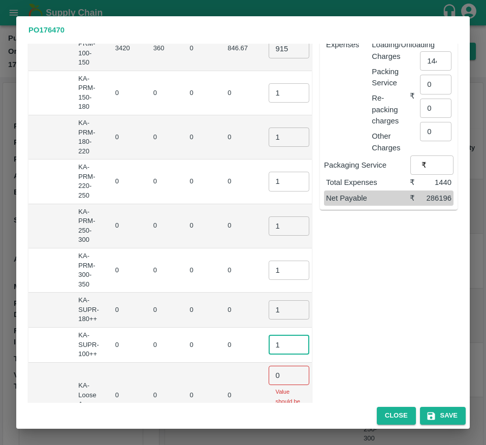
type input "1"
click at [269, 375] on input "0" at bounding box center [289, 375] width 41 height 19
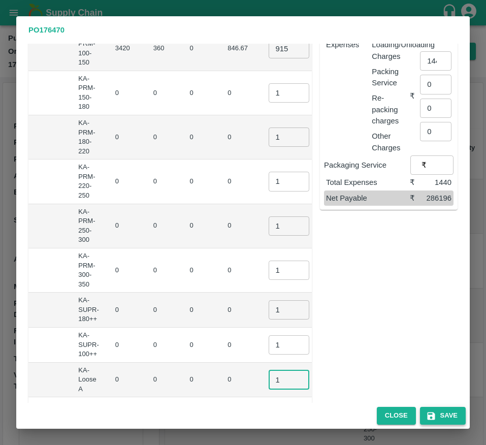
type input "1"
click at [445, 412] on button "Save" at bounding box center [443, 416] width 46 height 18
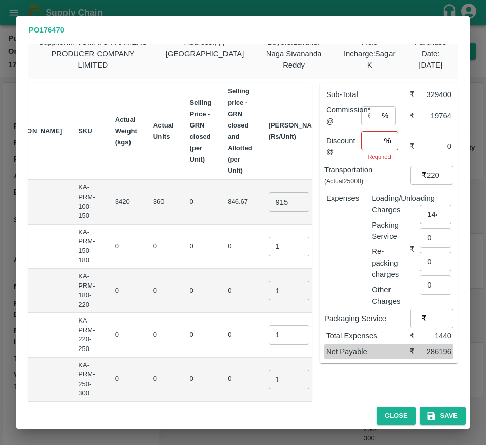
scroll to position [0, 0]
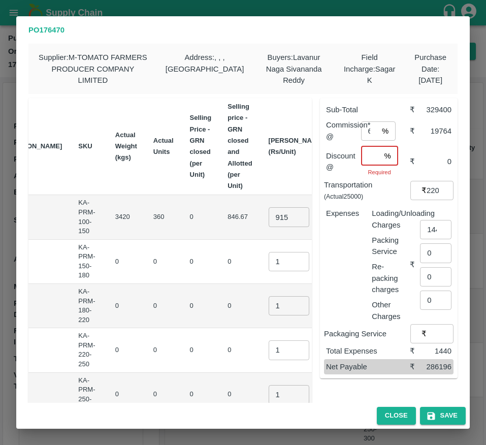
click at [366, 163] on input "number" at bounding box center [370, 155] width 19 height 19
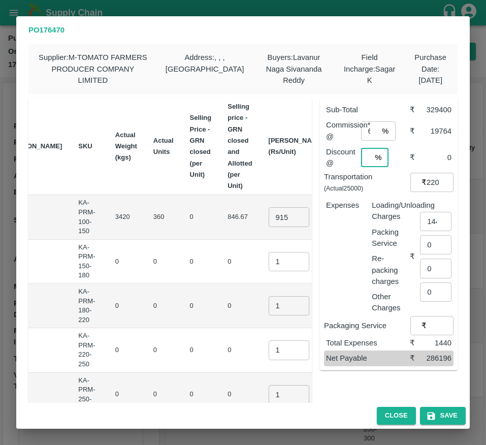
scroll to position [0, 3]
type input "0"
click at [446, 409] on button "Save" at bounding box center [443, 416] width 46 height 18
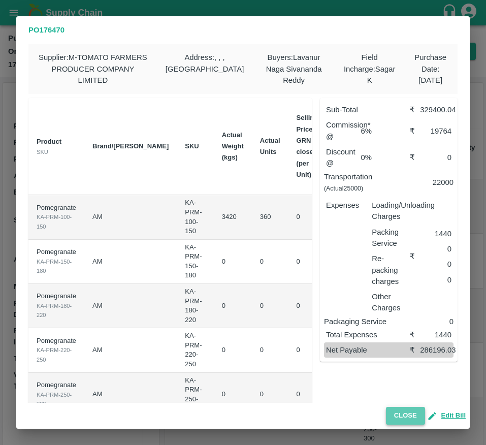
click at [408, 414] on button "Close" at bounding box center [405, 416] width 39 height 18
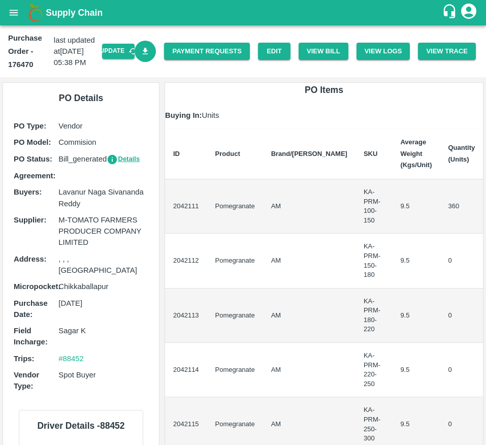
click at [151, 46] on link "Download Bill" at bounding box center [146, 52] width 22 height 22
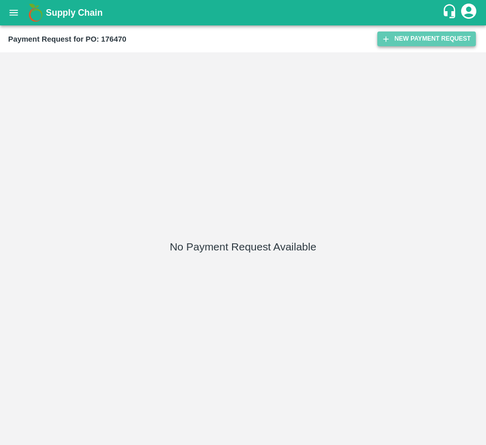
click at [435, 41] on button "New Payment Request" at bounding box center [426, 38] width 99 height 15
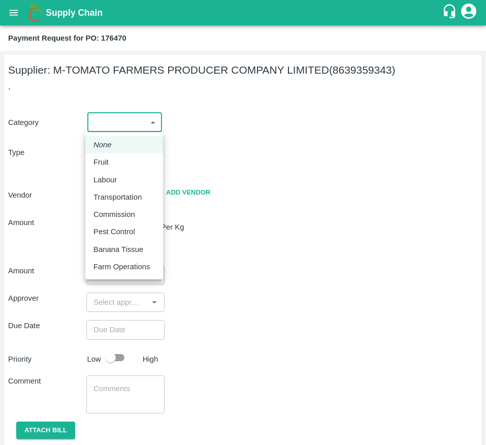
click at [112, 122] on body "Supply Chain Payment Request for PO: 176470 Supplier: M-TOMATO FARMERS PRODUCER…" at bounding box center [243, 222] width 486 height 445
click at [118, 164] on div "Fruit" at bounding box center [123, 161] width 61 height 11
type input "1"
type input "M-TOMATO FARMERS PRODUCER COMPANY LIMITED - 8639359343(Supplier)"
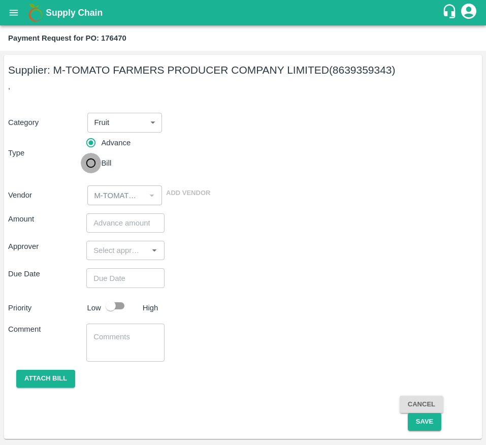
click at [101, 164] on input "Bill" at bounding box center [91, 163] width 20 height 20
radio input "true"
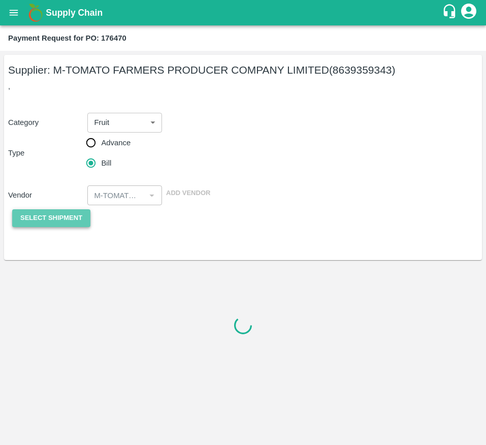
click at [77, 209] on button "Select Shipment" at bounding box center [51, 218] width 78 height 18
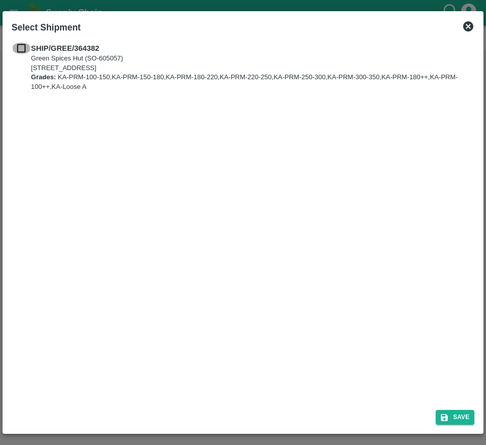
click at [22, 50] on input "checkbox" at bounding box center [21, 48] width 19 height 11
checkbox input "true"
click at [460, 420] on button "Save" at bounding box center [455, 417] width 39 height 15
type input "[DATE]"
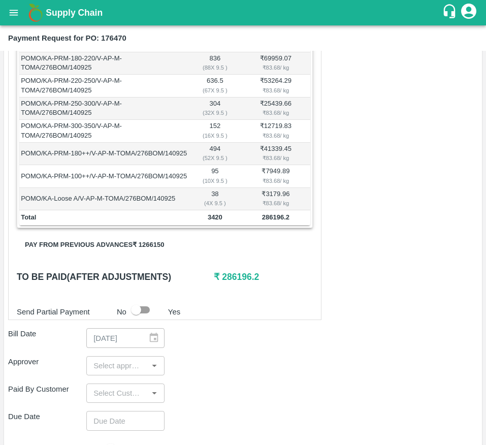
scroll to position [269, 0]
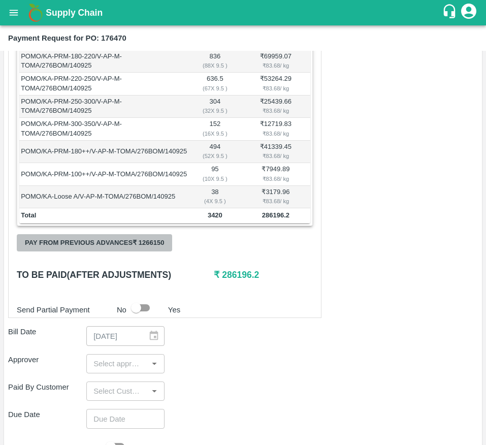
click at [148, 252] on button "Pay from previous advances ₹ 1266150" at bounding box center [94, 243] width 155 height 18
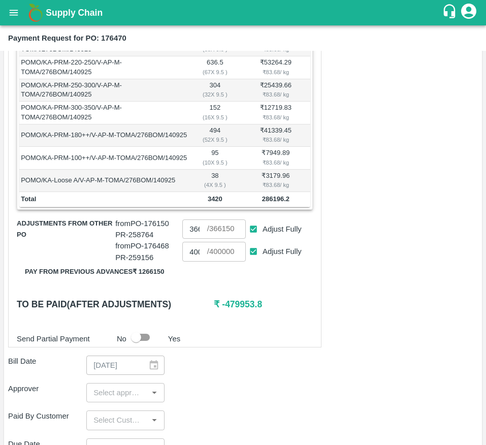
scroll to position [308, 0]
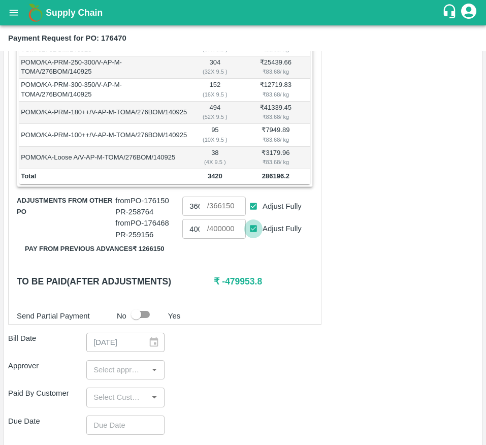
click at [252, 238] on input "Adjust Fully" at bounding box center [253, 228] width 19 height 19
checkbox input "false"
type input "0"
click at [256, 216] on input "Adjust Fully" at bounding box center [253, 206] width 19 height 19
checkbox input "false"
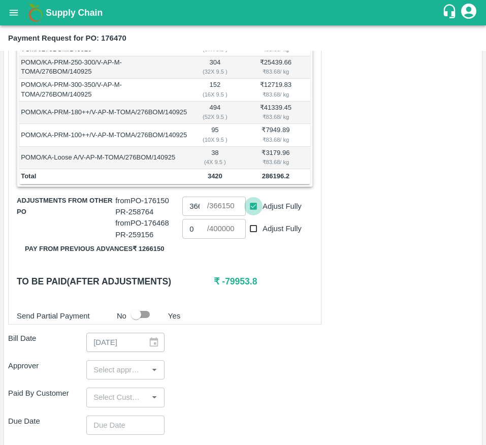
type input "0"
click at [193, 216] on input "0" at bounding box center [194, 206] width 24 height 19
type input "286190"
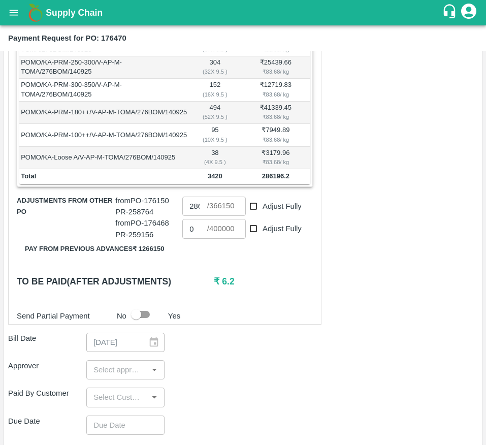
click at [252, 281] on div "Shipment - SHIP/GREE/364382 Lots (Labels) Weight (Kgs) Total Price (₹) POMO/KA-…" at bounding box center [164, 123] width 313 height 401
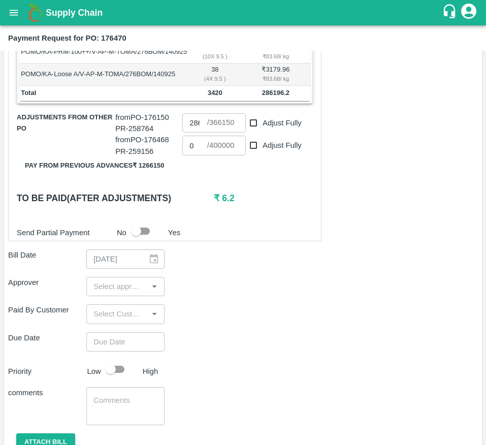
scroll to position [393, 0]
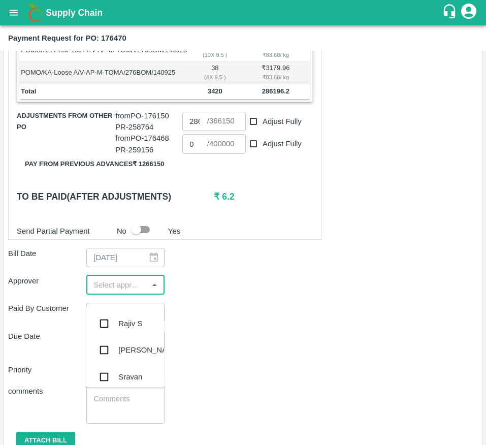
click at [108, 292] on input "input" at bounding box center [116, 284] width 55 height 13
type input "muk"
click at [108, 335] on div "[PERSON_NAME]" at bounding box center [125, 323] width 78 height 26
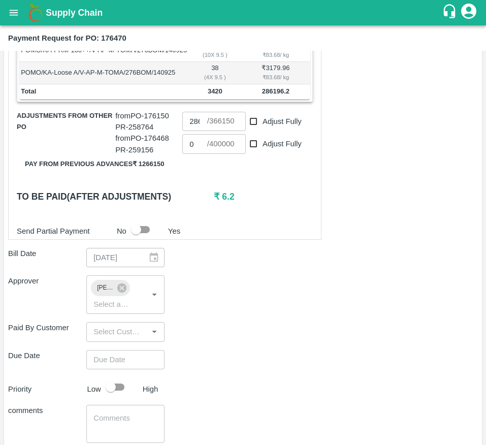
click at [217, 341] on div "Paid By Customer ​" at bounding box center [243, 331] width 470 height 19
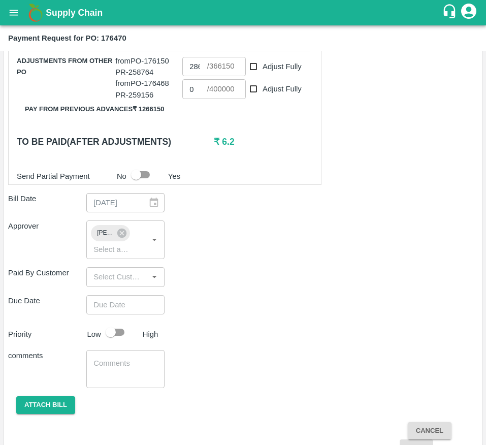
scroll to position [460, 0]
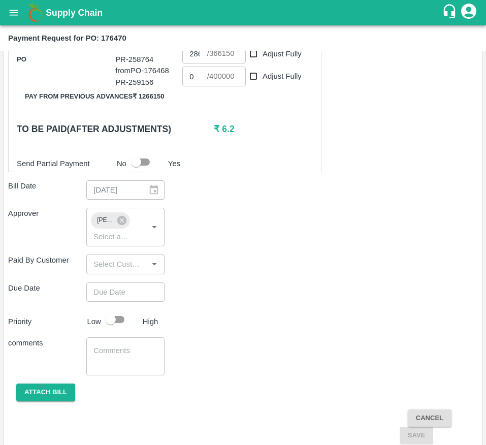
type input "DD/MM/YYYY hh:mm aa"
click at [116, 302] on input "DD/MM/YYYY hh:mm aa" at bounding box center [121, 291] width 71 height 19
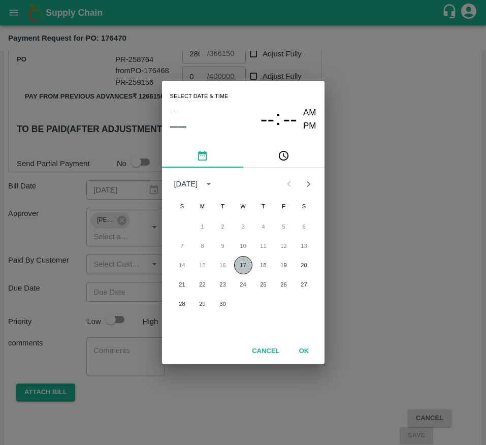
click at [238, 262] on button "17" at bounding box center [243, 265] width 18 height 18
type input "[DATE] 12:00 AM"
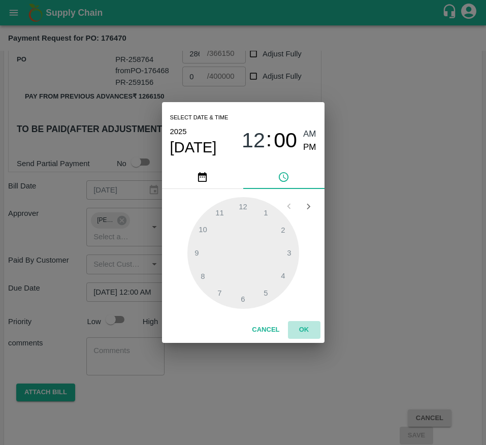
click at [311, 329] on button "OK" at bounding box center [304, 330] width 33 height 18
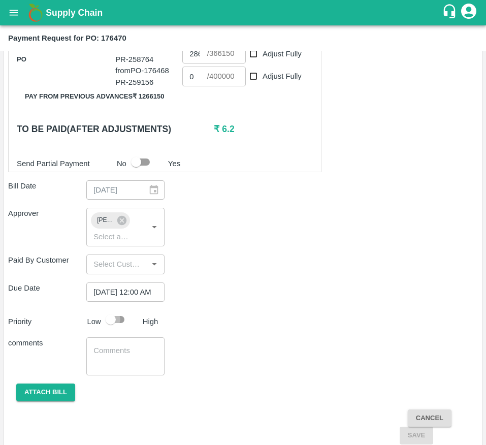
scroll to position [0, 0]
click at [116, 329] on input "checkbox" at bounding box center [111, 319] width 58 height 19
checkbox input "true"
click at [37, 401] on button "Attach bill" at bounding box center [45, 393] width 59 height 18
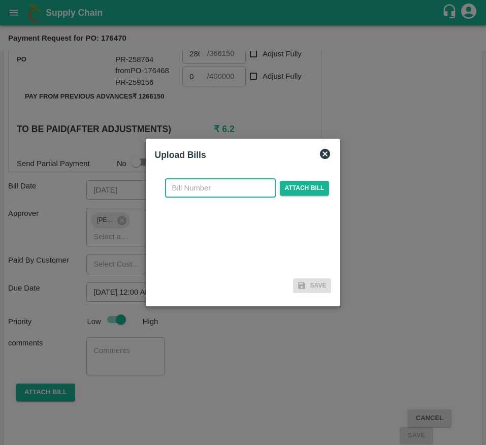
click at [224, 186] on input "text" at bounding box center [220, 187] width 111 height 19
type input "176470"
click at [301, 192] on span "Attach bill" at bounding box center [305, 188] width 50 height 15
click at [0, 0] on input "Attach bill" at bounding box center [0, 0] width 0 height 0
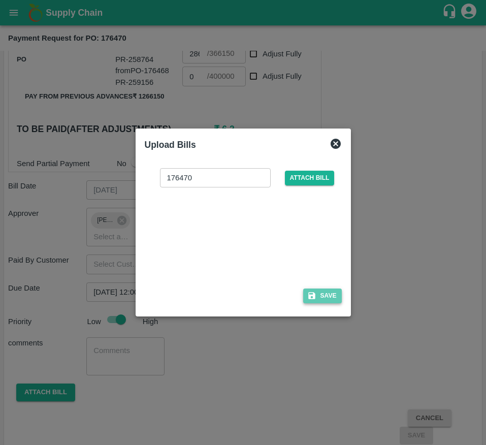
click at [333, 302] on button "Save" at bounding box center [322, 296] width 39 height 15
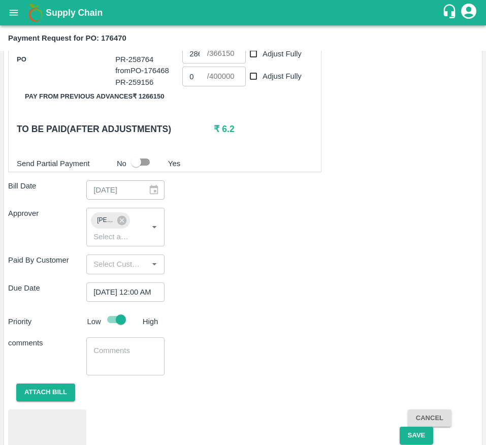
scroll to position [520, 0]
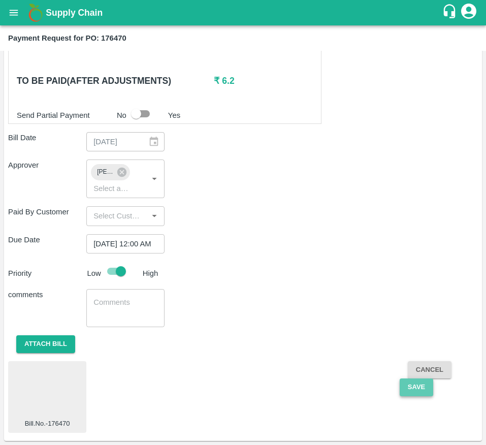
click at [414, 384] on button "Save" at bounding box center [417, 387] width 34 height 18
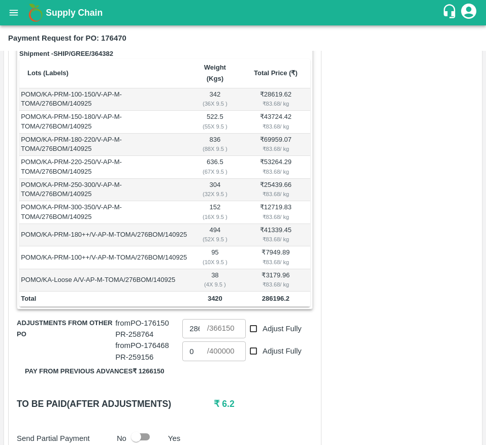
scroll to position [184, 0]
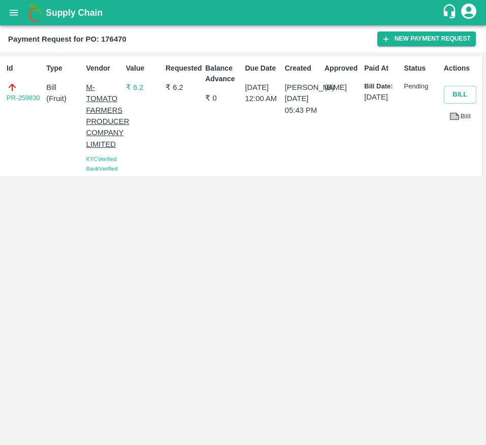
click at [101, 326] on div "Id PR-259830 Type Bill ( Fruit ) Vendor M-TOMATO FARMERS PRODUCER COMPANY LIMIT…" at bounding box center [243, 248] width 486 height 393
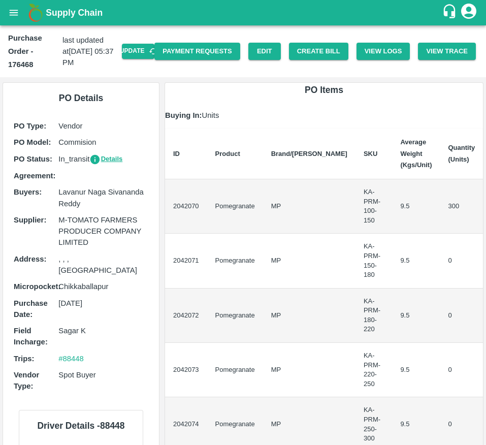
click at [325, 60] on div "Purchase Order - 176468 last updated at [DATE] 05:37 PM Update Payment Requests…" at bounding box center [243, 51] width 486 height 52
click at [134, 53] on button "Update" at bounding box center [138, 51] width 33 height 15
click at [322, 56] on button "Create Bill" at bounding box center [318, 52] width 59 height 18
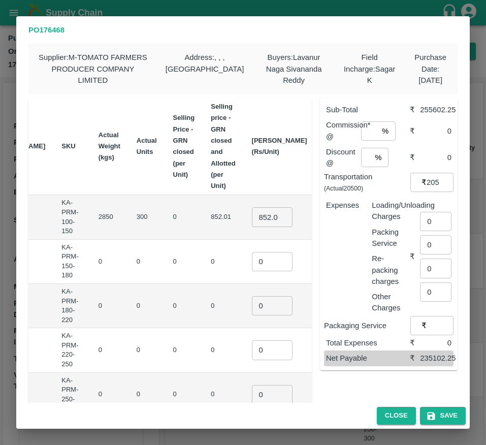
click at [252, 219] on input "852.0075" at bounding box center [272, 216] width 41 height 19
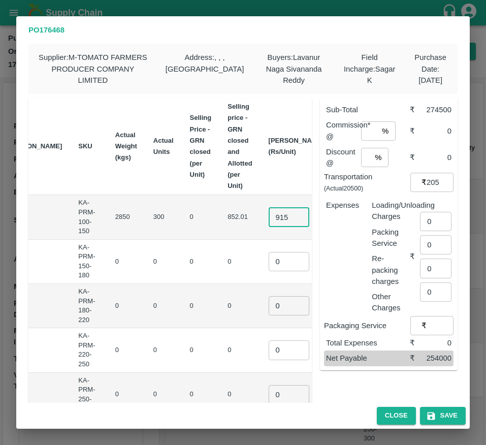
type input "915"
click at [365, 136] on input "number" at bounding box center [369, 130] width 17 height 19
type input "6"
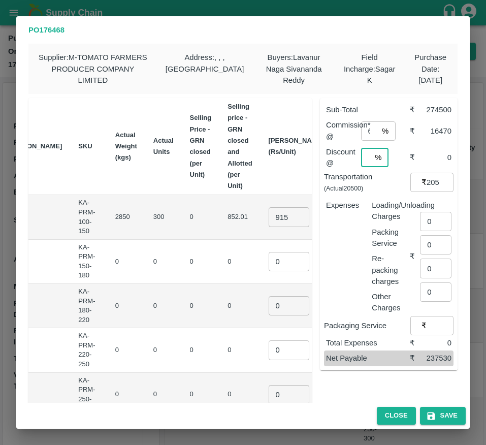
click at [363, 162] on input "number" at bounding box center [366, 157] width 10 height 19
type input "0"
click at [269, 269] on input "0" at bounding box center [289, 261] width 41 height 19
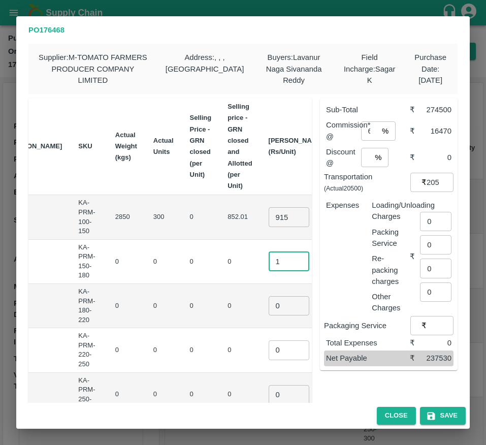
type input "1"
click at [269, 314] on input "0" at bounding box center [289, 305] width 41 height 19
type input "1"
click at [269, 353] on input "0" at bounding box center [289, 349] width 41 height 19
type input "1"
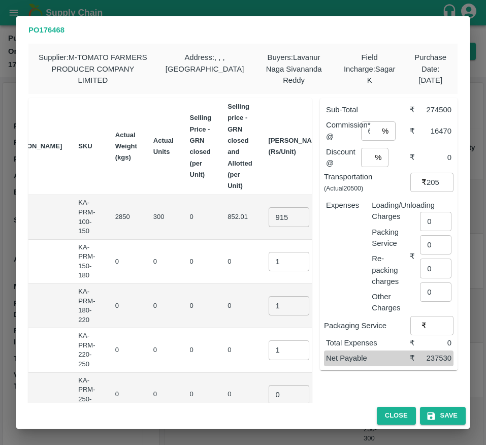
click at [261, 364] on td "1 ​" at bounding box center [297, 350] width 72 height 44
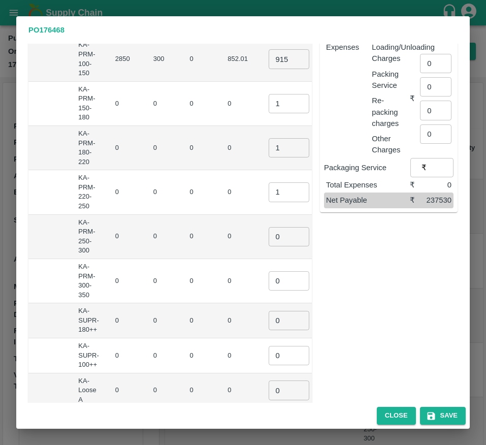
scroll to position [161, 0]
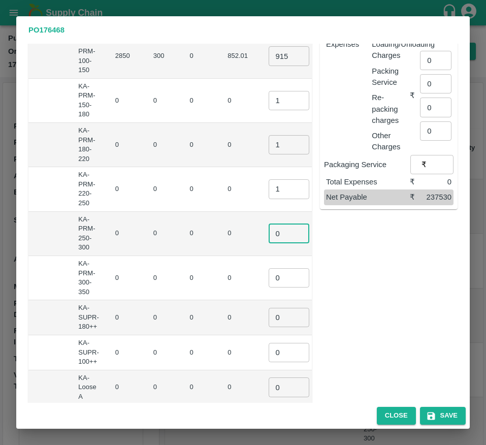
click at [269, 233] on input "0" at bounding box center [289, 233] width 41 height 19
type input "1"
click at [269, 281] on input "0" at bounding box center [289, 277] width 41 height 19
type input "1"
click at [269, 315] on input "0" at bounding box center [289, 317] width 41 height 19
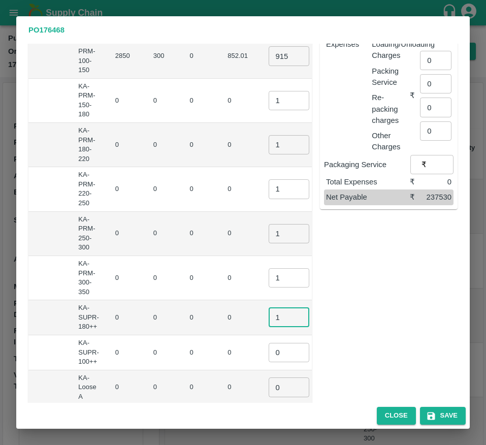
type input "1"
click at [269, 350] on input "0" at bounding box center [289, 352] width 41 height 19
type input "1"
click at [261, 399] on td "0 ​" at bounding box center [297, 387] width 72 height 35
click at [269, 388] on input "0" at bounding box center [289, 386] width 41 height 19
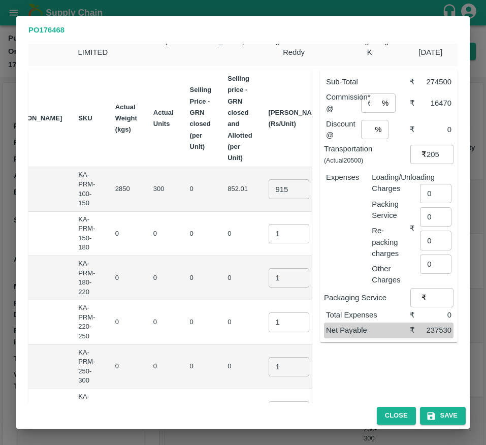
scroll to position [0, 0]
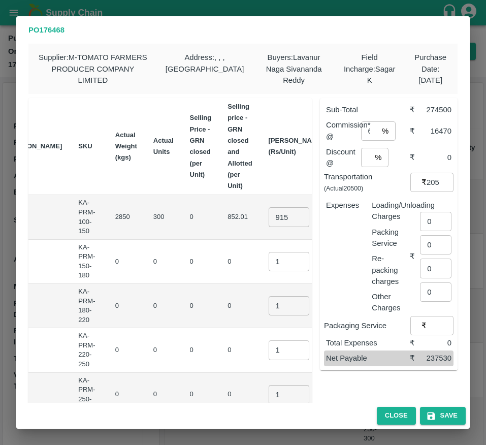
type input "1"
click at [432, 218] on input "0" at bounding box center [435, 221] width 31 height 19
type input "1200"
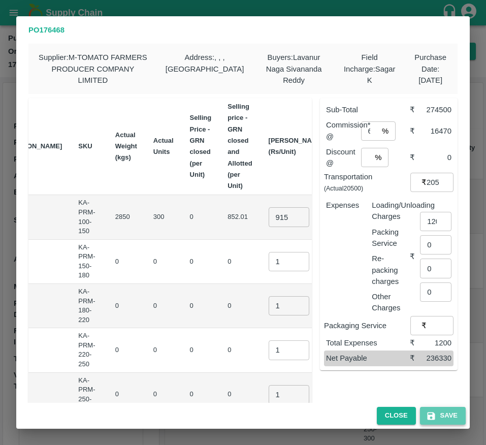
click at [446, 413] on button "Save" at bounding box center [443, 416] width 46 height 18
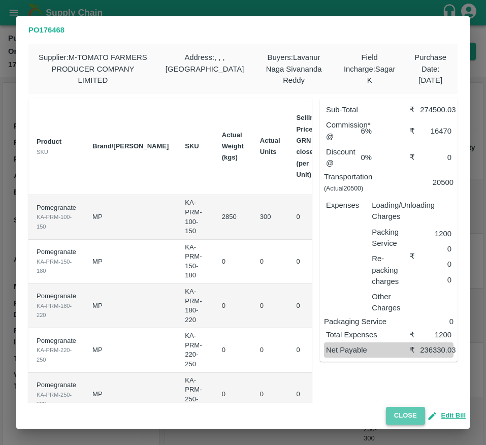
click at [396, 421] on button "Close" at bounding box center [405, 416] width 39 height 18
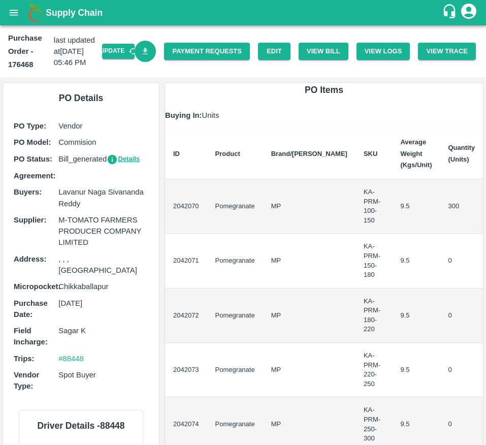
click at [143, 52] on icon "Download Bill" at bounding box center [146, 51] width 6 height 7
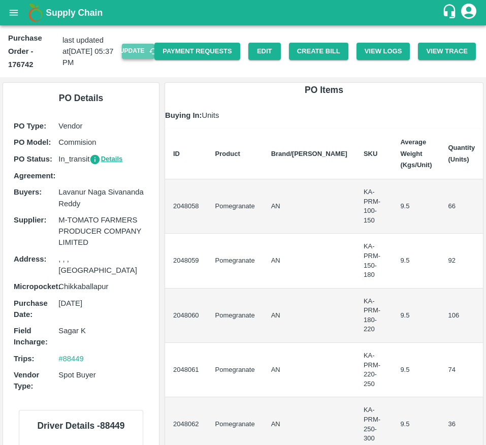
click at [129, 45] on button "Update" at bounding box center [138, 51] width 33 height 15
click at [309, 52] on button "Create Bill" at bounding box center [318, 52] width 59 height 18
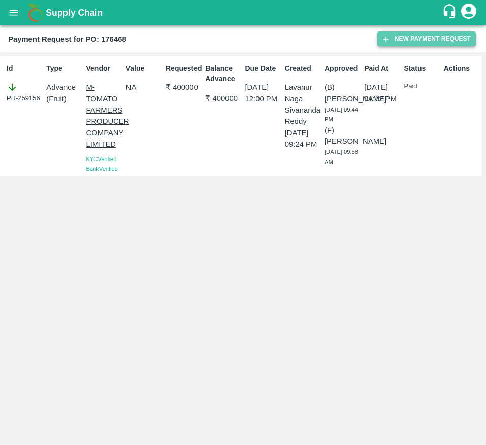
click at [431, 41] on button "New Payment Request" at bounding box center [426, 38] width 99 height 15
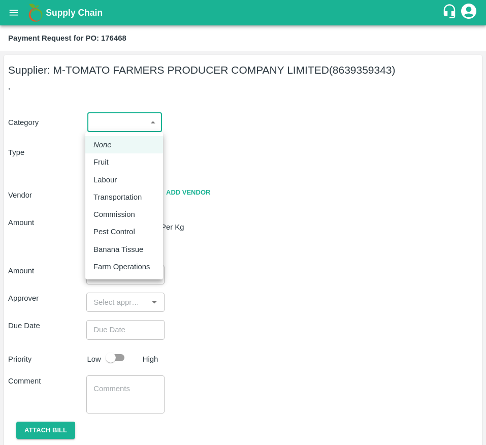
click at [94, 123] on body "Supply Chain Payment Request for PO: 176468 Supplier: M-TOMATO FARMERS PRODUCER…" at bounding box center [243, 222] width 486 height 445
click at [112, 165] on div "Fruit" at bounding box center [103, 161] width 20 height 11
type input "1"
type input "M-TOMATO FARMERS PRODUCER COMPANY LIMITED - 8639359343(Supplier)"
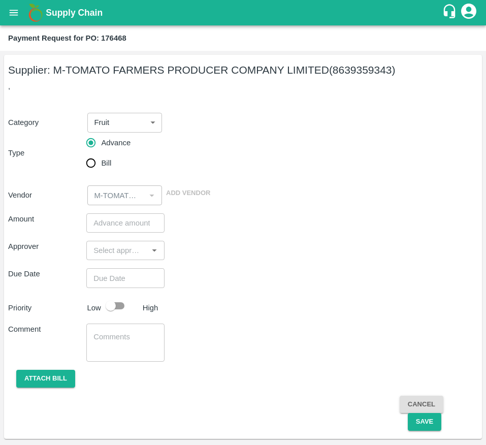
click at [106, 165] on span "Bill" at bounding box center [106, 162] width 10 height 11
click at [101, 165] on input "Bill" at bounding box center [91, 163] width 20 height 20
radio input "true"
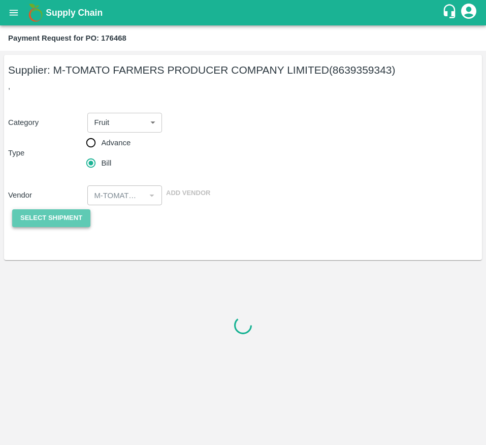
click at [64, 211] on button "Select Shipment" at bounding box center [51, 218] width 78 height 18
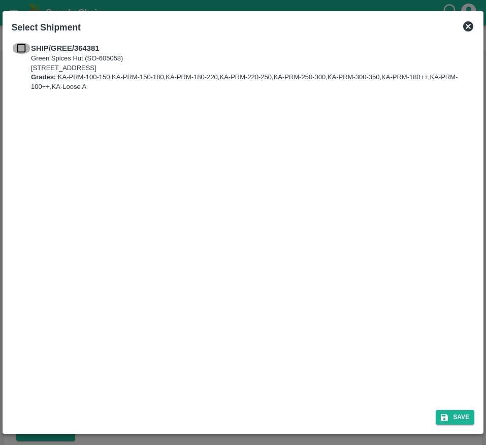
click at [18, 48] on input "checkbox" at bounding box center [21, 48] width 19 height 11
checkbox input "true"
click at [452, 410] on button "Save" at bounding box center [455, 417] width 39 height 15
type input "[DATE]"
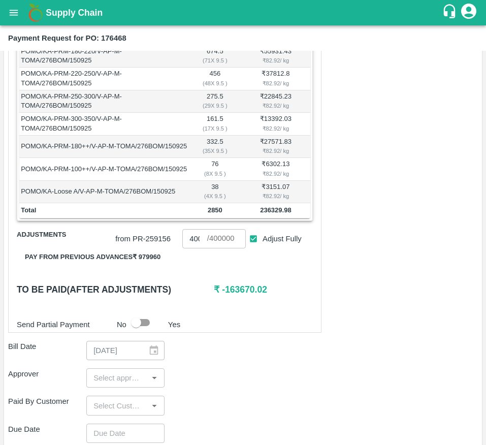
scroll to position [274, 0]
click at [253, 248] on input "Adjust Fully" at bounding box center [253, 238] width 19 height 19
checkbox input "false"
type input "0"
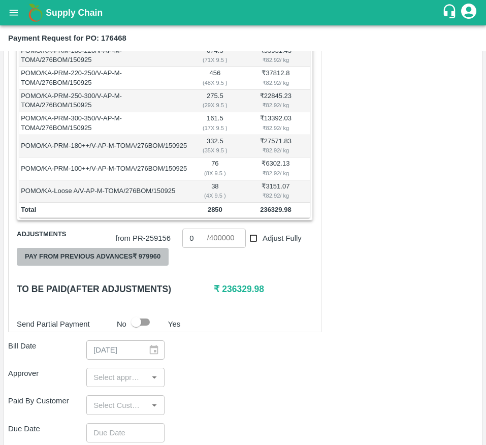
click at [144, 266] on button "Pay from previous advances ₹ 979960" at bounding box center [93, 257] width 152 height 18
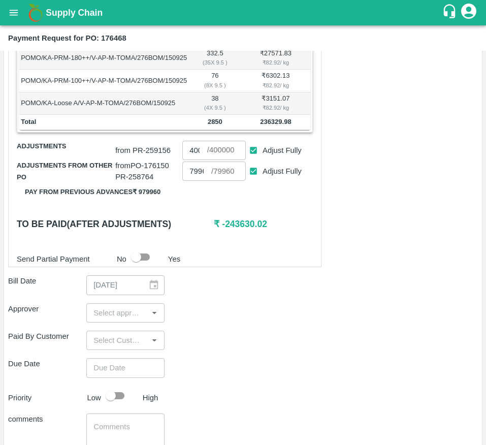
scroll to position [361, 0]
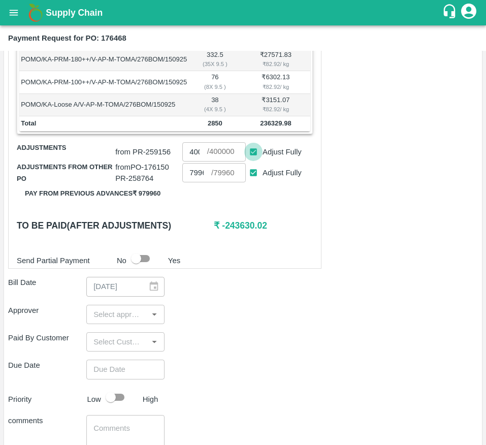
click at [247, 162] on input "Adjust Fully" at bounding box center [253, 152] width 19 height 19
checkbox input "false"
type input "0"
click at [257, 182] on input "Adjust Fully" at bounding box center [253, 173] width 19 height 19
checkbox input "false"
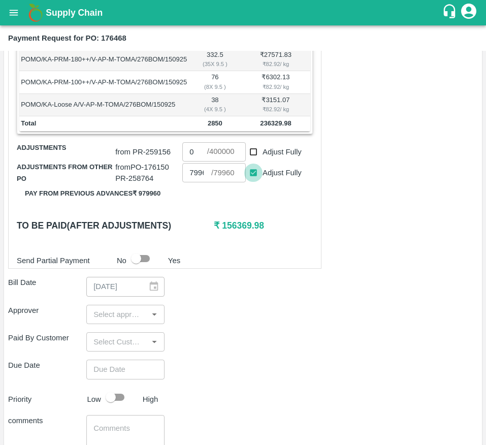
type input "0"
click at [195, 162] on input "0" at bounding box center [194, 151] width 24 height 19
type input "2"
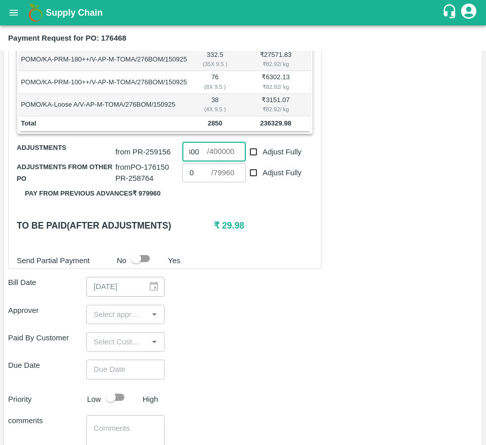
type input "236300"
click at [298, 233] on h6 "₹ 29.98" at bounding box center [263, 225] width 99 height 14
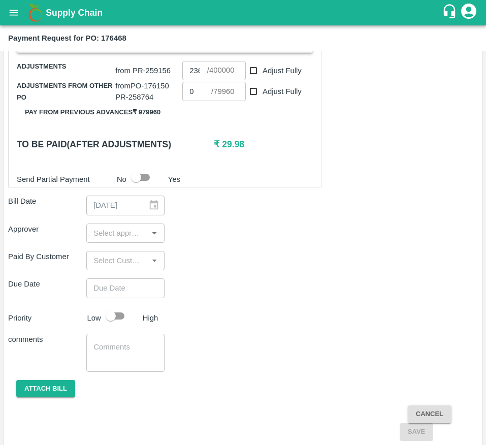
scroll to position [443, 0]
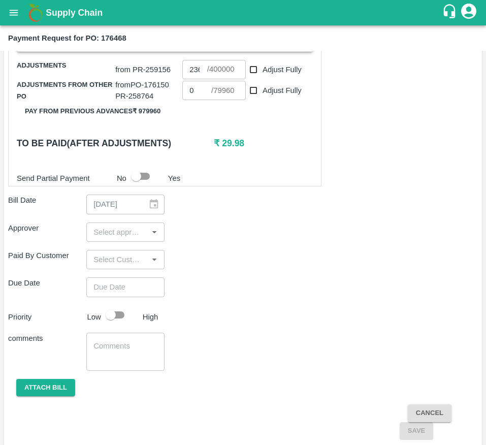
click at [101, 239] on input "input" at bounding box center [116, 232] width 55 height 13
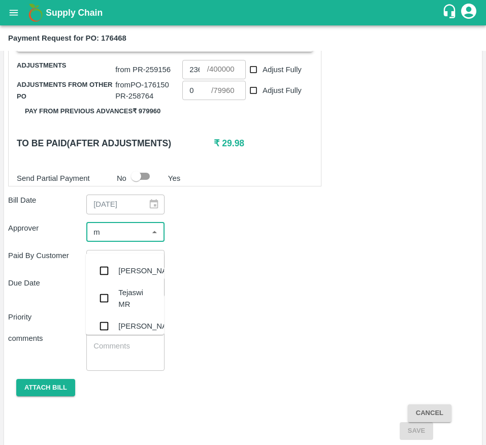
type input "mu"
click at [114, 270] on input "checkbox" at bounding box center [104, 271] width 20 height 20
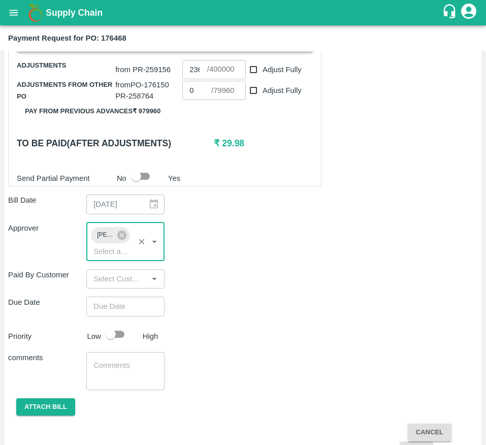
type input "DD/MM/YYYY hh:mm aa"
click at [111, 316] on input "DD/MM/YYYY hh:mm aa" at bounding box center [121, 306] width 71 height 19
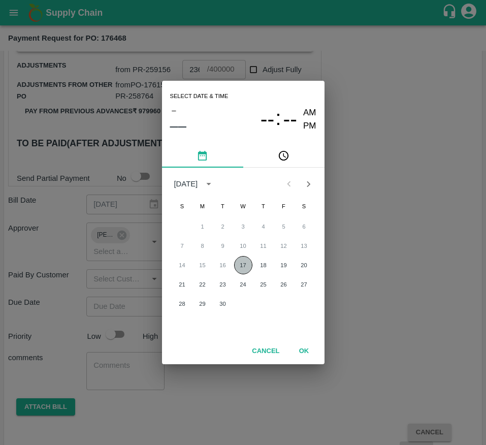
click at [247, 263] on button "17" at bounding box center [243, 265] width 18 height 18
type input "[DATE] 12:00 AM"
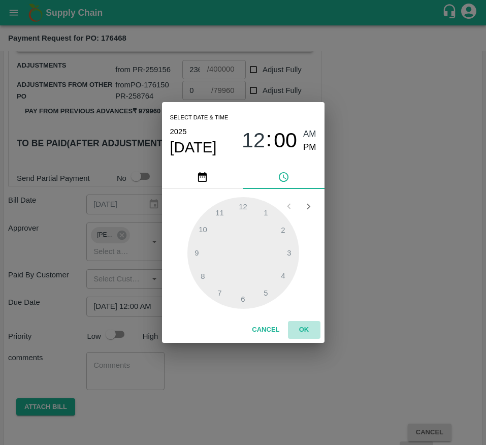
click at [312, 326] on button "OK" at bounding box center [304, 330] width 33 height 18
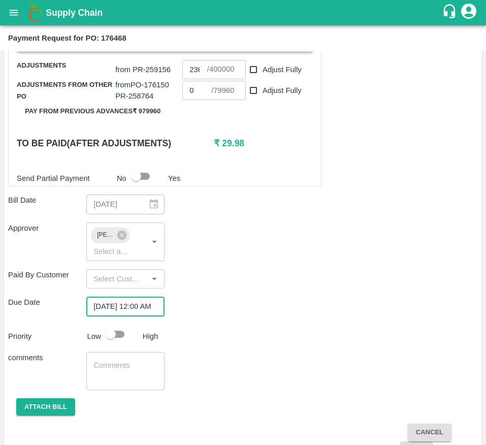
scroll to position [0, 0]
click at [116, 344] on input "checkbox" at bounding box center [111, 334] width 58 height 19
checkbox input "true"
click at [269, 358] on div "Shipment - SHIP/GREE/364381 Lots (Labels) Weight (Kgs) Total Price (₹) POMO/KA-…" at bounding box center [243, 123] width 470 height 671
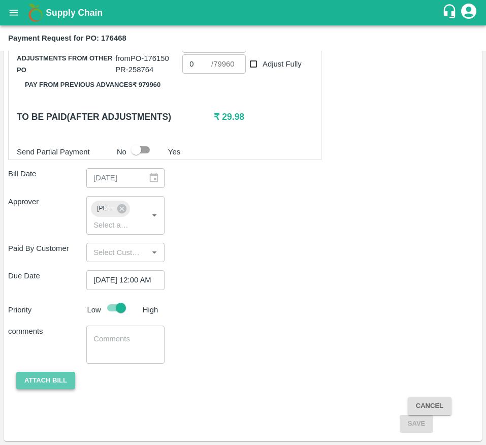
click at [46, 378] on button "Attach bill" at bounding box center [45, 381] width 59 height 18
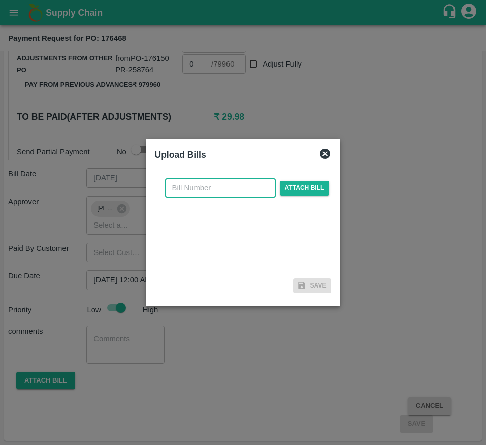
click at [228, 187] on input "text" at bounding box center [220, 187] width 111 height 19
type input "176468"
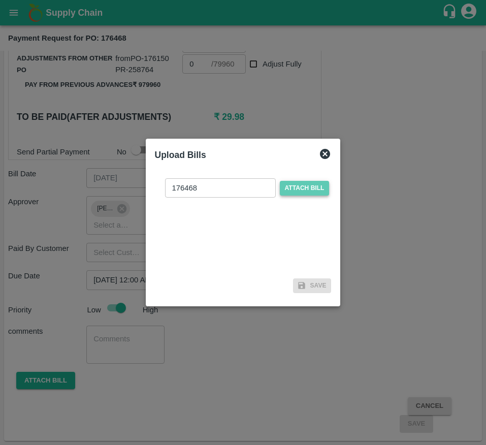
click at [301, 191] on span "Attach bill" at bounding box center [305, 188] width 50 height 15
click at [0, 0] on input "Attach bill" at bounding box center [0, 0] width 0 height 0
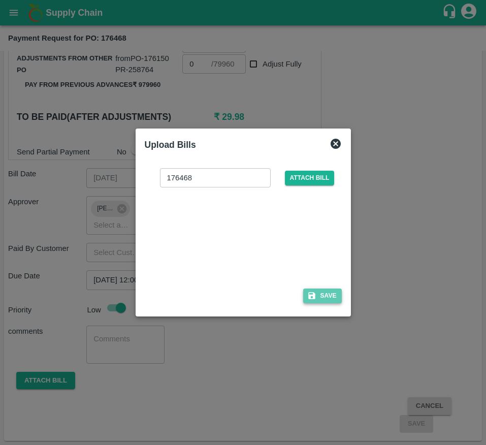
click at [319, 295] on button "Save" at bounding box center [322, 296] width 39 height 15
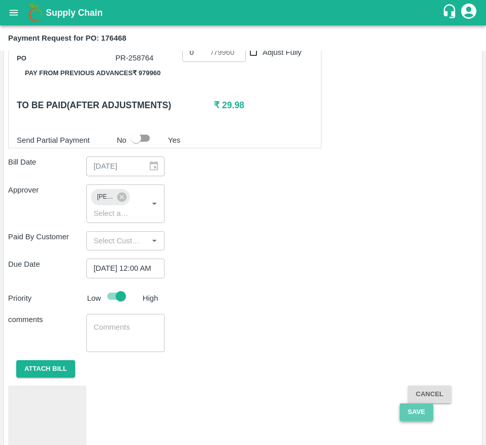
click at [419, 421] on button "Save" at bounding box center [417, 412] width 34 height 18
